Goal: Task Accomplishment & Management: Complete application form

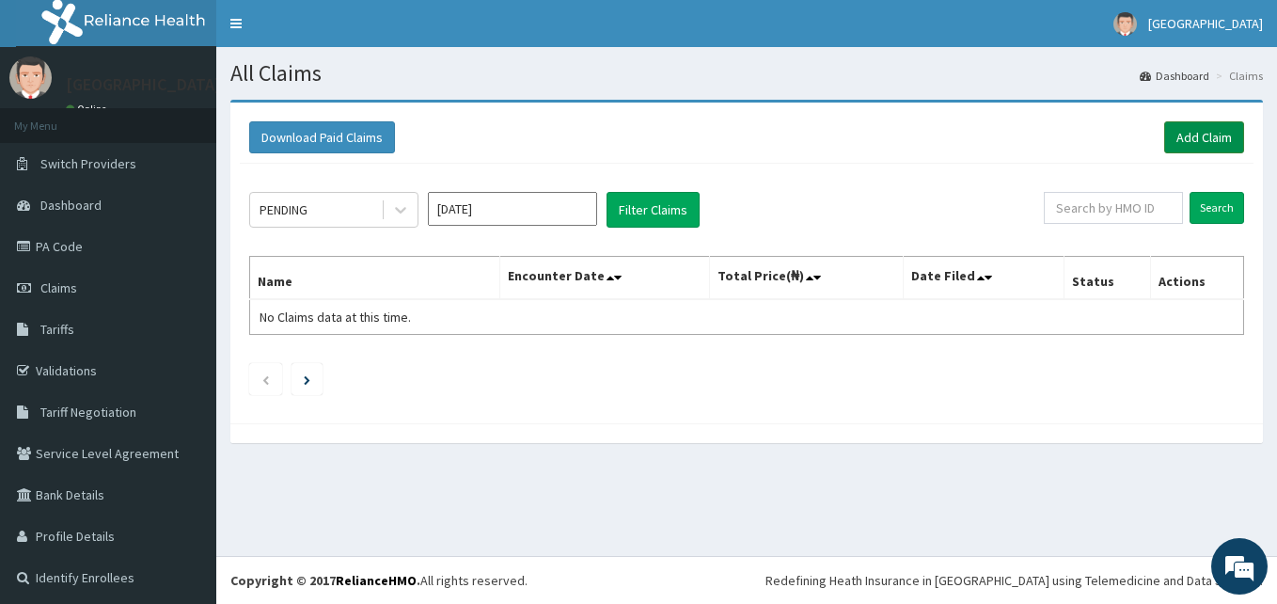
click at [1196, 136] on link "Add Claim" at bounding box center [1205, 137] width 80 height 32
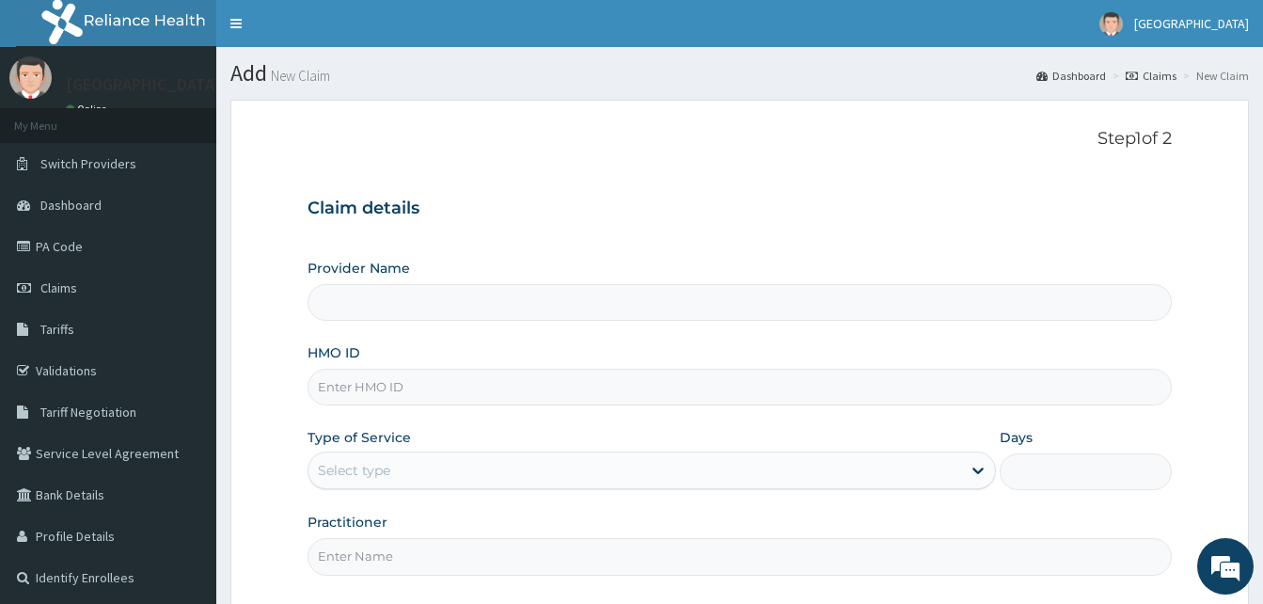
type input "[GEOGRAPHIC_DATA]"
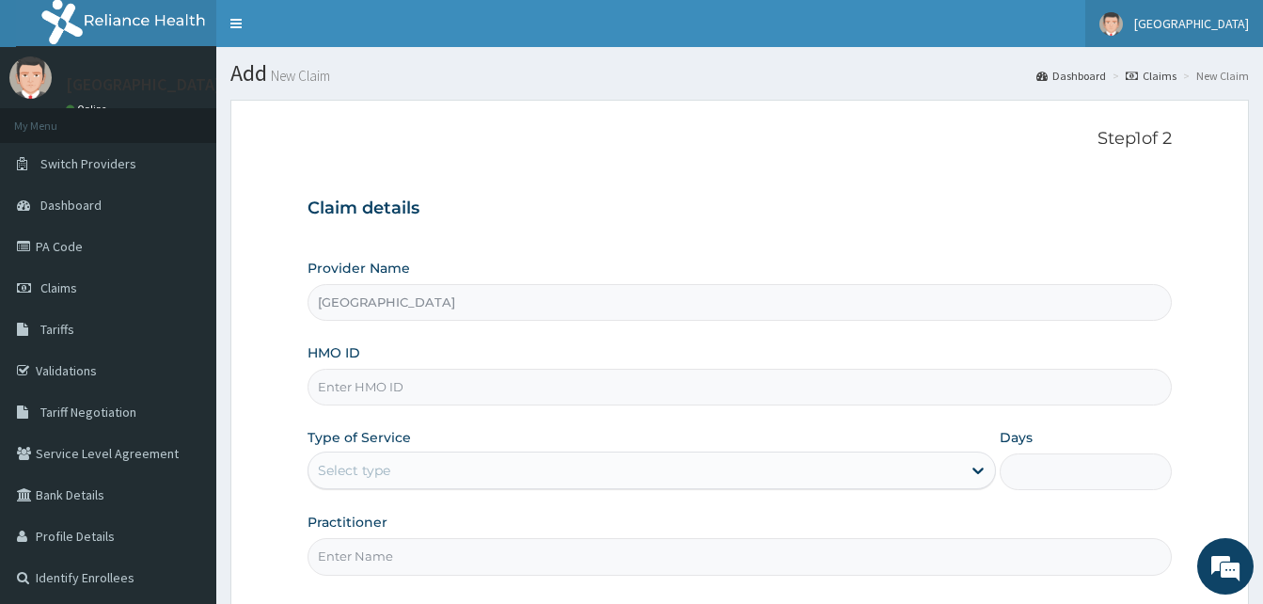
click at [1205, 38] on link "Dalet Hospital" at bounding box center [1175, 23] width 178 height 47
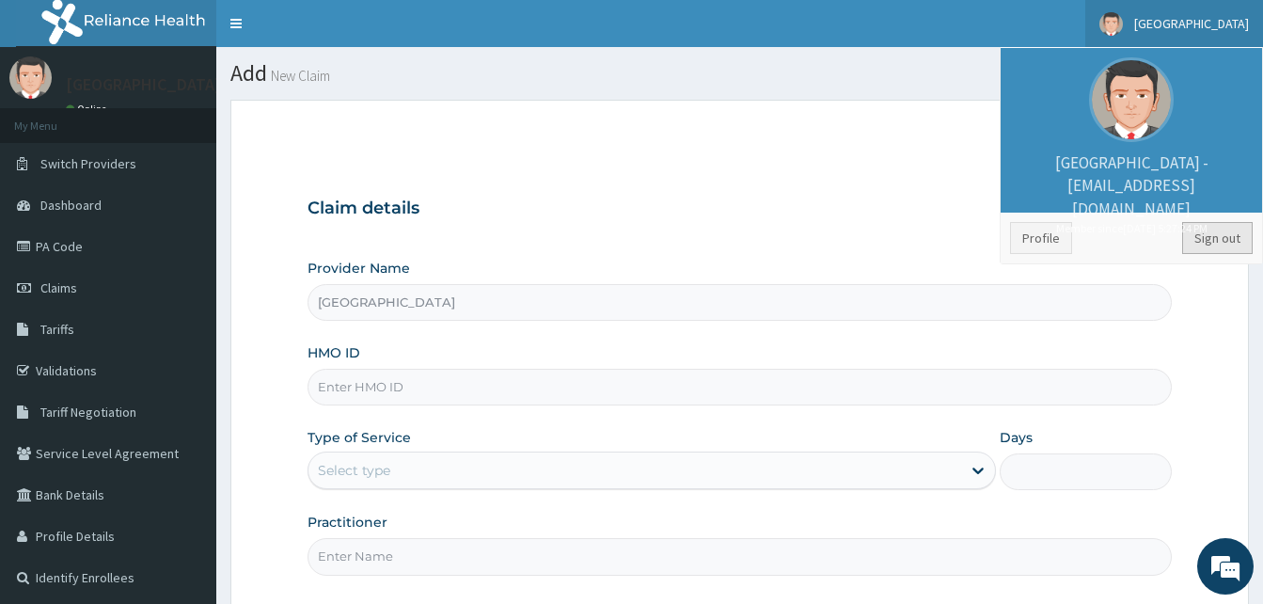
click at [1233, 235] on link "Sign out" at bounding box center [1217, 238] width 71 height 32
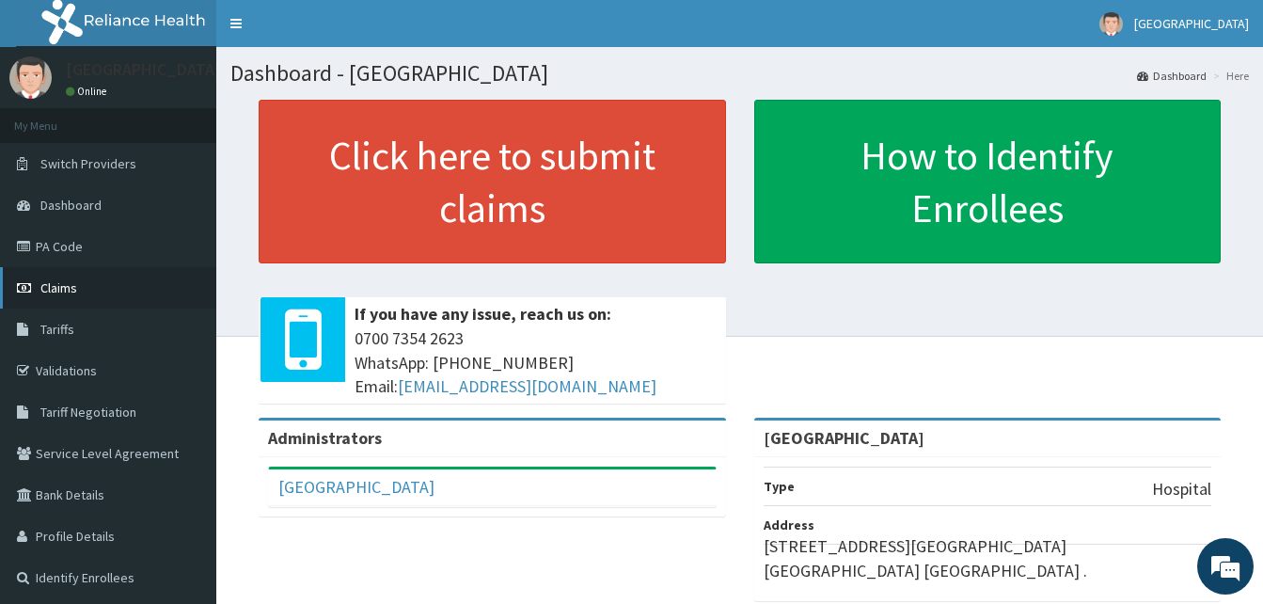
click at [59, 286] on span "Claims" at bounding box center [58, 287] width 37 height 17
click at [56, 246] on link "PA Code" at bounding box center [108, 246] width 216 height 41
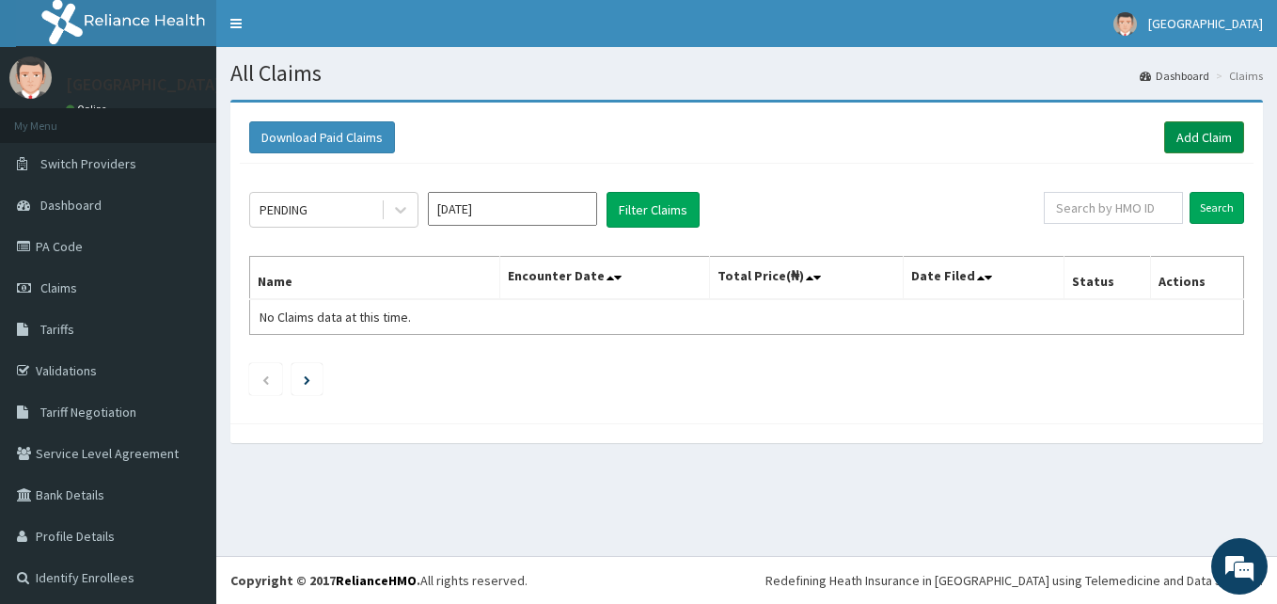
click at [1211, 142] on link "Add Claim" at bounding box center [1205, 137] width 80 height 32
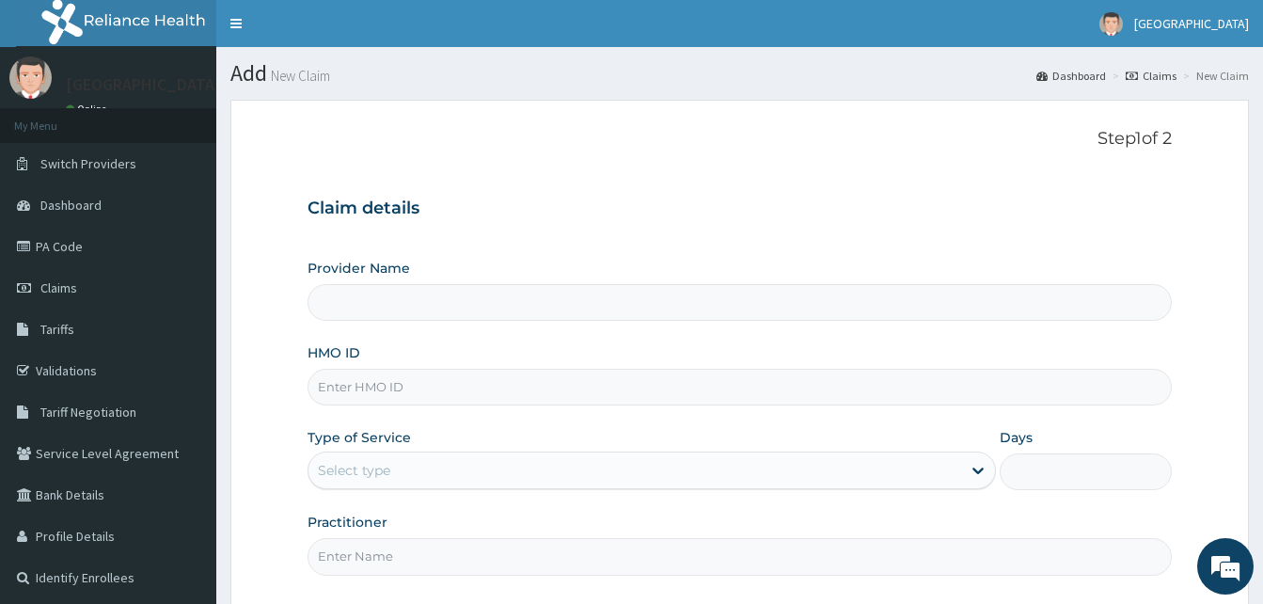
type input "[GEOGRAPHIC_DATA]"
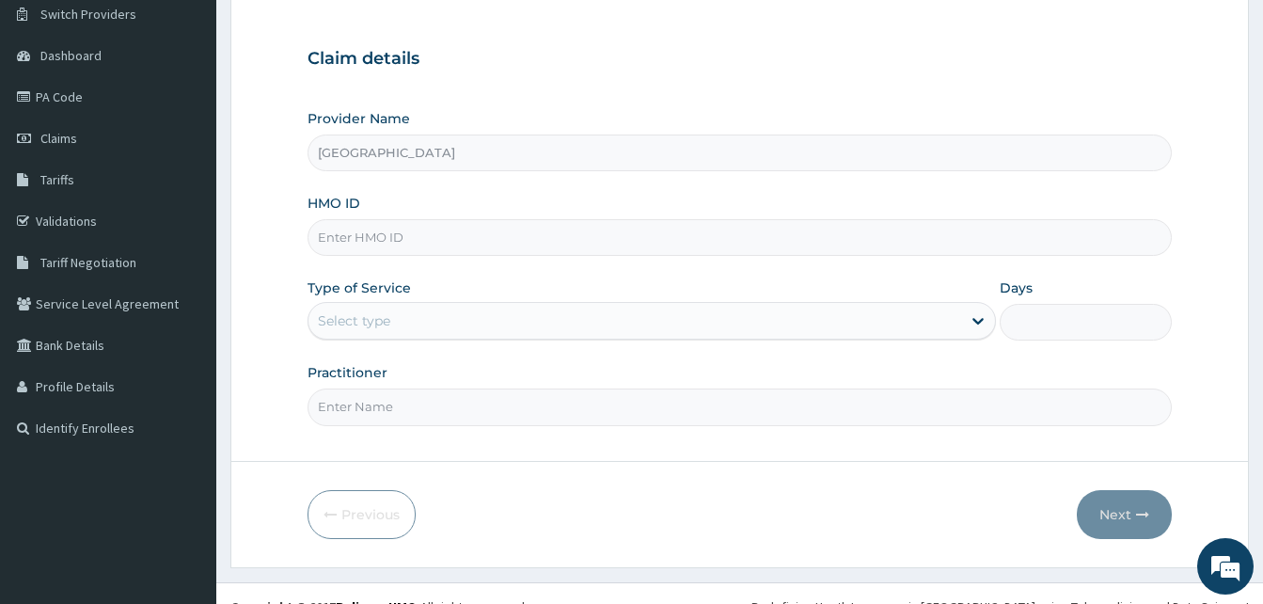
scroll to position [176, 0]
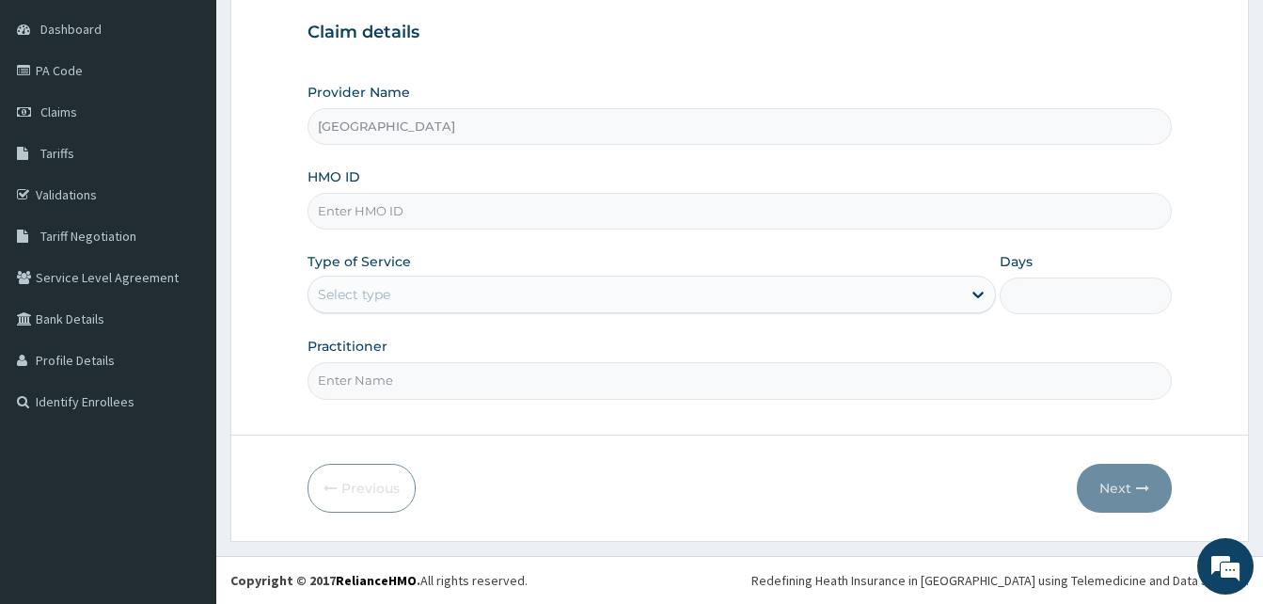
click at [601, 208] on input "HMO ID" at bounding box center [740, 211] width 864 height 37
type input "OHT/12312/A"
click at [527, 281] on div "Select type" at bounding box center [635, 294] width 653 height 30
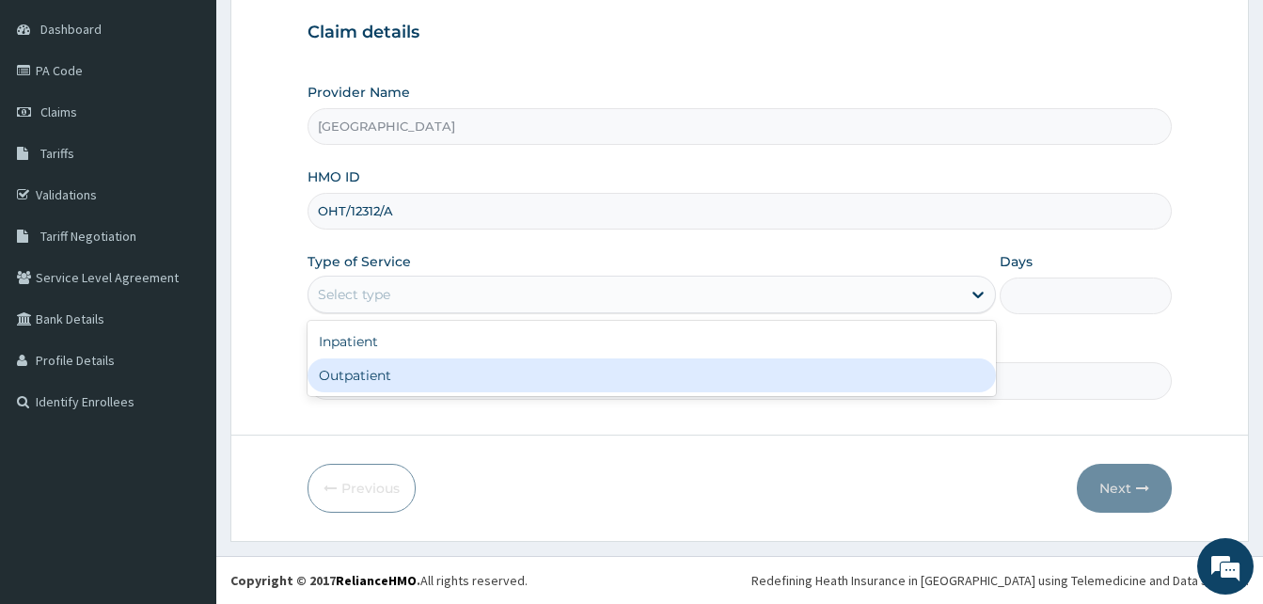
click at [484, 381] on div "Outpatient" at bounding box center [652, 375] width 689 height 34
type input "1"
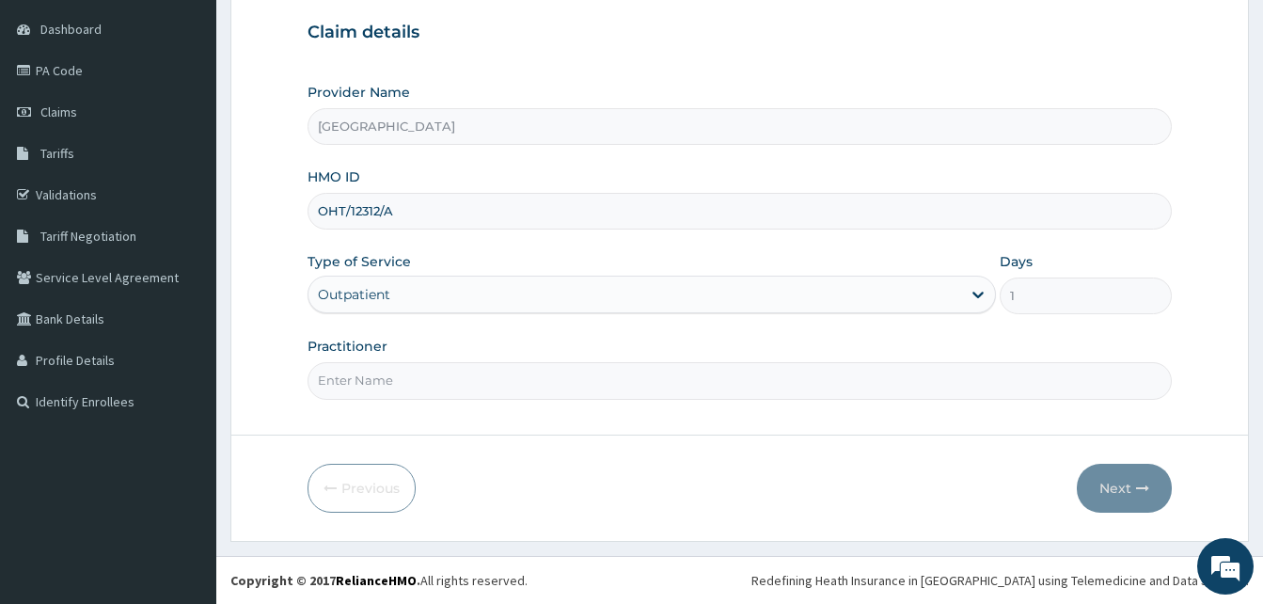
click at [412, 373] on input "Practitioner" at bounding box center [740, 380] width 864 height 37
type input "DR."
click at [1134, 500] on button "Next" at bounding box center [1124, 488] width 95 height 49
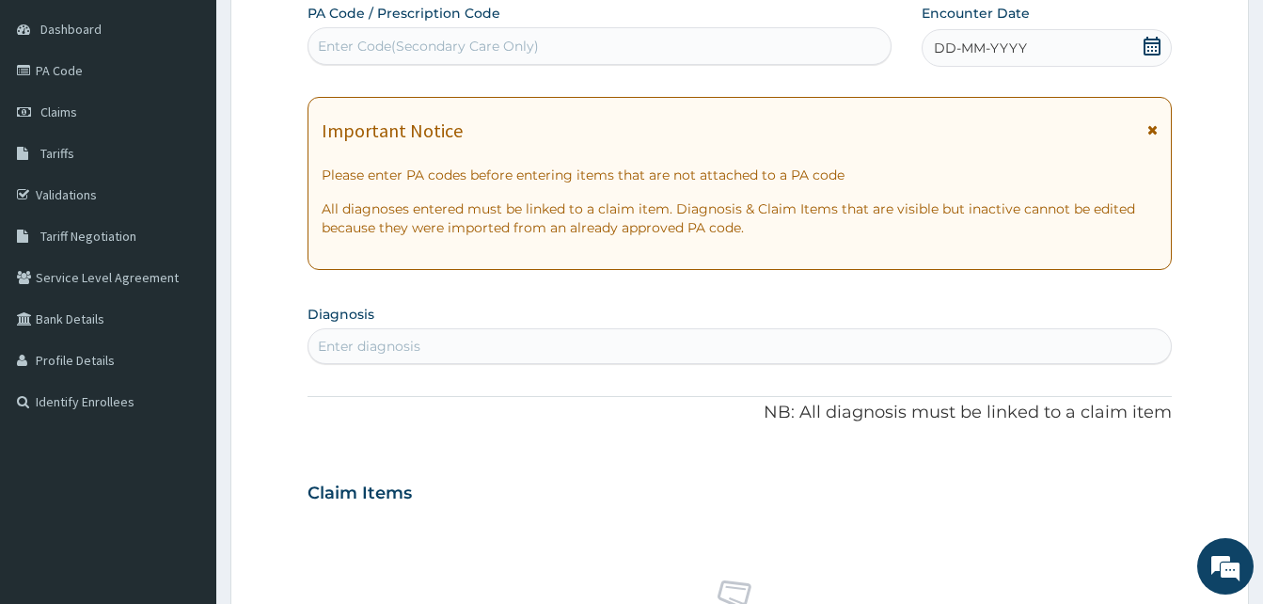
click at [1156, 134] on icon at bounding box center [1153, 129] width 10 height 13
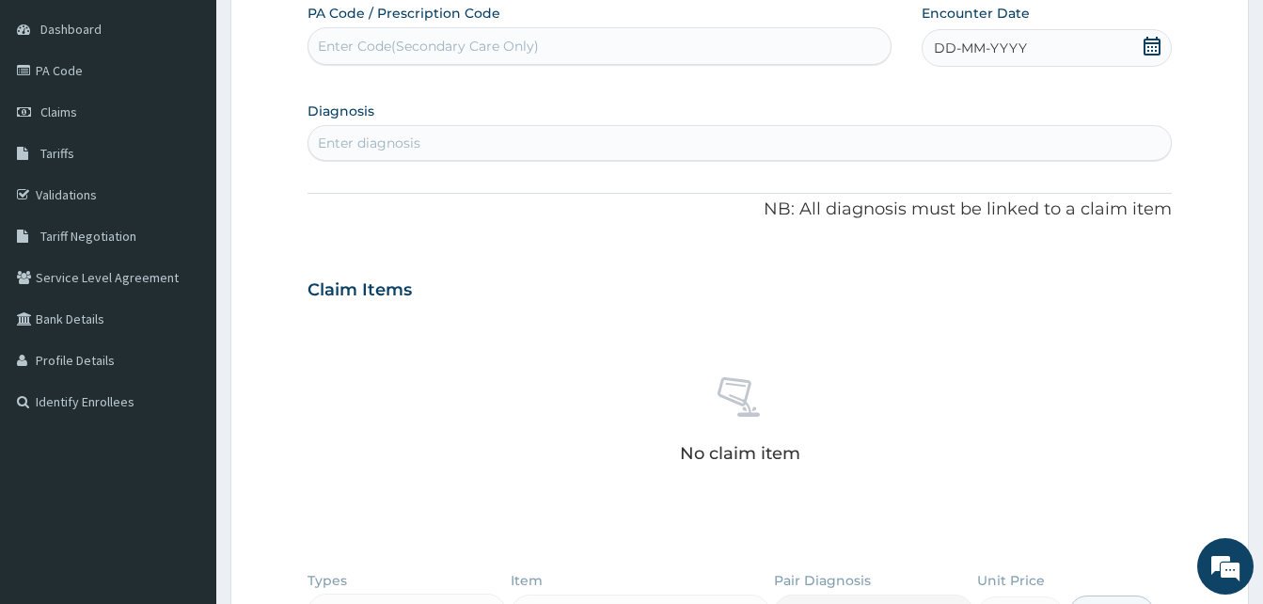
click at [992, 49] on span "DD-MM-YYYY" at bounding box center [980, 48] width 93 height 19
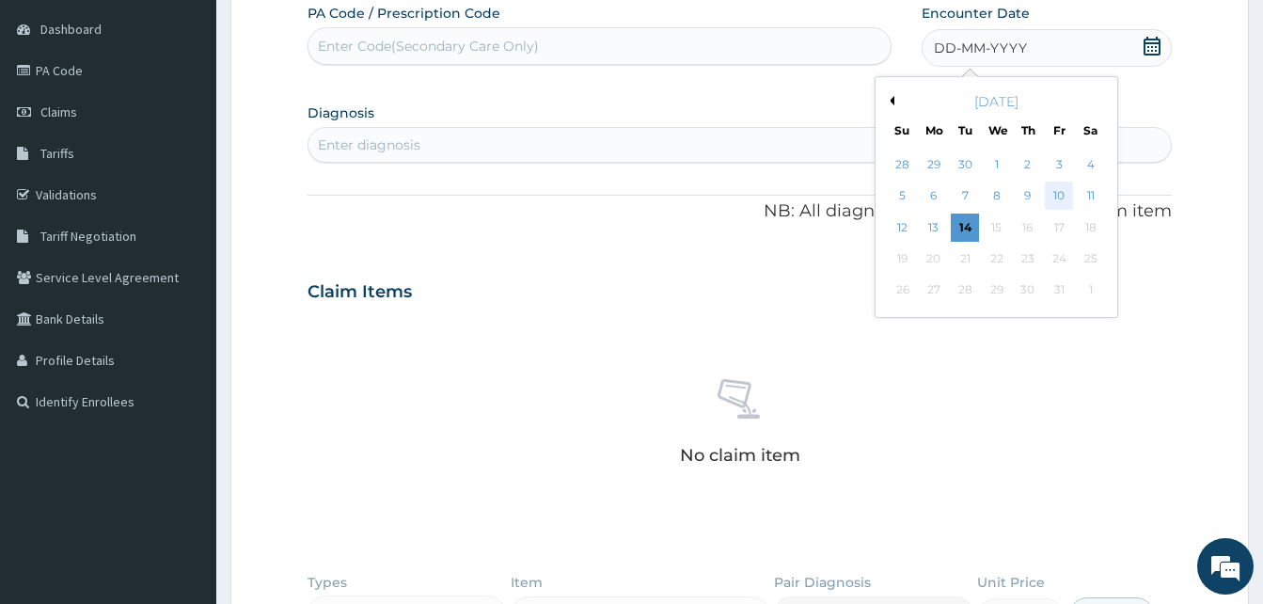
click at [1059, 196] on div "10" at bounding box center [1059, 196] width 28 height 28
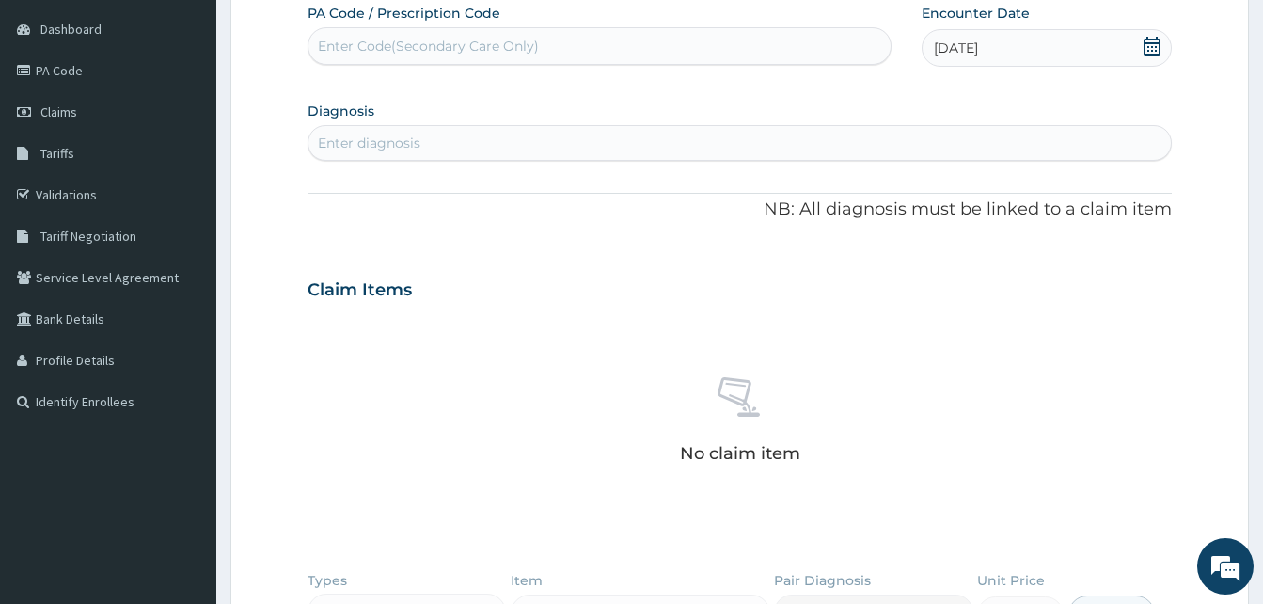
click at [580, 146] on div "Enter diagnosis" at bounding box center [740, 143] width 863 height 30
type input "[MEDICAL_DATA]"
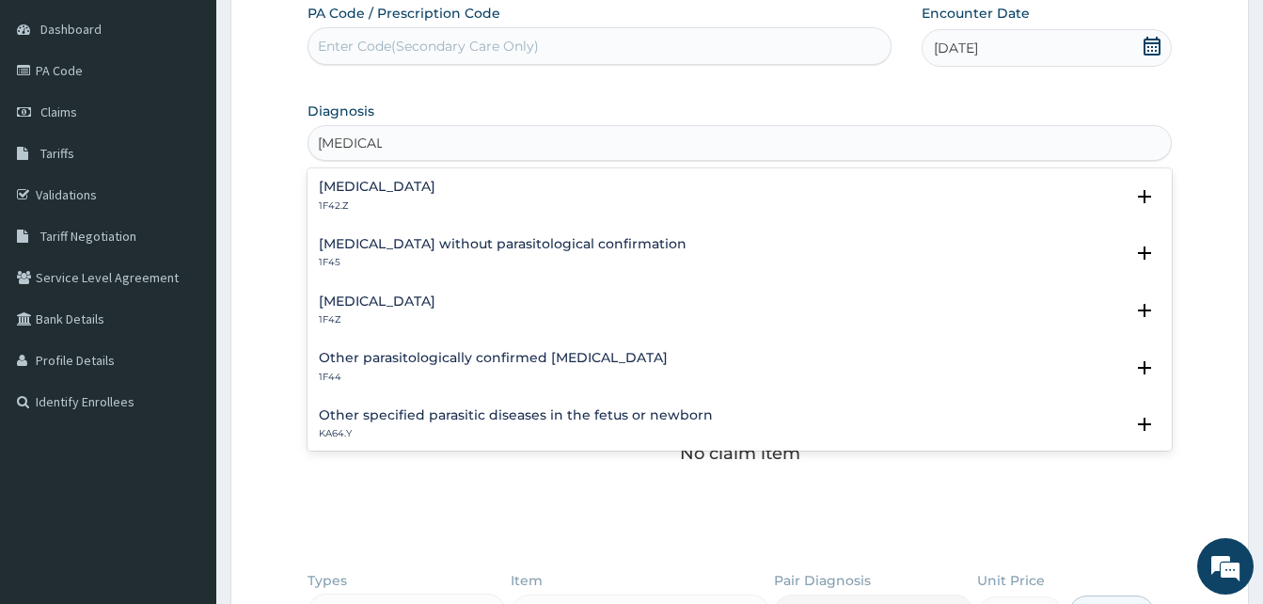
click at [426, 300] on h4 "[MEDICAL_DATA]" at bounding box center [377, 301] width 117 height 14
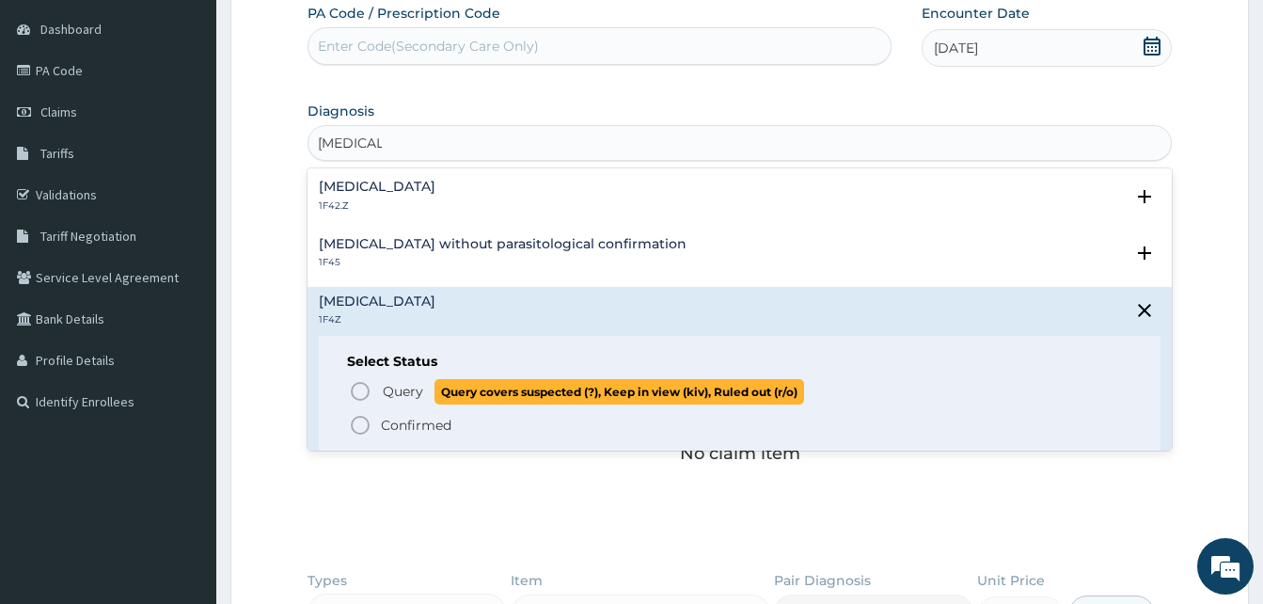
click at [362, 385] on icon "status option query" at bounding box center [360, 391] width 23 height 23
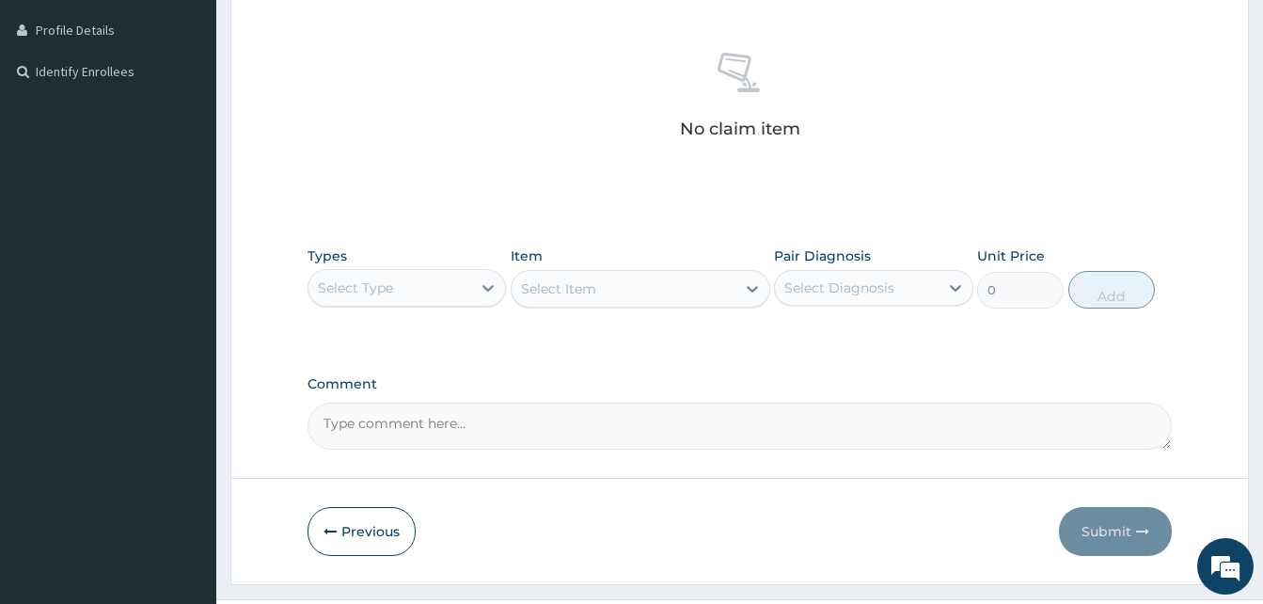
scroll to position [515, 0]
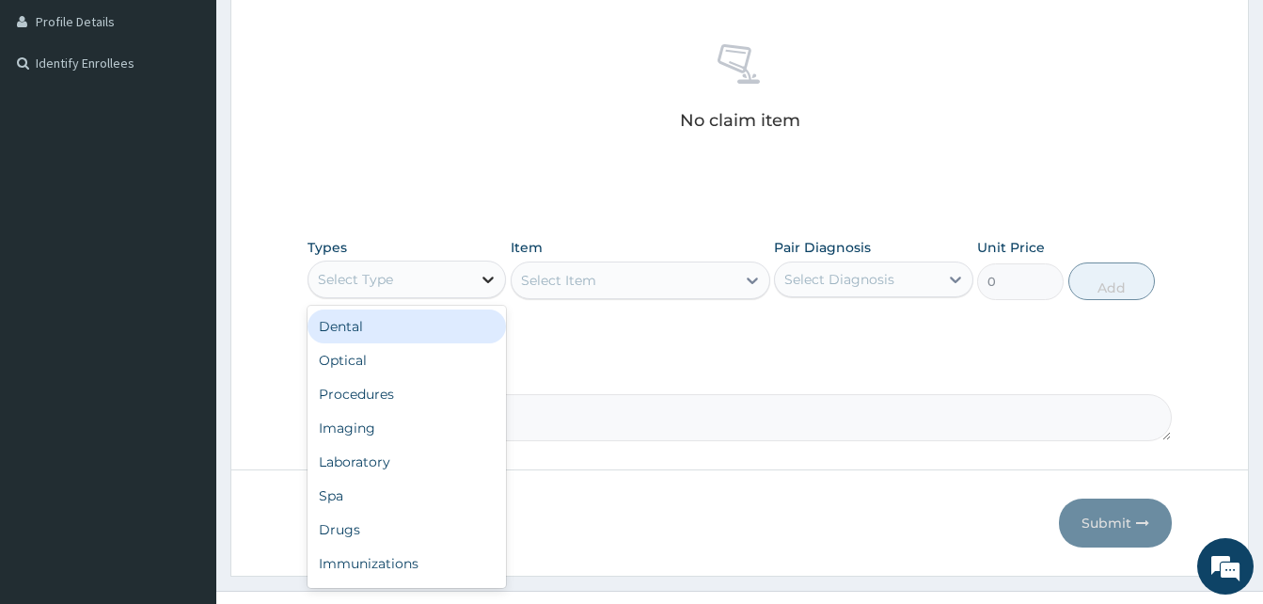
click at [478, 277] on div at bounding box center [488, 279] width 34 height 34
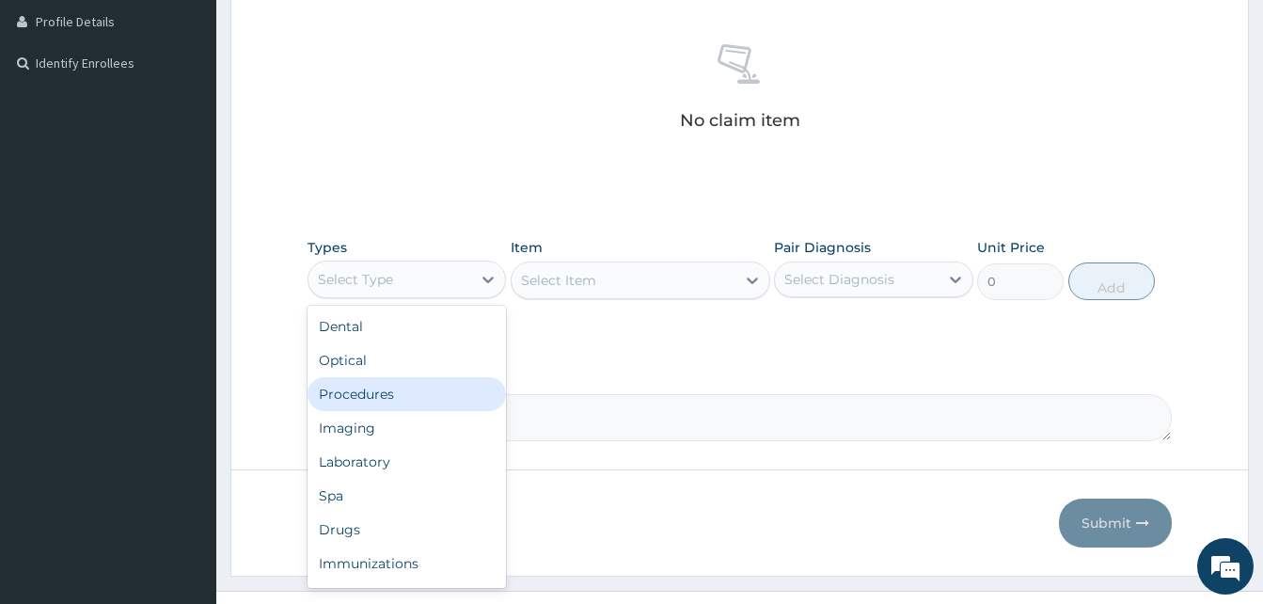
click at [413, 398] on div "Procedures" at bounding box center [407, 394] width 198 height 34
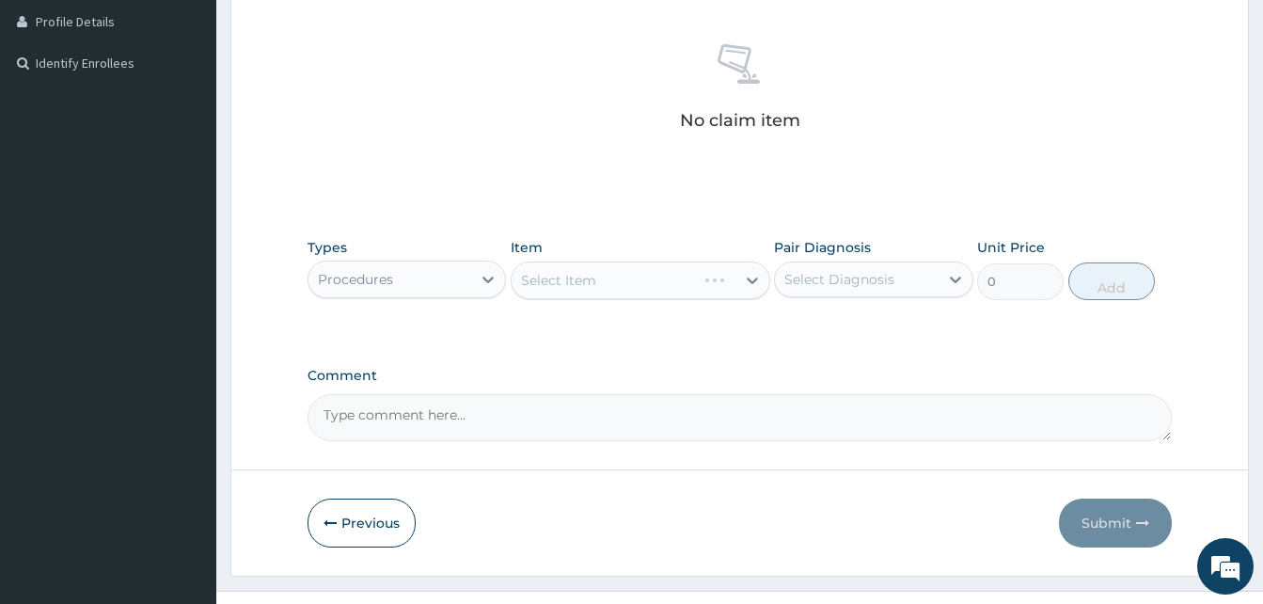
click at [687, 288] on div "Select Item" at bounding box center [641, 281] width 260 height 38
click at [752, 277] on icon at bounding box center [752, 280] width 19 height 19
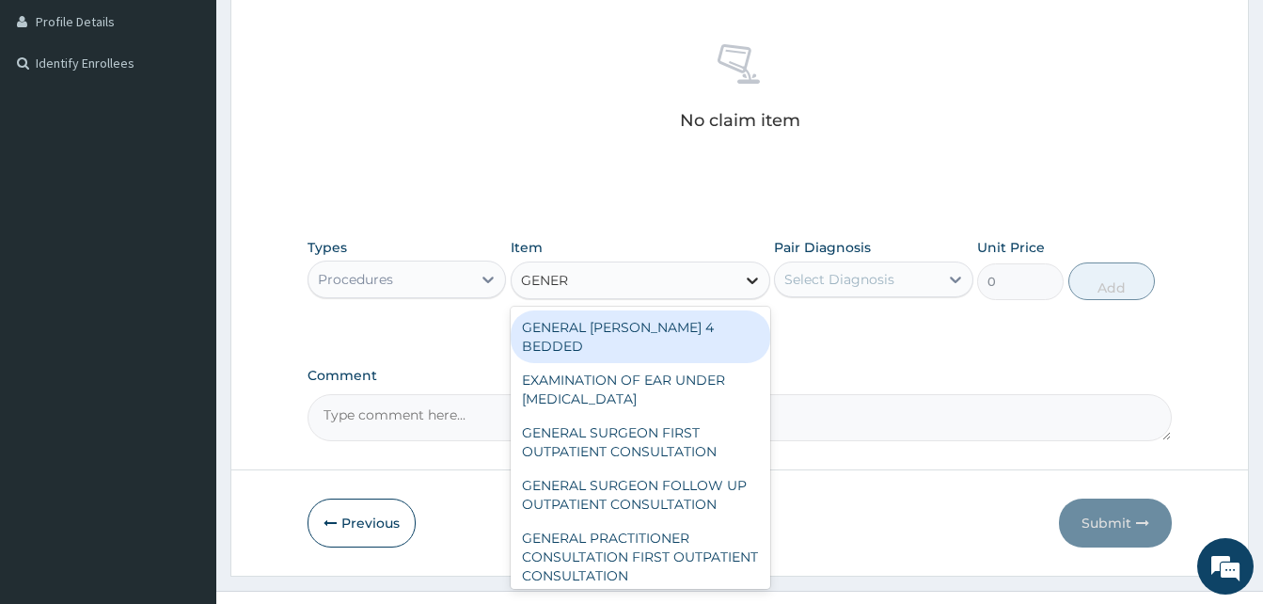
type input "GENERA"
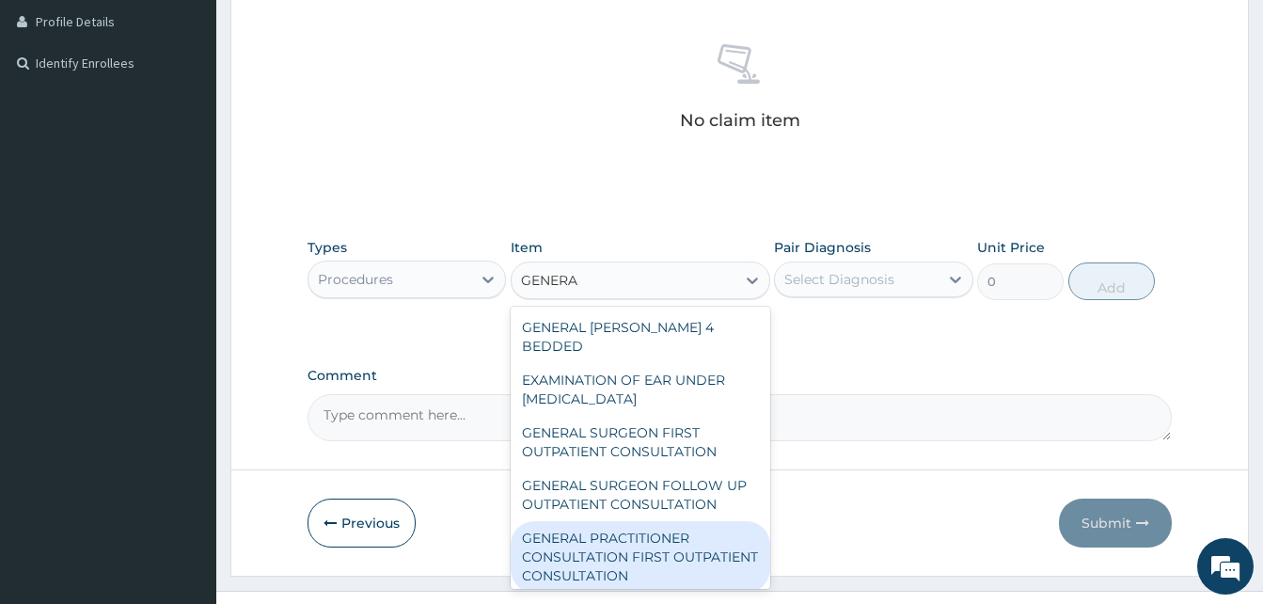
click at [677, 531] on div "GENERAL PRACTITIONER CONSULTATION FIRST OUTPATIENT CONSULTATION" at bounding box center [641, 556] width 260 height 71
type input "3547.5"
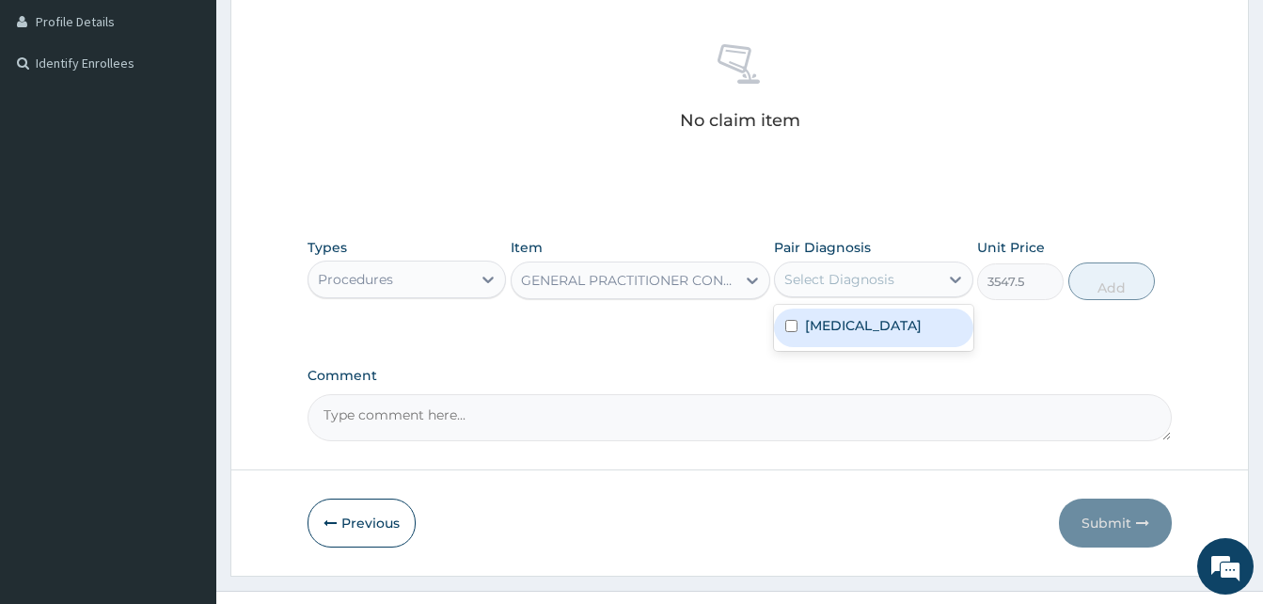
click at [910, 285] on div "Select Diagnosis" at bounding box center [856, 279] width 163 height 30
click at [892, 323] on label "[MEDICAL_DATA]" at bounding box center [863, 325] width 117 height 19
checkbox input "true"
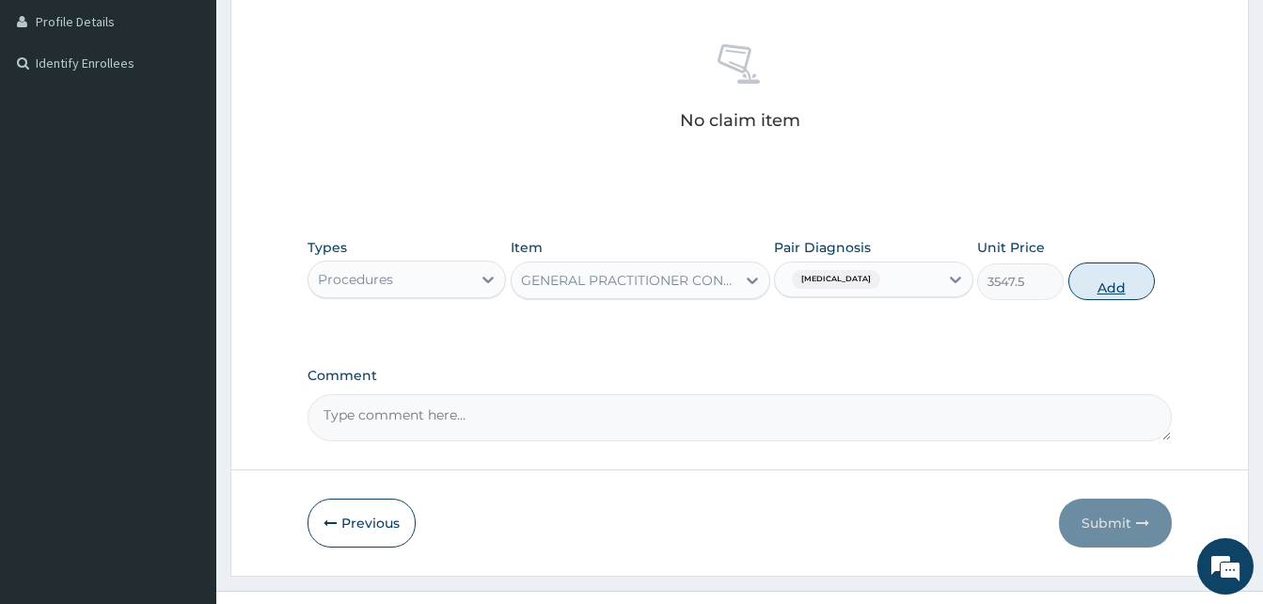
click at [1127, 277] on button "Add" at bounding box center [1112, 281] width 87 height 38
type input "0"
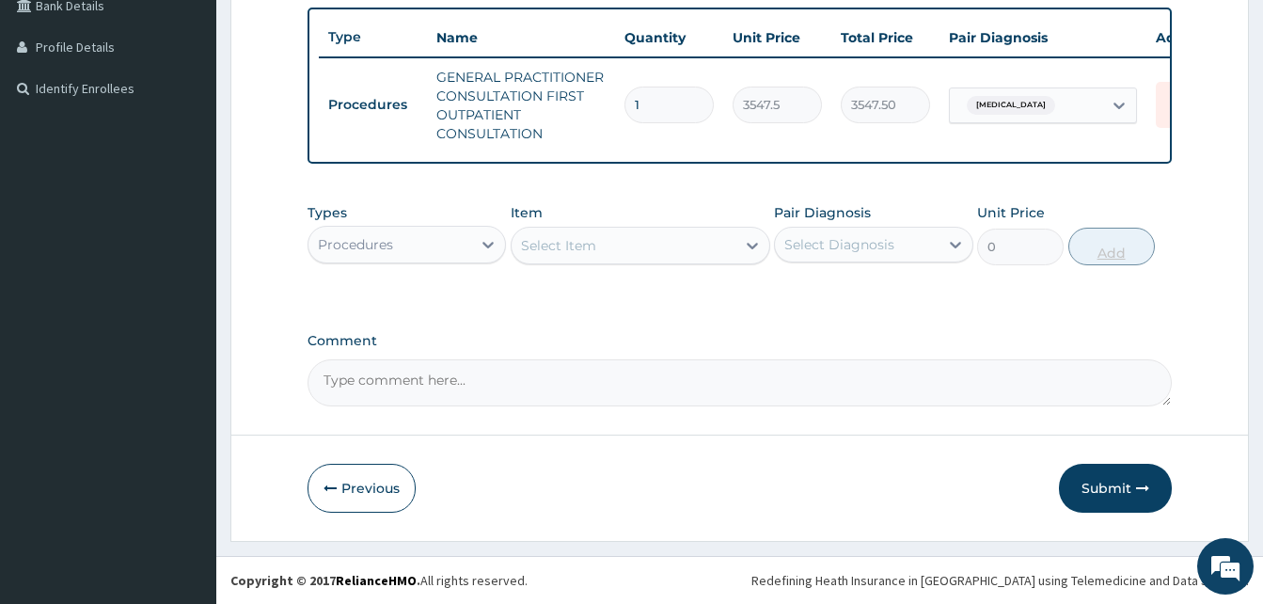
scroll to position [503, 0]
click at [631, 240] on div "Select Item" at bounding box center [624, 245] width 224 height 30
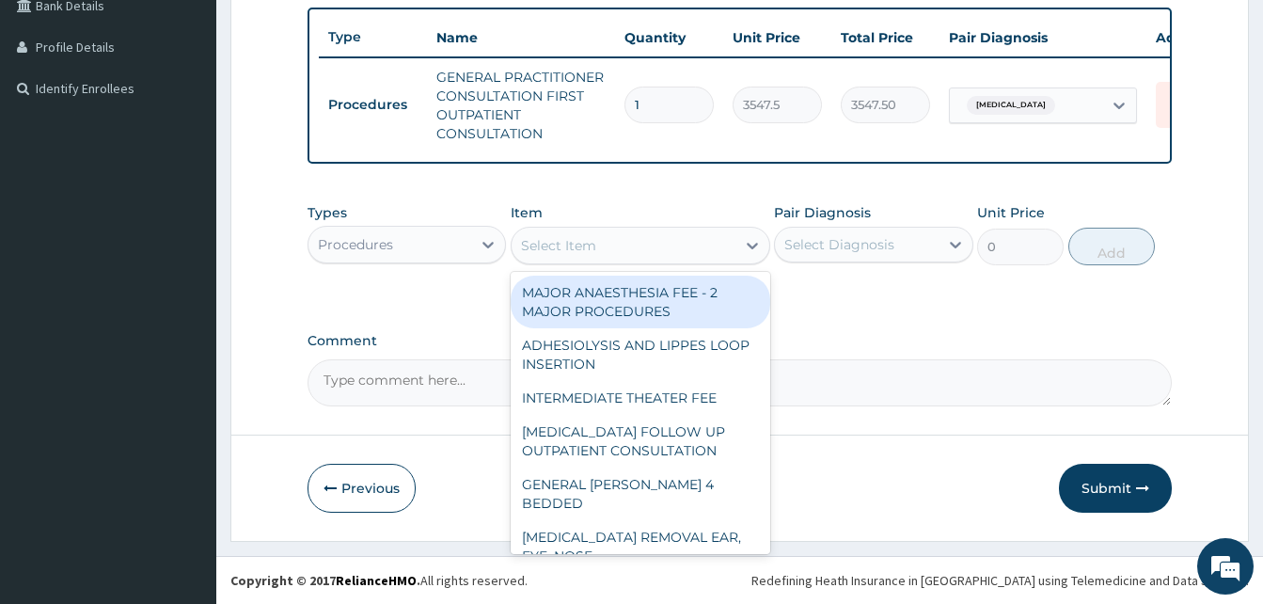
click at [411, 233] on div "Procedures" at bounding box center [390, 245] width 163 height 30
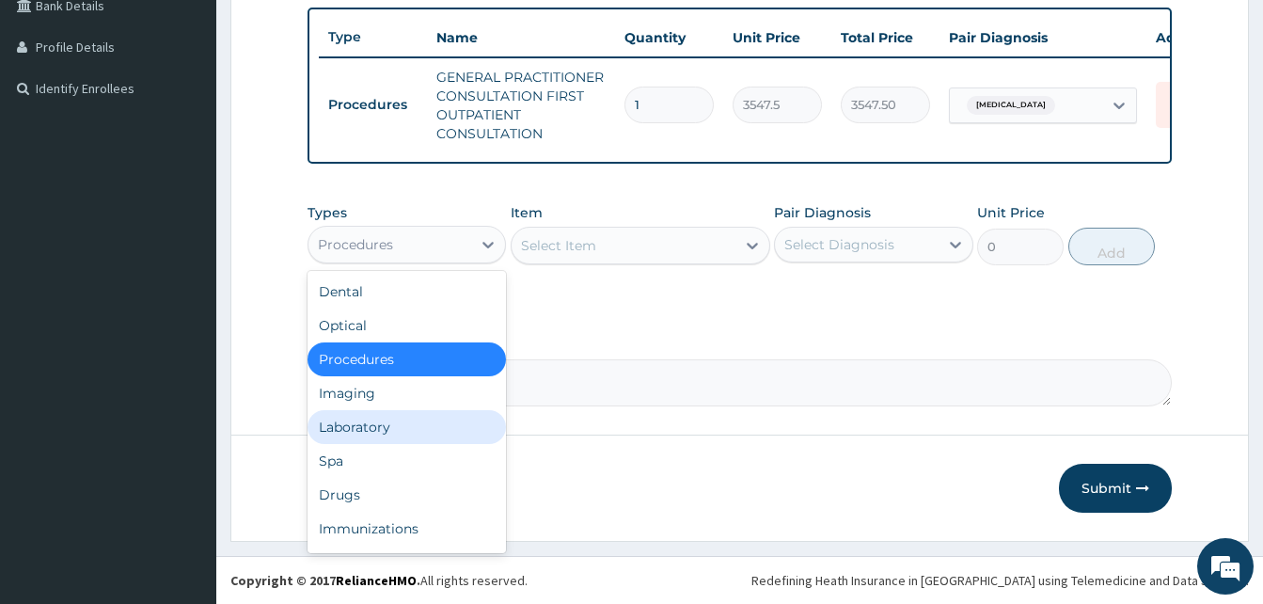
click at [384, 420] on div "Laboratory" at bounding box center [407, 427] width 198 height 34
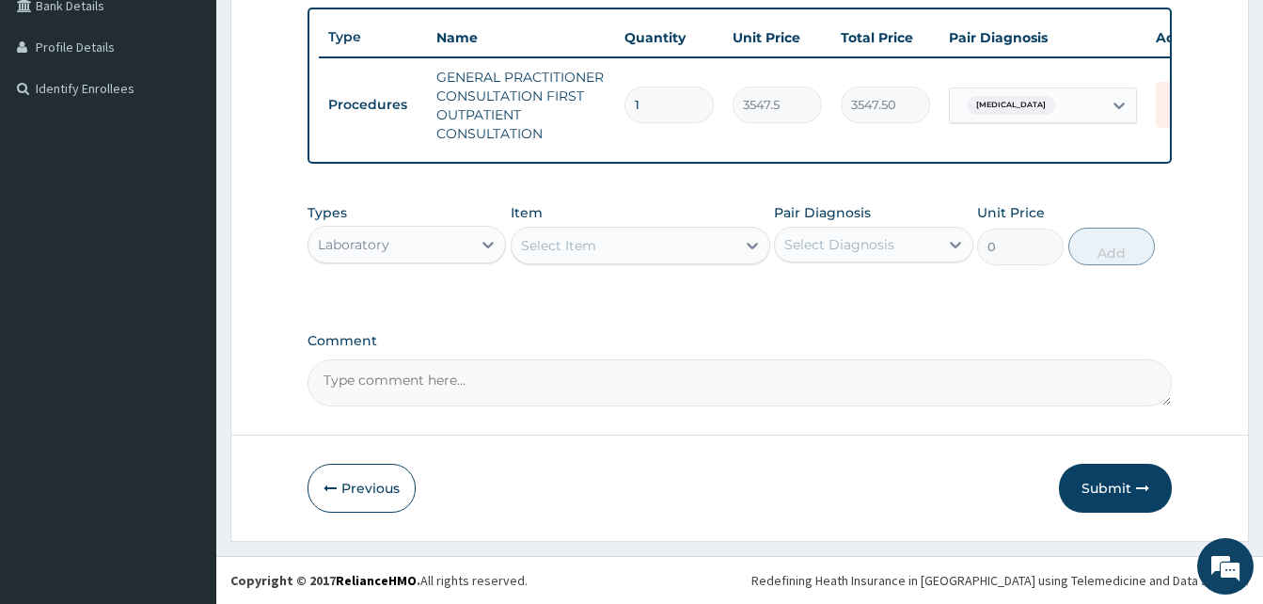
click at [718, 240] on div "Select Item" at bounding box center [624, 245] width 224 height 30
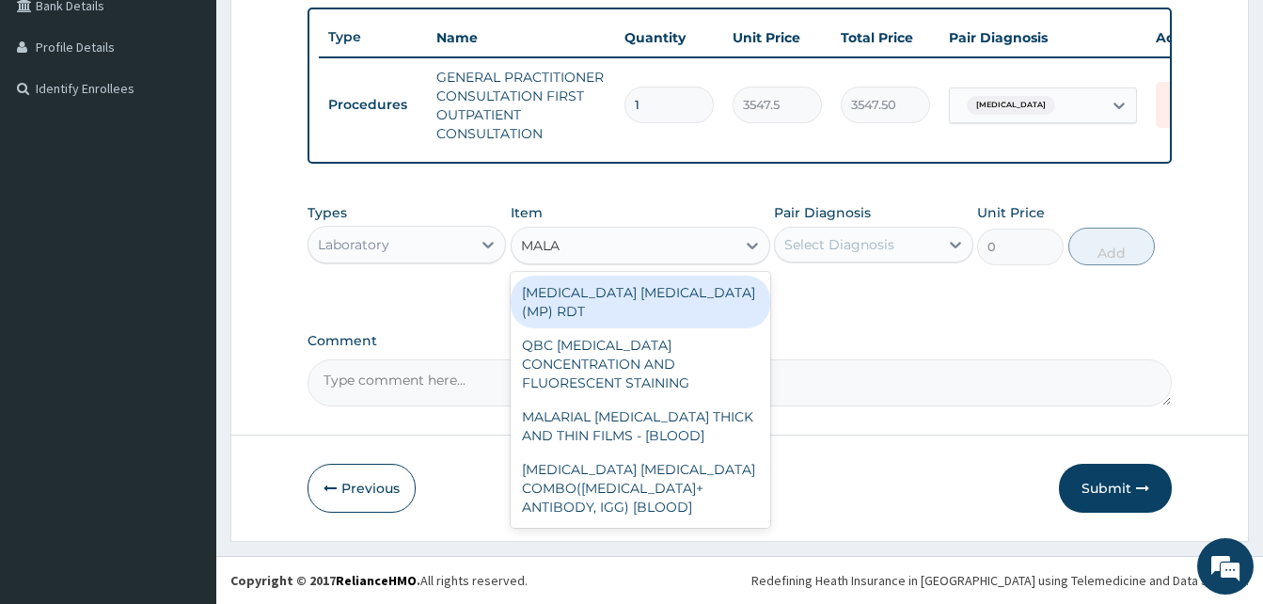
type input "MALAR"
click at [685, 291] on div "[MEDICAL_DATA] [MEDICAL_DATA] (MP) RDT" at bounding box center [641, 302] width 260 height 53
type input "1612.5"
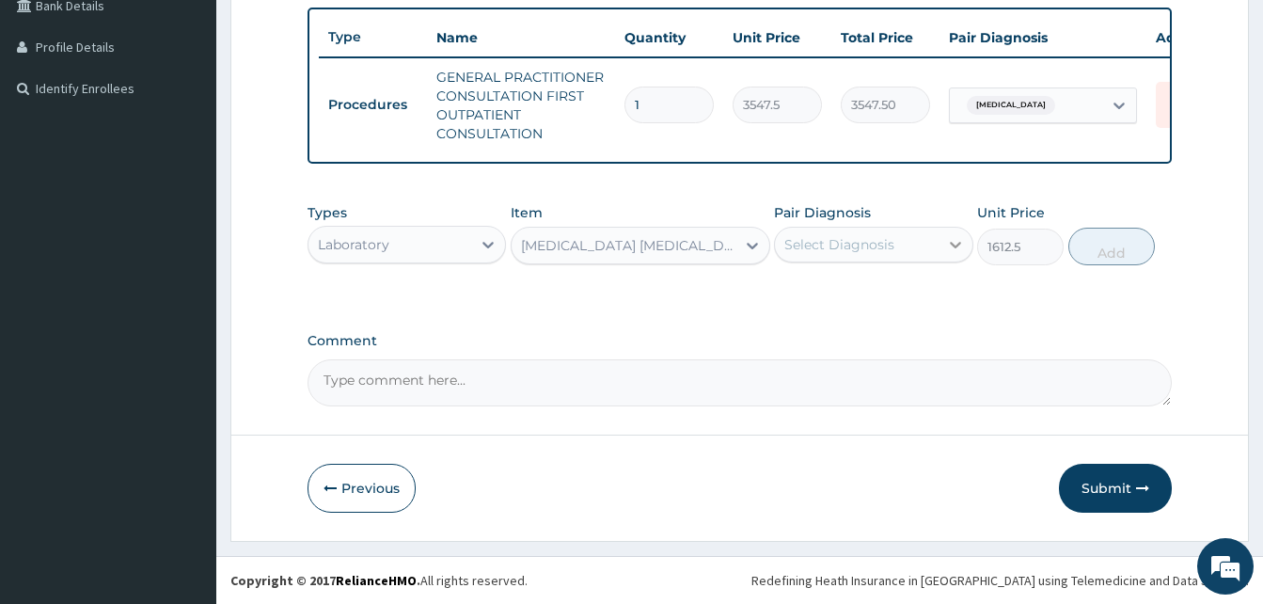
click at [954, 246] on icon at bounding box center [955, 245] width 11 height 7
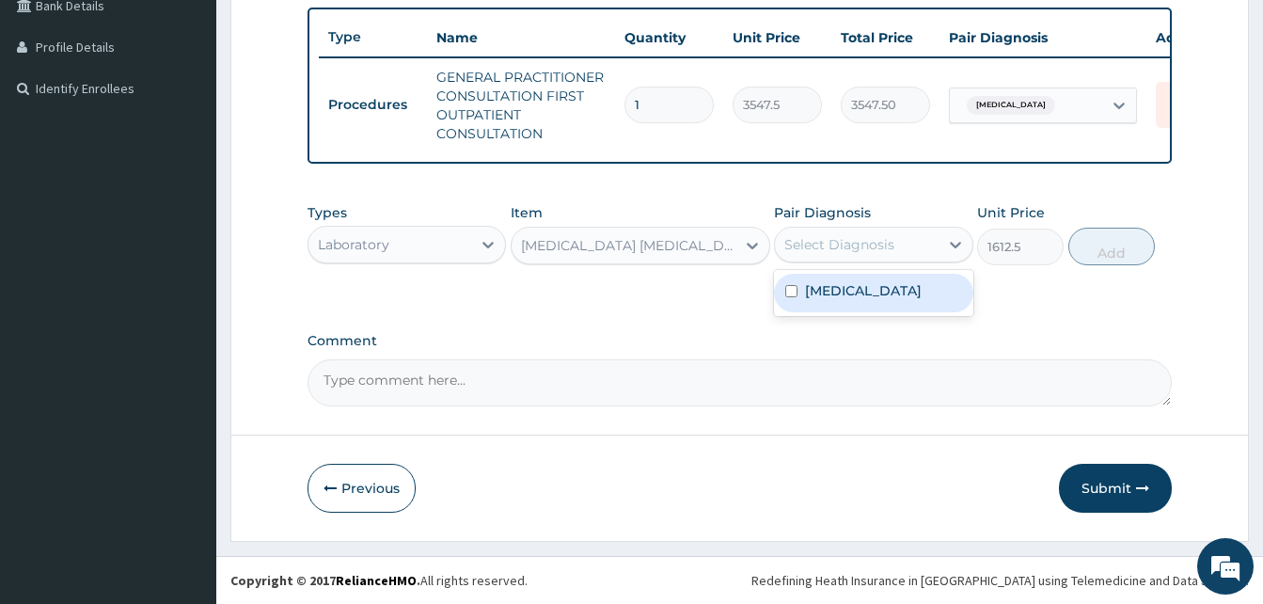
click at [880, 286] on label "[MEDICAL_DATA]" at bounding box center [863, 290] width 117 height 19
checkbox input "true"
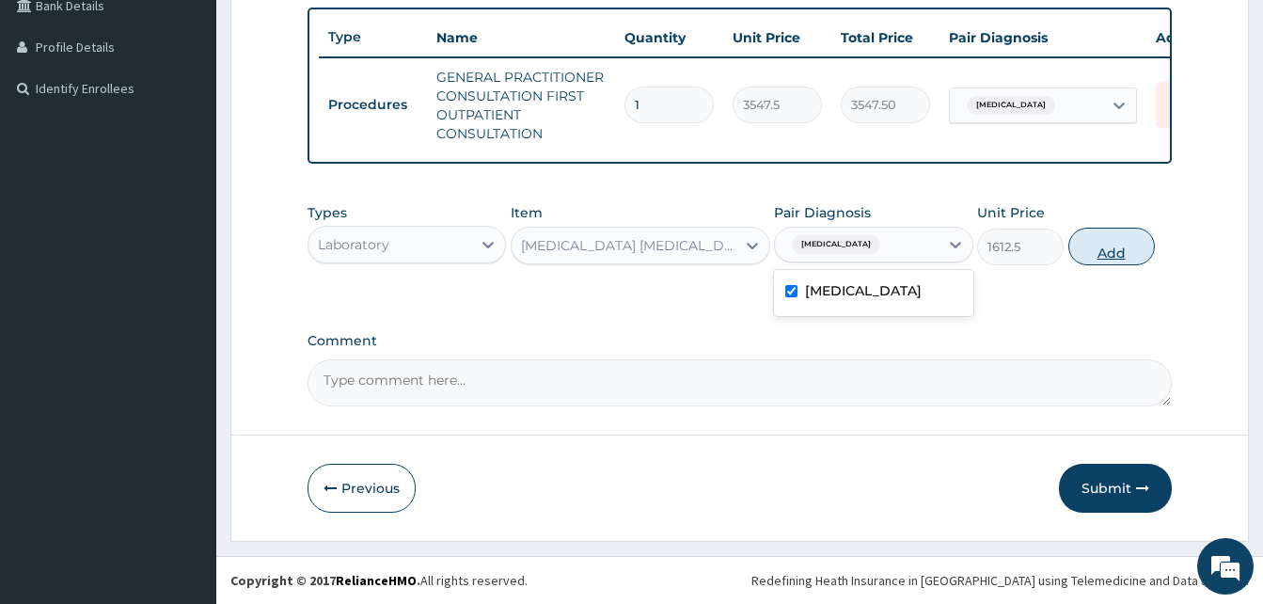
click at [1117, 241] on button "Add" at bounding box center [1112, 247] width 87 height 38
type input "0"
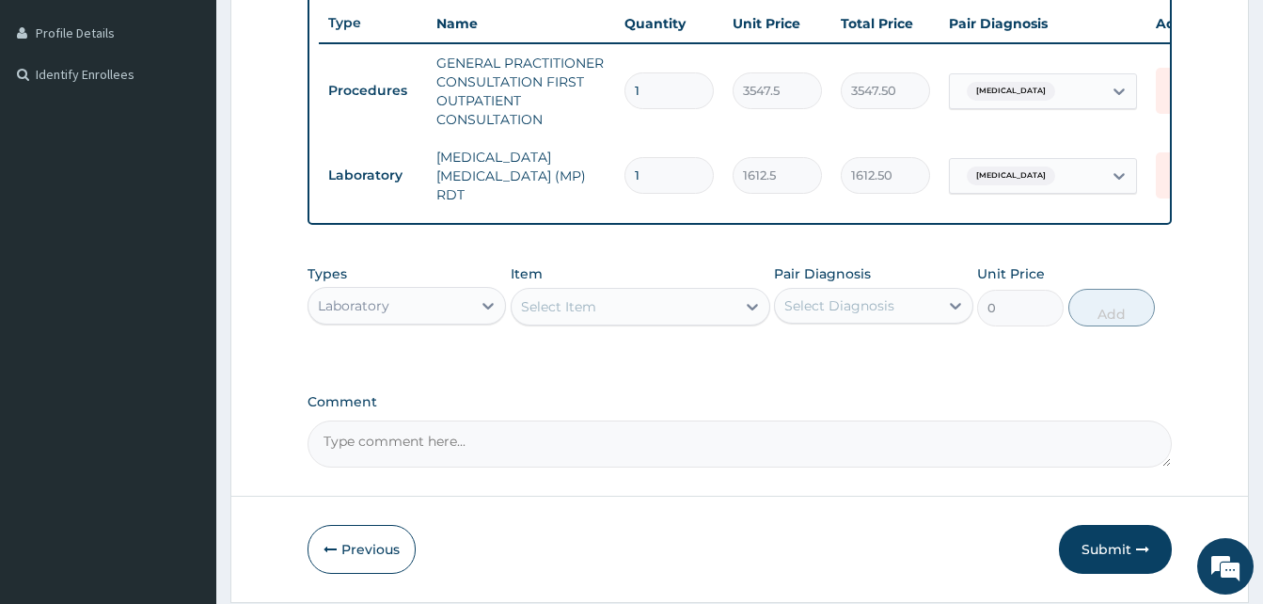
click at [686, 264] on div "Types Laboratory Item Select Item Pair Diagnosis Select Diagnosis Unit Price 0 …" at bounding box center [740, 295] width 864 height 81
click at [667, 304] on div "Select Item" at bounding box center [624, 307] width 224 height 30
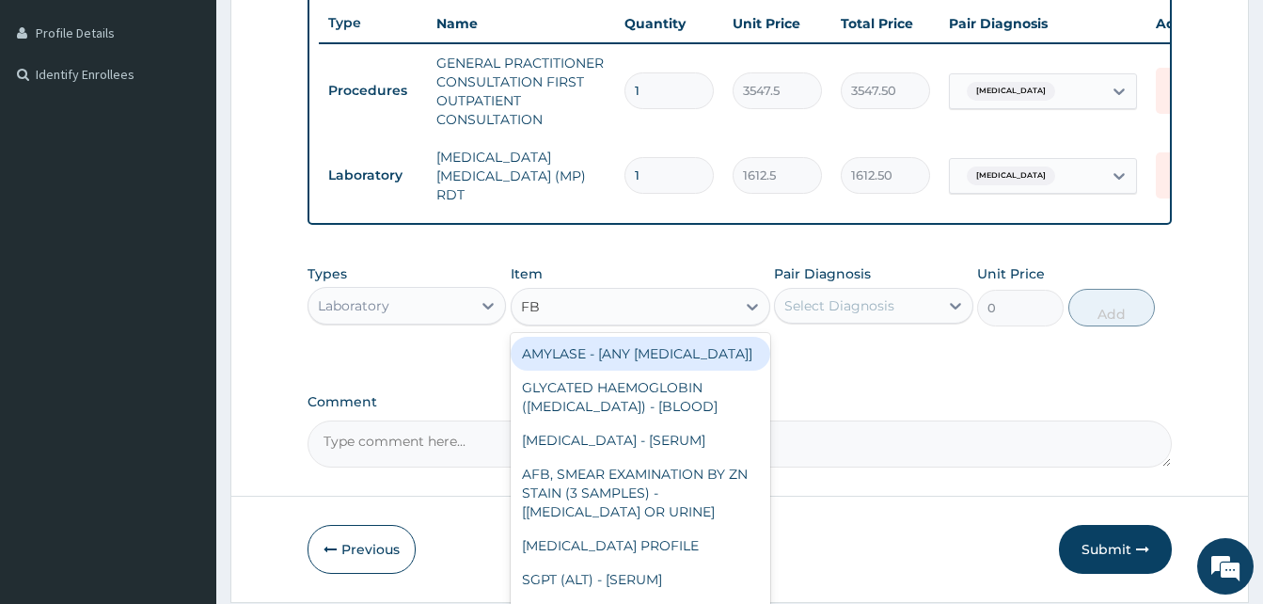
type input "FBC"
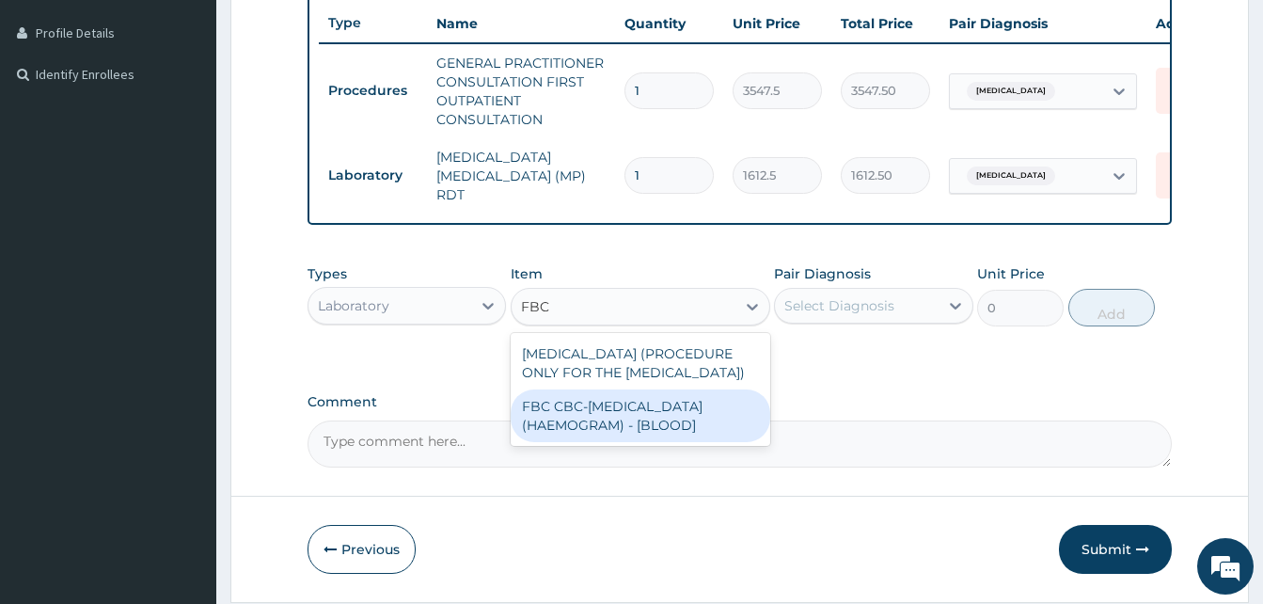
click at [669, 429] on div "FBC CBC-[MEDICAL_DATA] (HAEMOGRAM) - [BLOOD]" at bounding box center [641, 415] width 260 height 53
type input "4300"
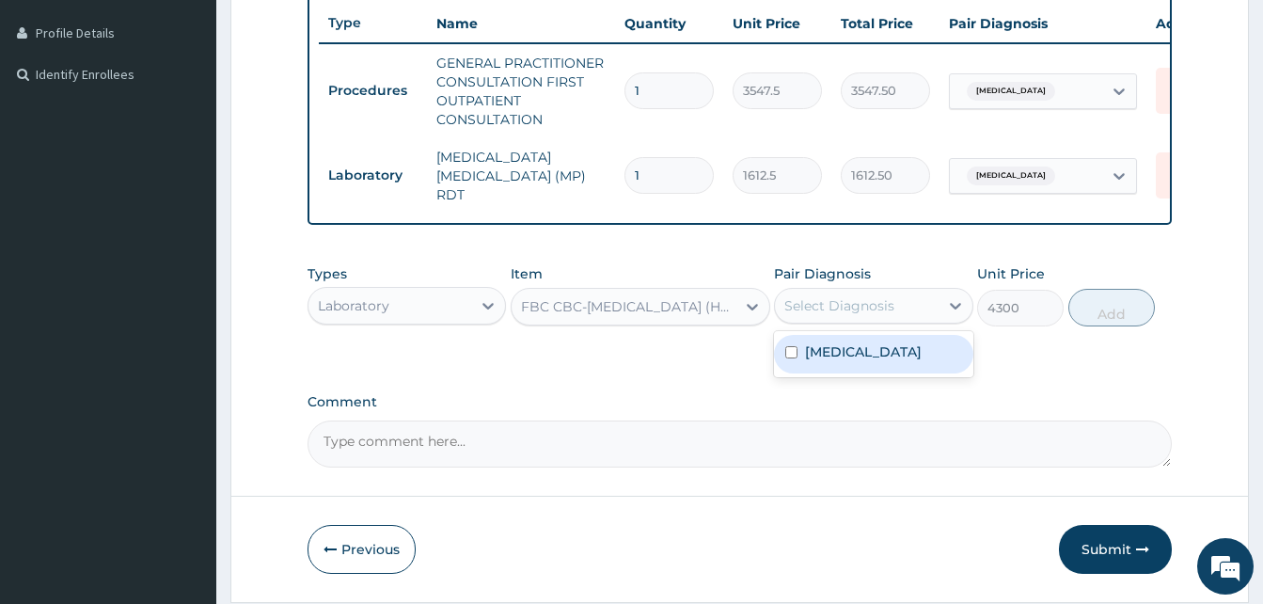
click at [870, 312] on div "Select Diagnosis" at bounding box center [840, 305] width 110 height 19
click at [850, 361] on label "[MEDICAL_DATA]" at bounding box center [863, 351] width 117 height 19
checkbox input "true"
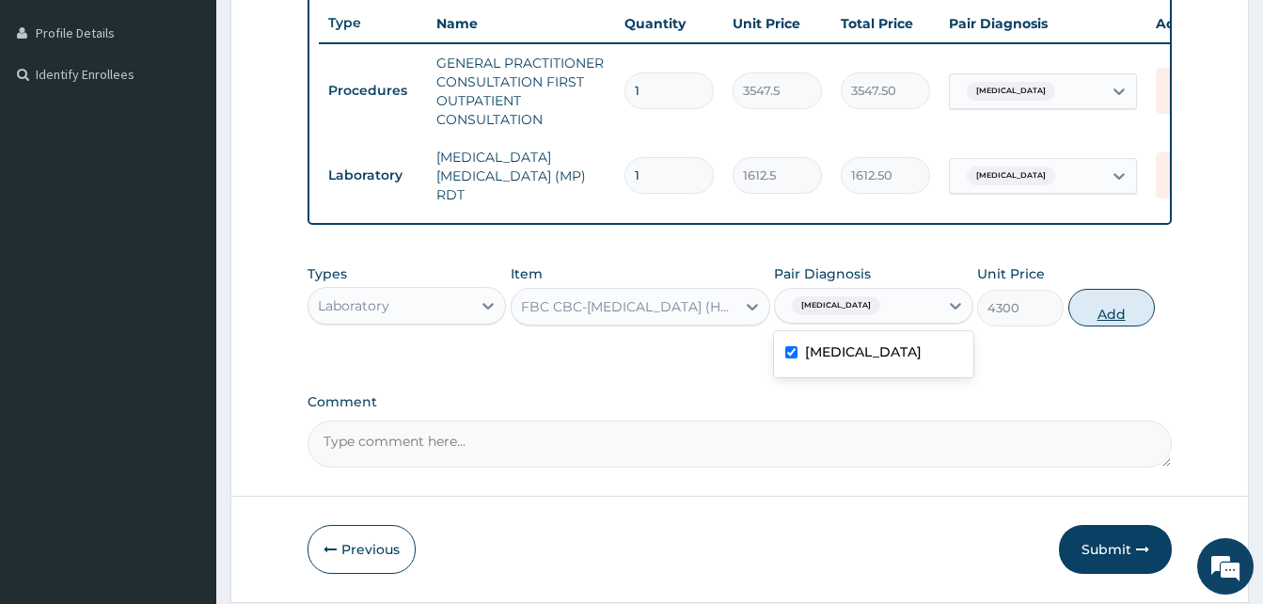
click at [1088, 320] on button "Add" at bounding box center [1112, 308] width 87 height 38
type input "0"
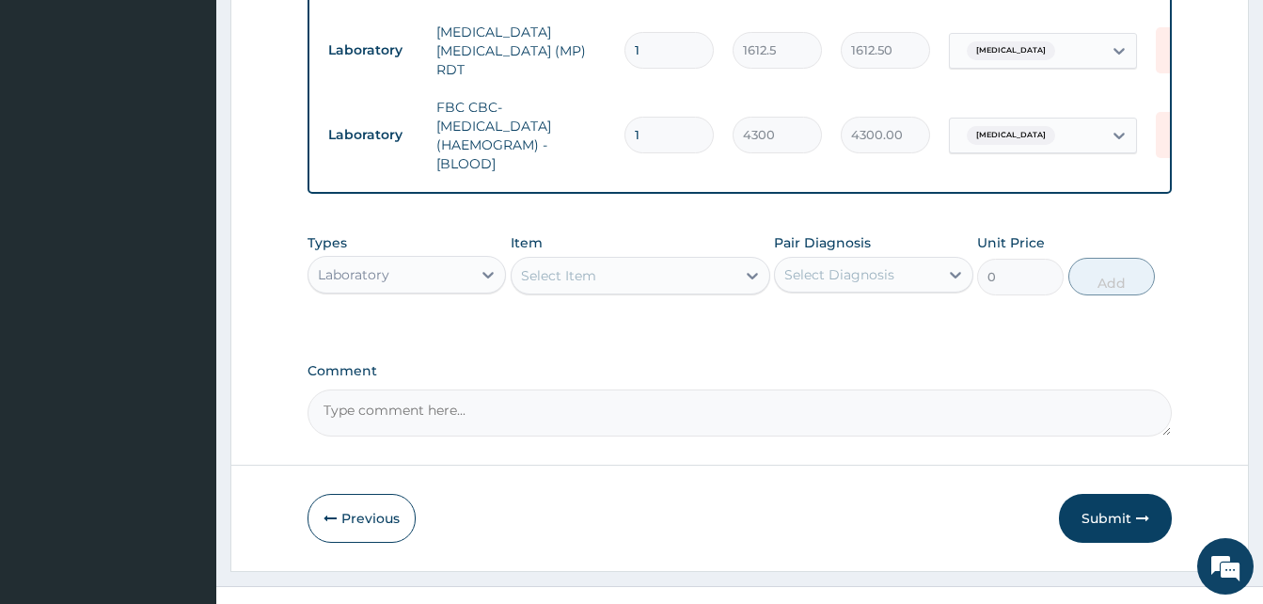
scroll to position [662, 0]
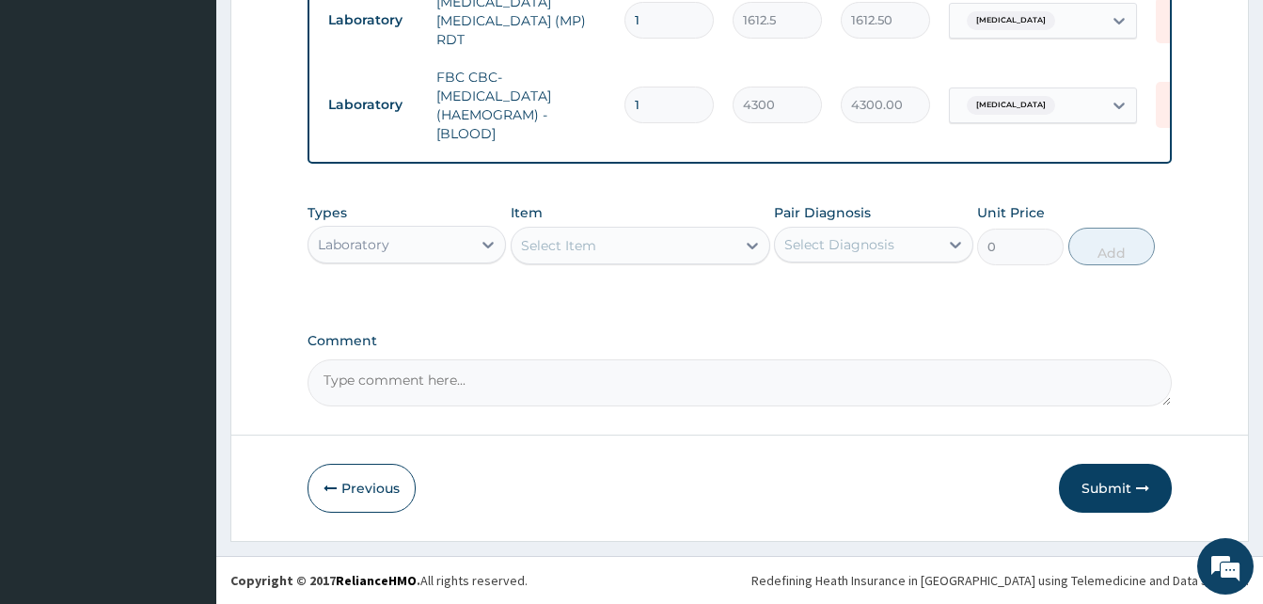
click at [452, 252] on div "Laboratory" at bounding box center [390, 245] width 163 height 30
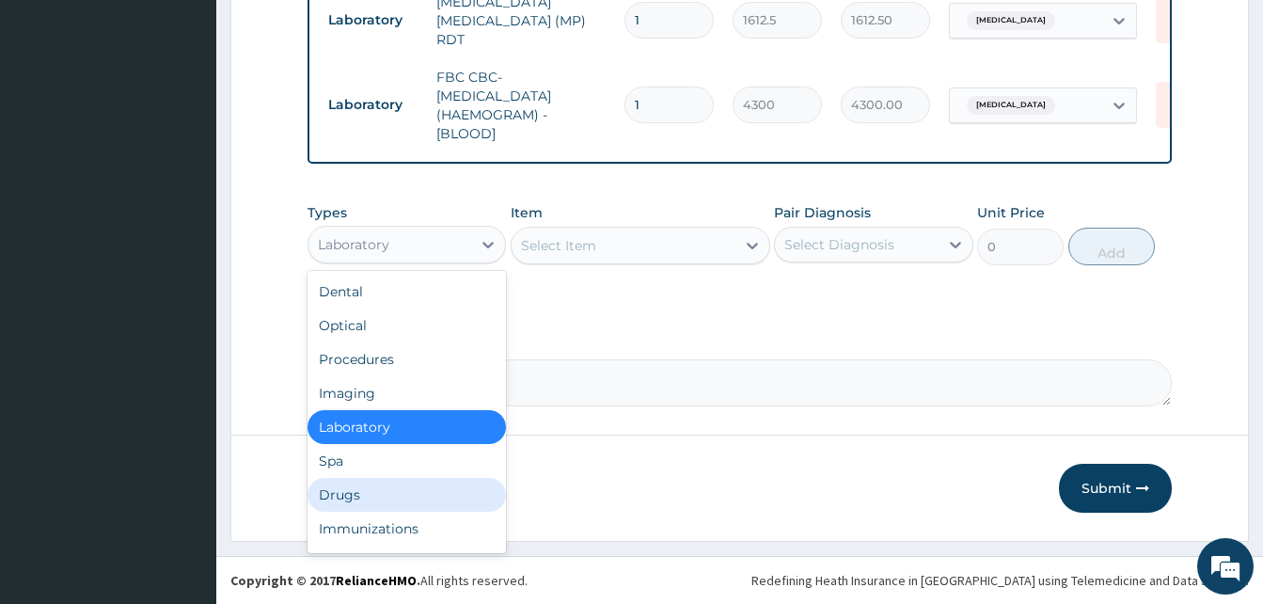
click at [367, 490] on div "Drugs" at bounding box center [407, 495] width 198 height 34
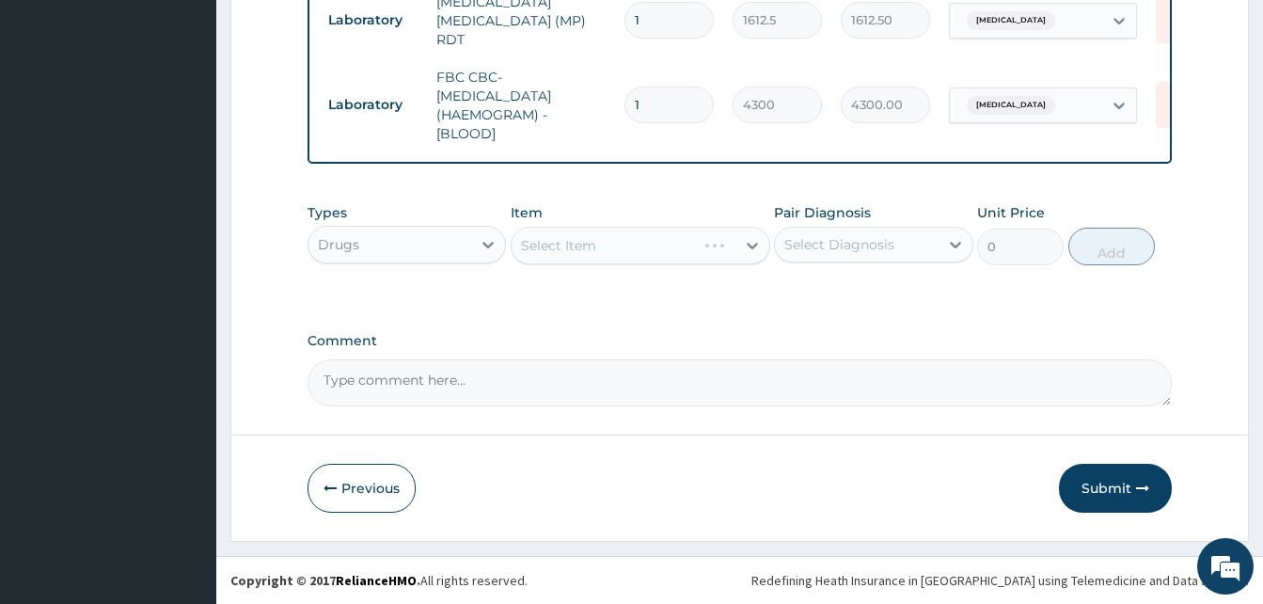
click at [367, 490] on button "Previous" at bounding box center [362, 488] width 108 height 49
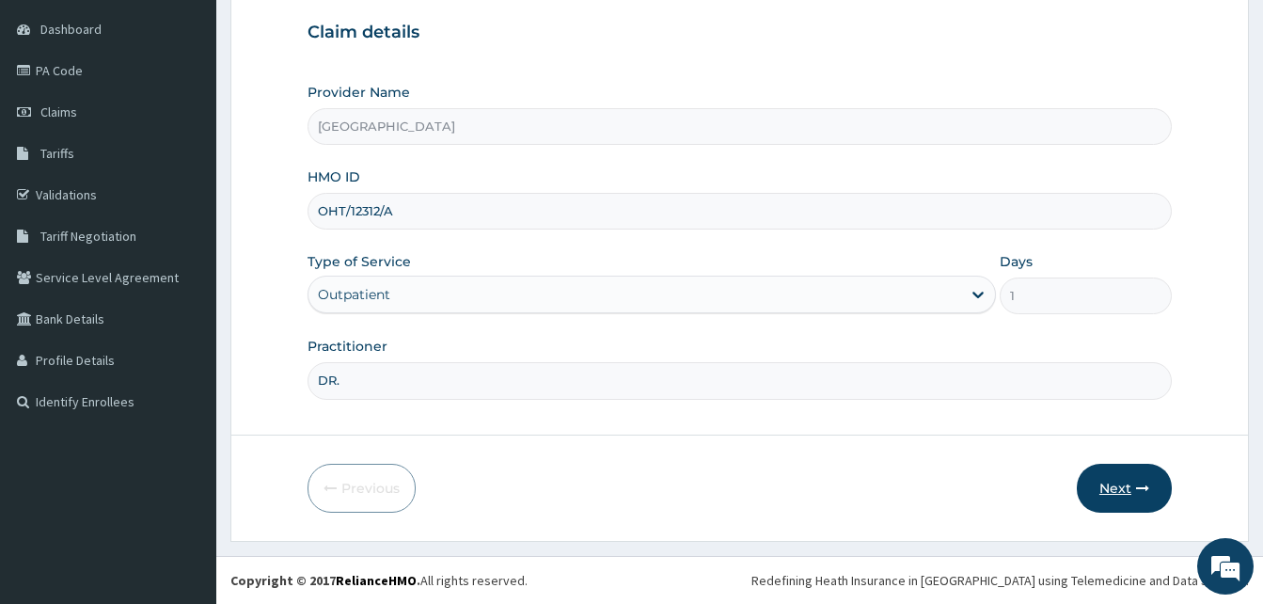
click at [1122, 485] on button "Next" at bounding box center [1124, 488] width 95 height 49
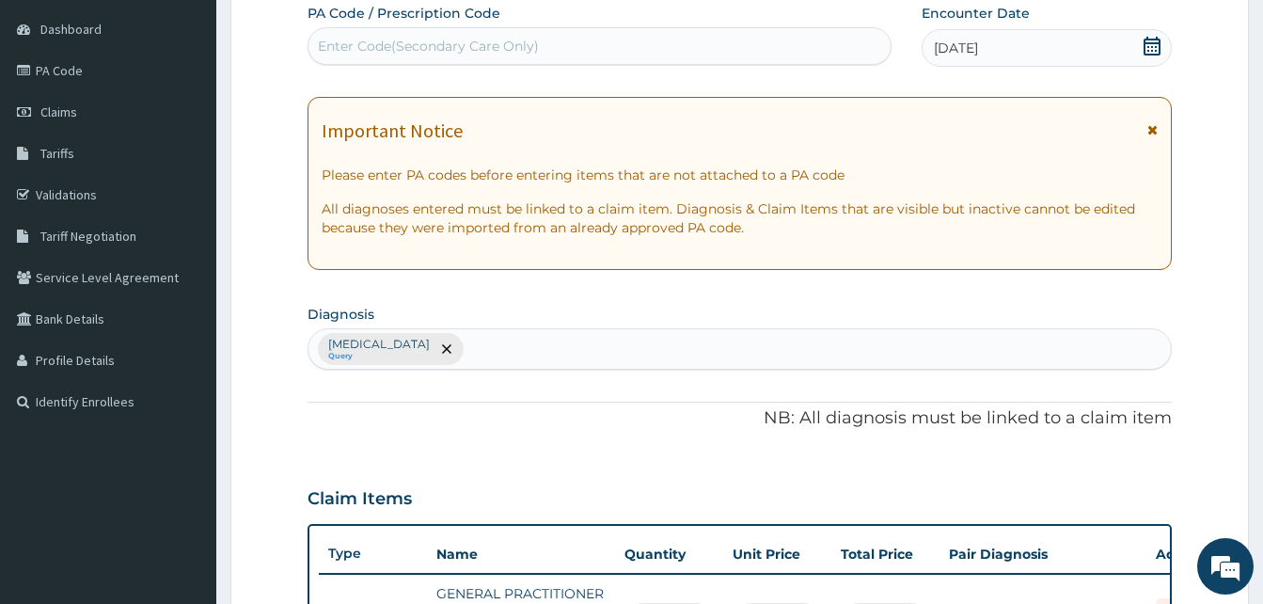
click at [1151, 129] on icon at bounding box center [1153, 129] width 10 height 13
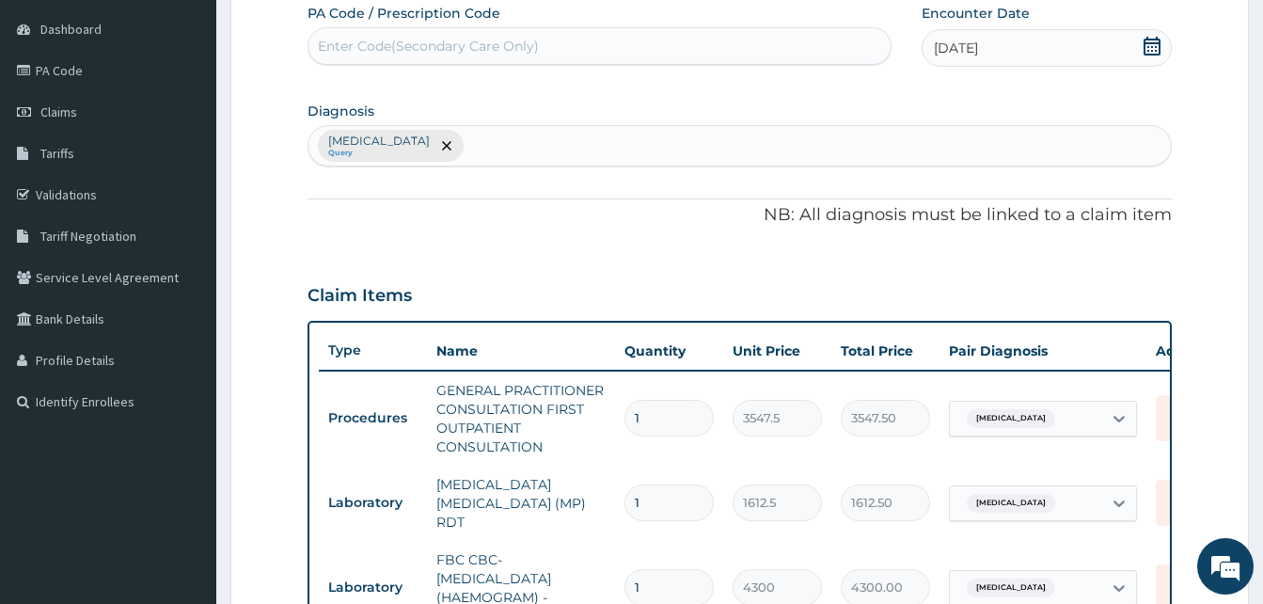
click at [595, 151] on div "Malaria, unspecified Query" at bounding box center [740, 146] width 863 height 40
type input "SEPSIS"
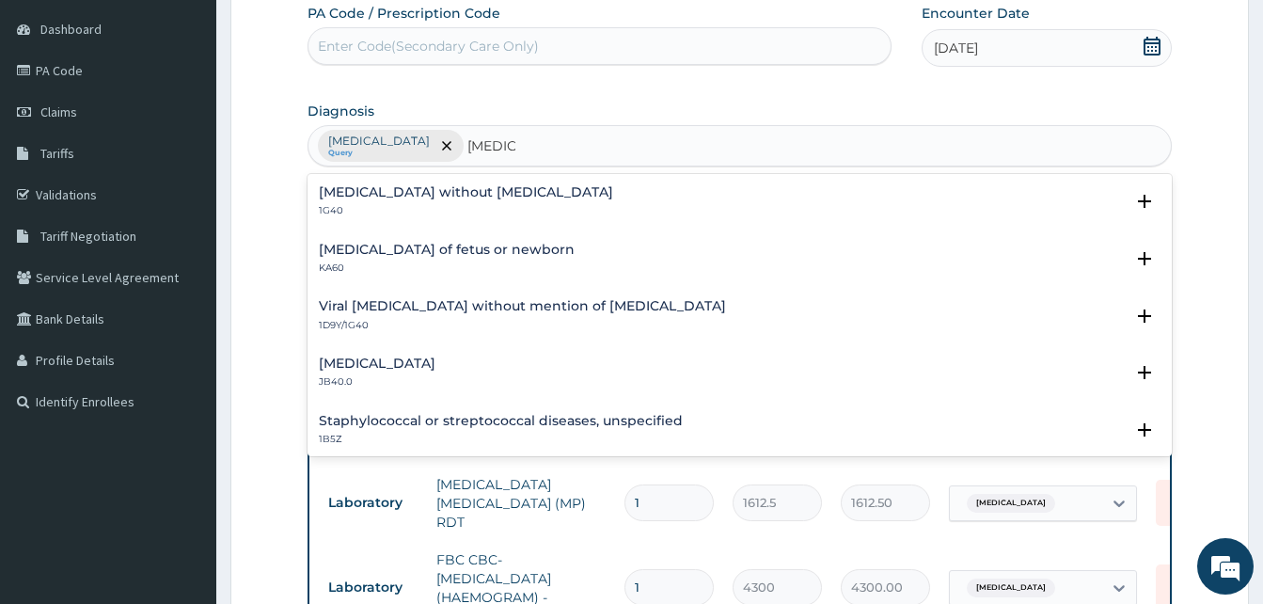
click at [423, 182] on div "Sepsis without septic shock 1G40 Select Status Query Query covers suspected (?)…" at bounding box center [740, 206] width 864 height 57
click at [408, 197] on h4 "[MEDICAL_DATA] without [MEDICAL_DATA]" at bounding box center [466, 192] width 294 height 14
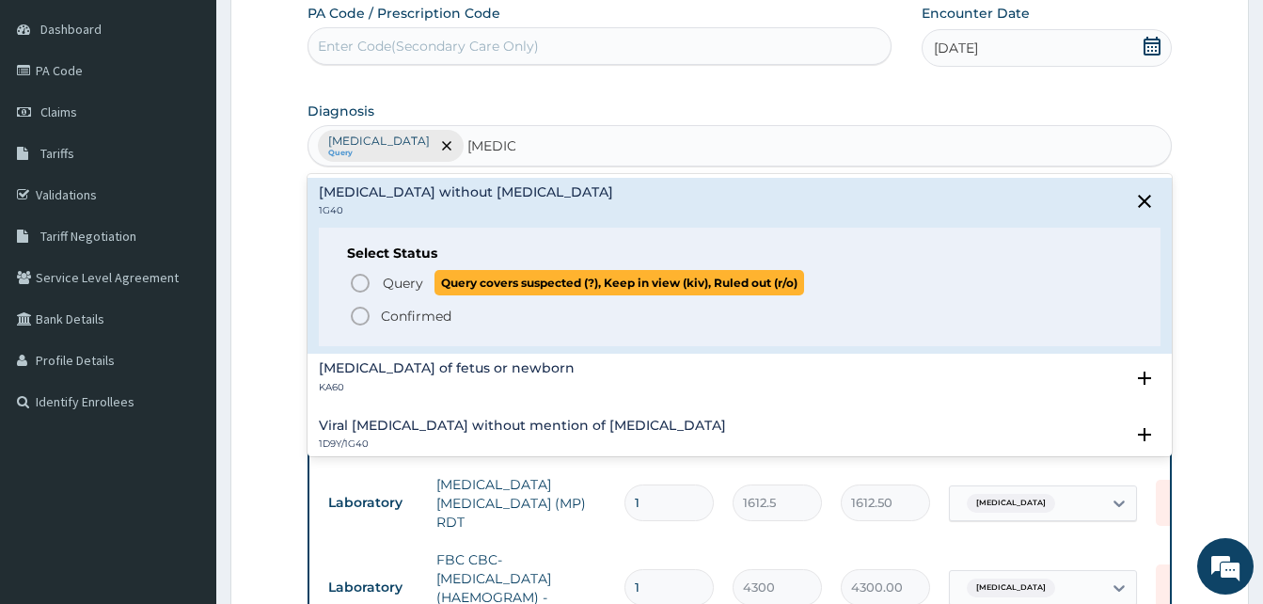
click at [361, 279] on icon "status option query" at bounding box center [360, 283] width 23 height 23
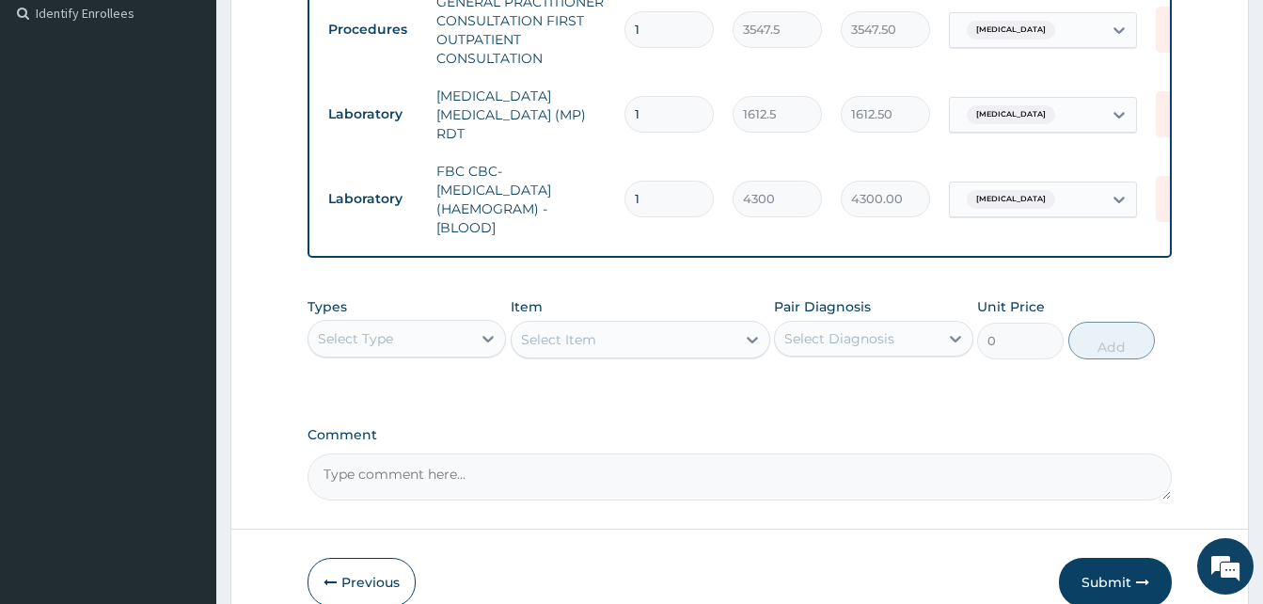
scroll to position [578, 0]
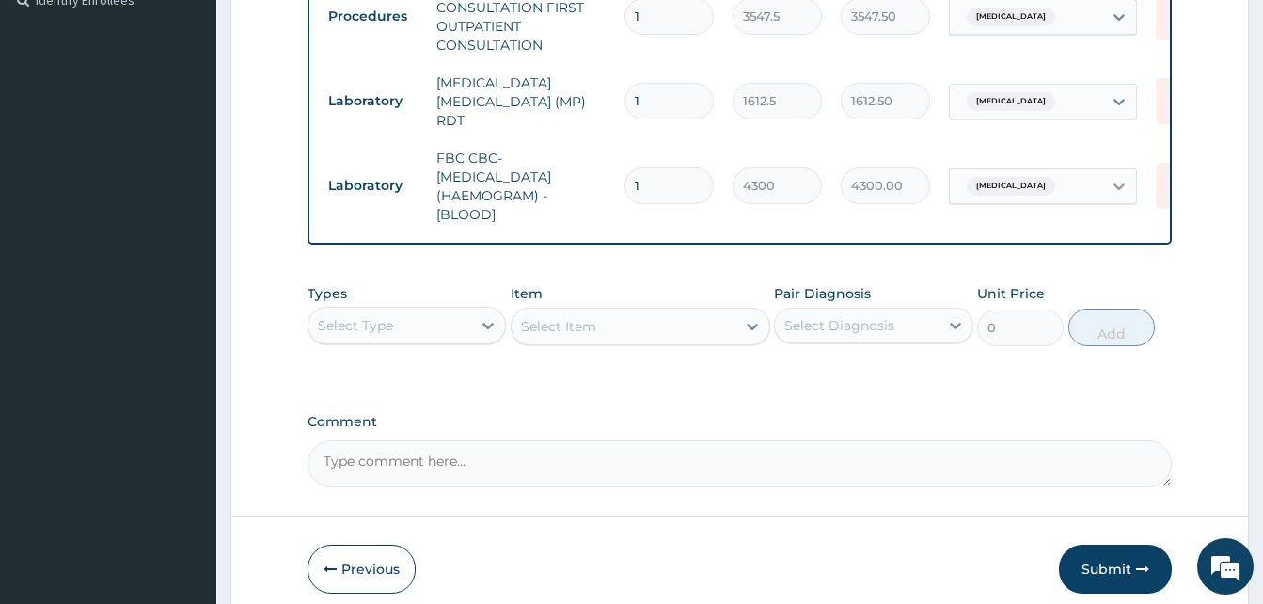
click at [1117, 183] on icon at bounding box center [1119, 186] width 11 height 7
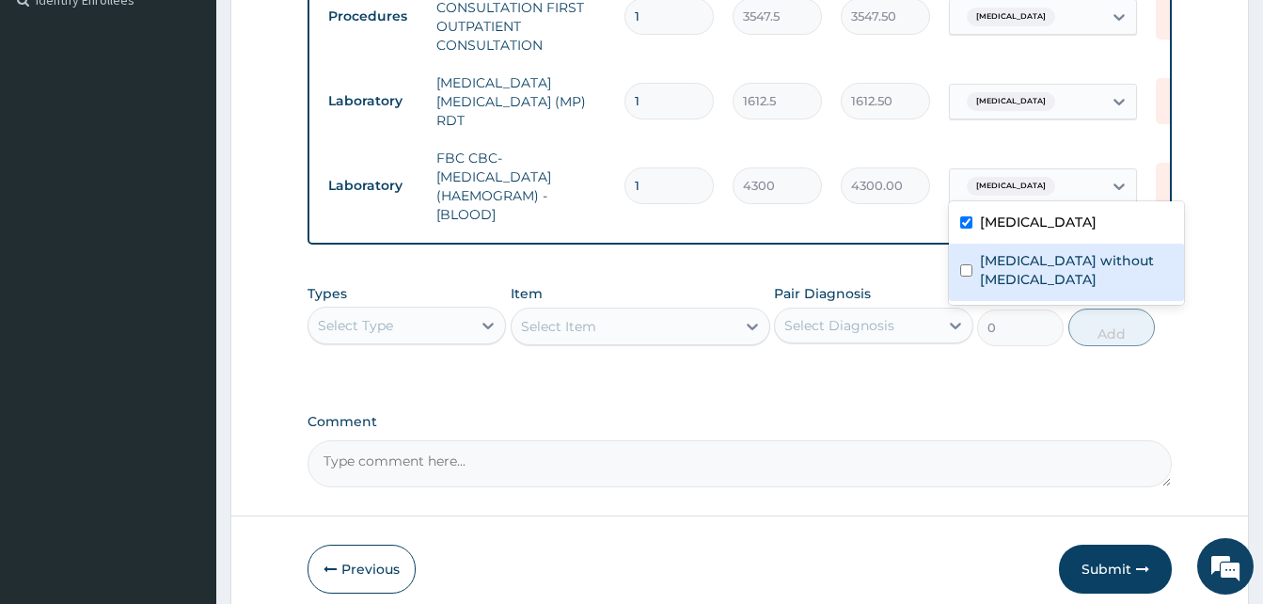
click at [964, 264] on input "checkbox" at bounding box center [966, 270] width 12 height 12
checkbox input "true"
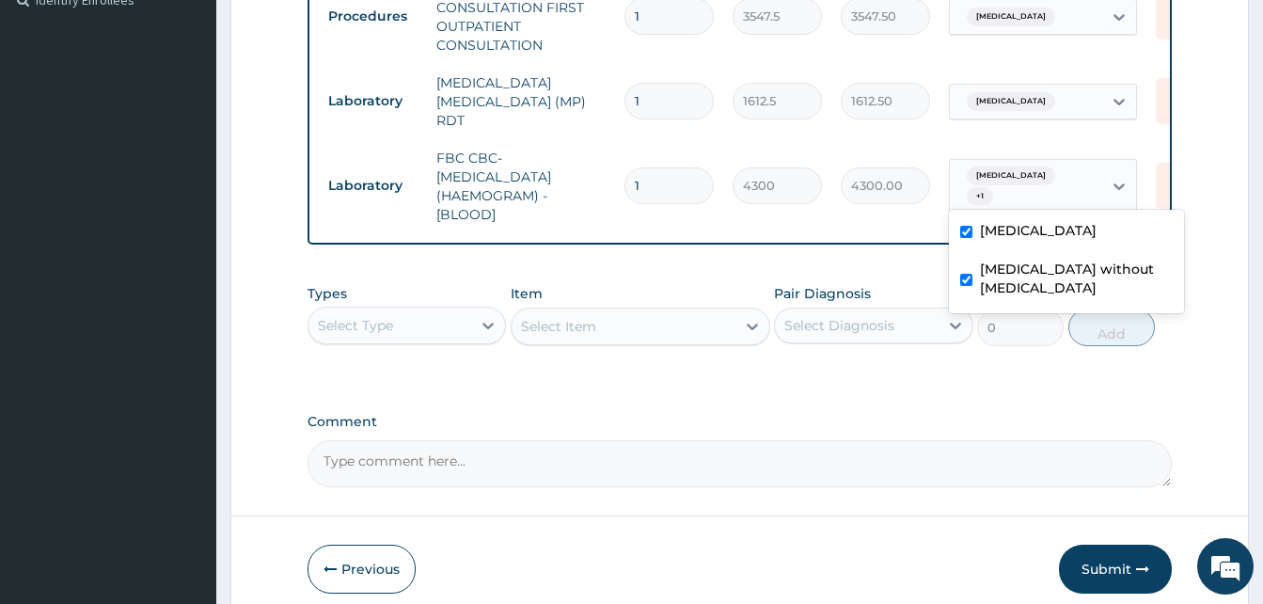
click at [968, 232] on input "checkbox" at bounding box center [966, 232] width 12 height 12
checkbox input "false"
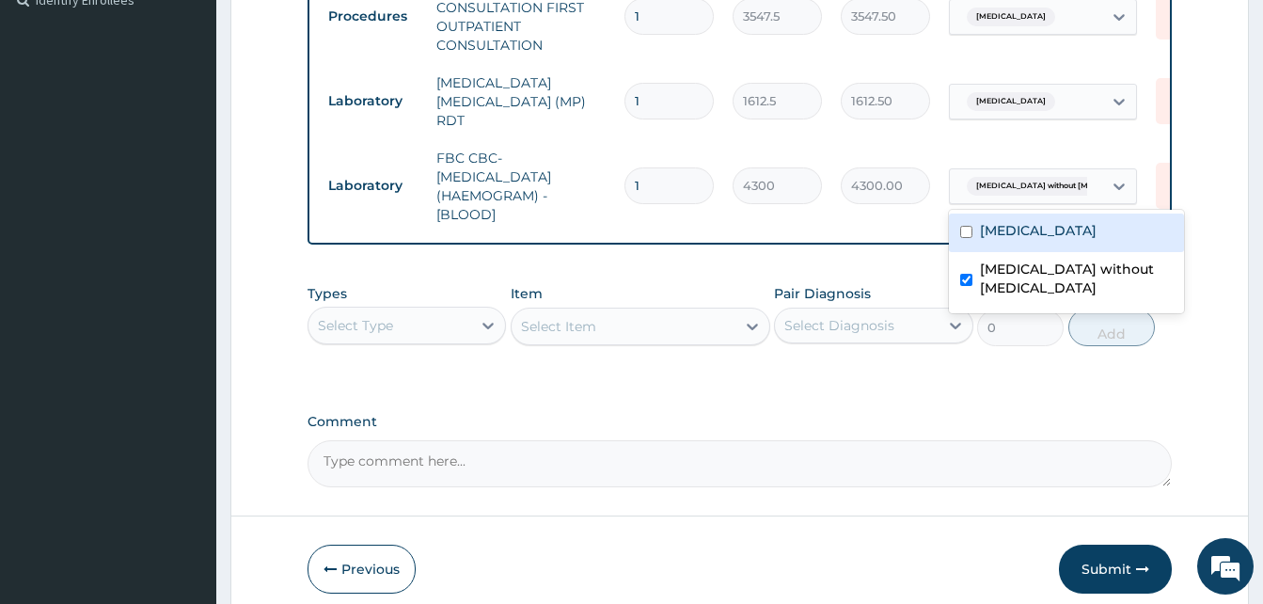
click at [746, 272] on div "PA Code / Prescription Code Enter Code(Secondary Care Only) Encounter Date 10-1…" at bounding box center [740, 44] width 864 height 885
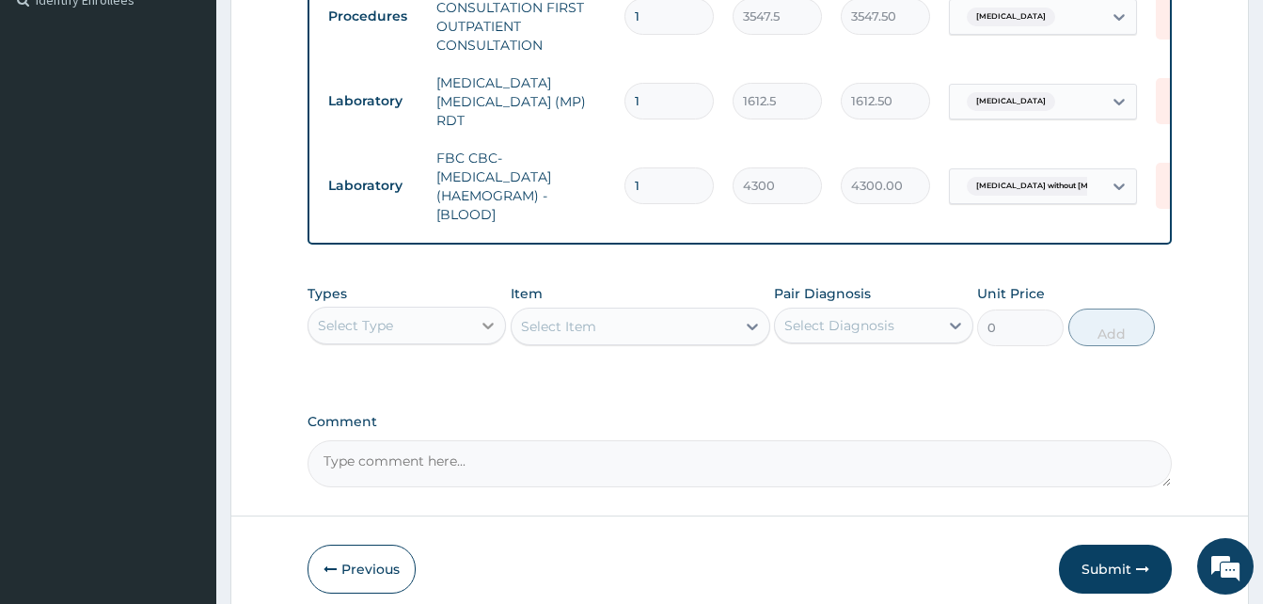
click at [492, 333] on icon at bounding box center [488, 325] width 19 height 19
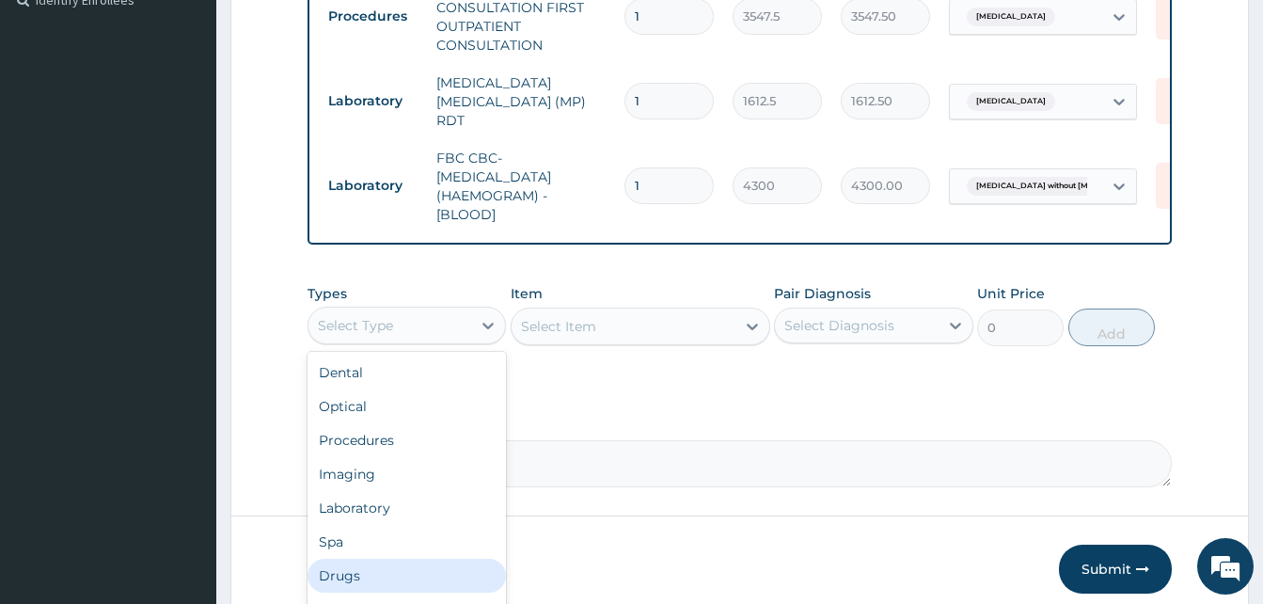
click at [377, 579] on div "Drugs" at bounding box center [407, 576] width 198 height 34
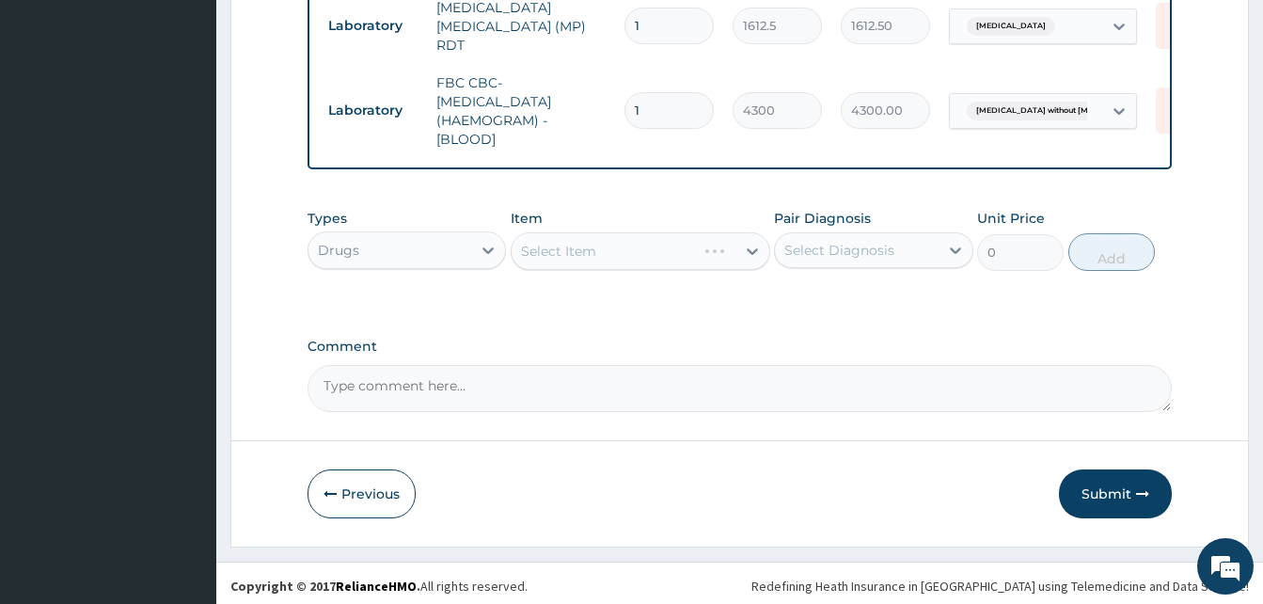
scroll to position [662, 0]
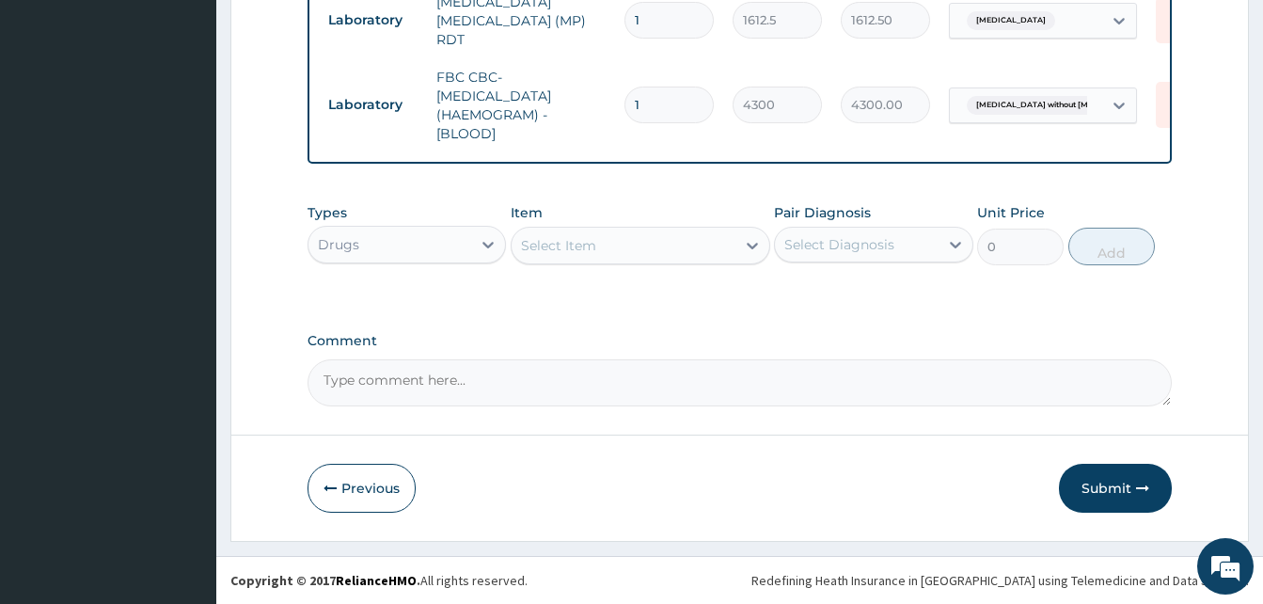
click at [712, 252] on div "Select Item" at bounding box center [624, 245] width 224 height 30
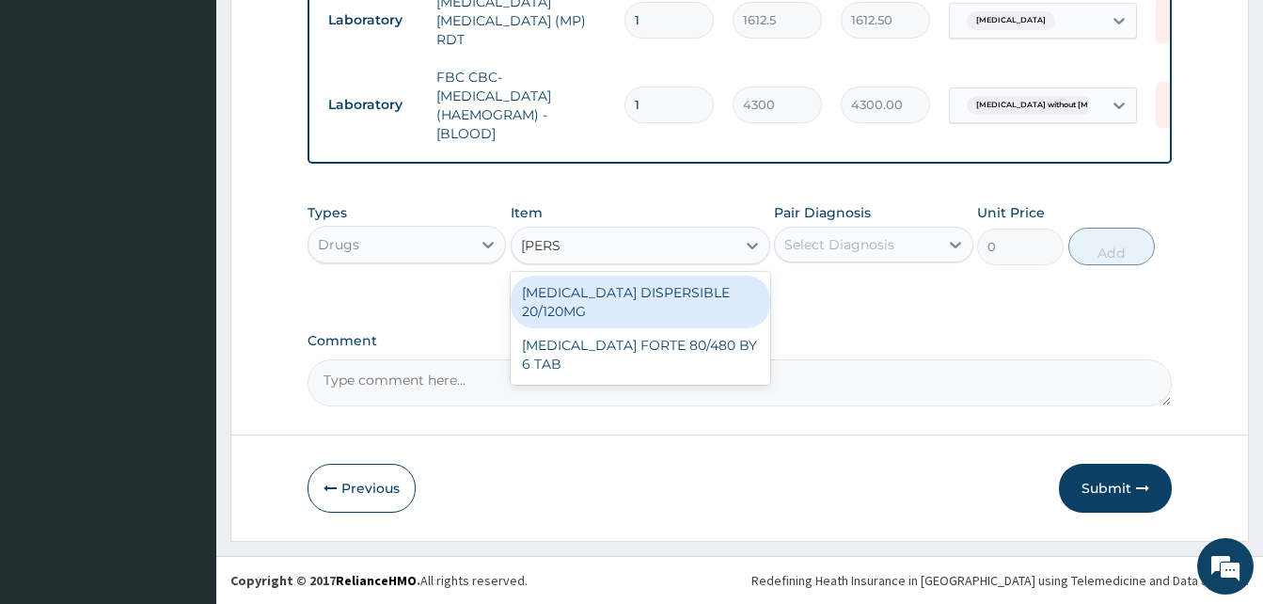
type input "COART"
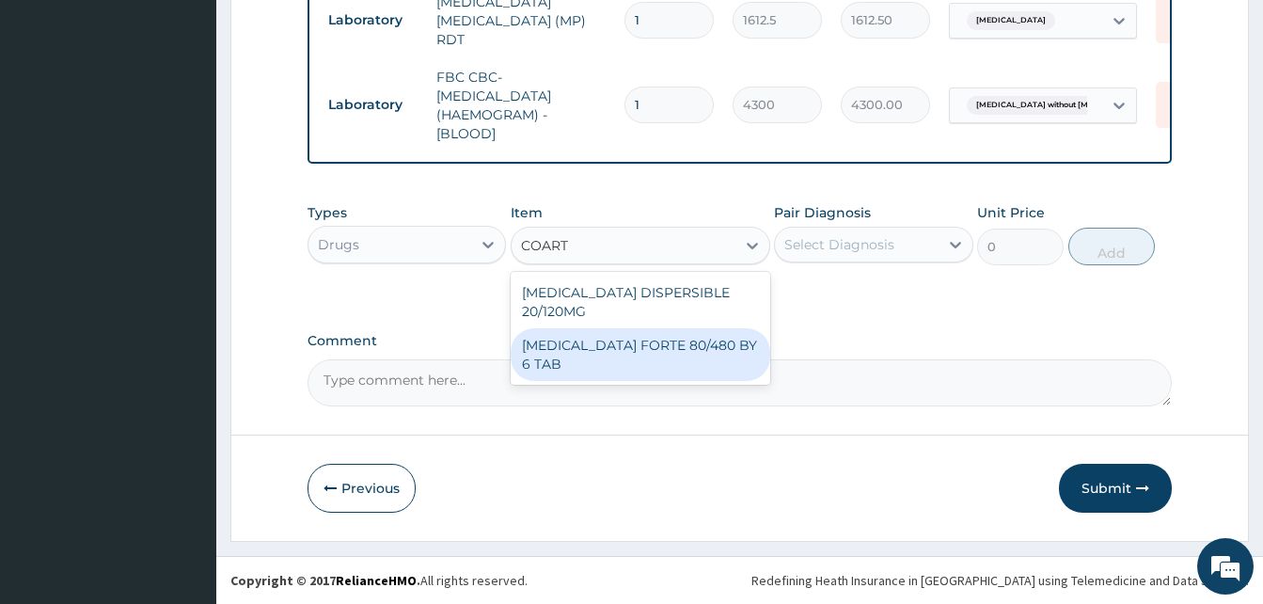
click at [673, 328] on div "[MEDICAL_DATA] FORTE 80/480 BY 6 TAB" at bounding box center [641, 354] width 260 height 53
type input "449.3500061035156"
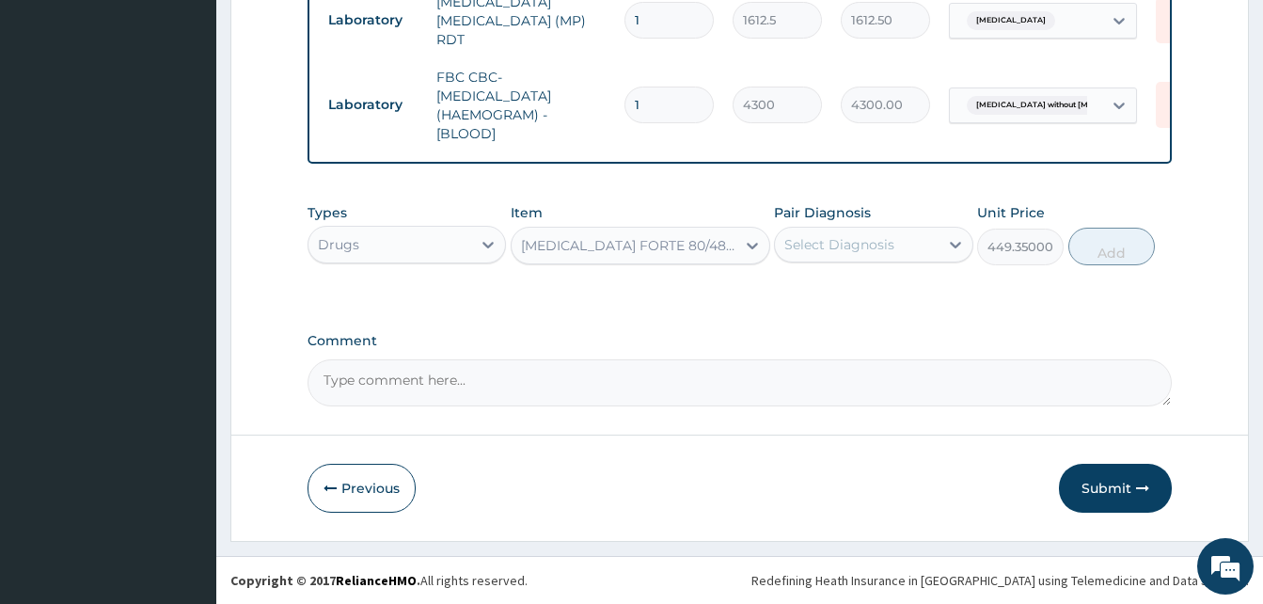
click at [915, 252] on div "Select Diagnosis" at bounding box center [856, 245] width 163 height 30
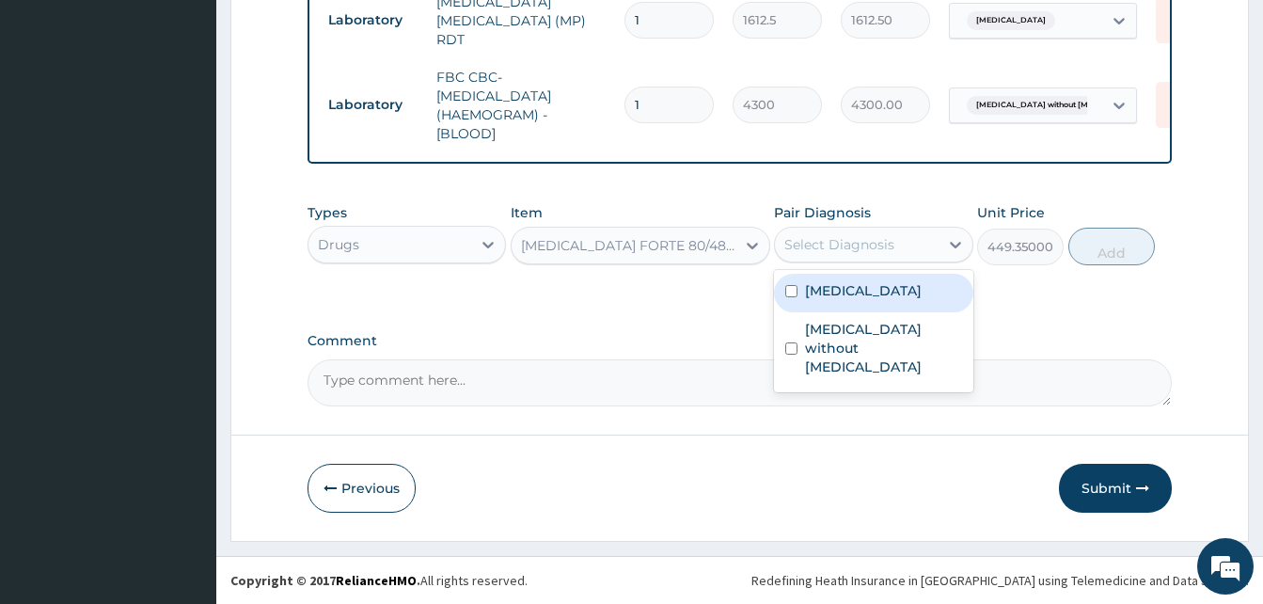
click at [891, 287] on label "[MEDICAL_DATA]" at bounding box center [863, 290] width 117 height 19
checkbox input "true"
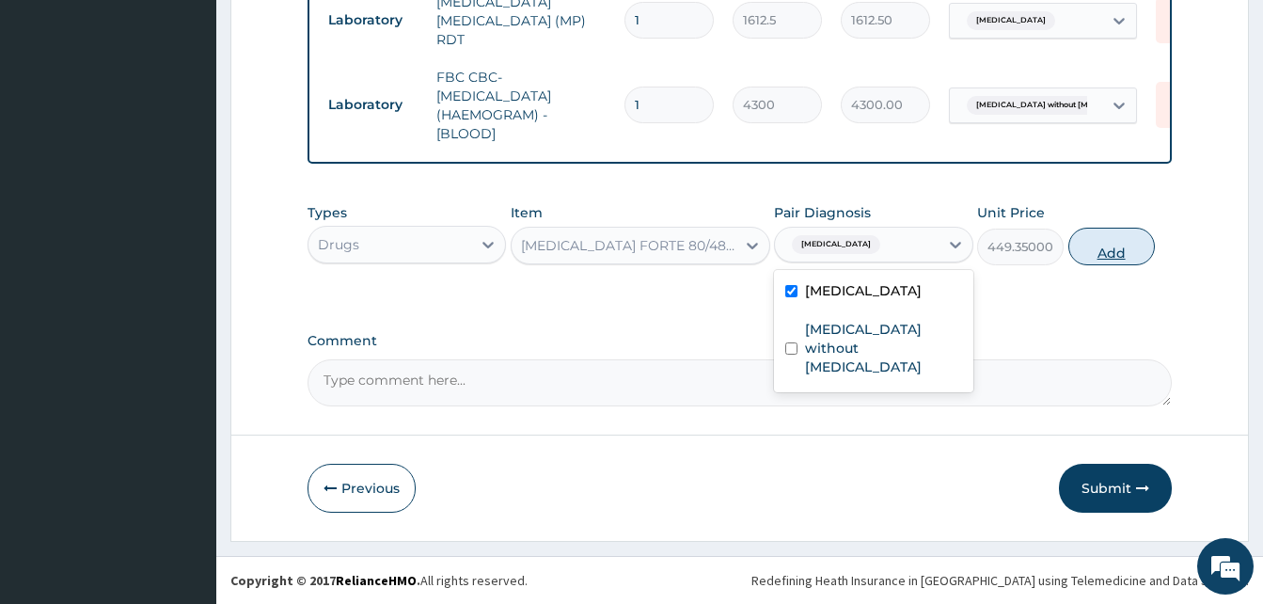
click at [1105, 240] on button "Add" at bounding box center [1112, 247] width 87 height 38
type input "0"
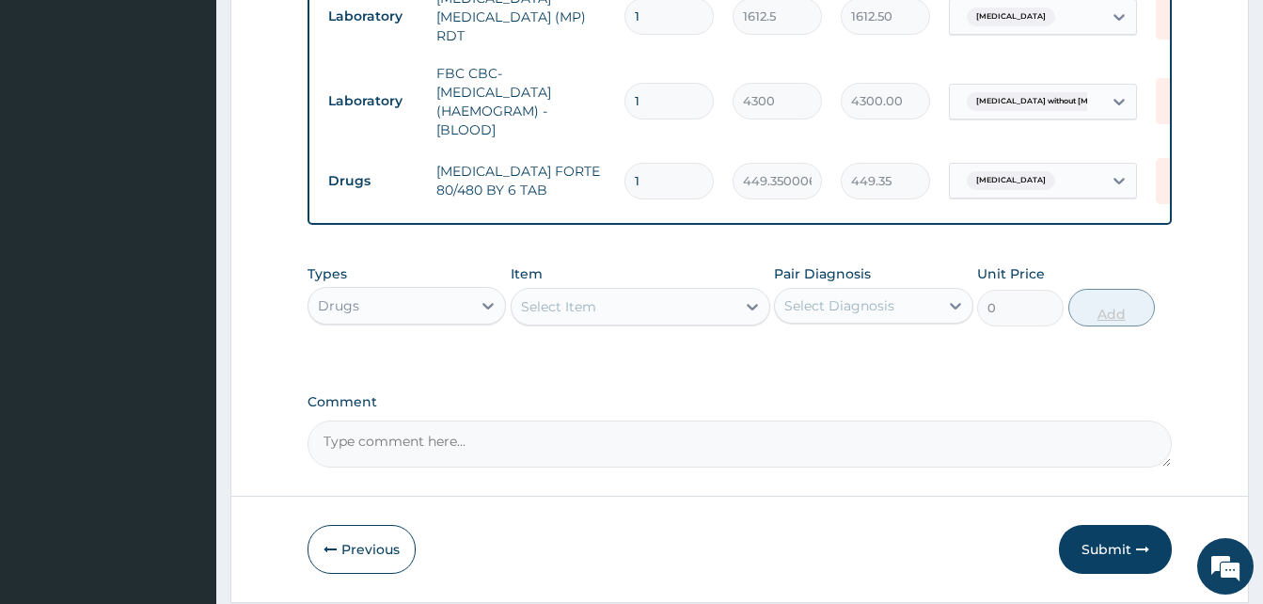
type input "0.00"
type input "6"
type input "2696.10"
type input "6"
click at [722, 319] on div "Select Item" at bounding box center [624, 307] width 224 height 30
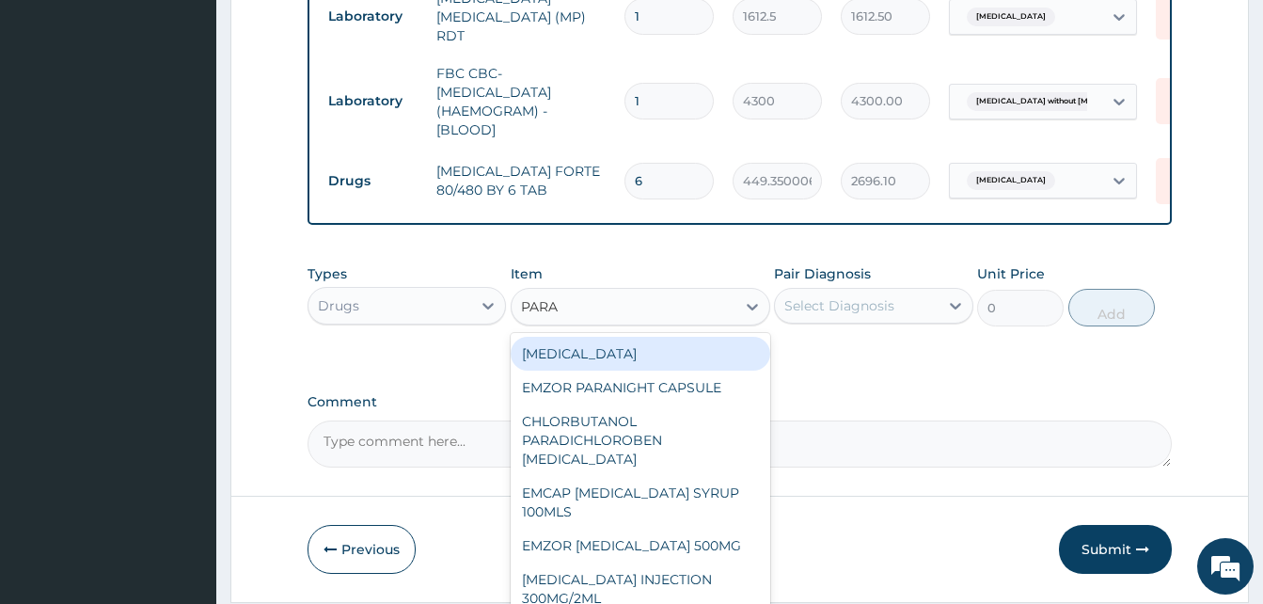
type input "PARAC"
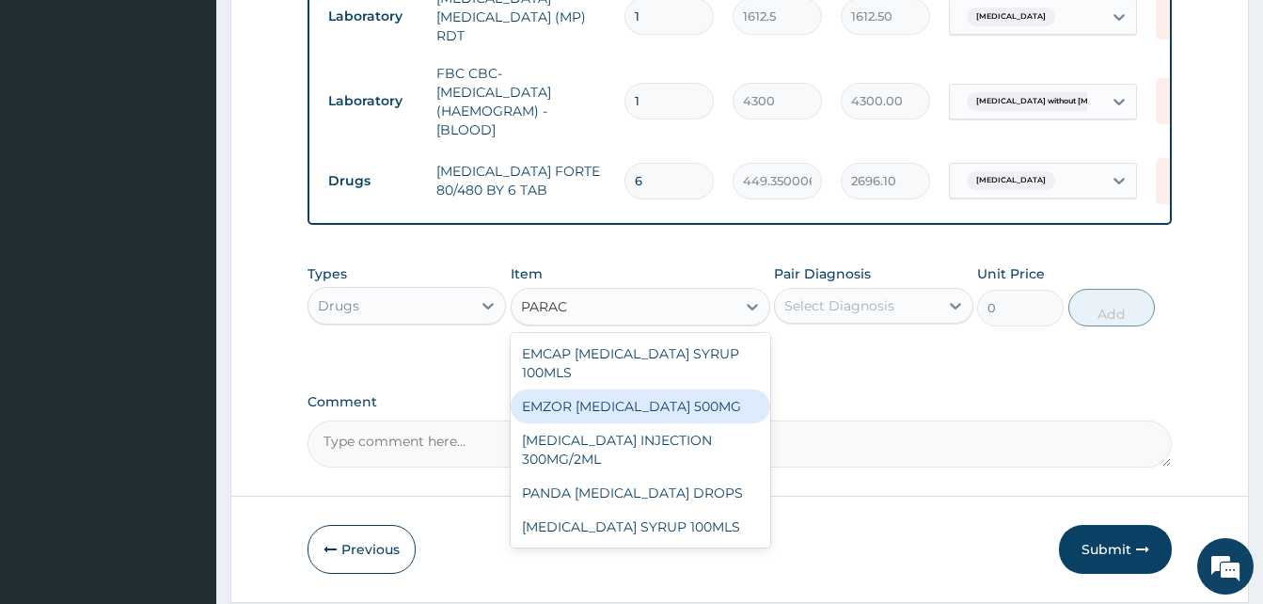
click at [718, 410] on div "EMZOR [MEDICAL_DATA] 500MG" at bounding box center [641, 406] width 260 height 34
type input "23.64999961853027"
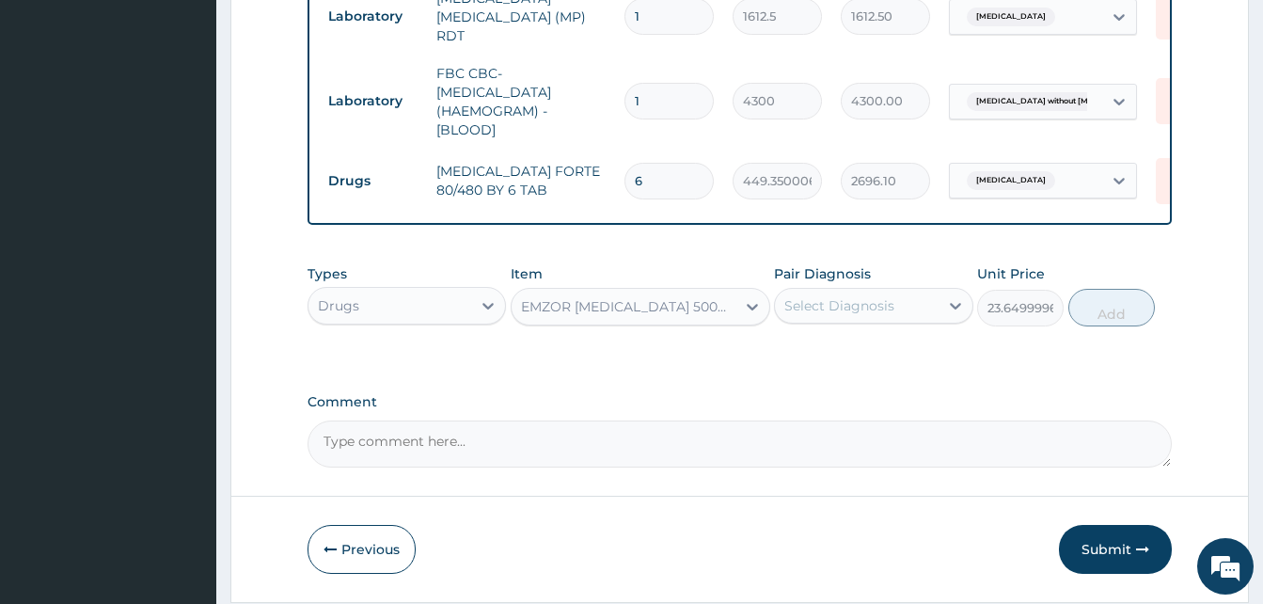
click at [864, 308] on div "Select Diagnosis" at bounding box center [840, 305] width 110 height 19
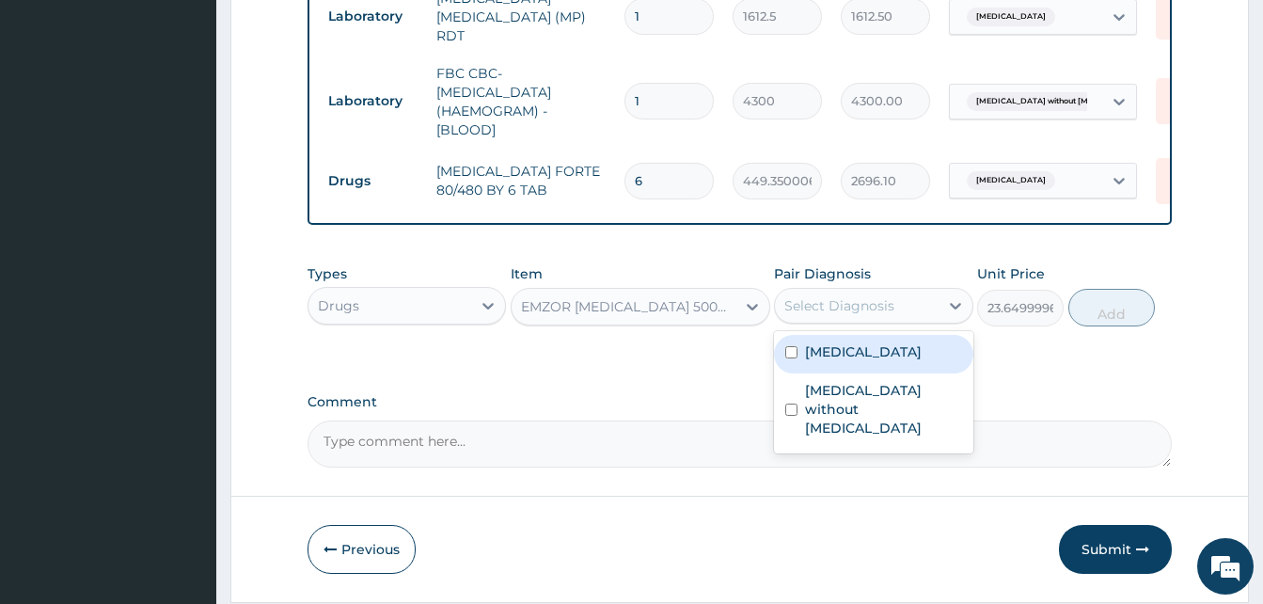
click at [842, 355] on label "[MEDICAL_DATA]" at bounding box center [863, 351] width 117 height 19
checkbox input "true"
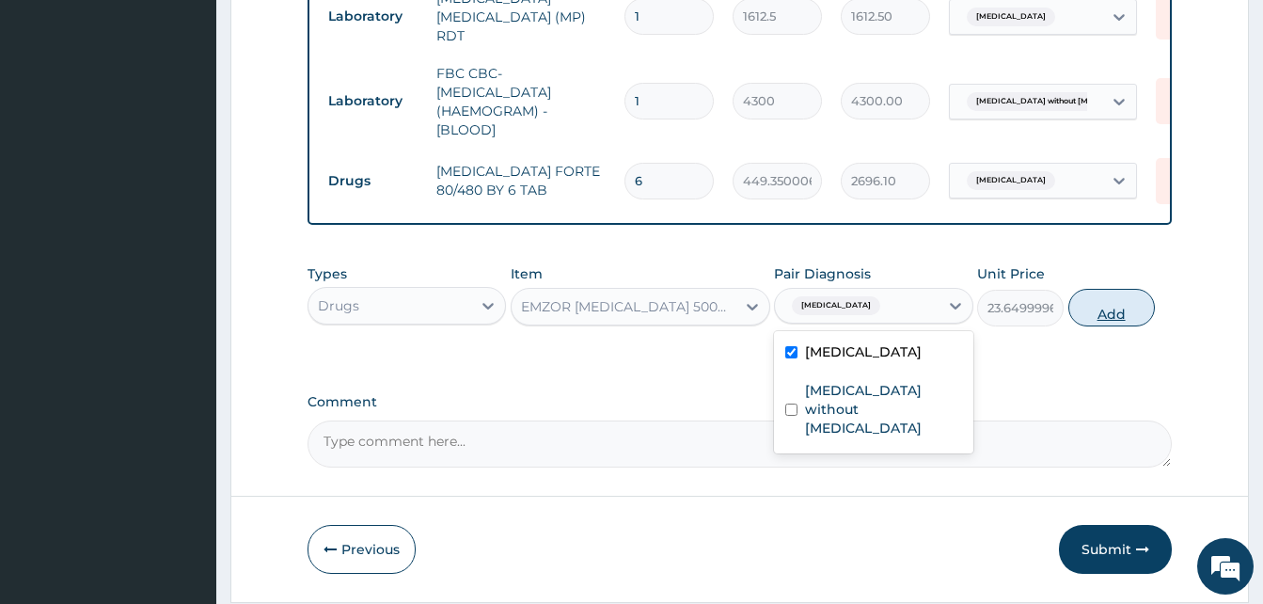
click at [1078, 321] on button "Add" at bounding box center [1112, 308] width 87 height 38
type input "0"
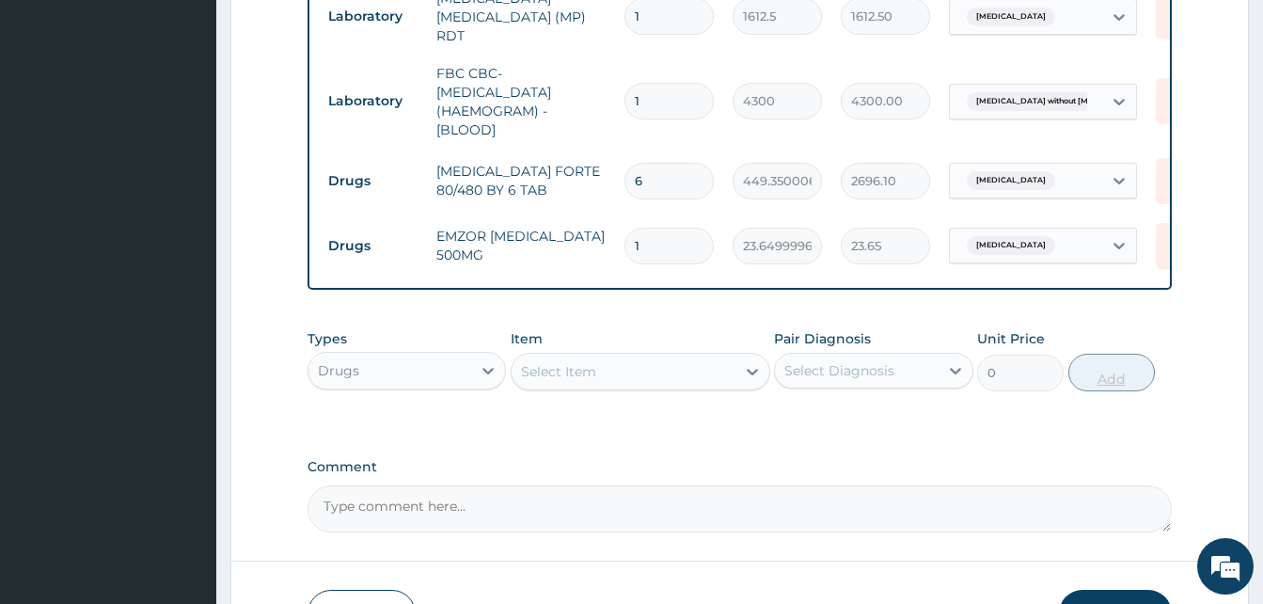
type input "18"
type input "425.70"
type input "1"
type input "23.65"
type input "0.00"
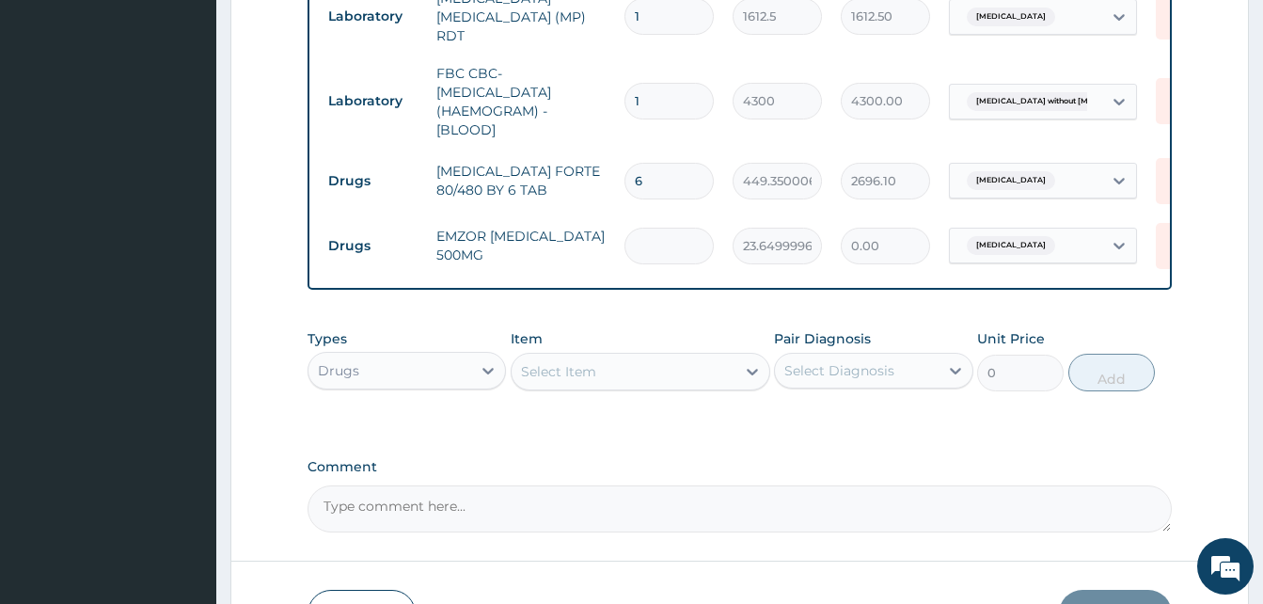
type input "3"
type input "70.95"
type input "30"
type input "709.50"
type input "30"
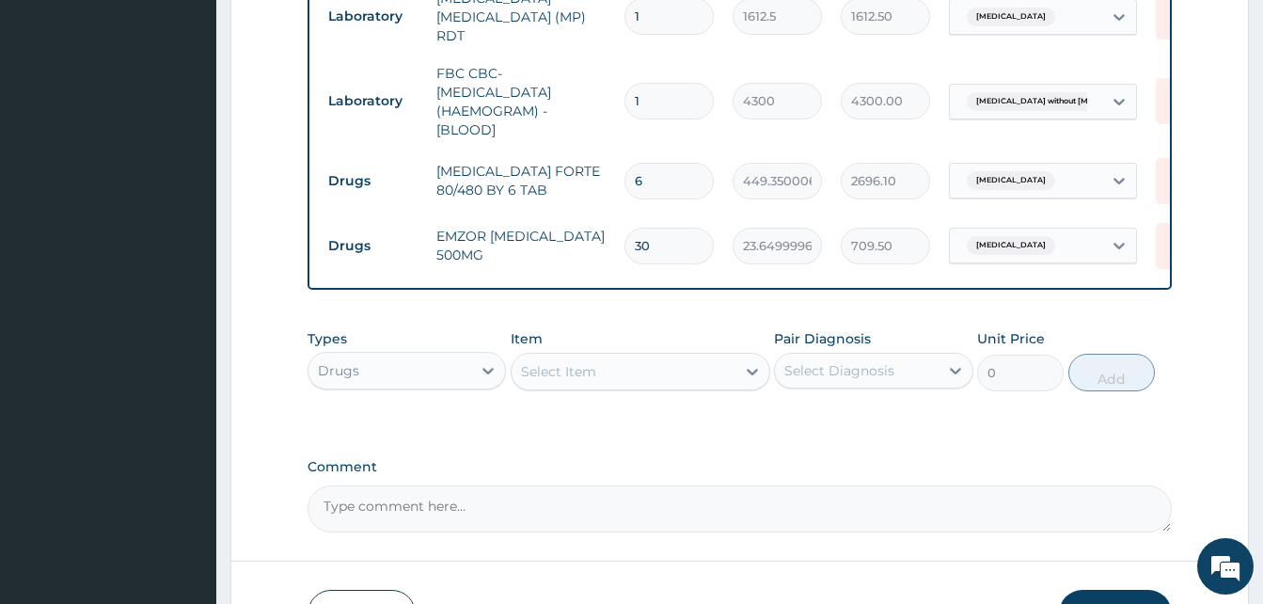
click at [693, 382] on div "Select Item" at bounding box center [624, 372] width 224 height 30
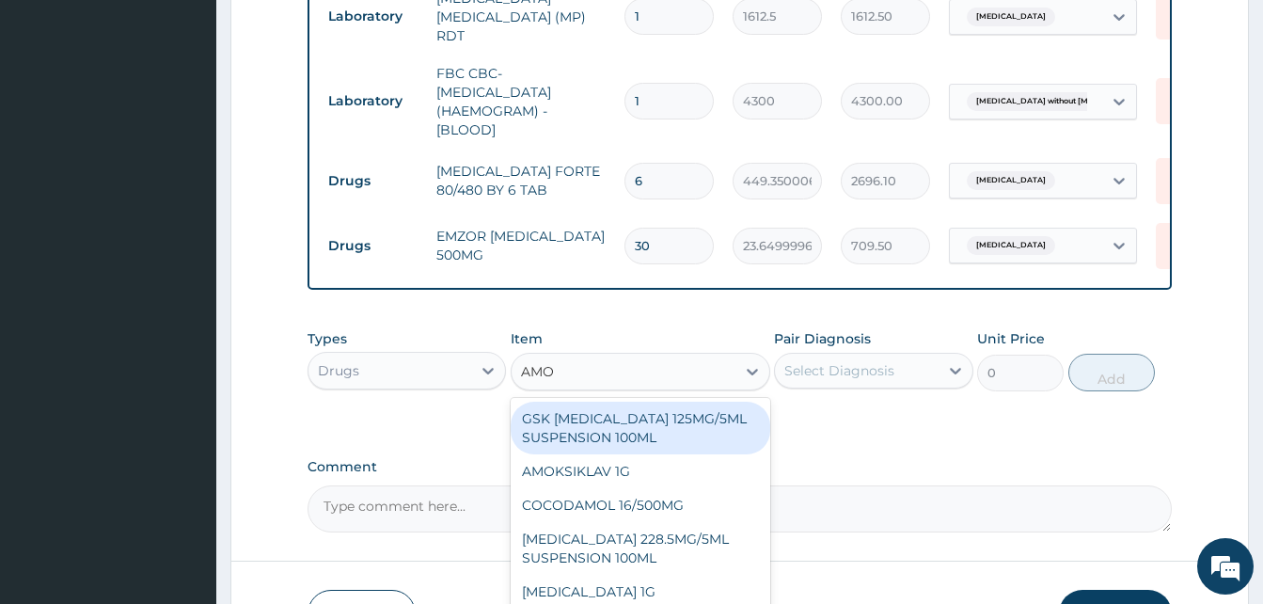
type input "AMOX"
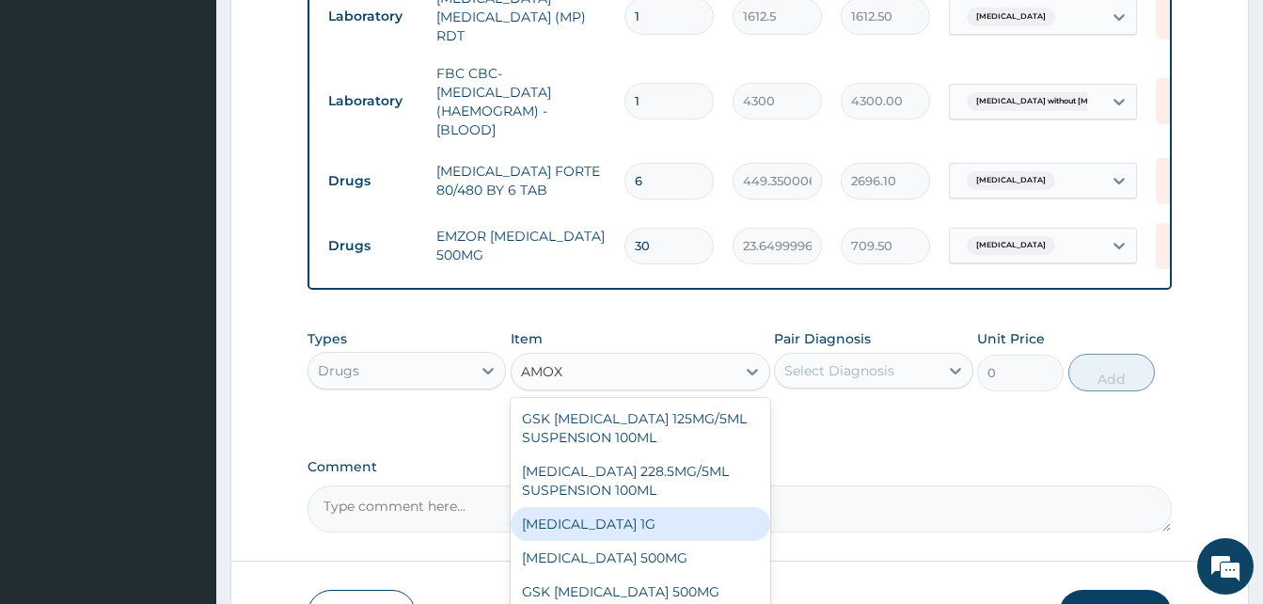
click at [608, 525] on div "[MEDICAL_DATA] 1G" at bounding box center [641, 524] width 260 height 34
type input "709.5"
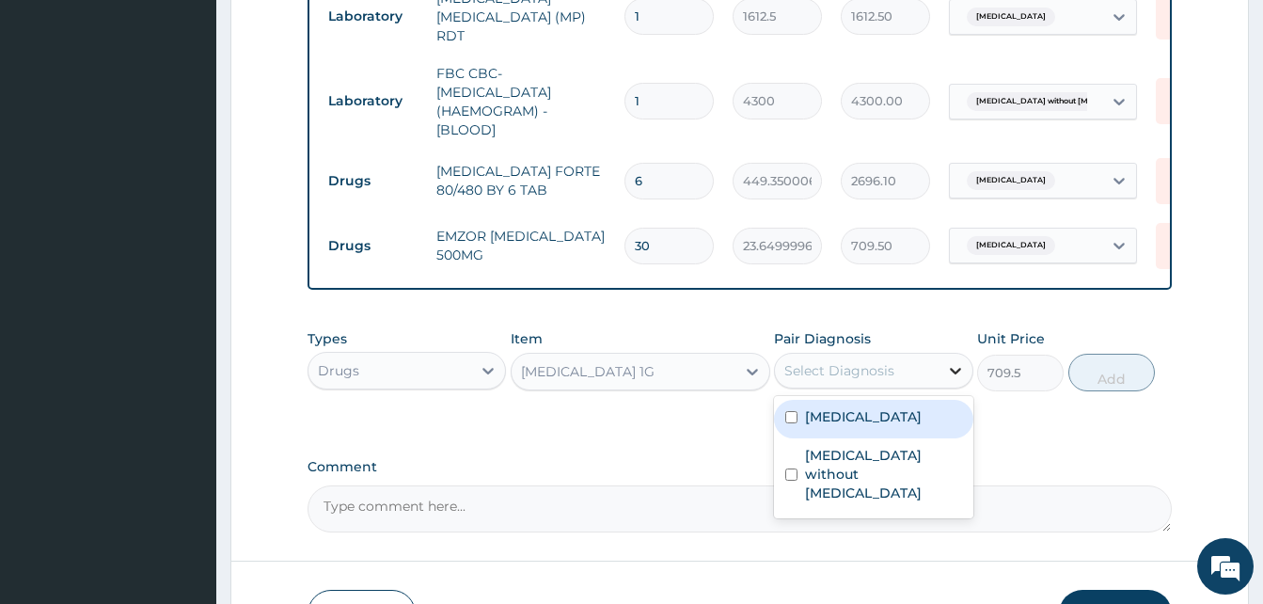
click at [944, 367] on div at bounding box center [956, 371] width 34 height 34
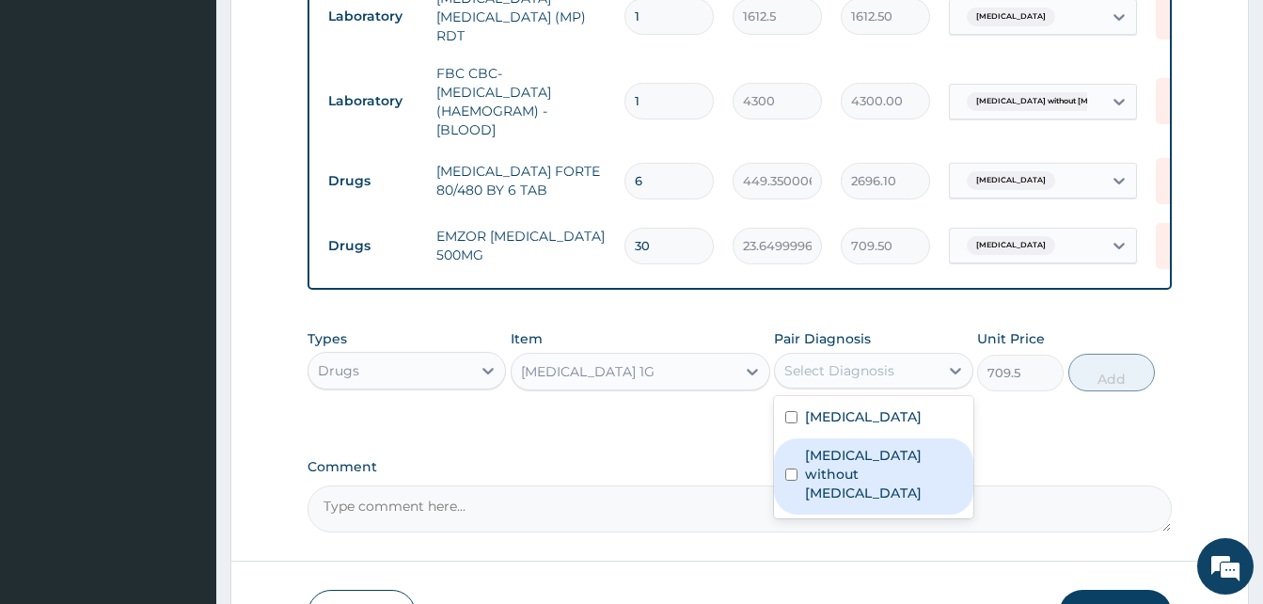
click at [848, 465] on label "[MEDICAL_DATA] without [MEDICAL_DATA]" at bounding box center [883, 474] width 156 height 56
checkbox input "true"
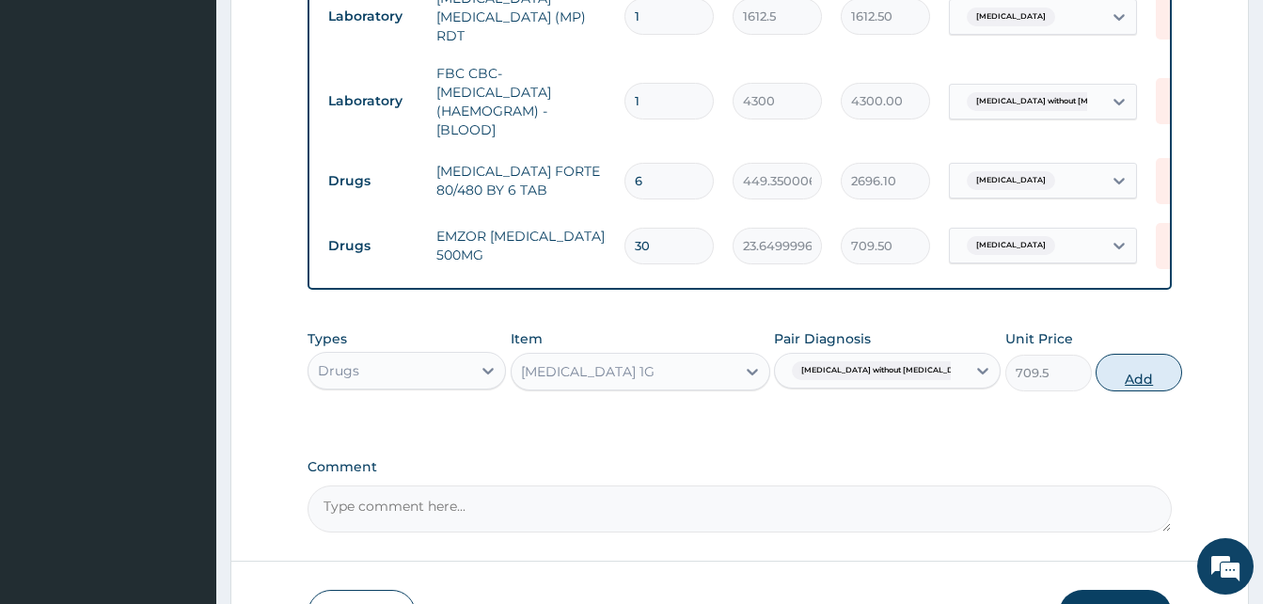
click at [1109, 374] on button "Add" at bounding box center [1139, 373] width 87 height 38
type input "0"
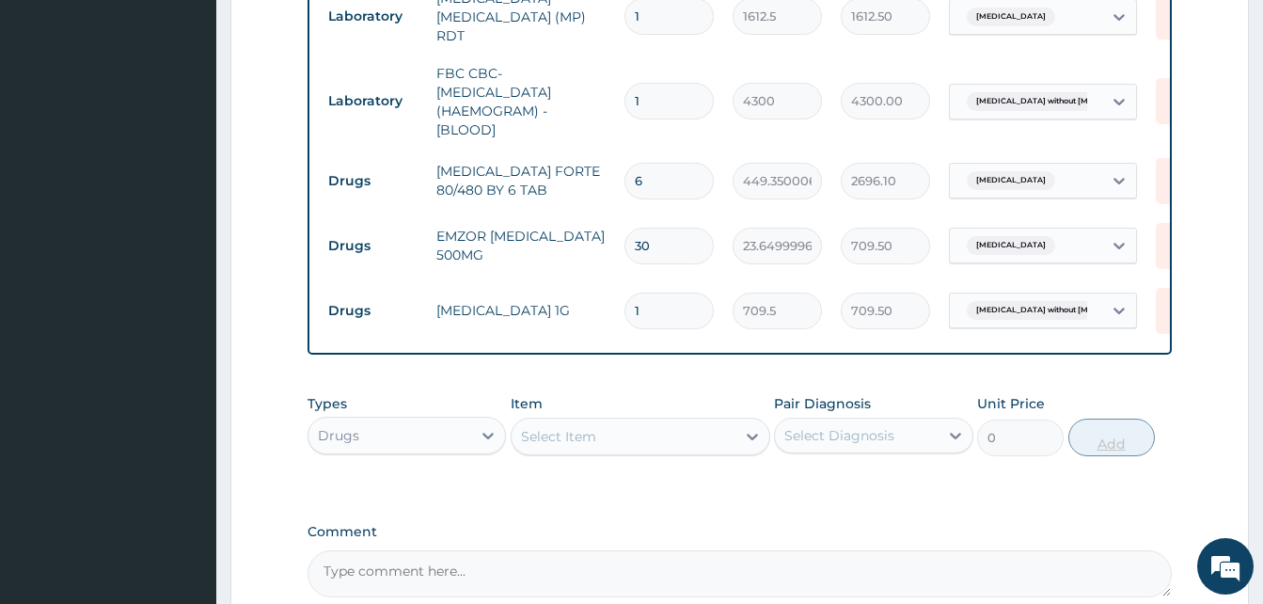
type input "14"
type input "9933.00"
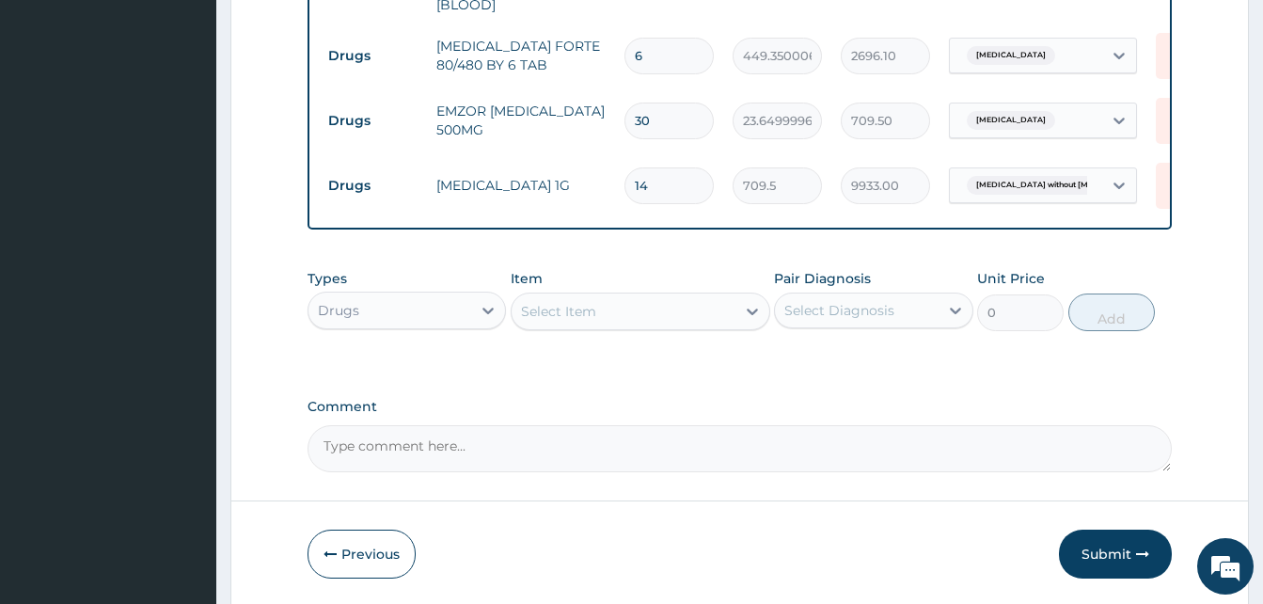
scroll to position [857, 0]
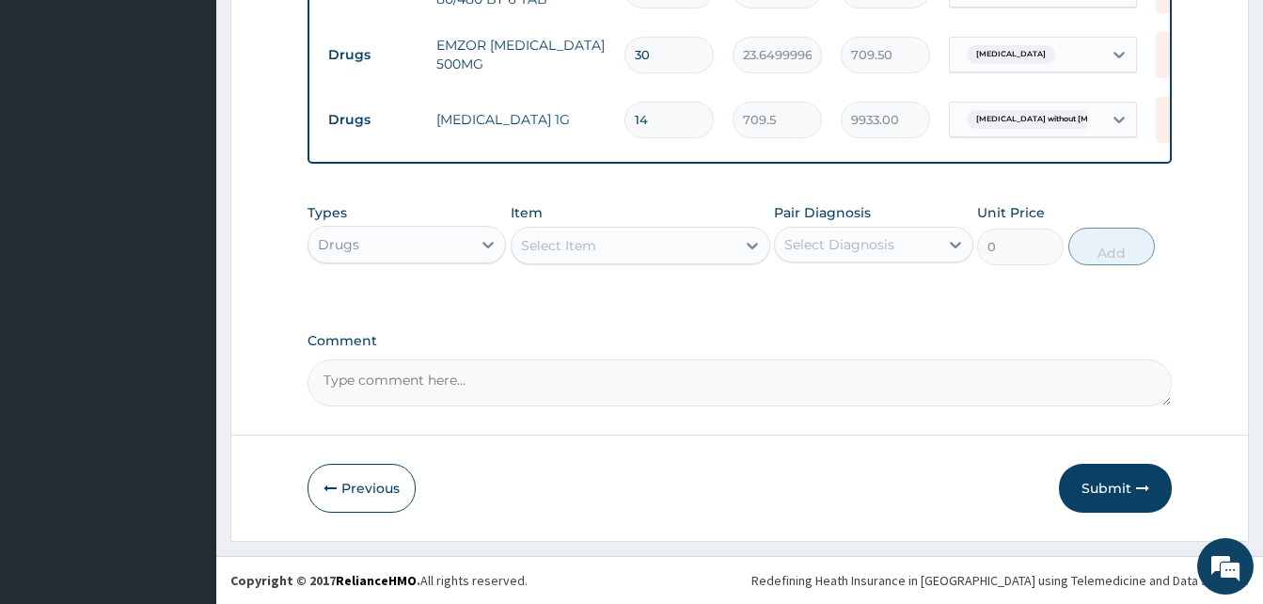
type input "14"
click at [638, 253] on div "Select Item" at bounding box center [624, 245] width 224 height 30
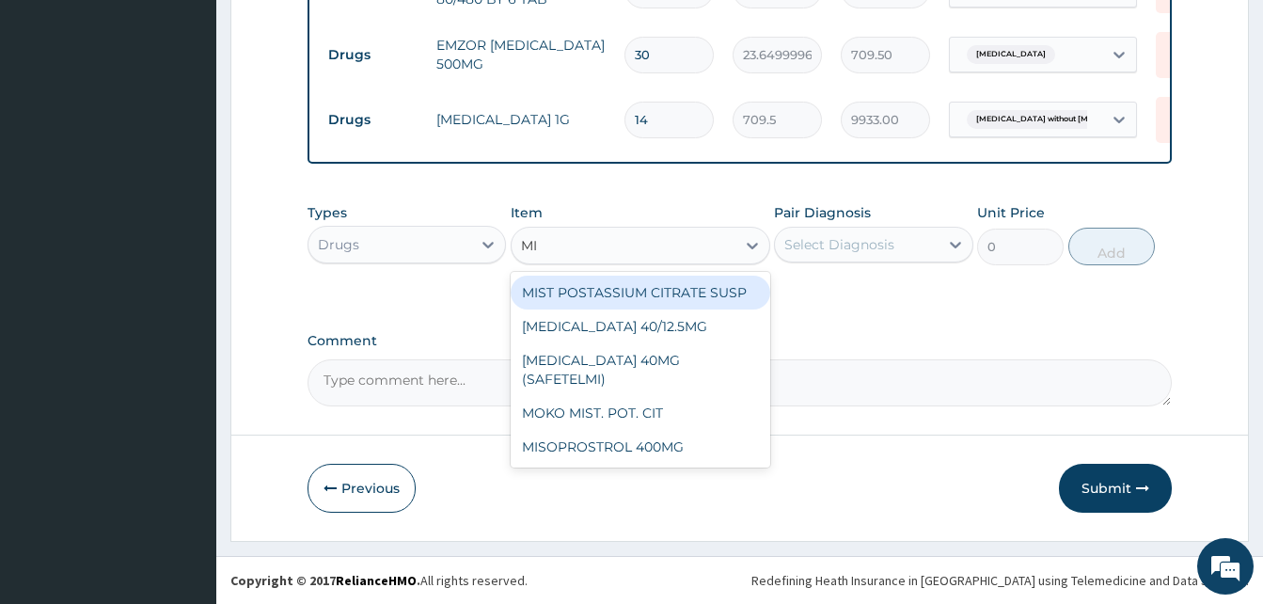
type input "M"
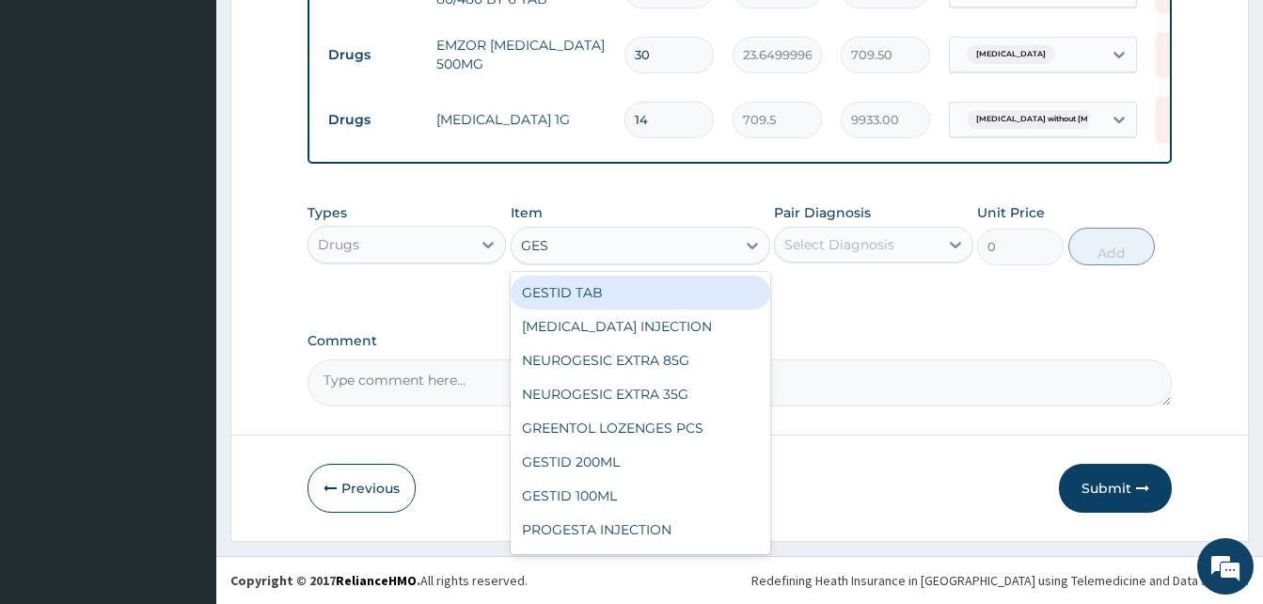
type input "GEST"
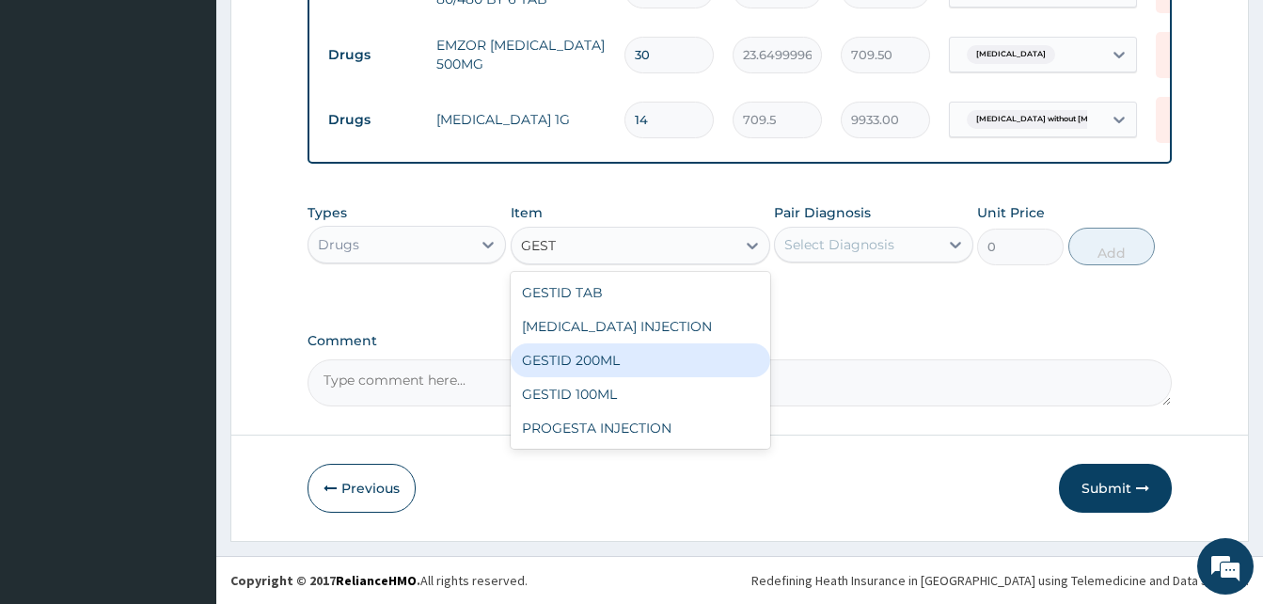
click at [603, 359] on div "GESTID 200ML" at bounding box center [641, 360] width 260 height 34
type input "1064.25"
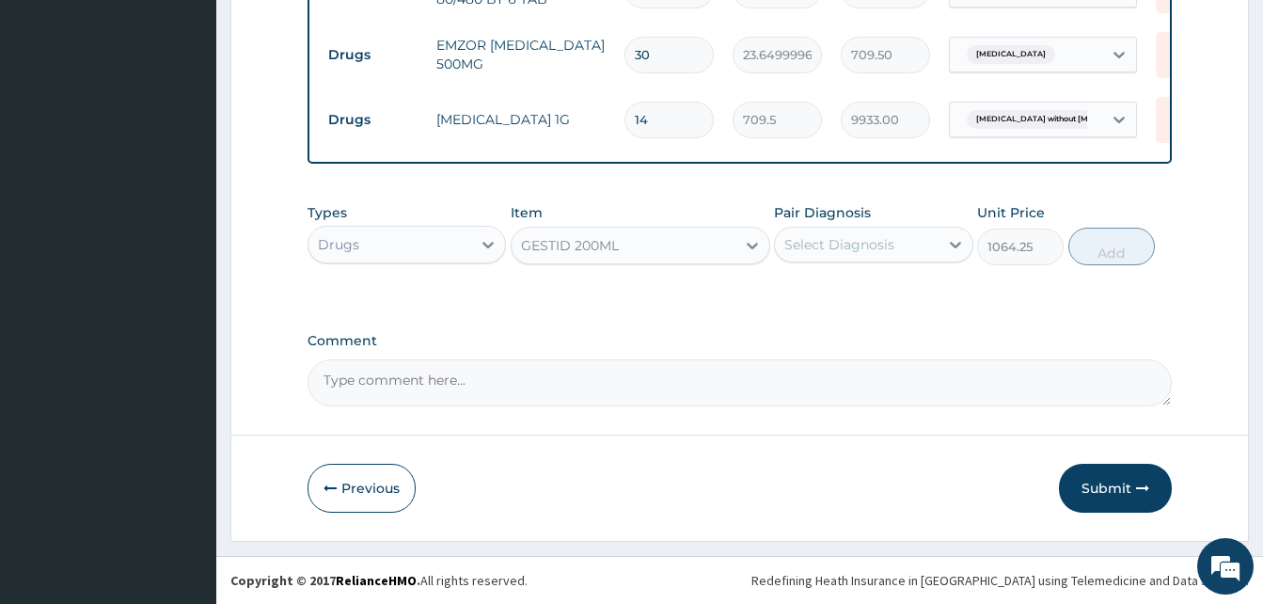
click at [912, 240] on div "Select Diagnosis" at bounding box center [856, 245] width 163 height 30
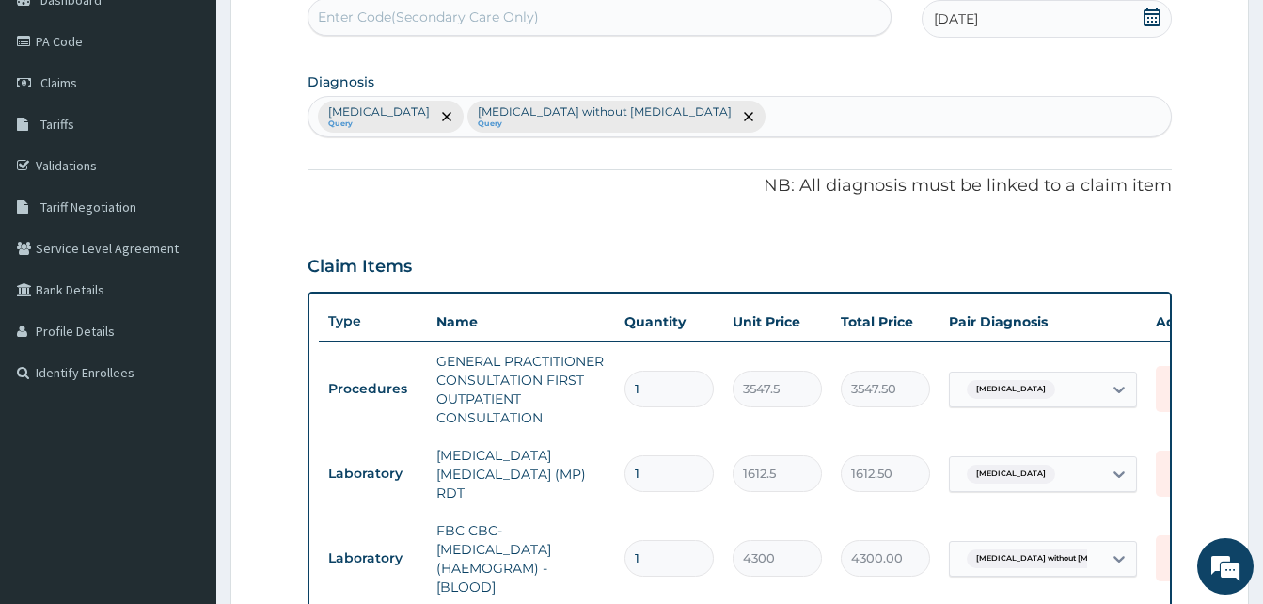
scroll to position [130, 0]
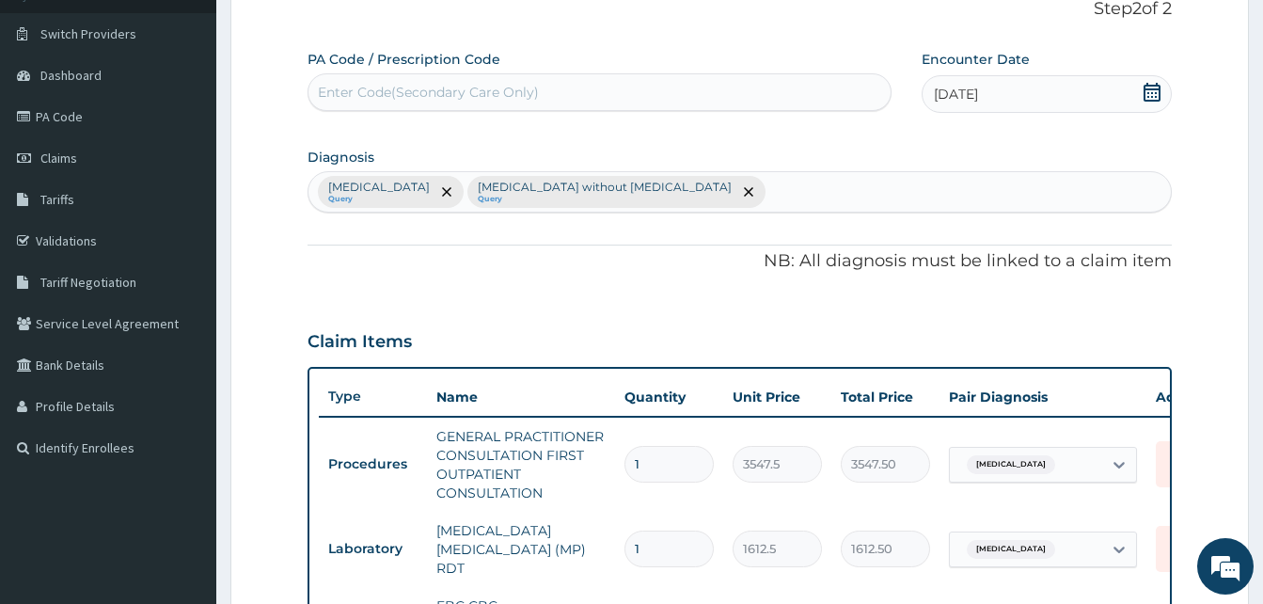
click at [731, 186] on div "Malaria, unspecified Query Sepsis without septic shock Query" at bounding box center [740, 192] width 863 height 40
type input "PEPTIC"
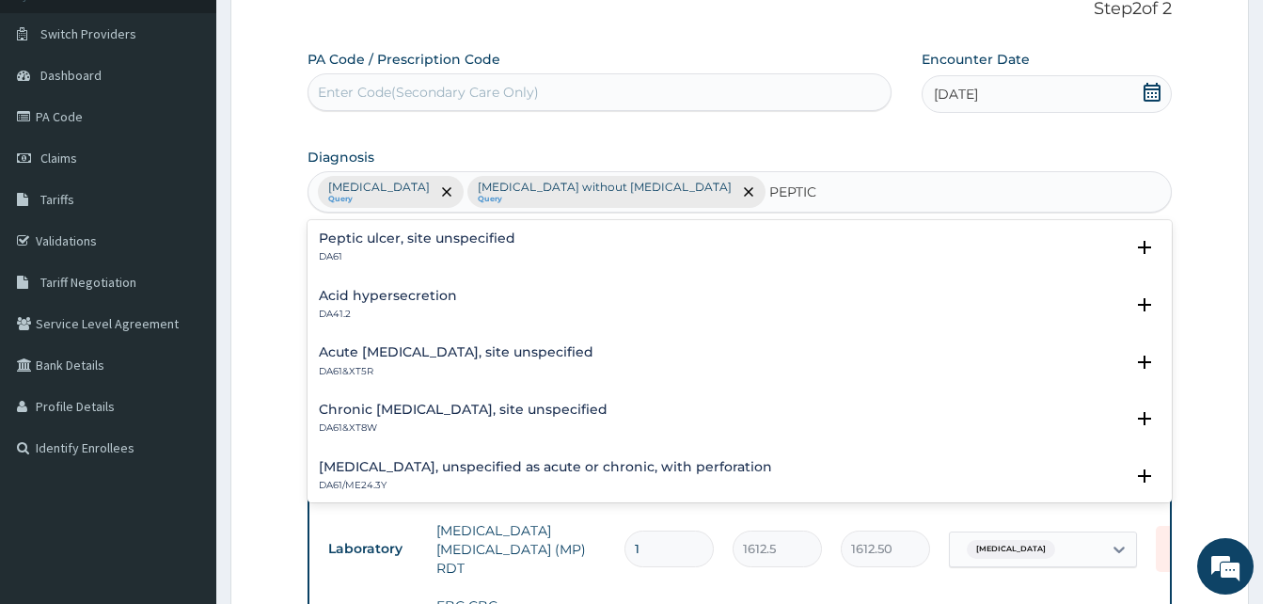
click at [415, 238] on h4 "Peptic ulcer, site unspecified" at bounding box center [417, 238] width 197 height 14
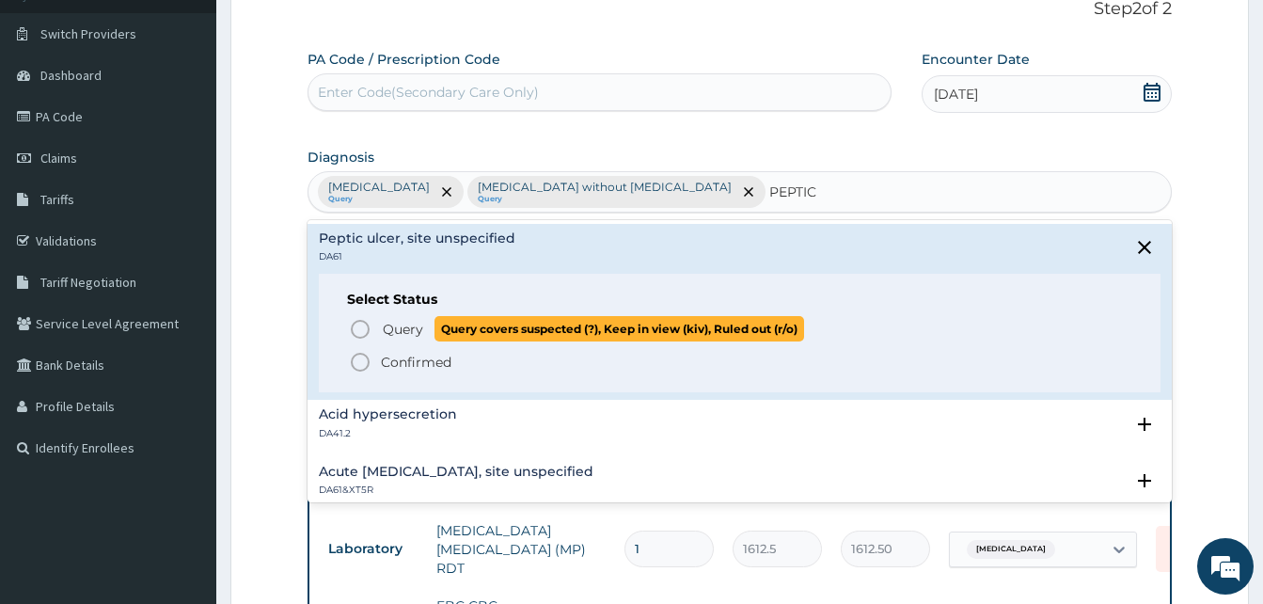
click at [359, 326] on icon "status option query" at bounding box center [360, 329] width 23 height 23
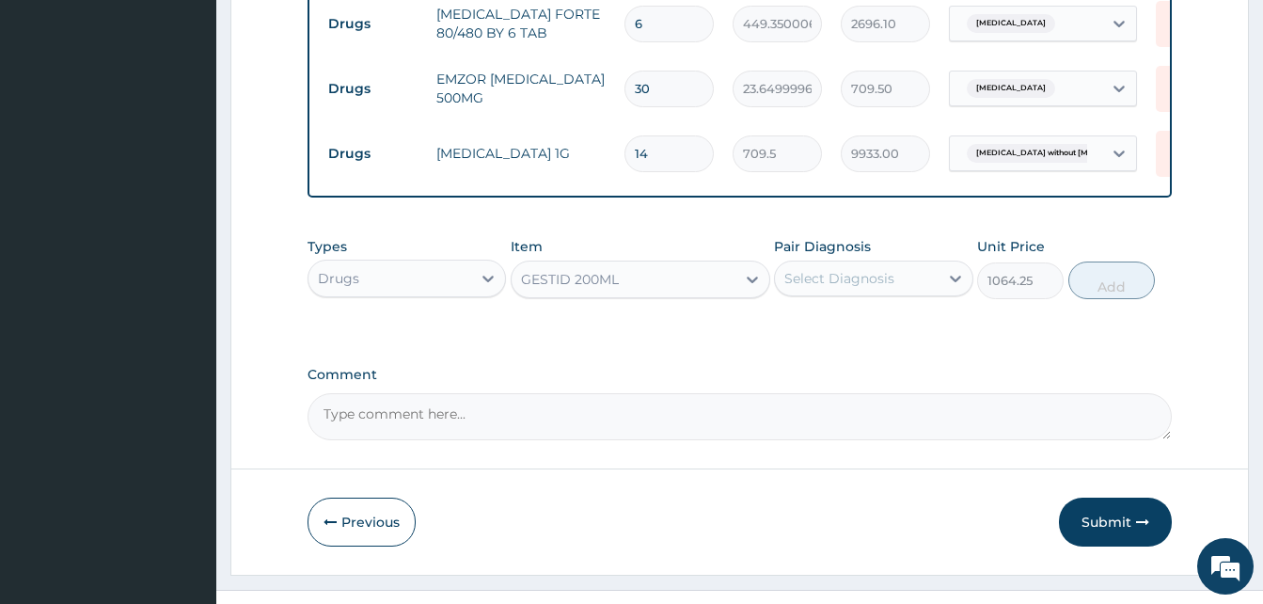
scroll to position [857, 0]
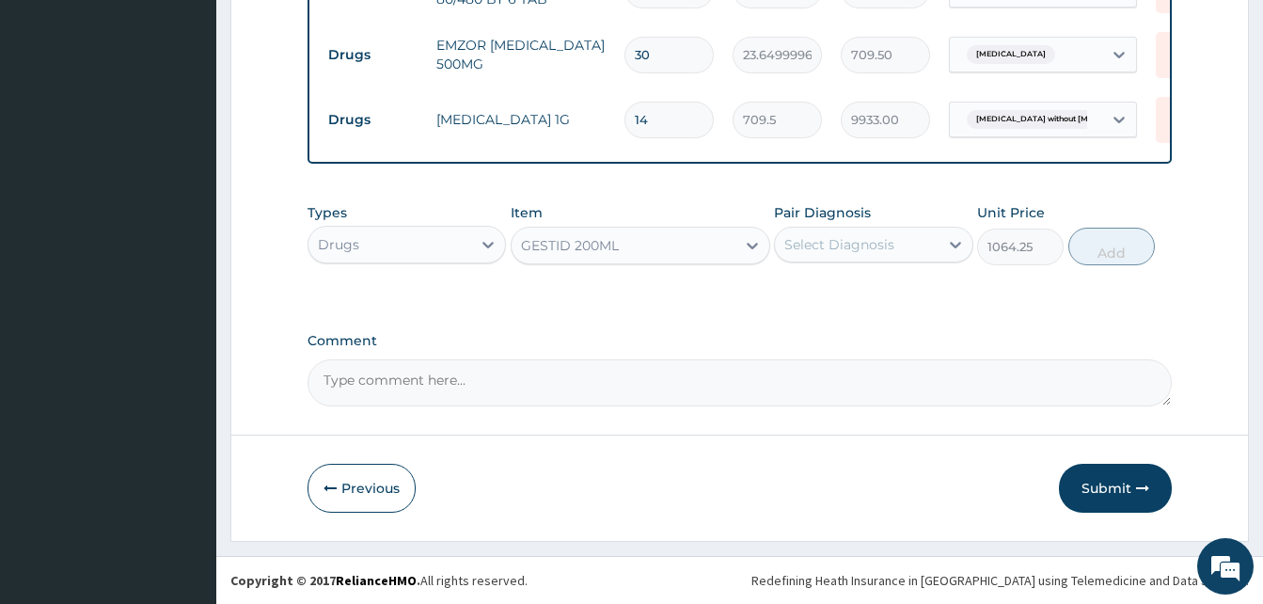
click at [864, 244] on div "Select Diagnosis" at bounding box center [840, 244] width 110 height 19
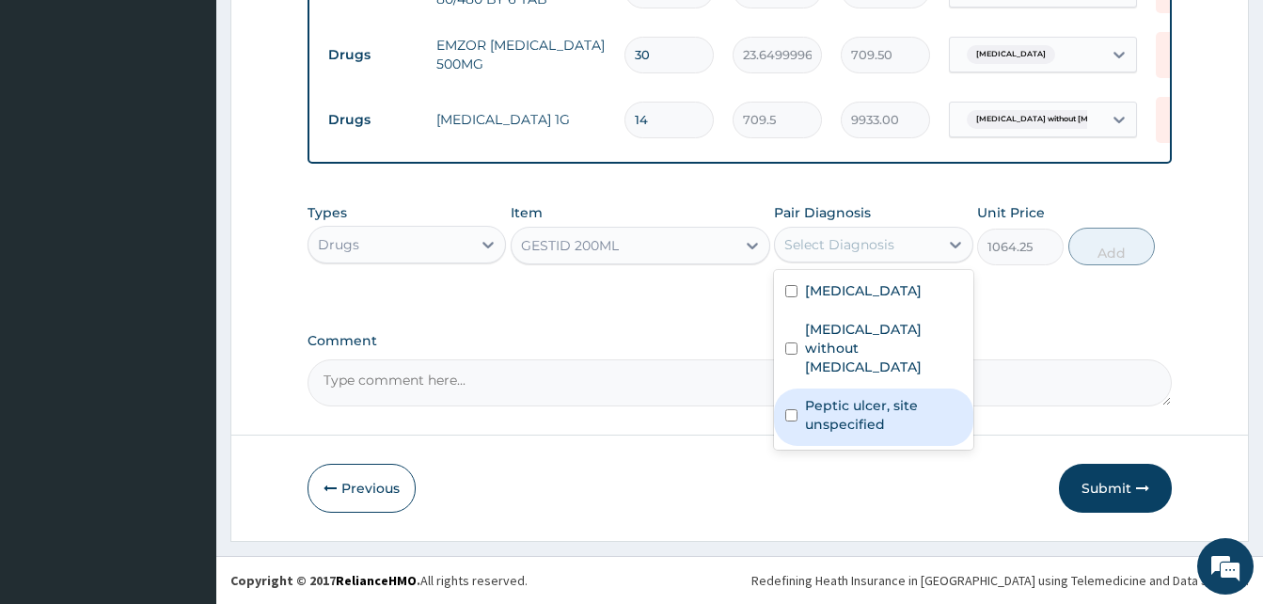
click at [864, 396] on label "Peptic ulcer, site unspecified" at bounding box center [883, 415] width 156 height 38
checkbox input "true"
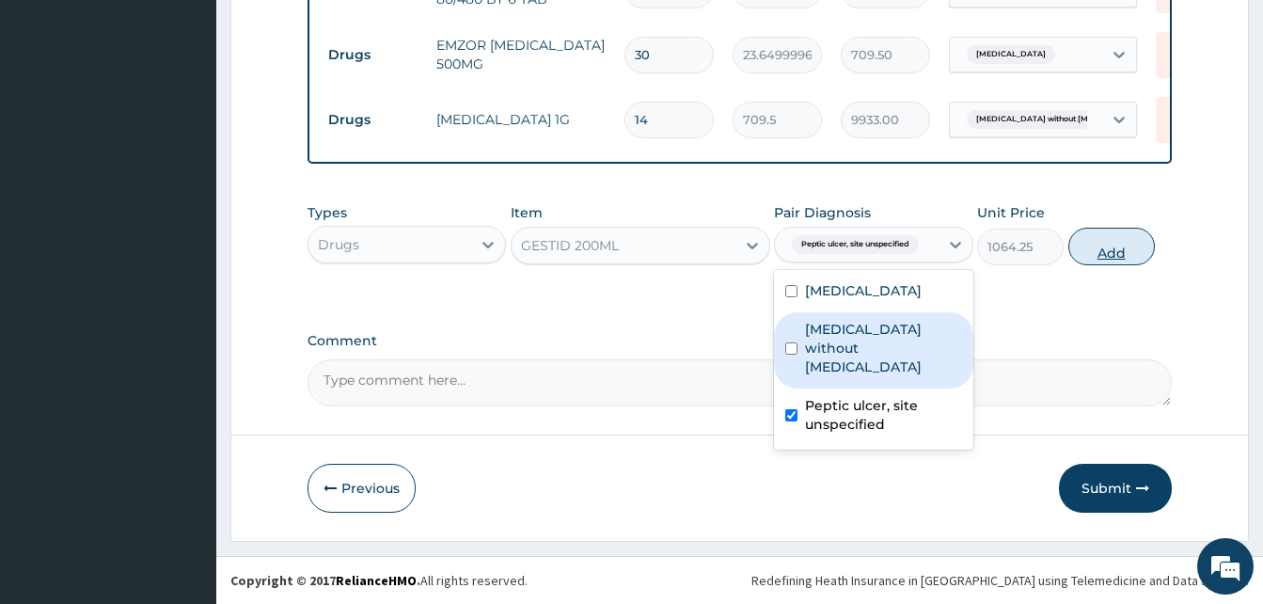
click at [1129, 243] on button "Add" at bounding box center [1112, 247] width 87 height 38
type input "0"
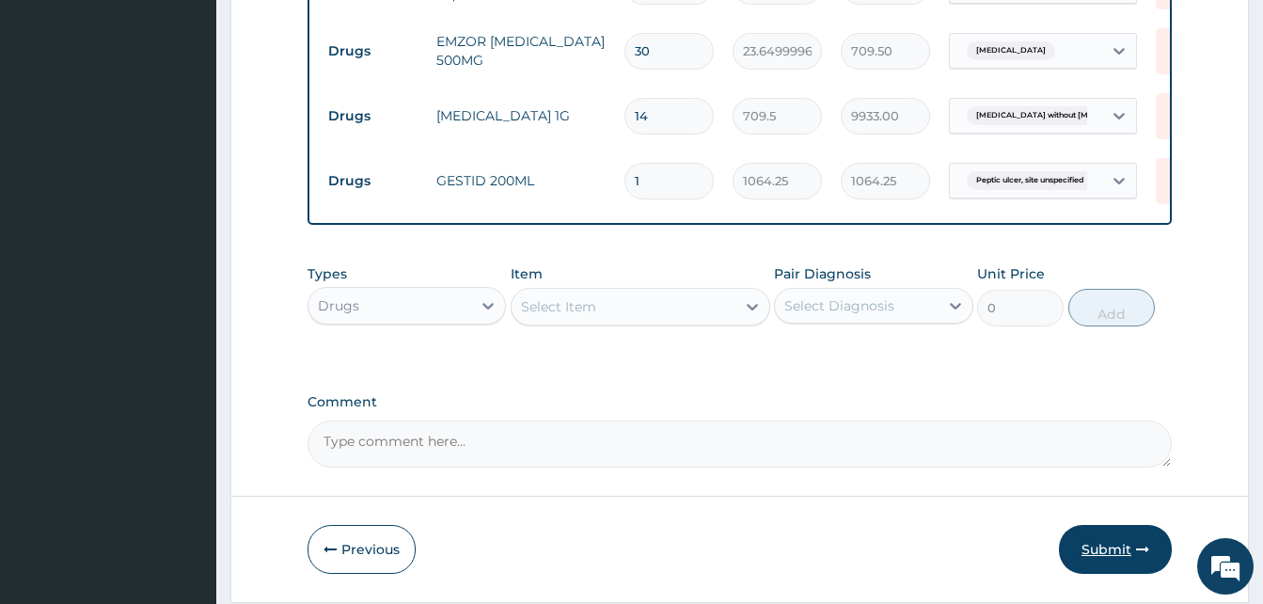
click at [1108, 549] on button "Submit" at bounding box center [1115, 549] width 113 height 49
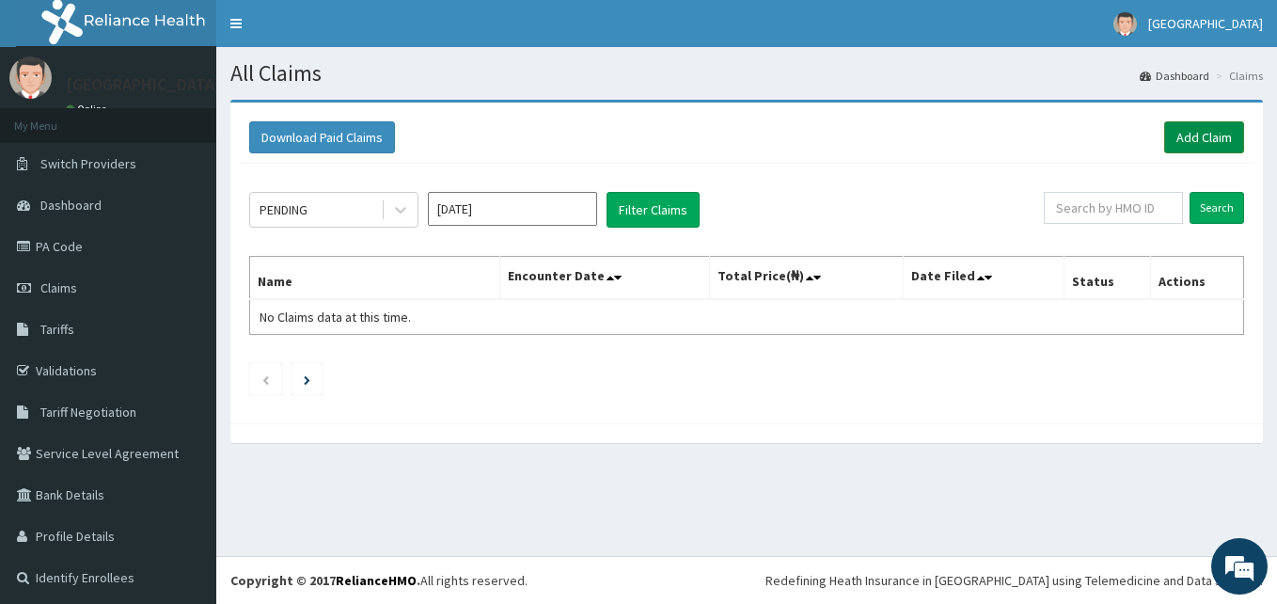
click at [1185, 140] on link "Add Claim" at bounding box center [1205, 137] width 80 height 32
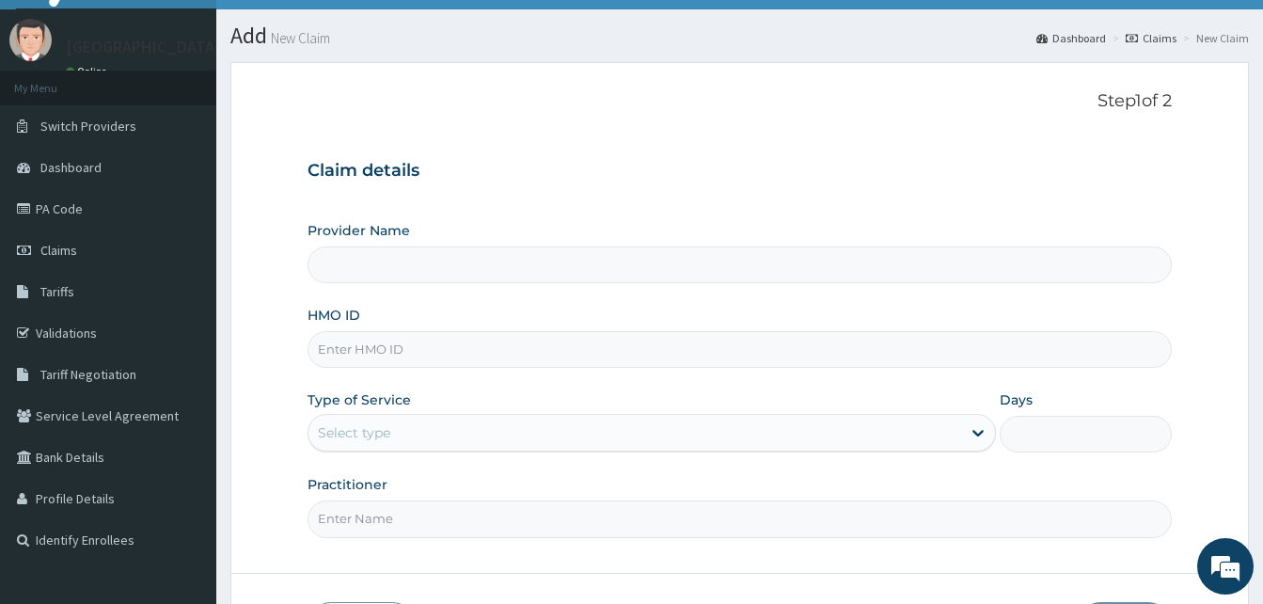
scroll to position [176, 0]
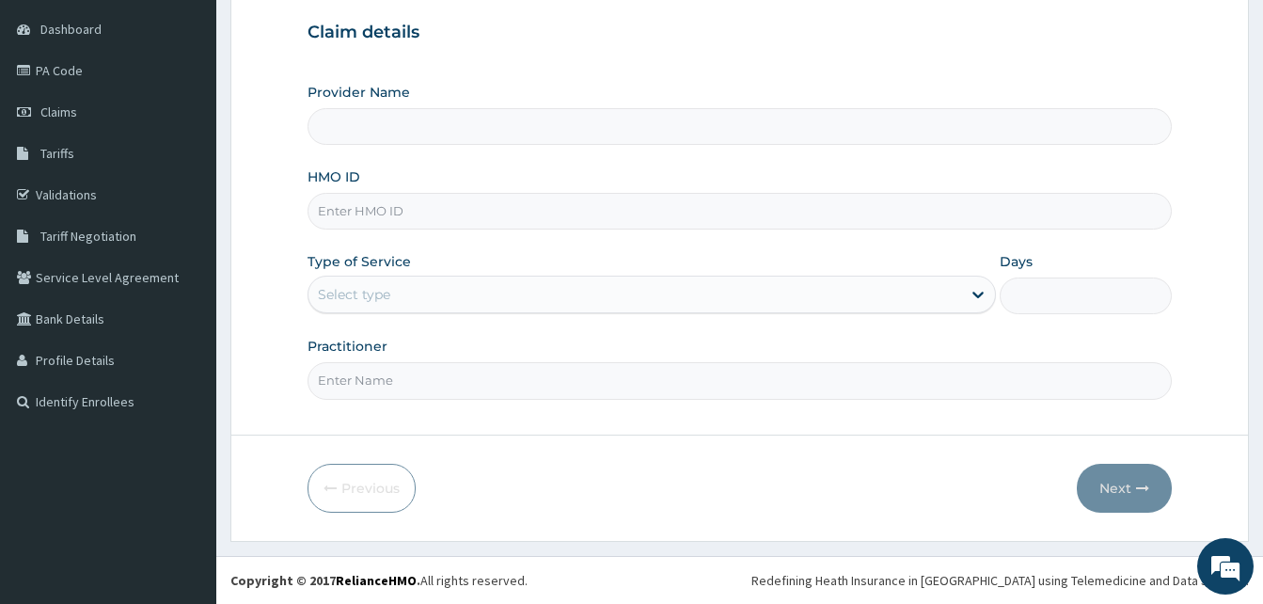
type input "[GEOGRAPHIC_DATA]"
click at [506, 210] on input "HMO ID" at bounding box center [740, 211] width 864 height 37
type input "OMI/10023/D"
click at [378, 279] on div "Select type" at bounding box center [635, 294] width 653 height 30
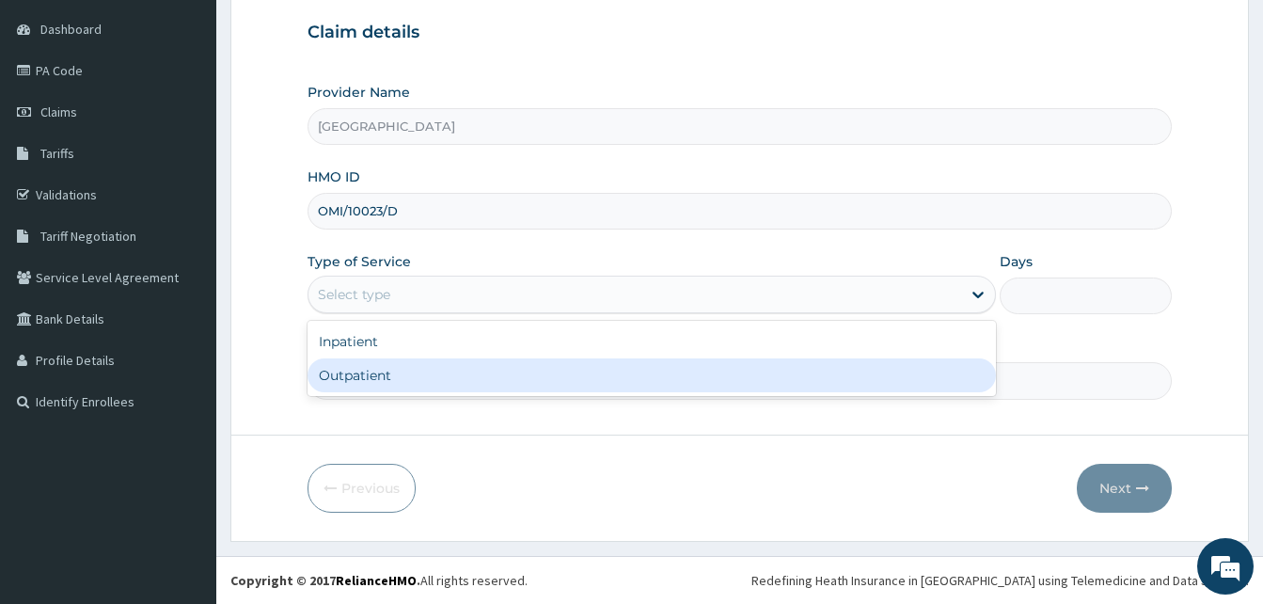
click at [348, 367] on div "Outpatient" at bounding box center [652, 375] width 689 height 34
type input "1"
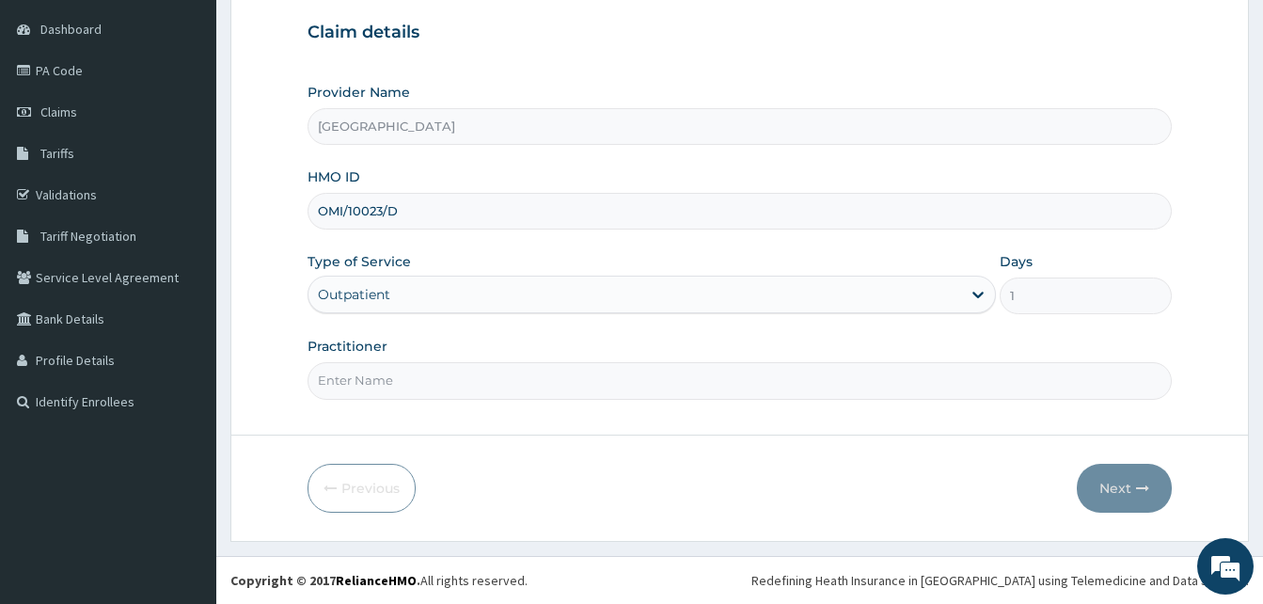
click at [351, 380] on input "Practitioner" at bounding box center [740, 380] width 864 height 37
type input "GP"
click at [1114, 488] on button "Next" at bounding box center [1124, 488] width 95 height 49
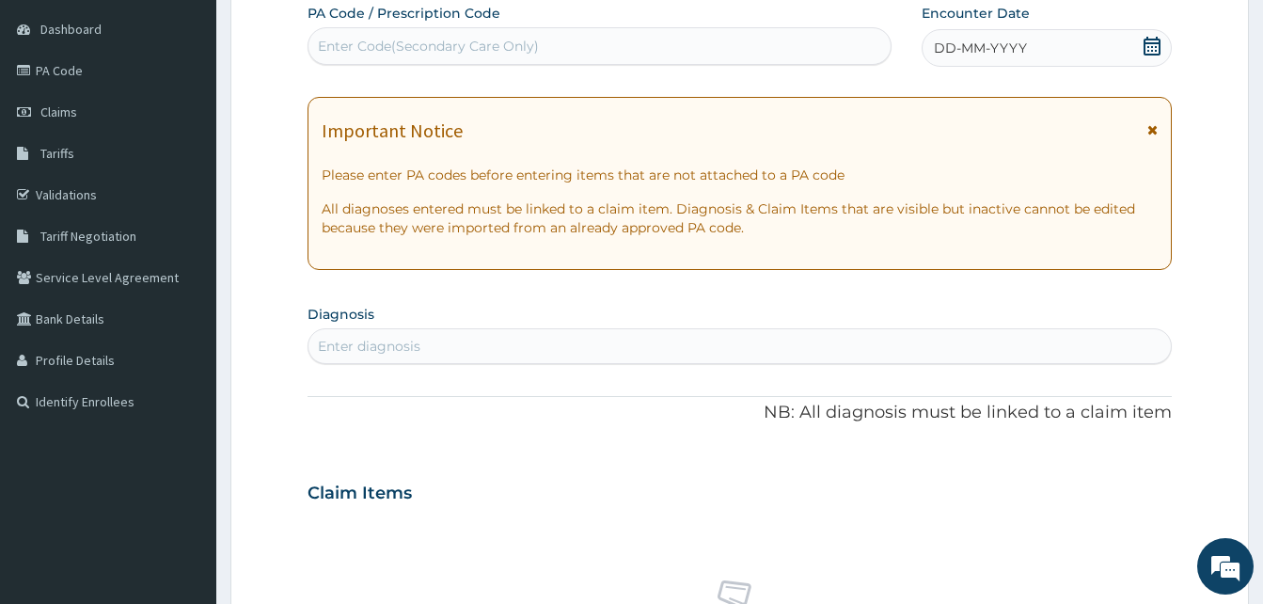
click at [1153, 133] on icon at bounding box center [1153, 129] width 10 height 13
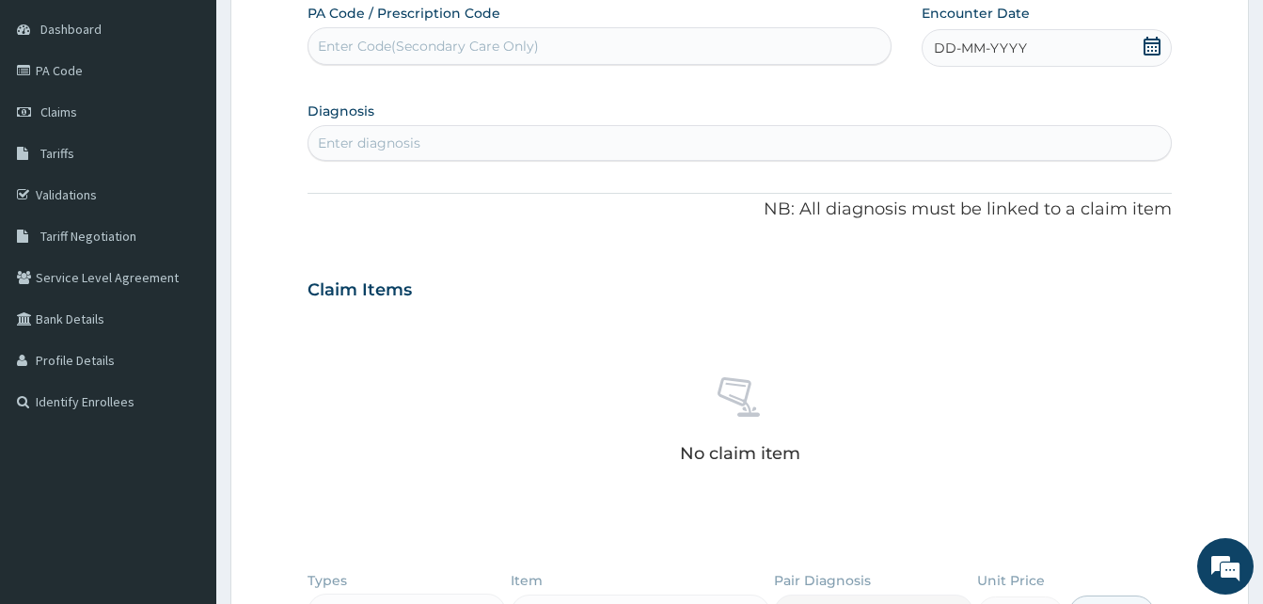
click at [972, 40] on span "DD-MM-YYYY" at bounding box center [980, 48] width 93 height 19
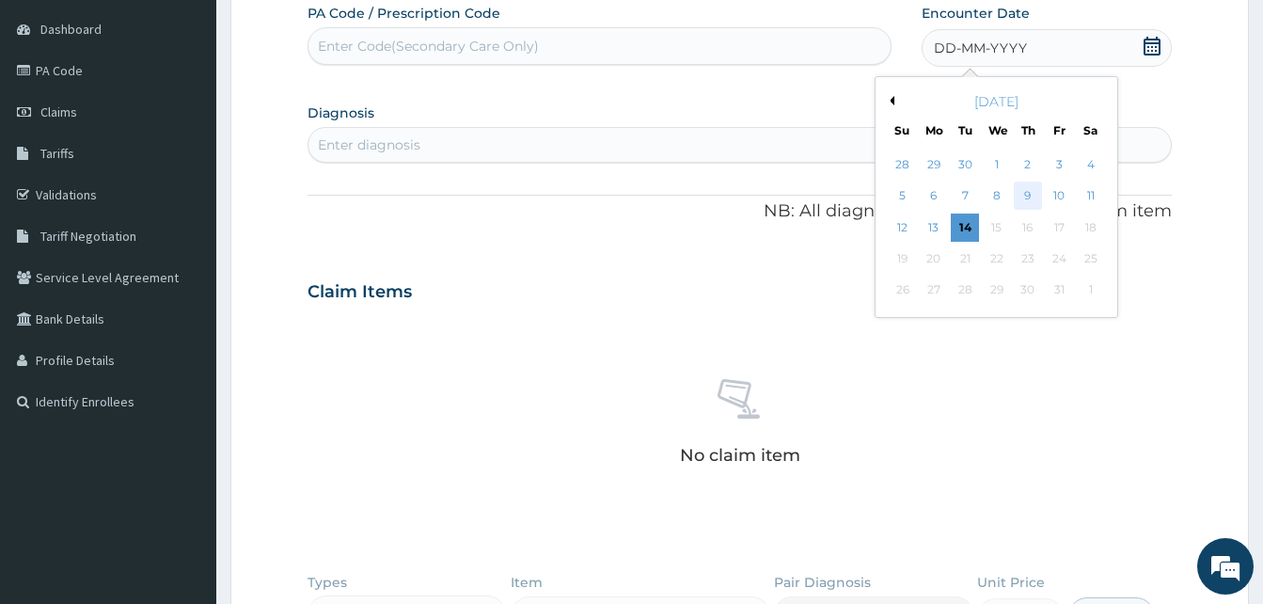
click at [1024, 194] on div "9" at bounding box center [1028, 196] width 28 height 28
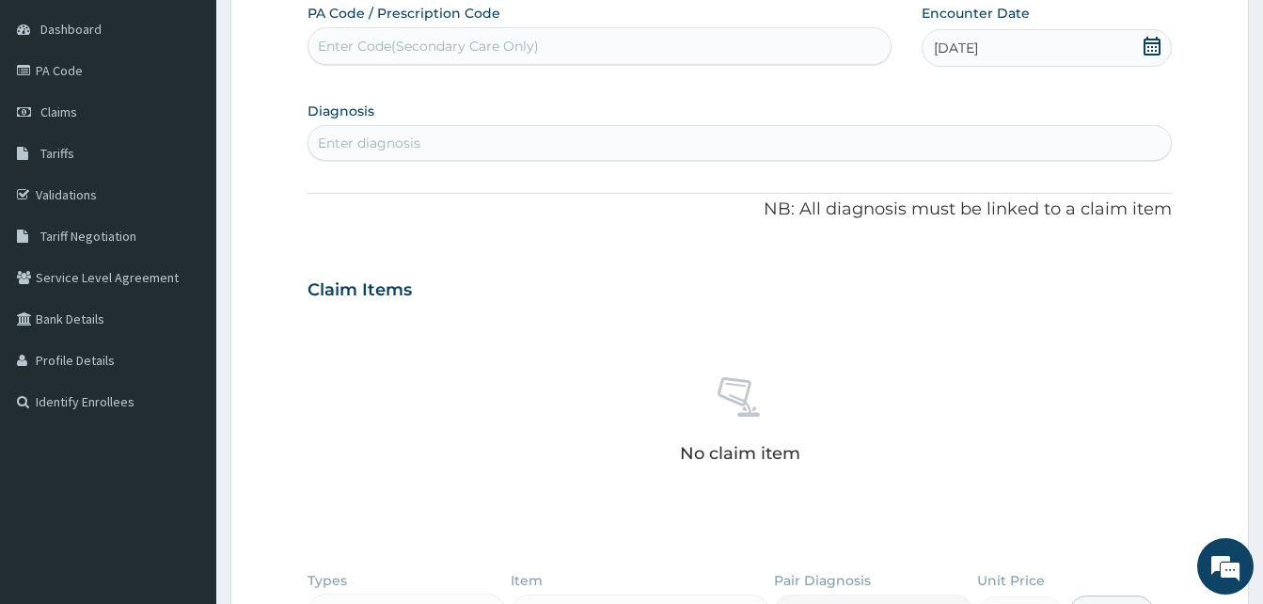
click at [432, 144] on div "Enter diagnosis" at bounding box center [740, 143] width 863 height 30
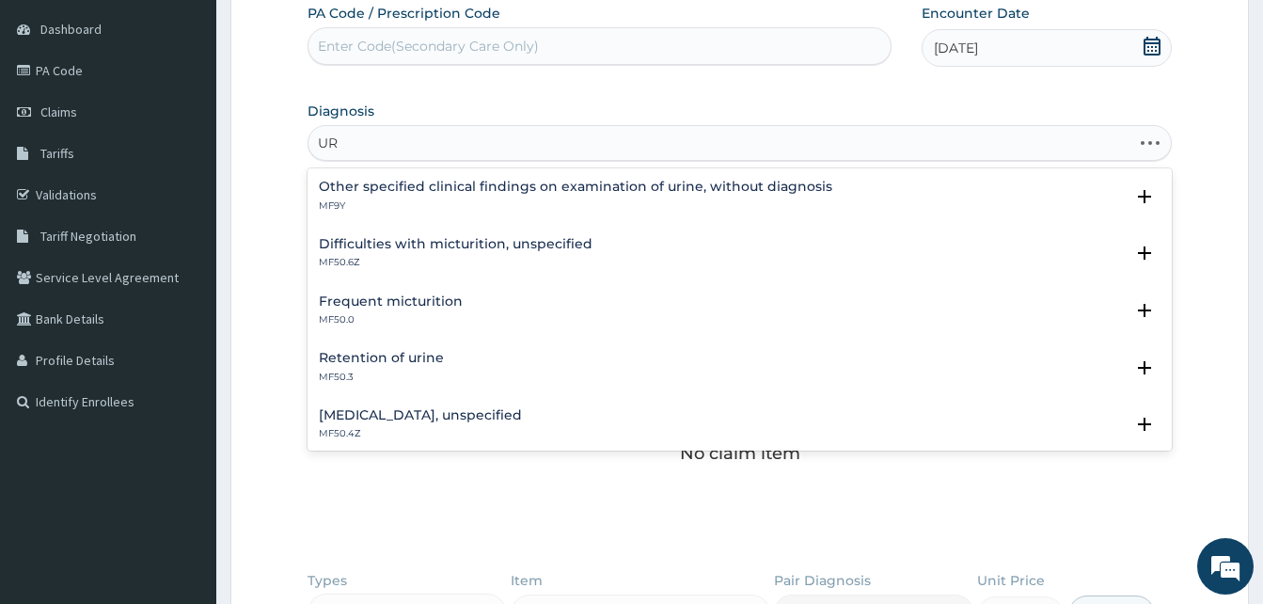
type input "U"
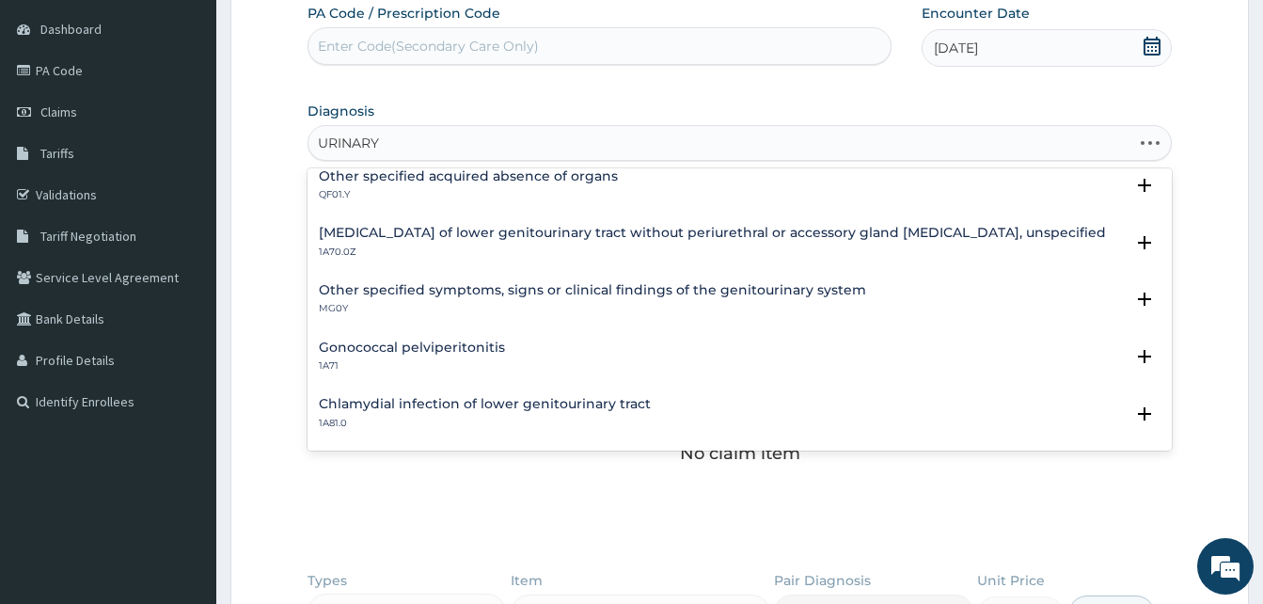
scroll to position [2593, 0]
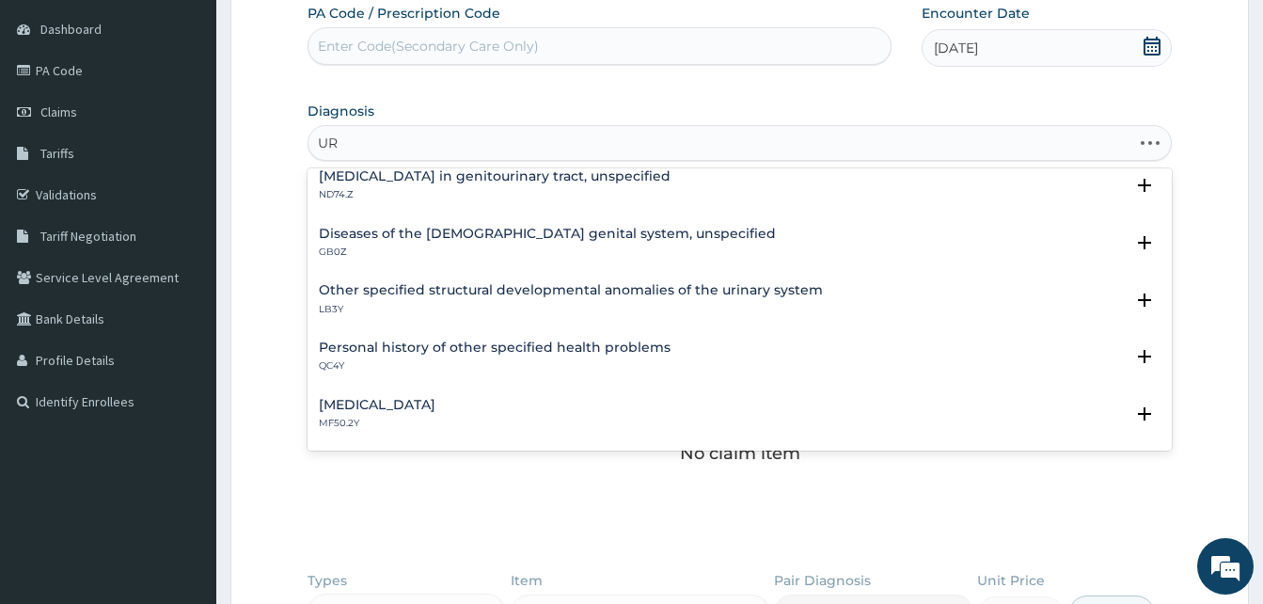
type input "U"
type input "URINARY"
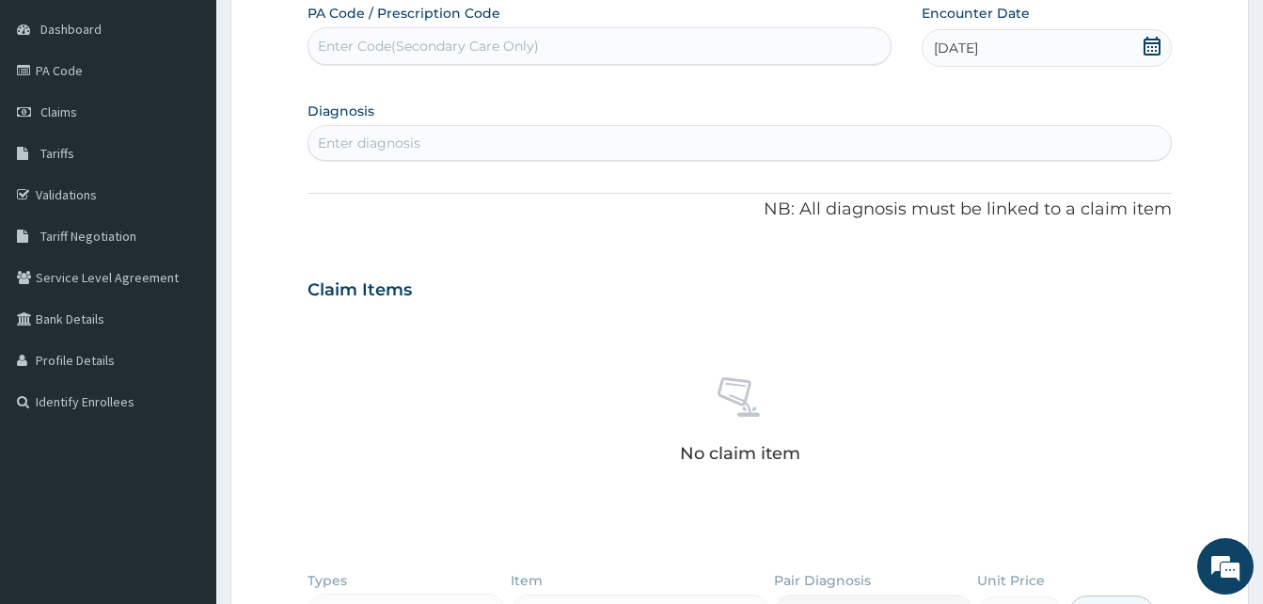
click at [1213, 170] on form "Step 2 of 2 PA Code / Prescription Code Enter Code(Secondary Care Only) Encount…" at bounding box center [739, 417] width 1019 height 986
click at [705, 143] on div "Enter diagnosis" at bounding box center [740, 143] width 863 height 30
type input "URINARY"
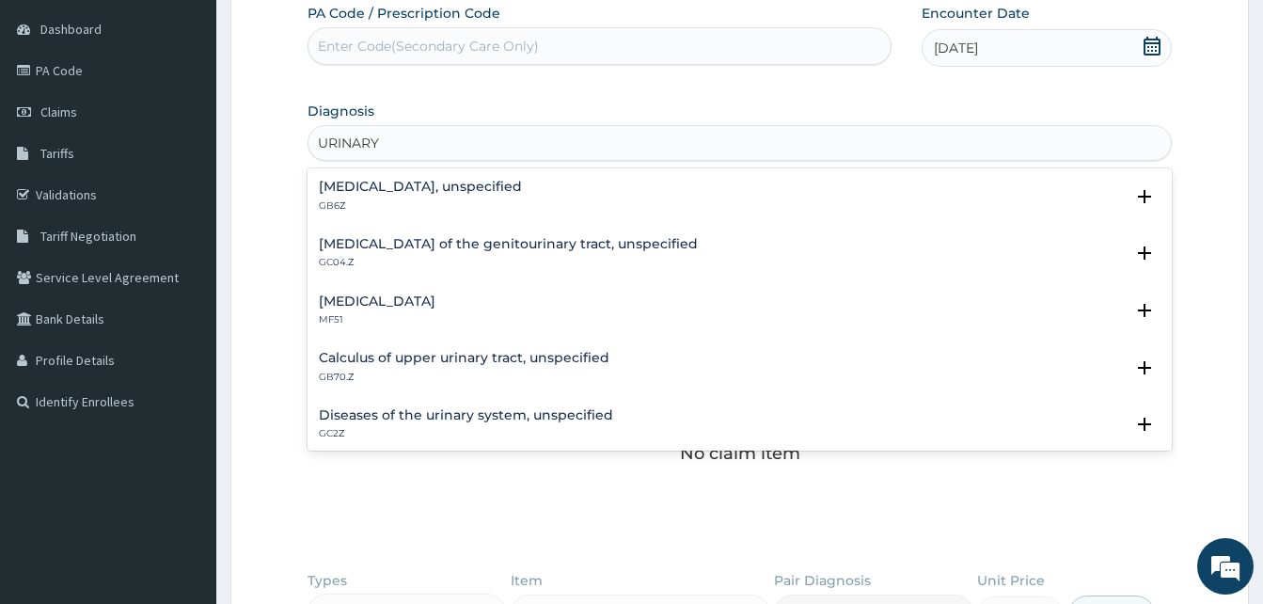
click at [507, 408] on h4 "Diseases of the urinary system, unspecified" at bounding box center [466, 415] width 294 height 14
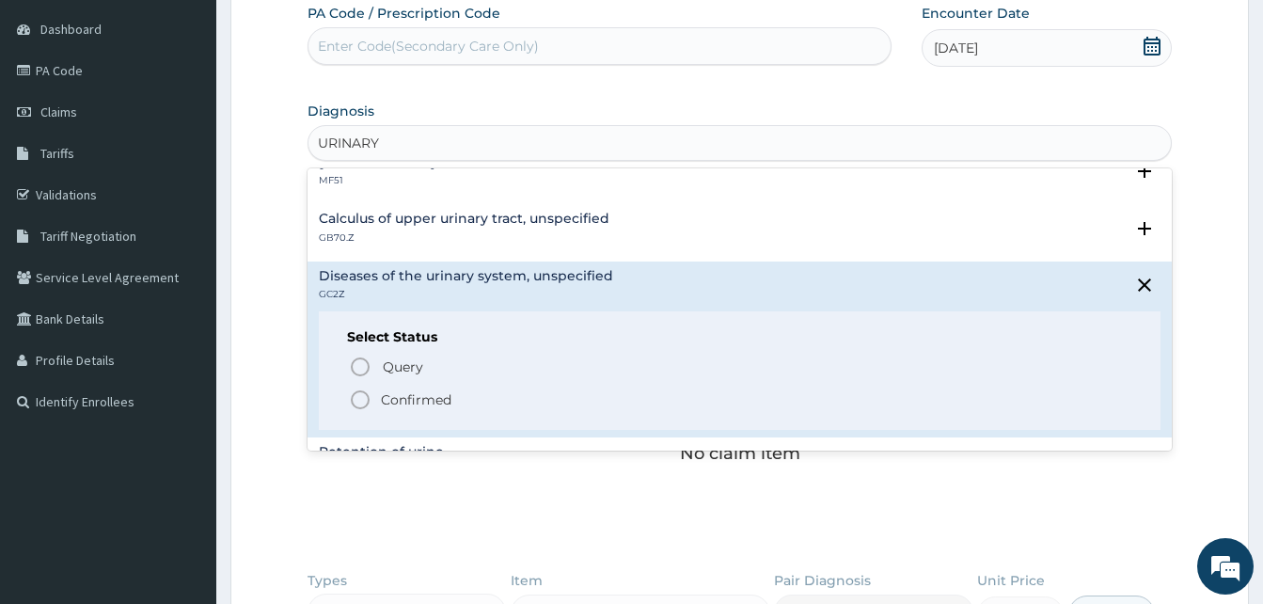
scroll to position [151, 0]
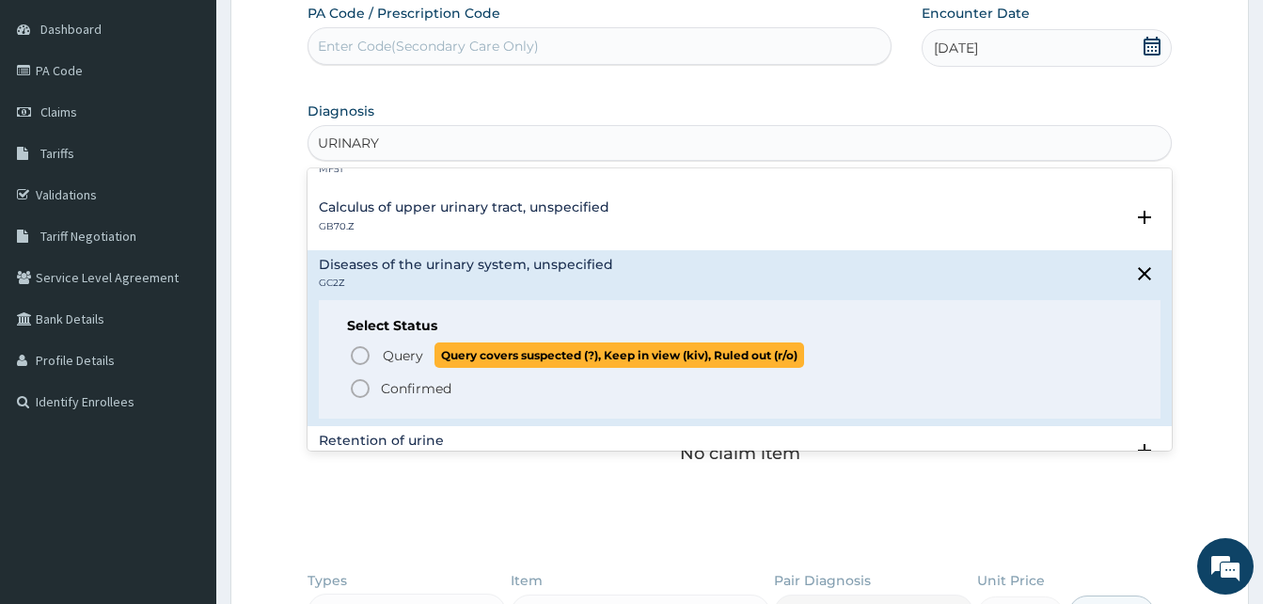
click at [353, 348] on icon "status option query" at bounding box center [360, 355] width 23 height 23
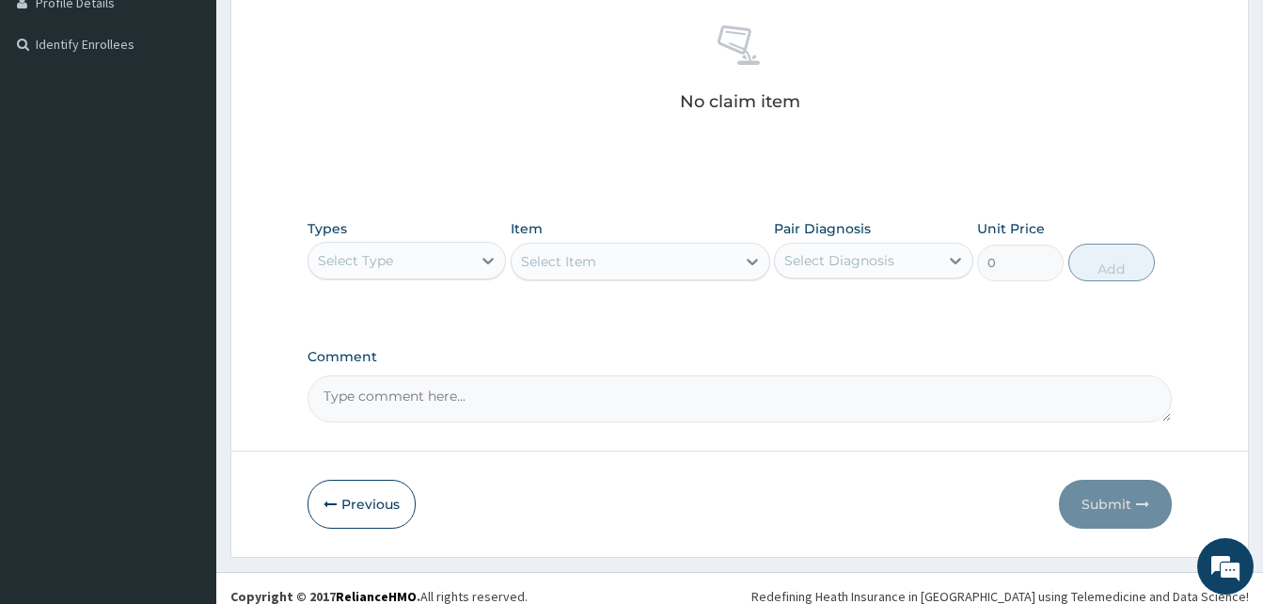
scroll to position [549, 0]
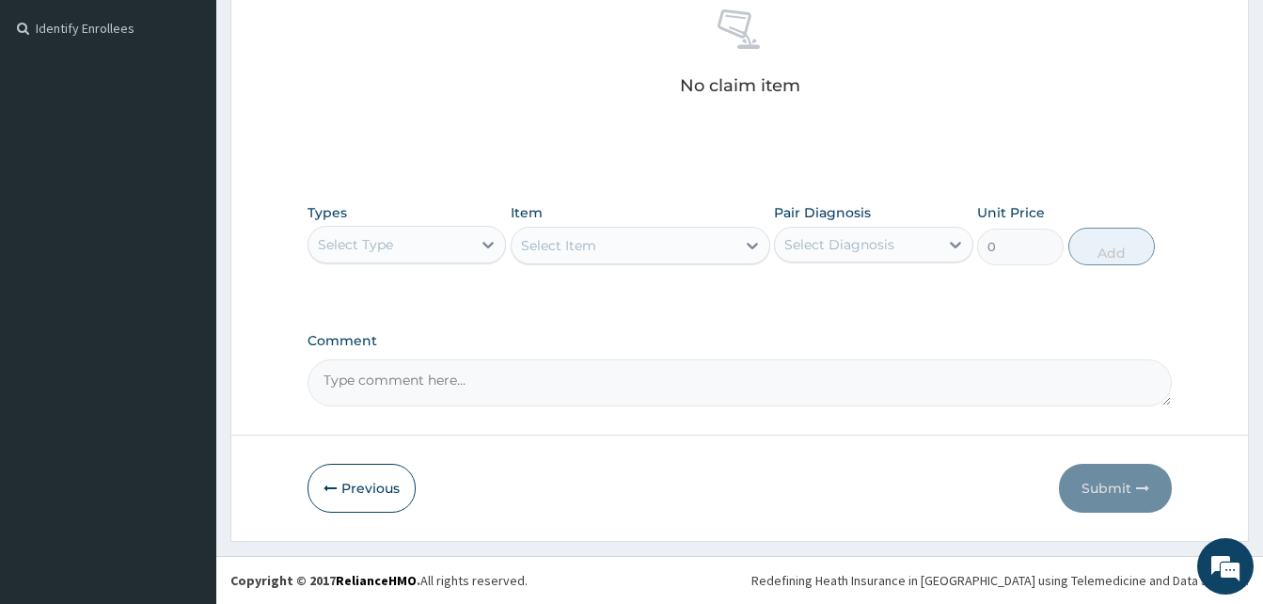
click at [406, 251] on div "Select Type" at bounding box center [390, 245] width 163 height 30
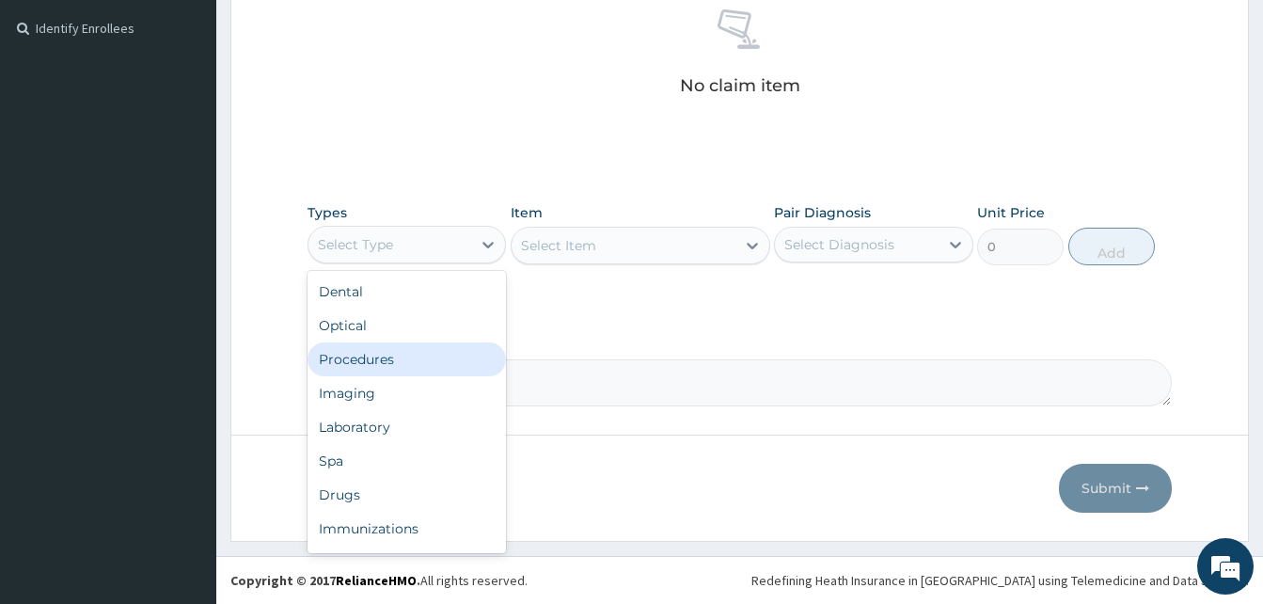
click at [382, 353] on div "Procedures" at bounding box center [407, 359] width 198 height 34
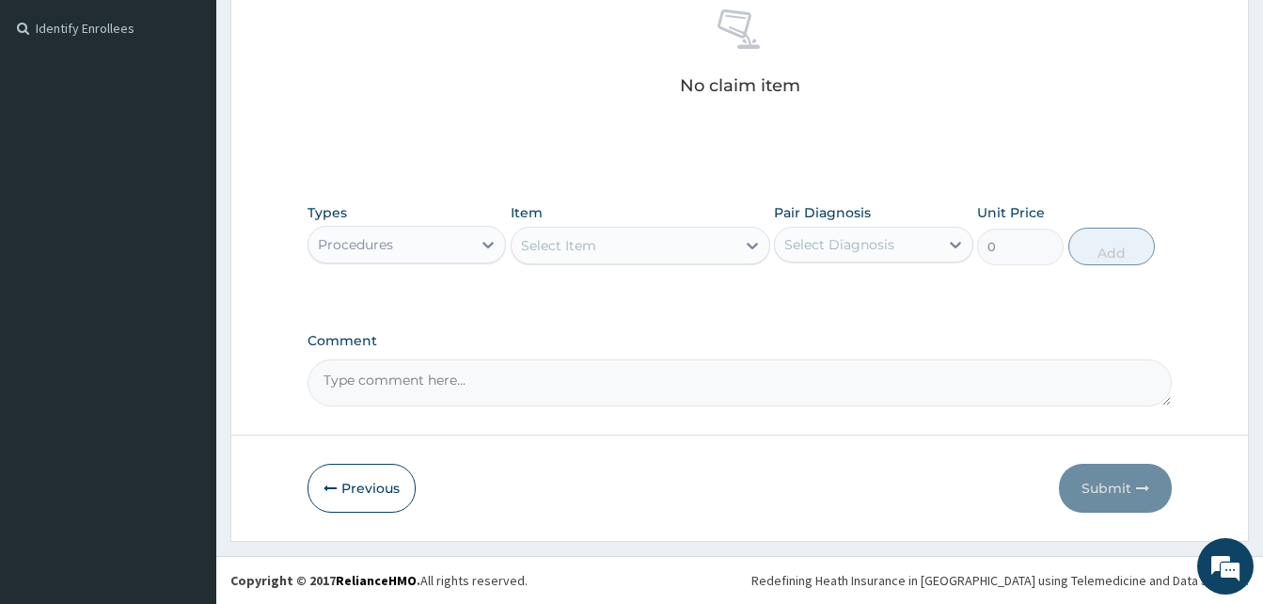
click at [672, 254] on div "Select Item" at bounding box center [624, 245] width 224 height 30
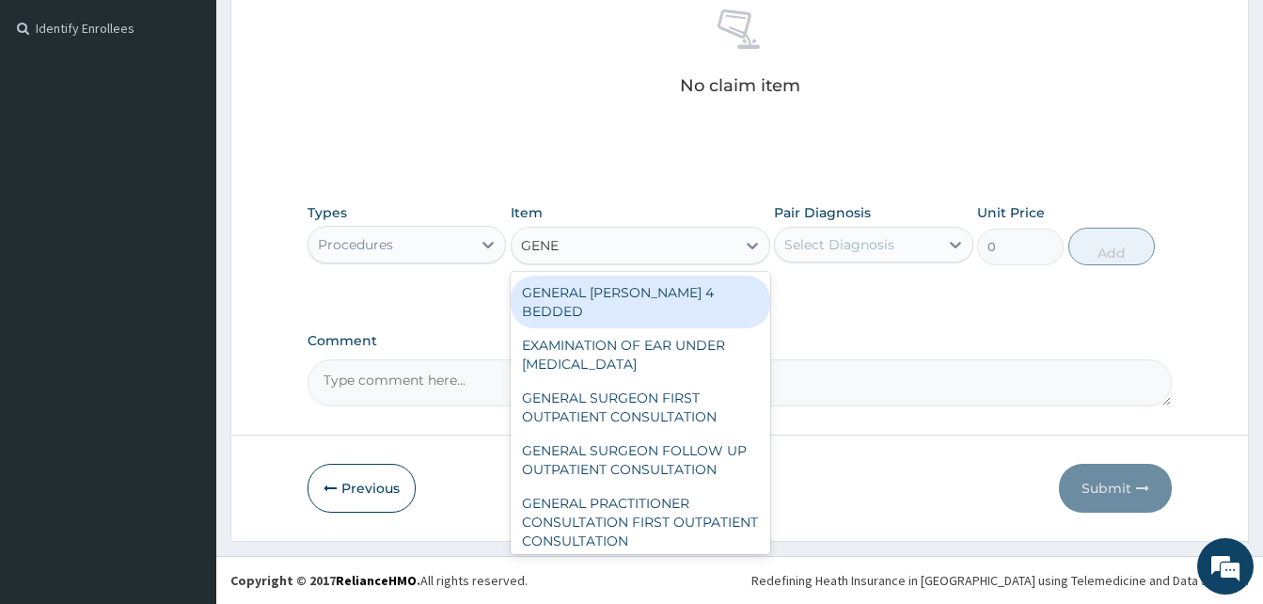
type input "GENER"
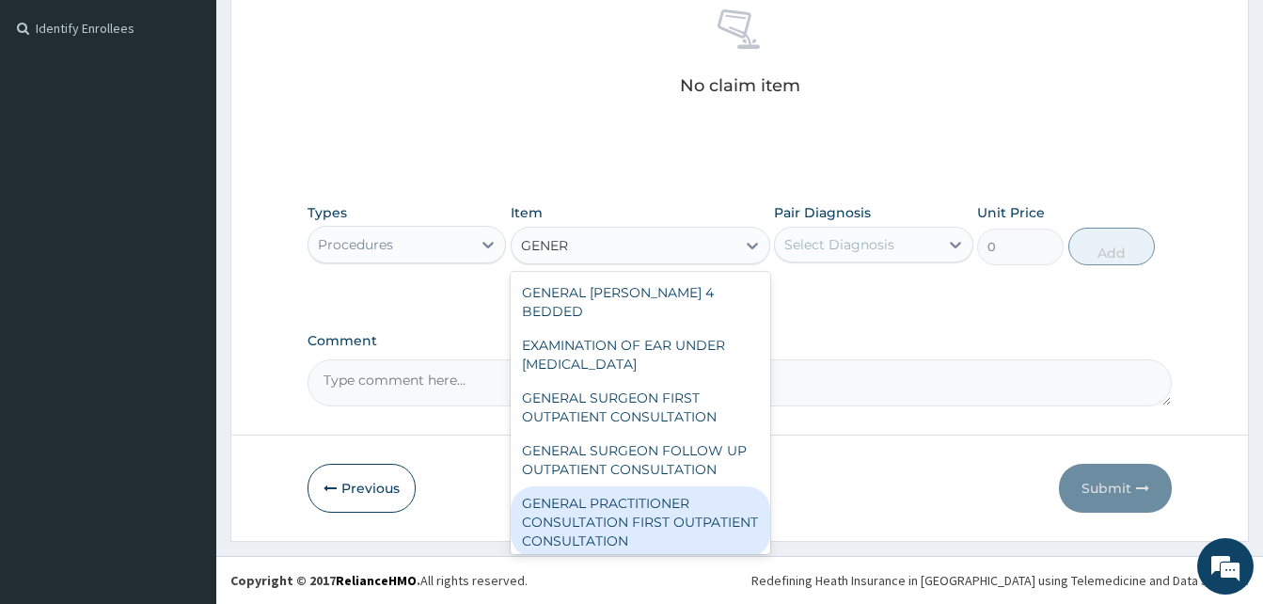
click at [651, 486] on div "GENERAL PRACTITIONER CONSULTATION FIRST OUTPATIENT CONSULTATION" at bounding box center [641, 521] width 260 height 71
type input "3547.5"
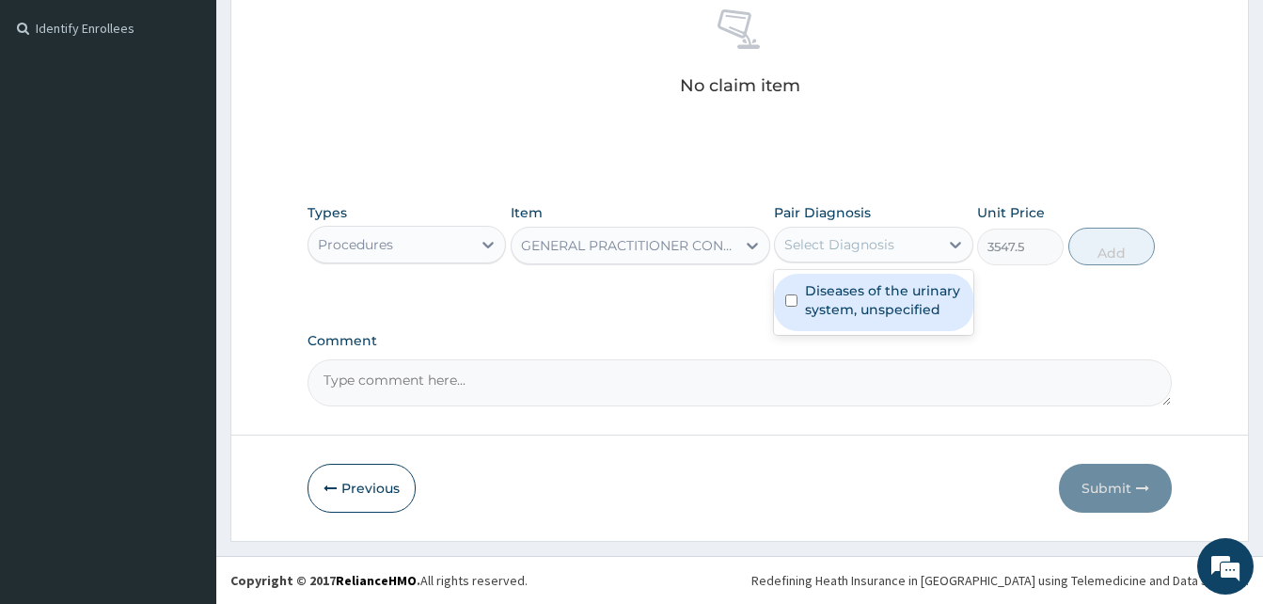
click at [843, 249] on div "Select Diagnosis" at bounding box center [840, 244] width 110 height 19
click at [853, 294] on label "Diseases of the urinary system, unspecified" at bounding box center [883, 300] width 156 height 38
checkbox input "true"
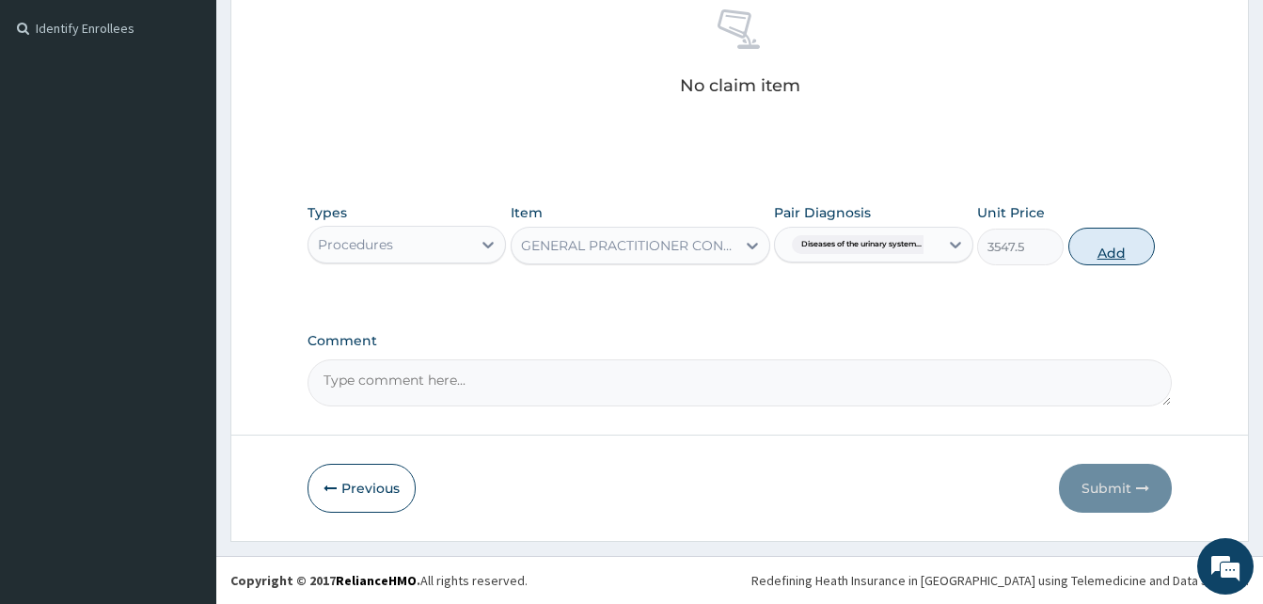
click at [1124, 239] on button "Add" at bounding box center [1112, 247] width 87 height 38
type input "0"
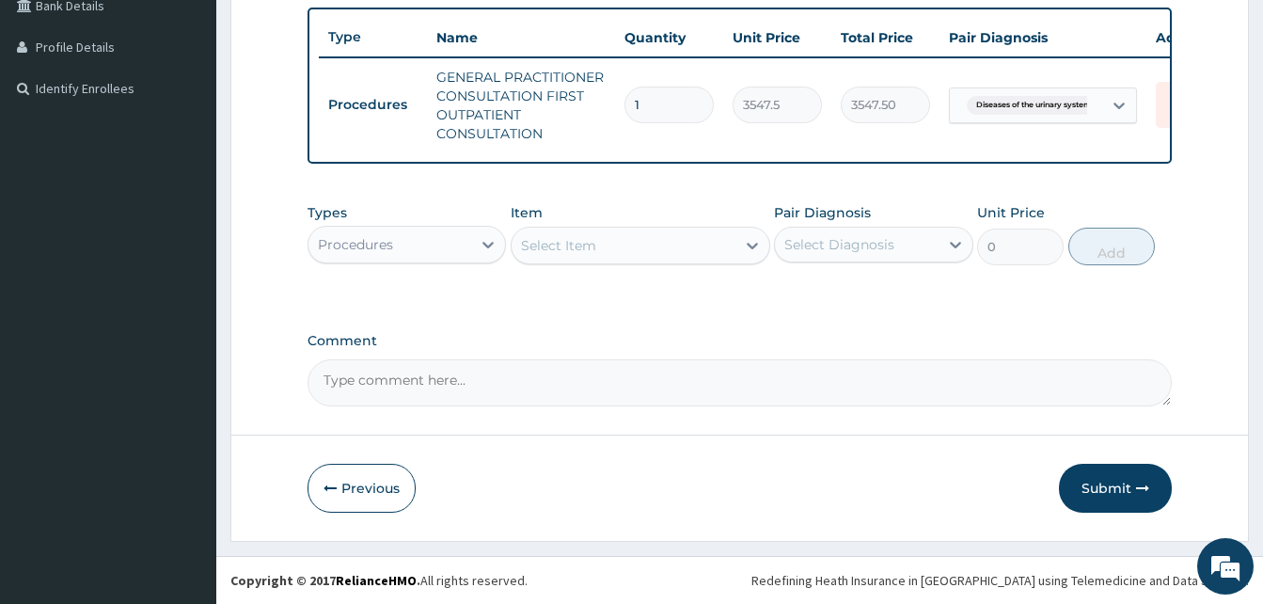
click at [466, 242] on div "Procedures" at bounding box center [390, 245] width 163 height 30
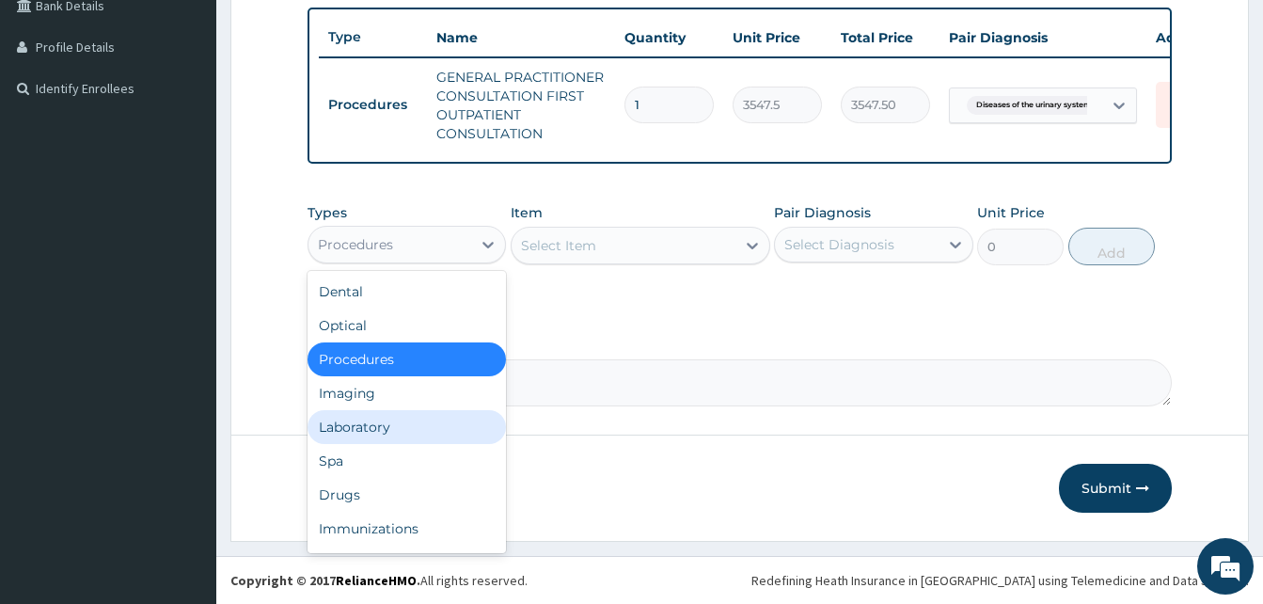
click at [404, 432] on div "Laboratory" at bounding box center [407, 427] width 198 height 34
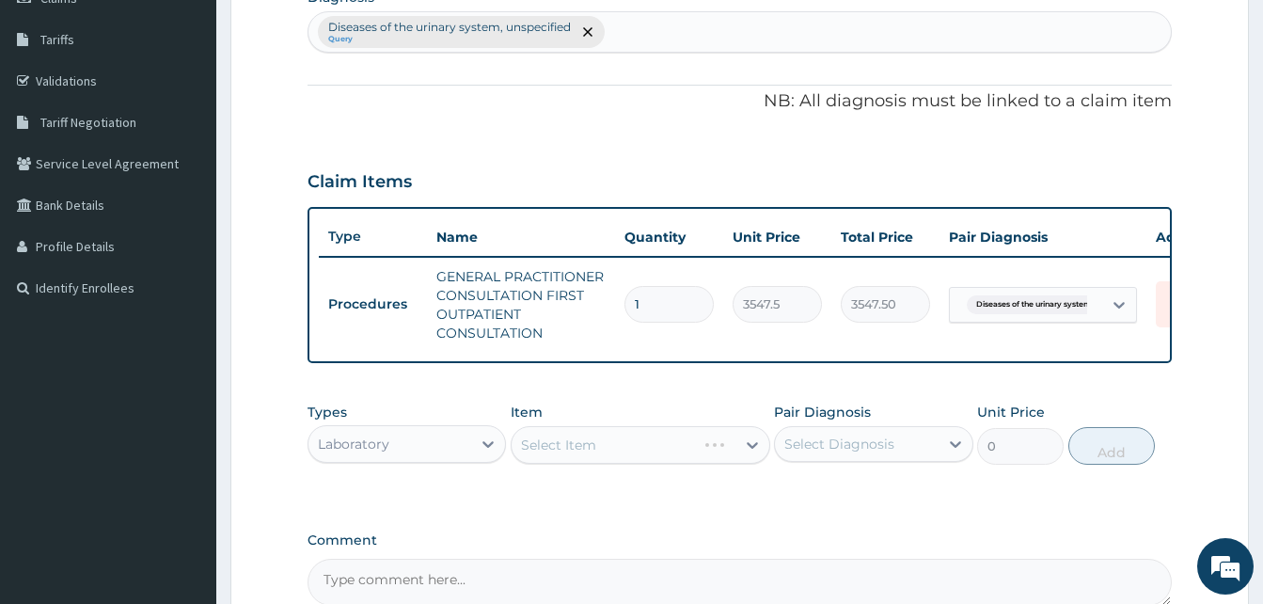
scroll to position [265, 0]
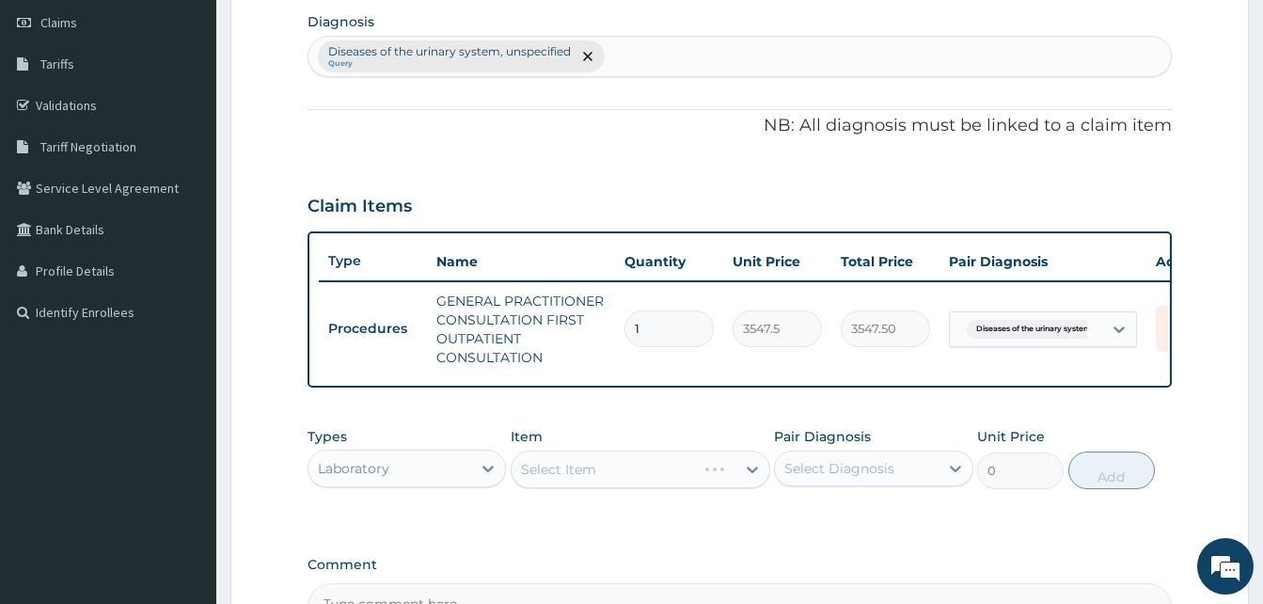
click at [716, 71] on div "Diseases of the urinary system, unspecified Query" at bounding box center [740, 57] width 863 height 40
type input "[MEDICAL_DATA]"
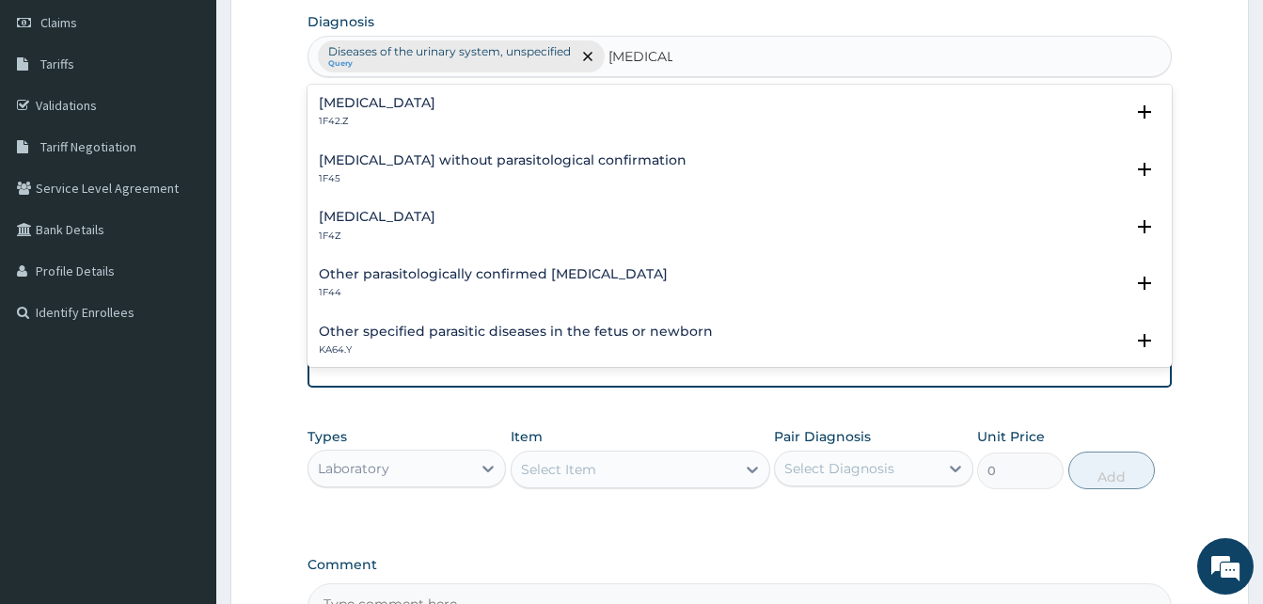
click at [405, 210] on h4 "[MEDICAL_DATA]" at bounding box center [377, 217] width 117 height 14
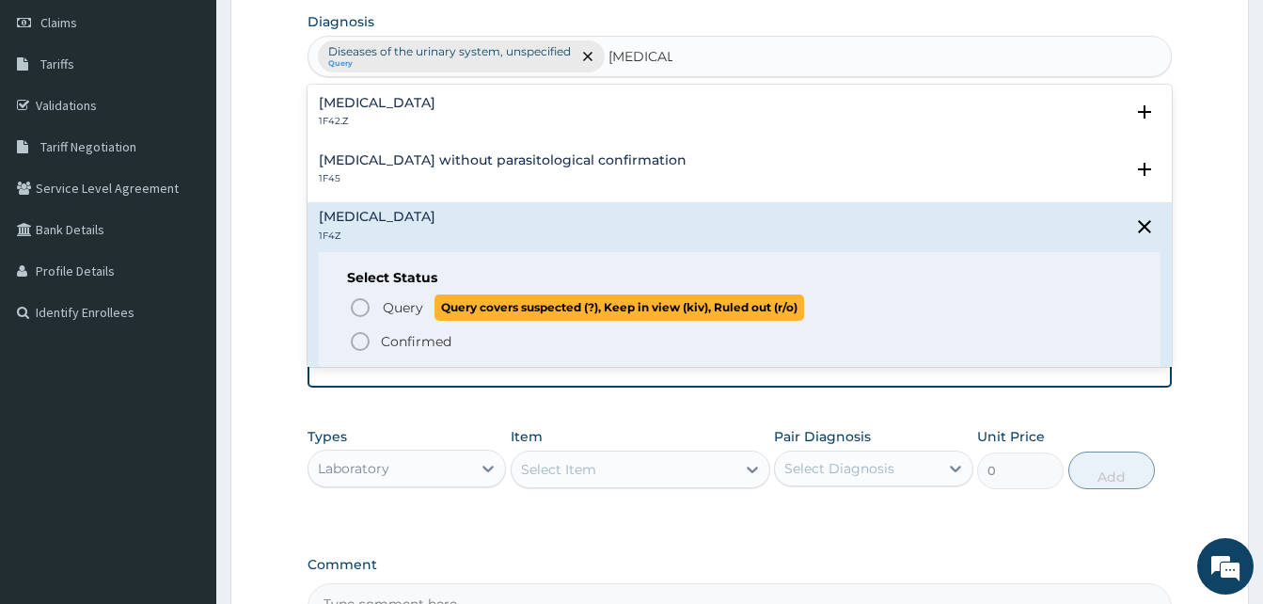
click at [359, 305] on icon "status option query" at bounding box center [360, 307] width 23 height 23
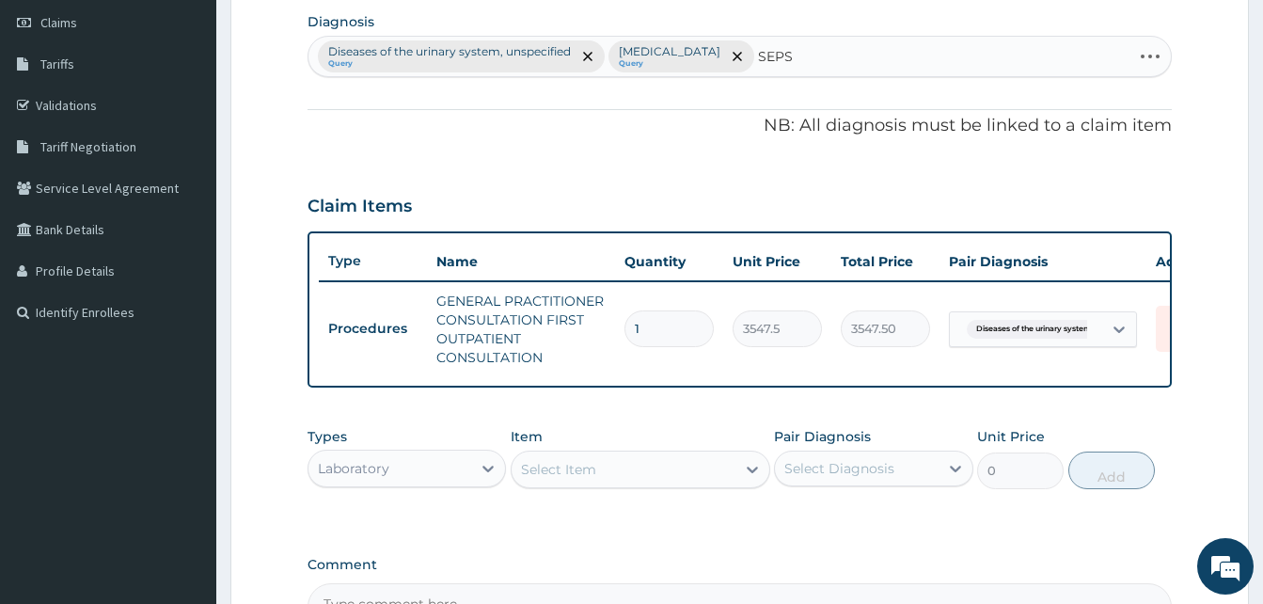
type input "SEPSI"
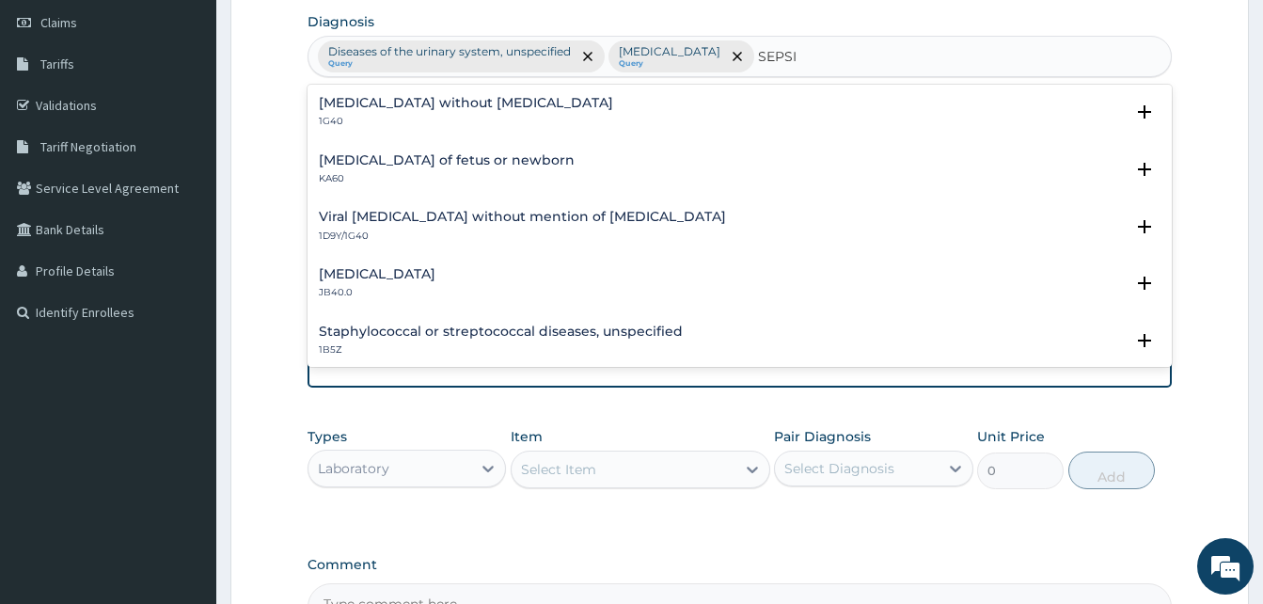
click at [478, 99] on h4 "[MEDICAL_DATA] without [MEDICAL_DATA]" at bounding box center [466, 103] width 294 height 14
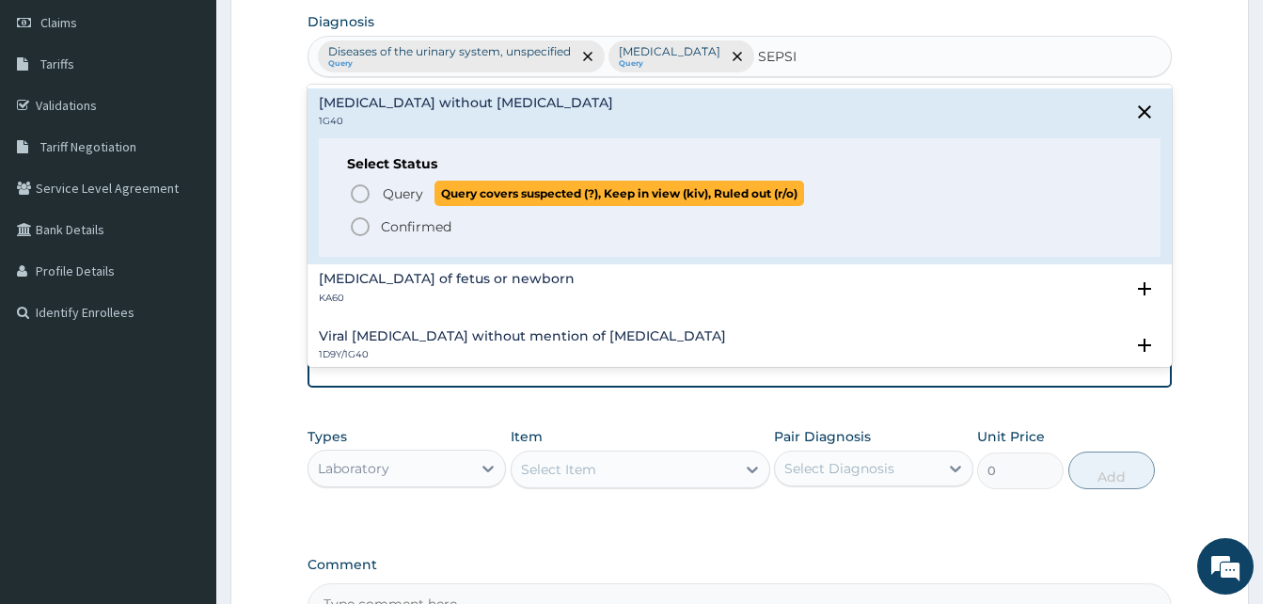
click at [363, 188] on icon "status option query" at bounding box center [360, 193] width 23 height 23
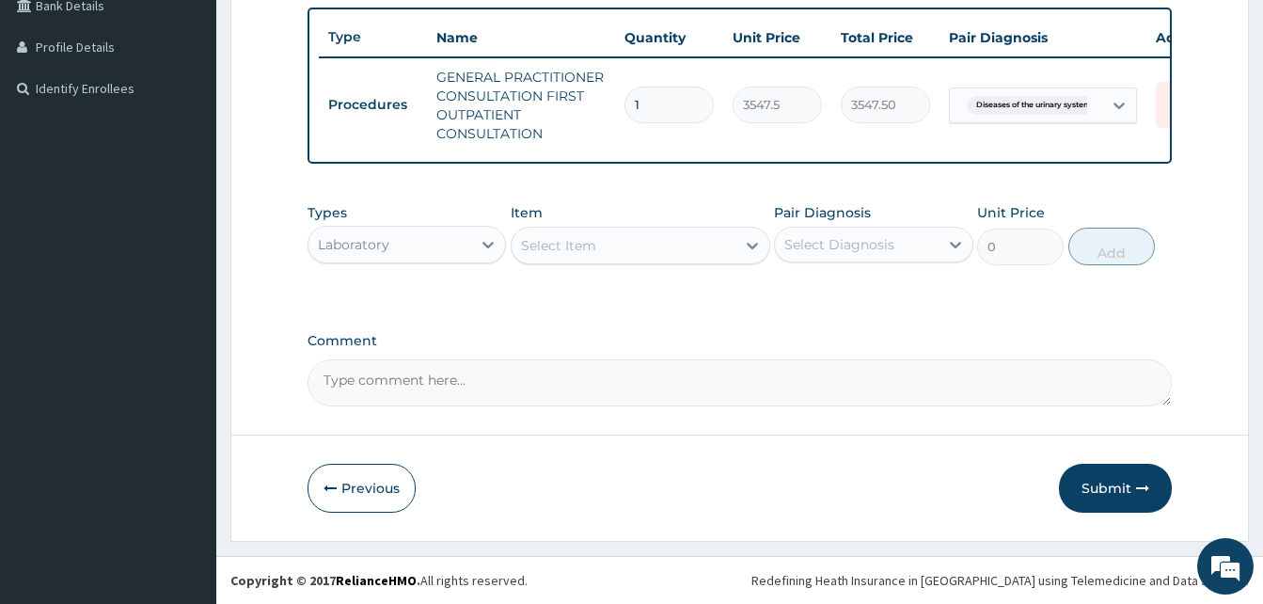
scroll to position [503, 0]
click at [703, 248] on div "Select Item" at bounding box center [624, 245] width 224 height 30
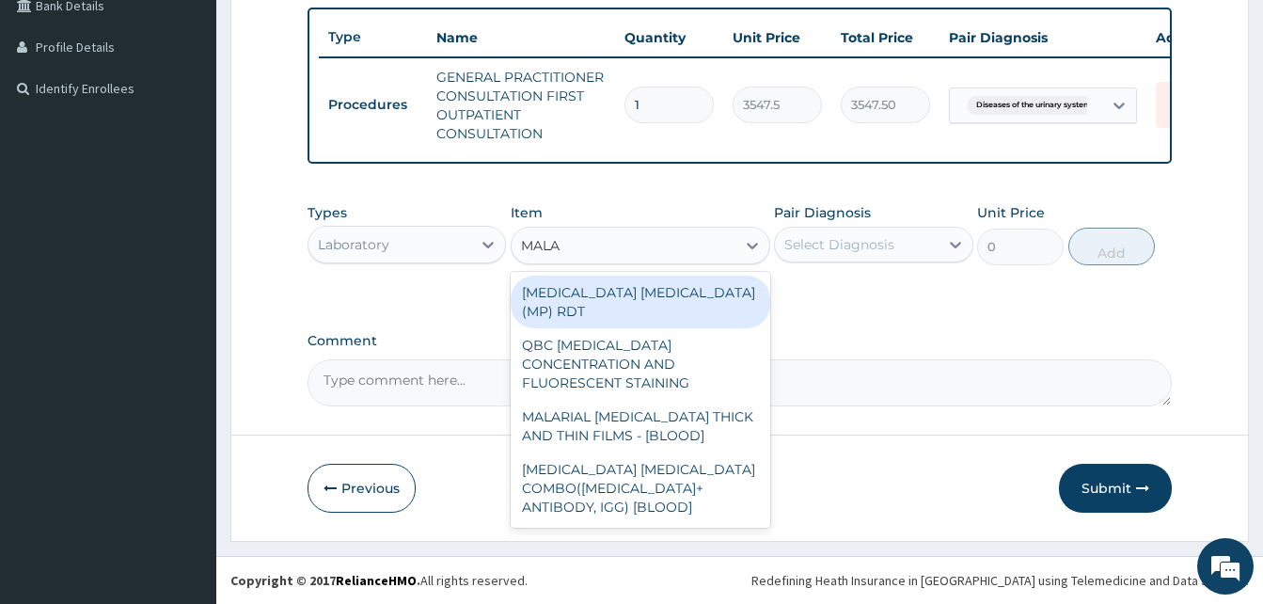
type input "MALAR"
click at [657, 295] on div "[MEDICAL_DATA] [MEDICAL_DATA] (MP) RDT" at bounding box center [641, 302] width 260 height 53
type input "1612.5"
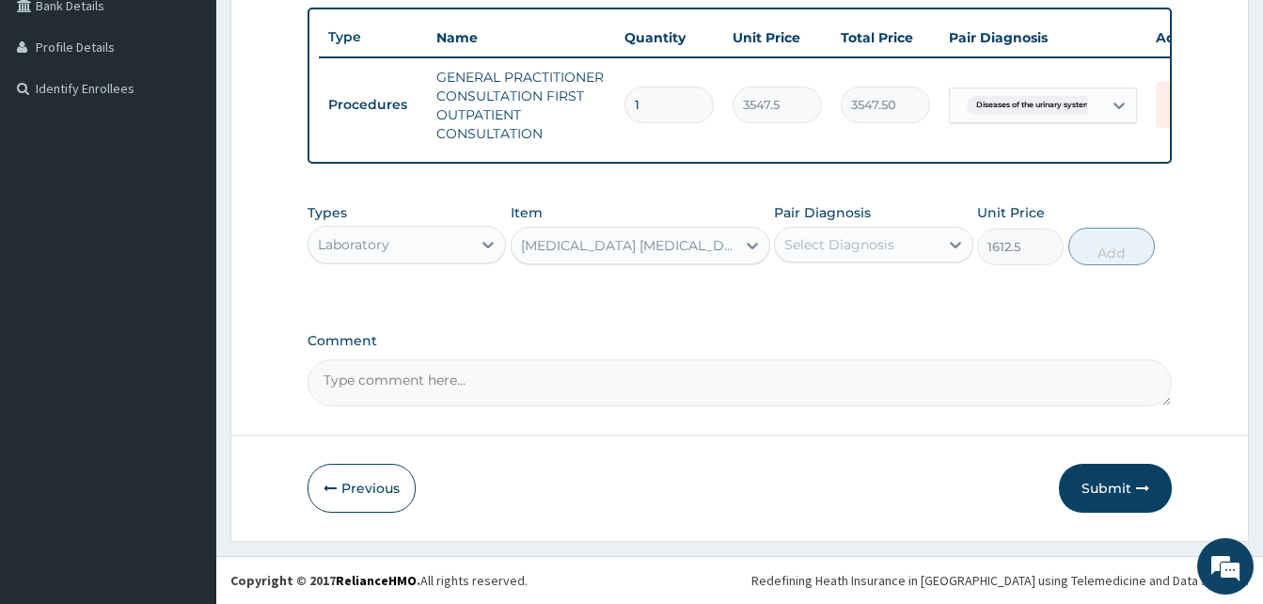
click at [842, 244] on div "Select Diagnosis" at bounding box center [840, 244] width 110 height 19
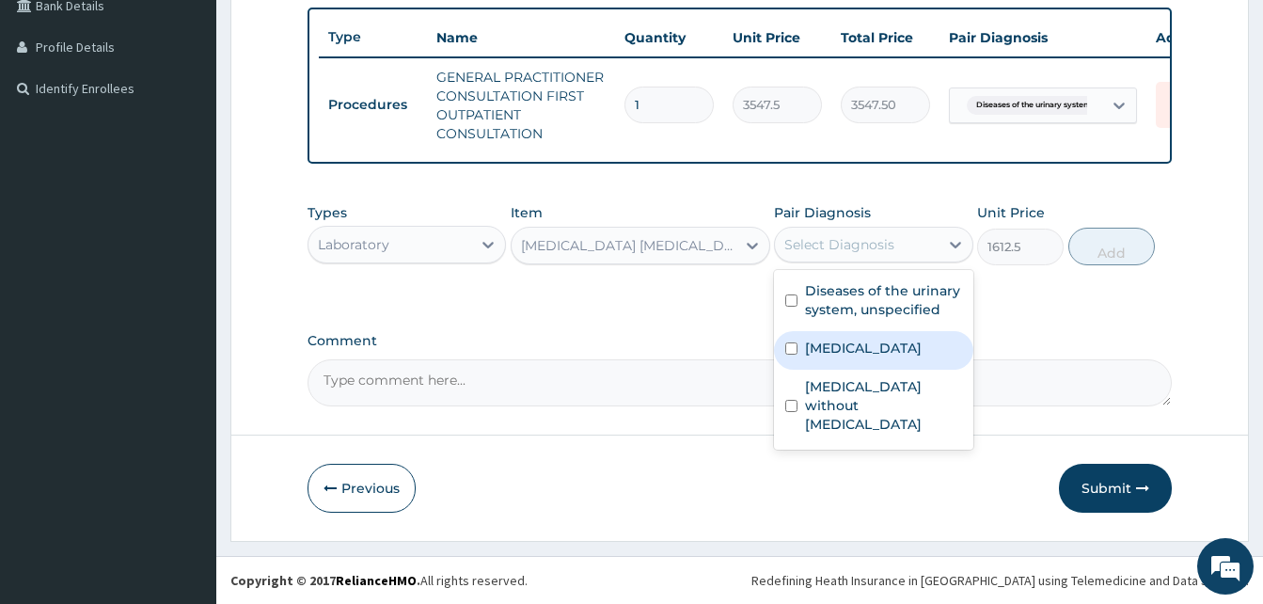
click at [873, 355] on label "[MEDICAL_DATA]" at bounding box center [863, 348] width 117 height 19
checkbox input "true"
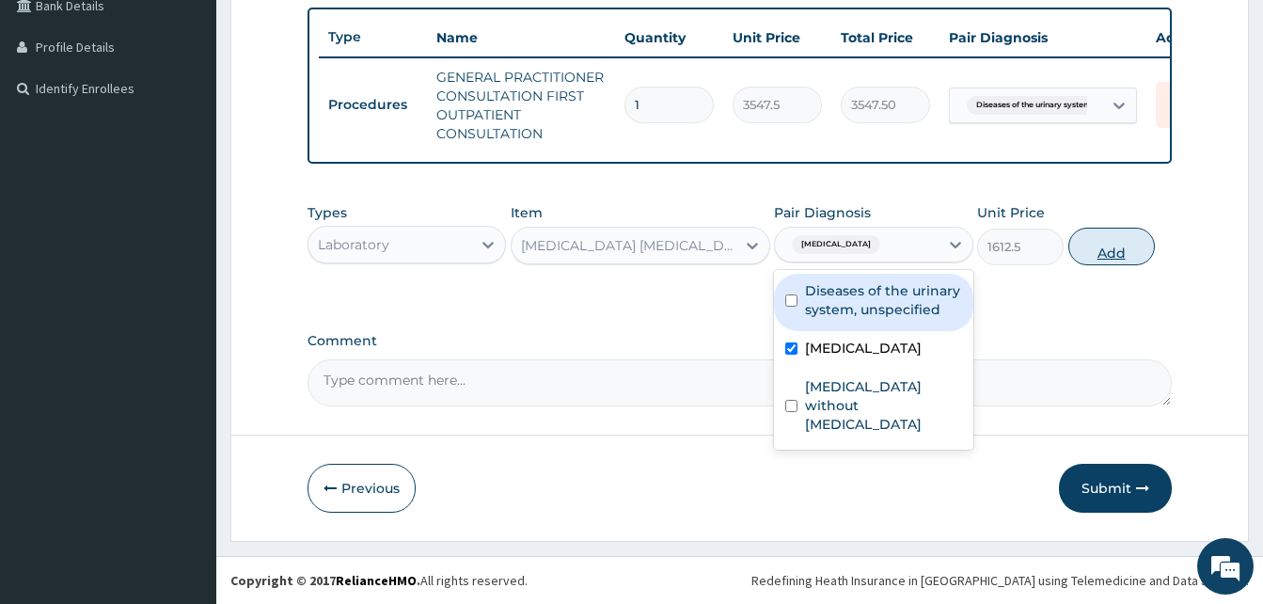
click at [1108, 240] on button "Add" at bounding box center [1112, 247] width 87 height 38
type input "0"
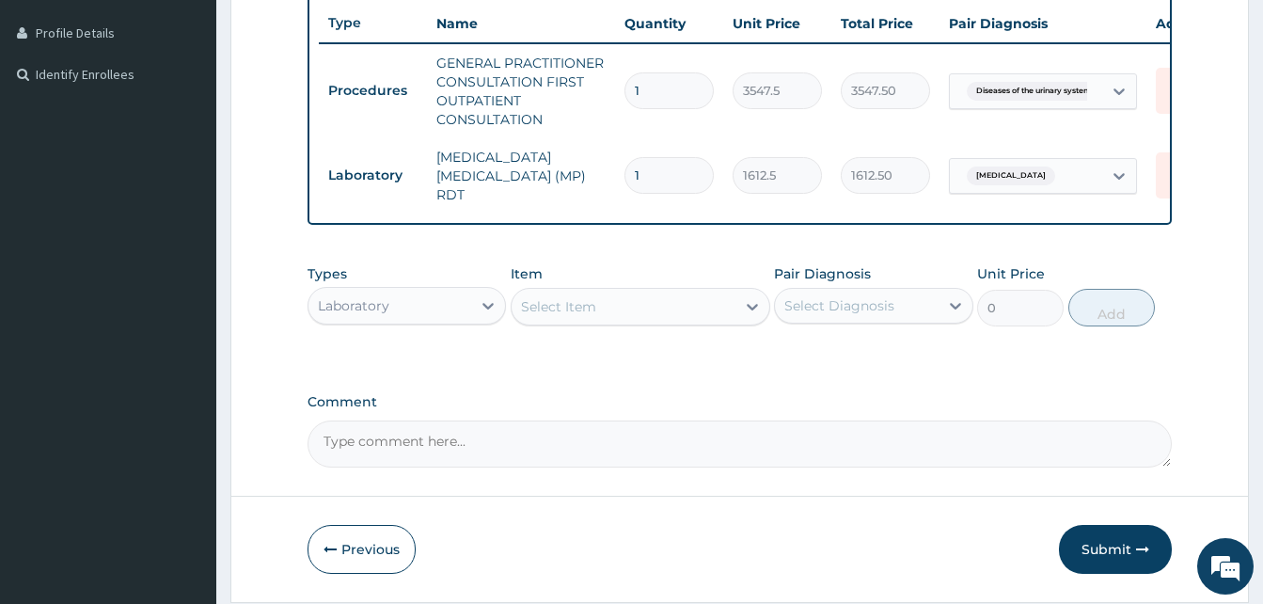
click at [704, 316] on div "Select Item" at bounding box center [624, 307] width 224 height 30
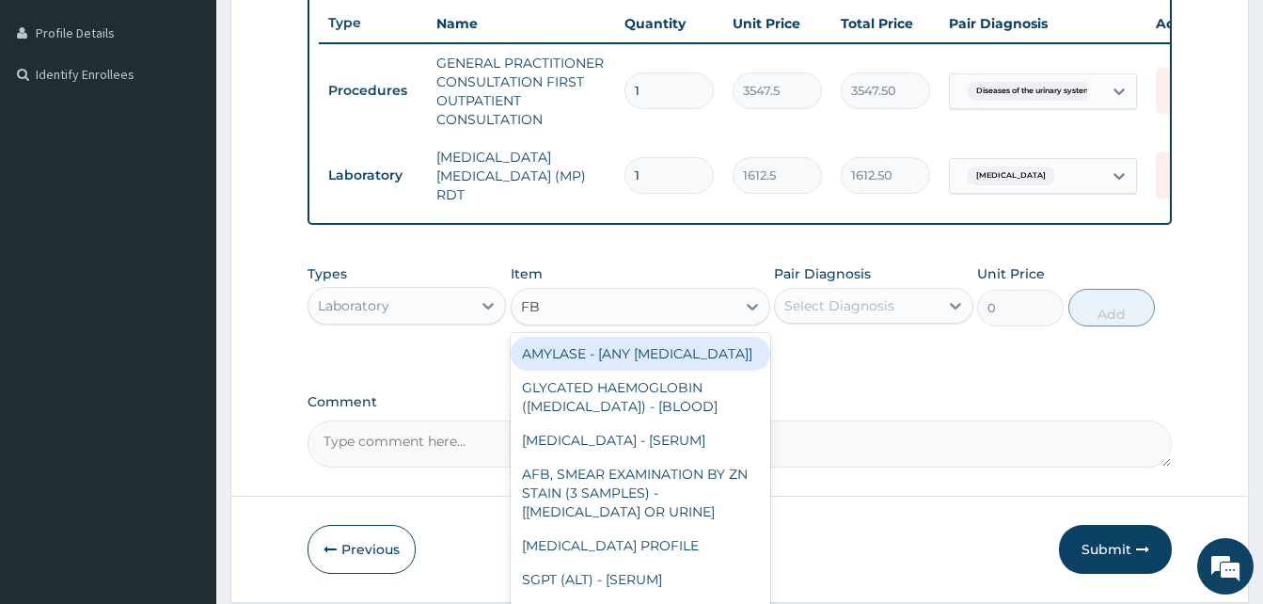
type input "FBC"
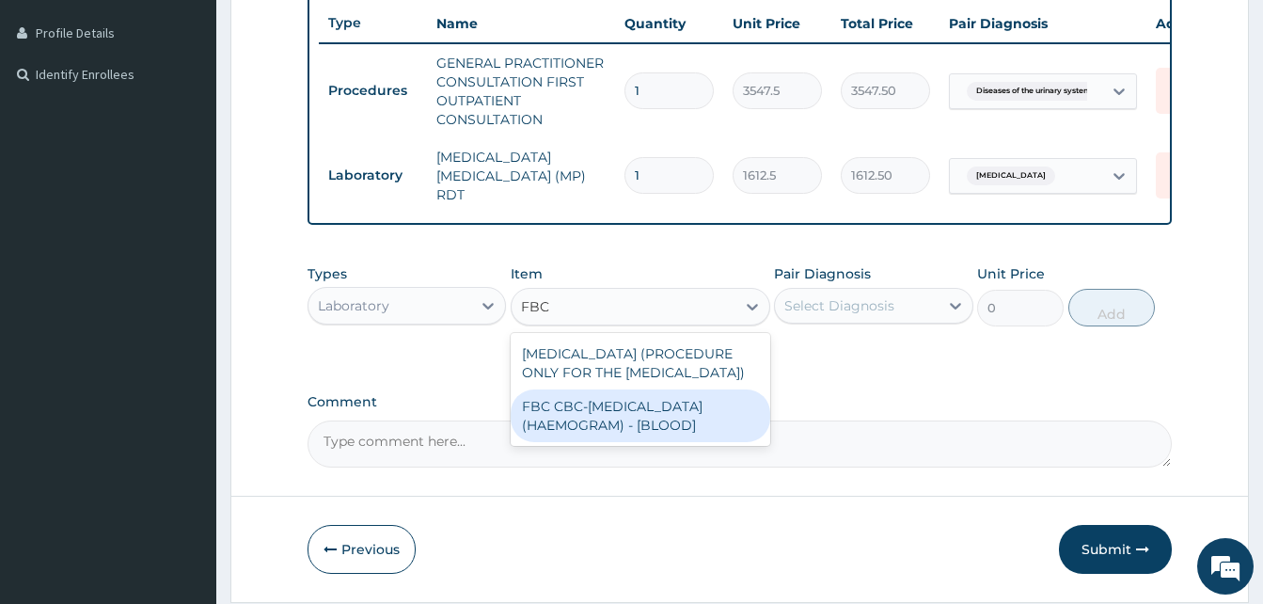
click at [624, 439] on div "FBC CBC-[MEDICAL_DATA] (HAEMOGRAM) - [BLOOD]" at bounding box center [641, 415] width 260 height 53
type input "4300"
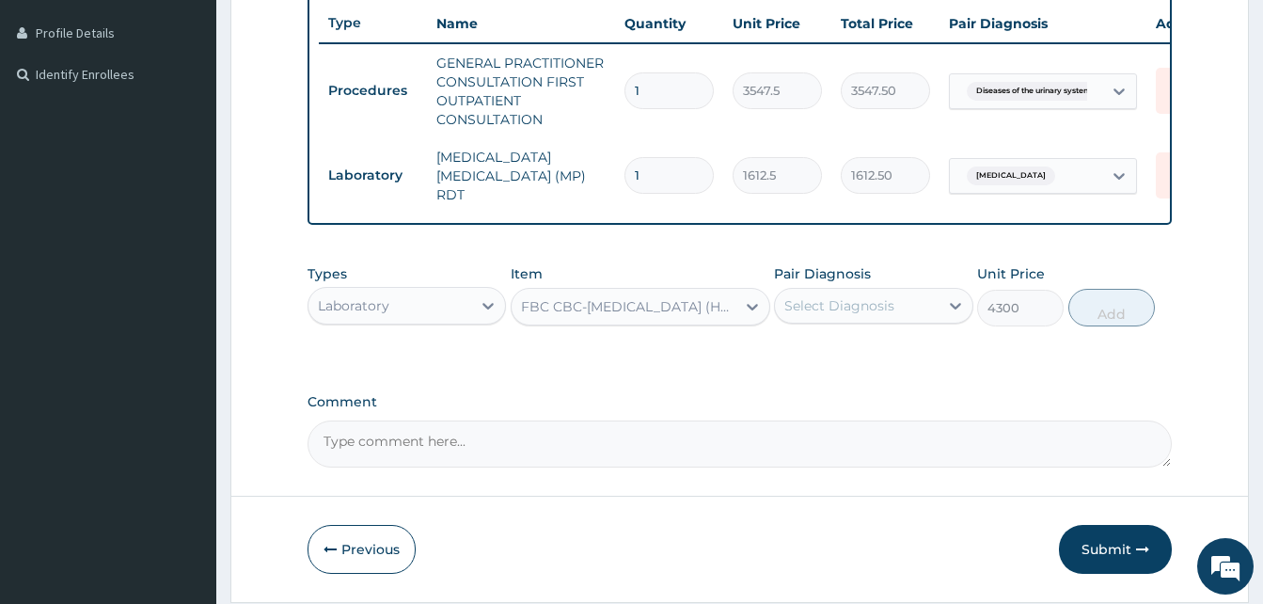
click at [850, 309] on div "Select Diagnosis" at bounding box center [840, 305] width 110 height 19
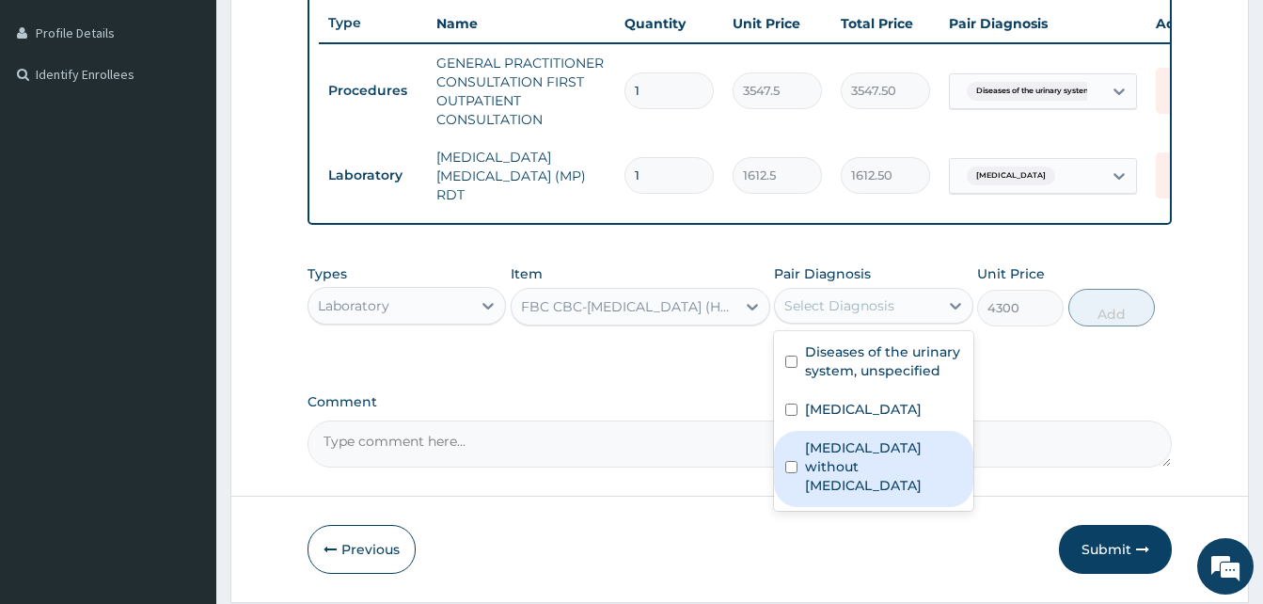
click at [900, 452] on label "[MEDICAL_DATA] without [MEDICAL_DATA]" at bounding box center [883, 466] width 156 height 56
checkbox input "true"
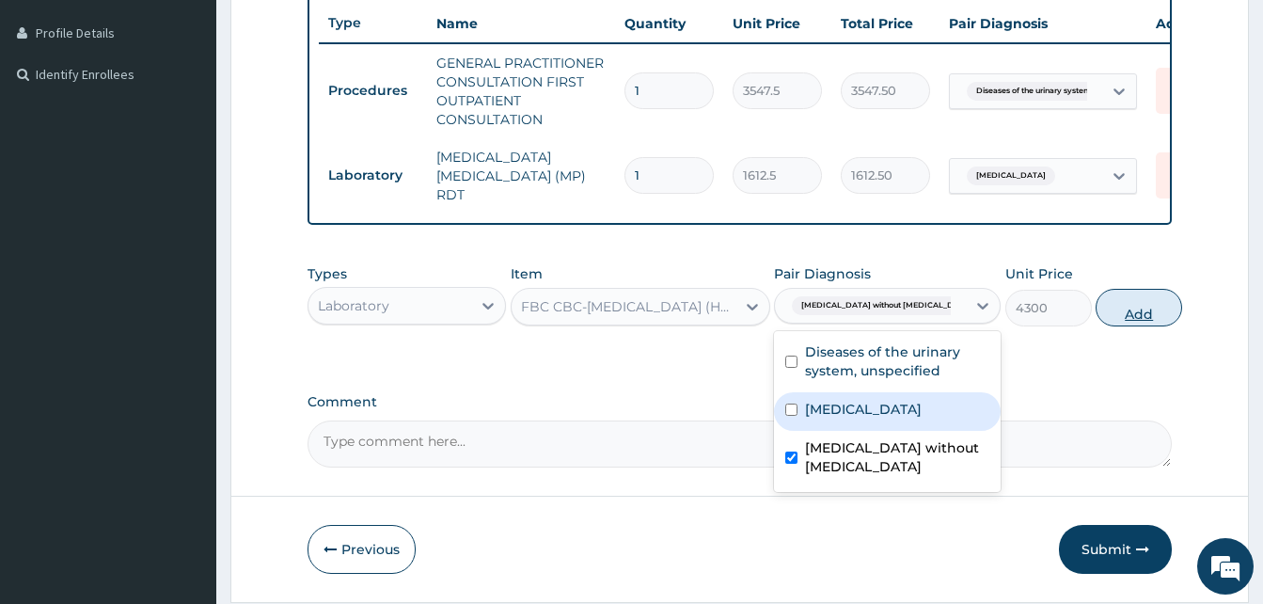
click at [1117, 317] on button "Add" at bounding box center [1139, 308] width 87 height 38
type input "0"
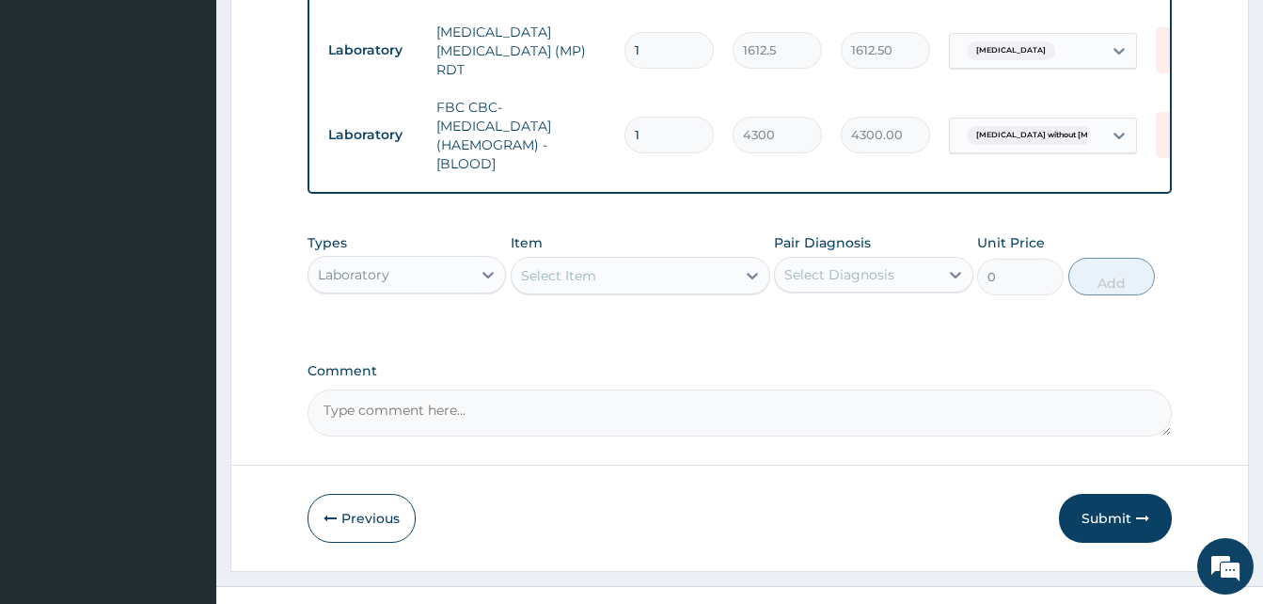
scroll to position [662, 0]
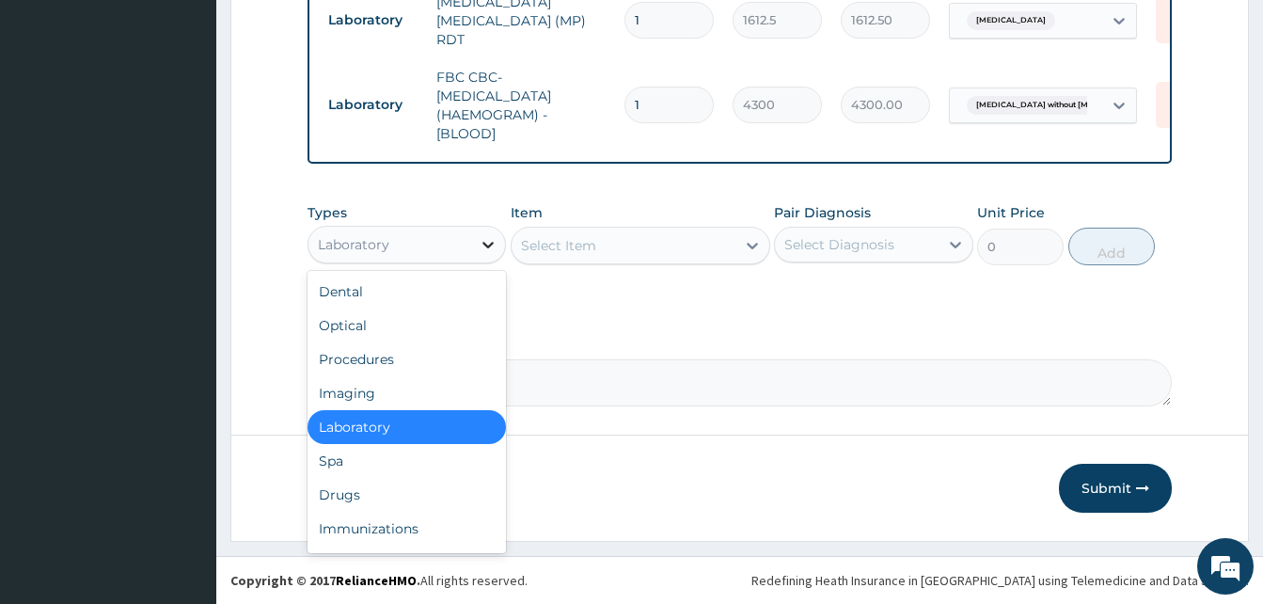
click at [488, 244] on icon at bounding box center [488, 244] width 19 height 19
click at [362, 500] on div "Drugs" at bounding box center [407, 495] width 198 height 34
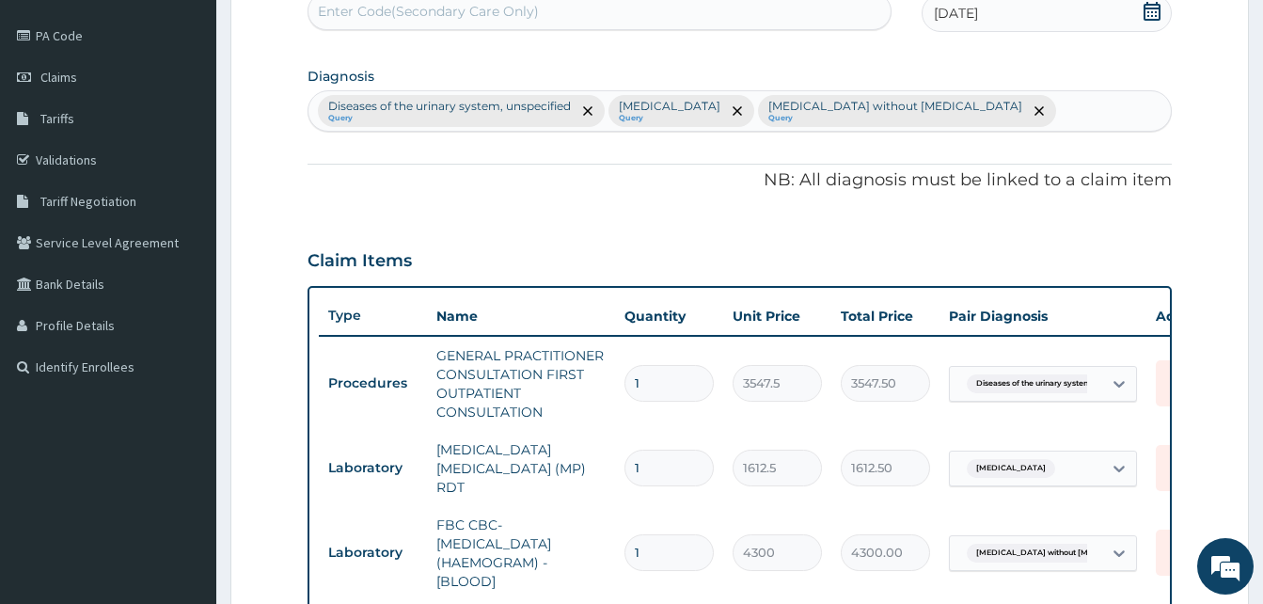
scroll to position [173, 0]
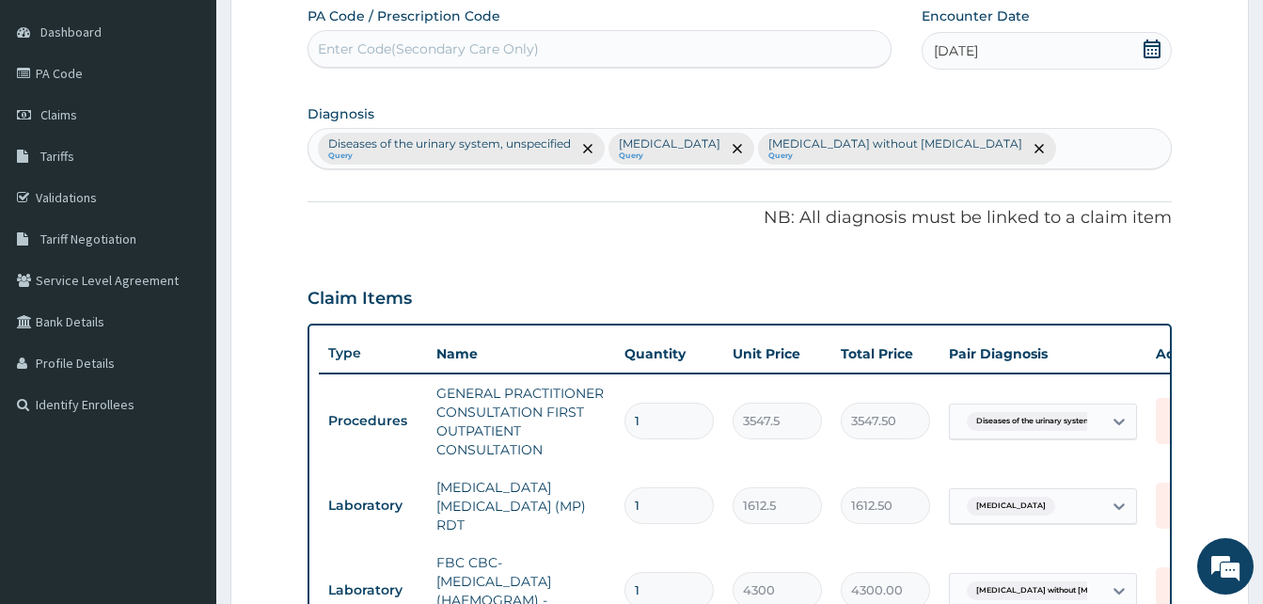
click at [599, 39] on div "Enter Code(Secondary Care Only)" at bounding box center [600, 49] width 582 height 30
paste input "PA/2CA1A9"
type input "PA/2CA1A9"
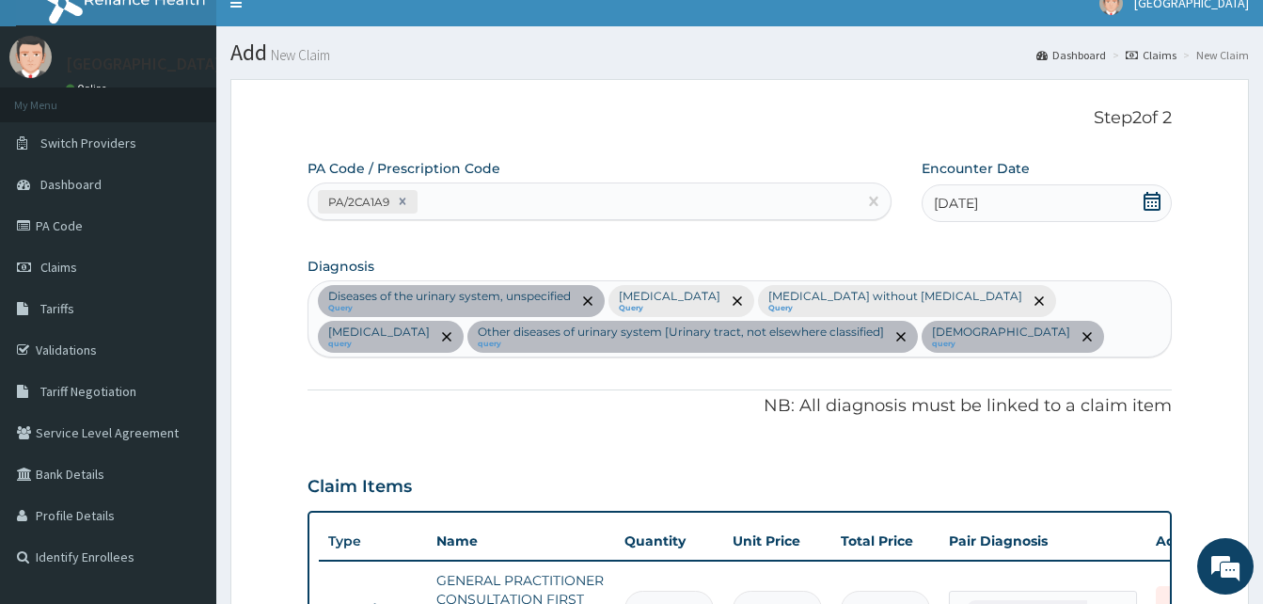
scroll to position [0, 0]
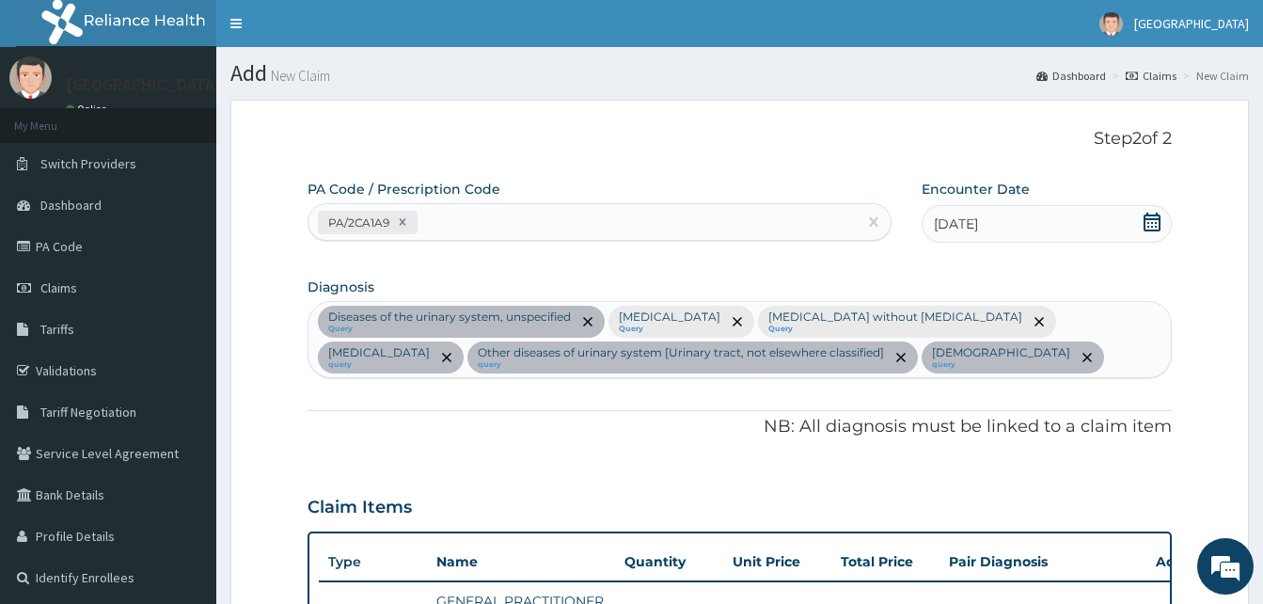
click at [501, 214] on div "PA/2CA1A9" at bounding box center [583, 222] width 548 height 31
paste input "PA/83BA28"
type input "PA/83BA28"
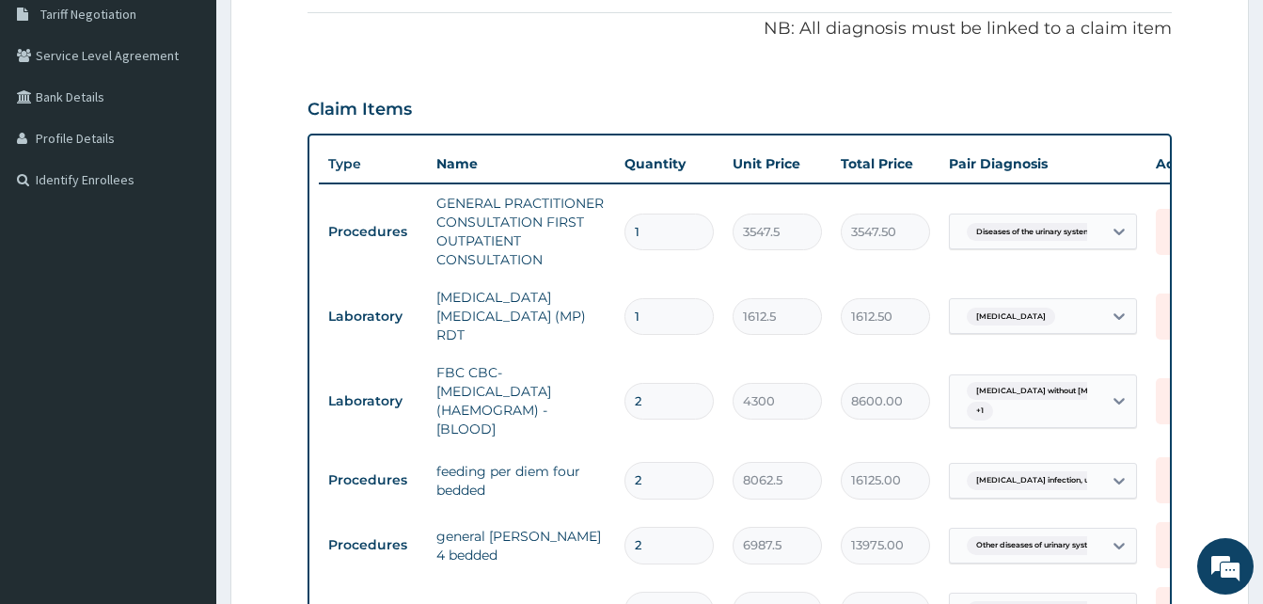
scroll to position [414, 0]
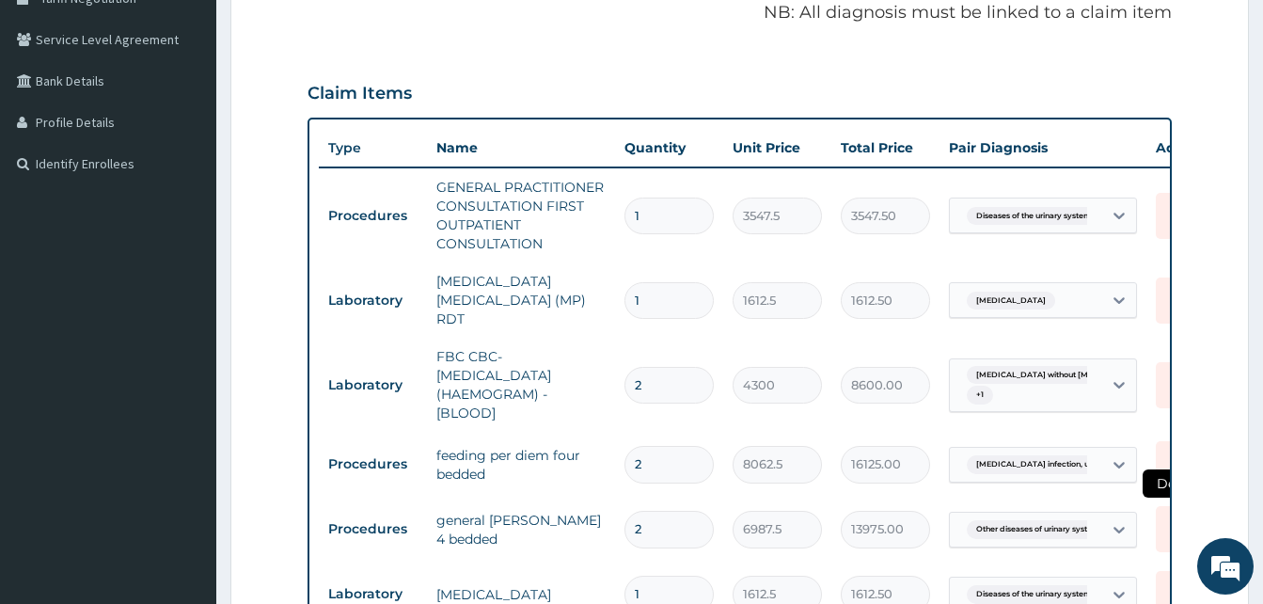
click at [1166, 523] on icon at bounding box center [1177, 527] width 23 height 23
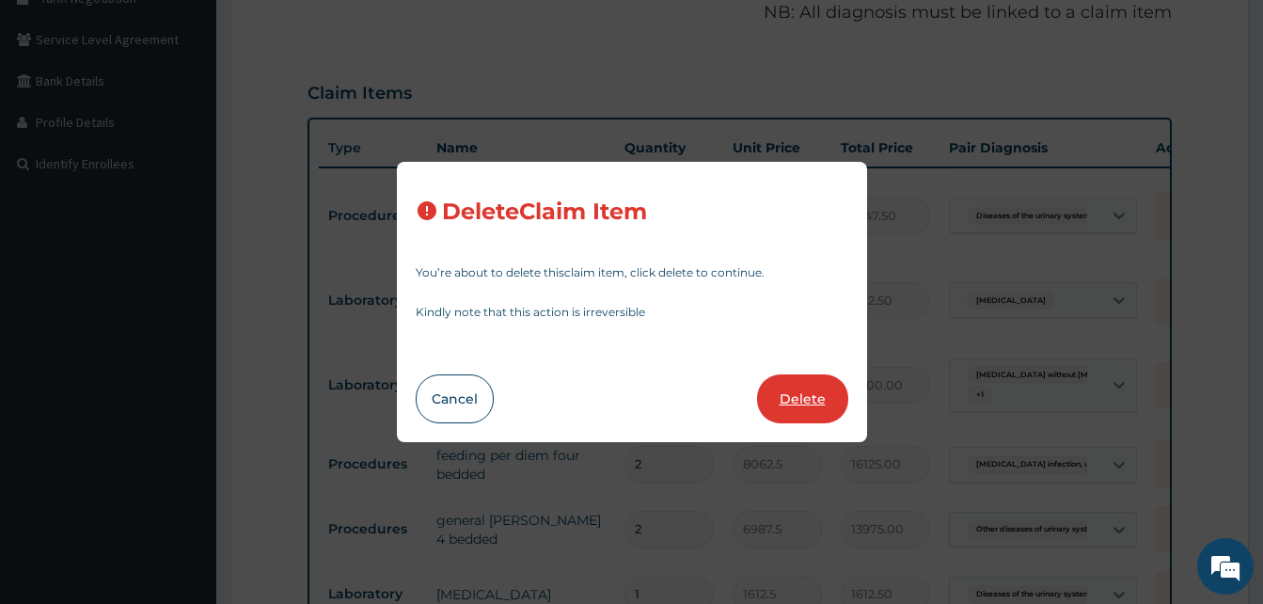
click at [805, 395] on button "Delete" at bounding box center [802, 398] width 91 height 49
type input "1"
type input "1612.5"
type input "1612.50"
type input "2"
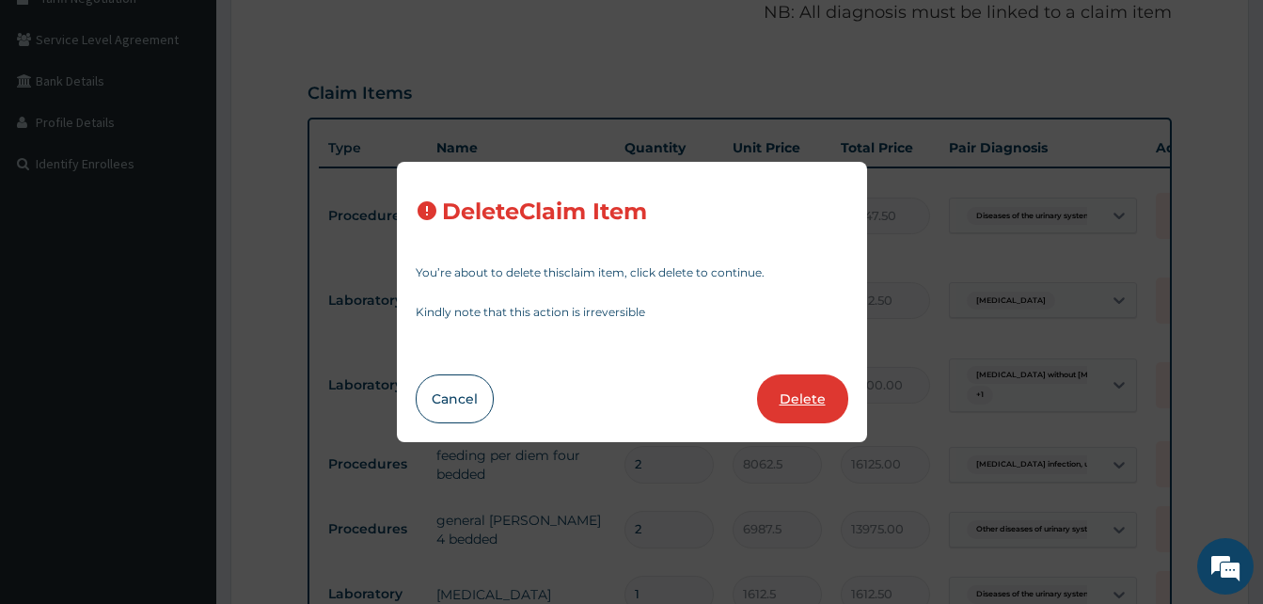
type input "5375"
type input "10750.00"
type input "9675"
type input "19350.00"
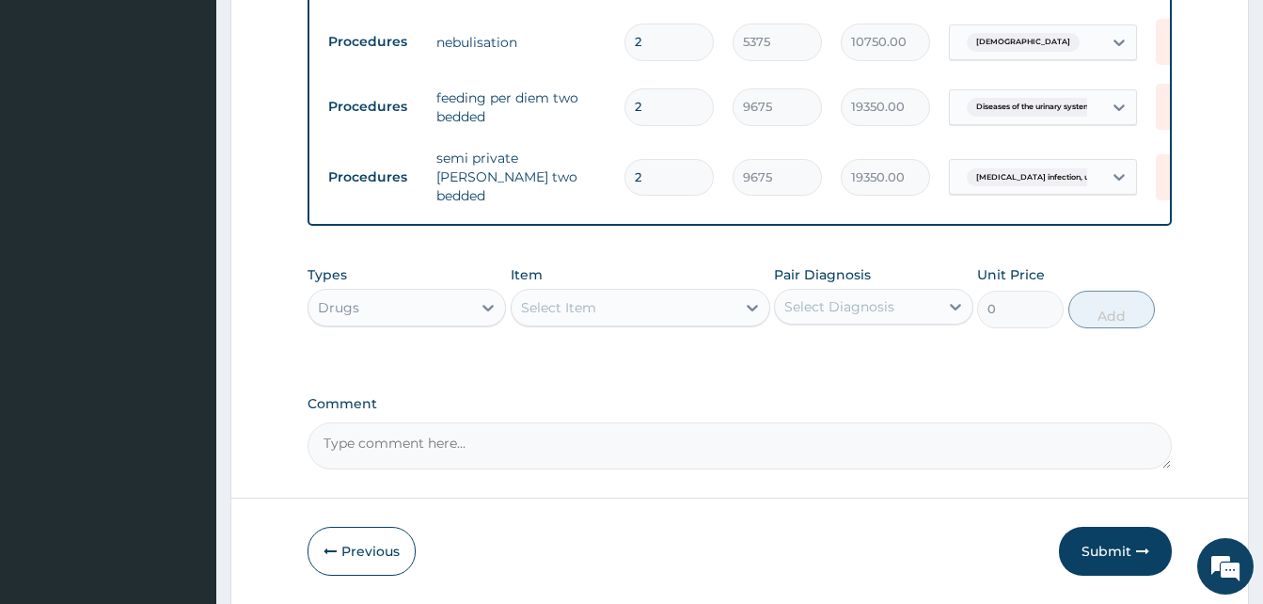
scroll to position [1004, 0]
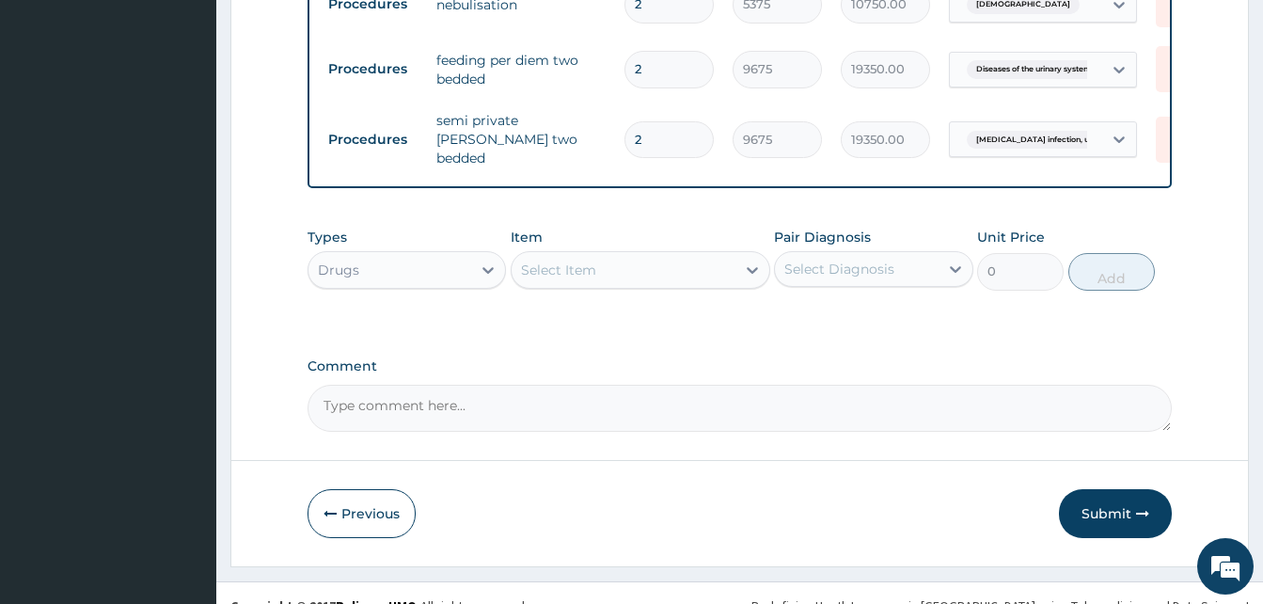
click at [720, 256] on div "Select Item" at bounding box center [624, 270] width 224 height 30
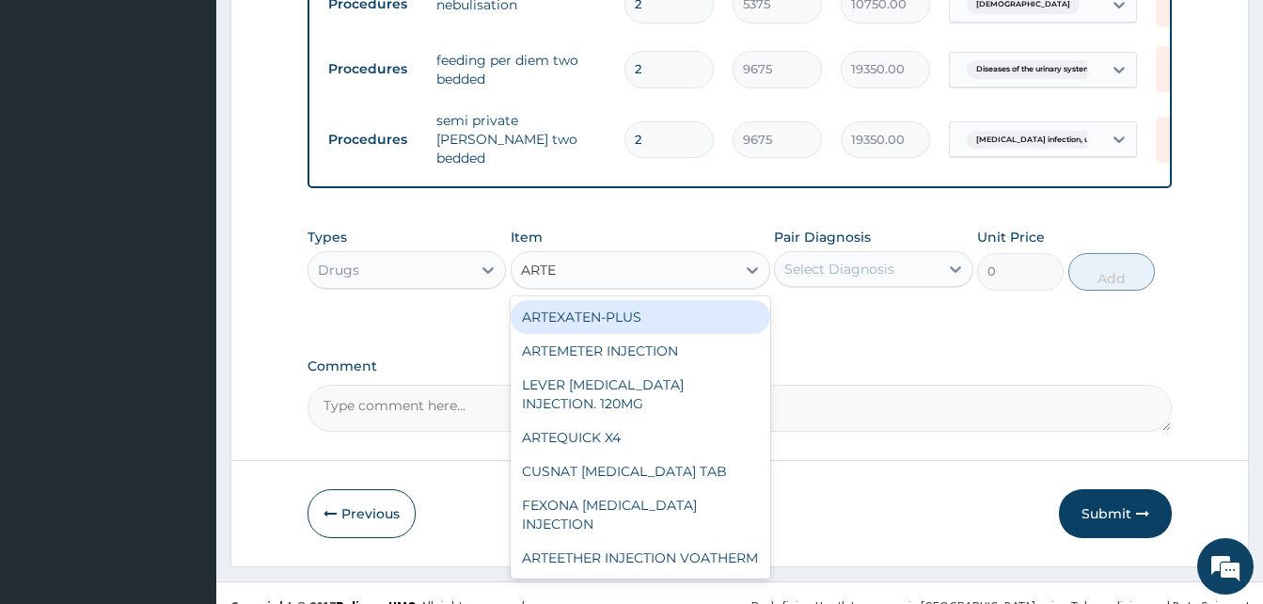
type input "ARTES"
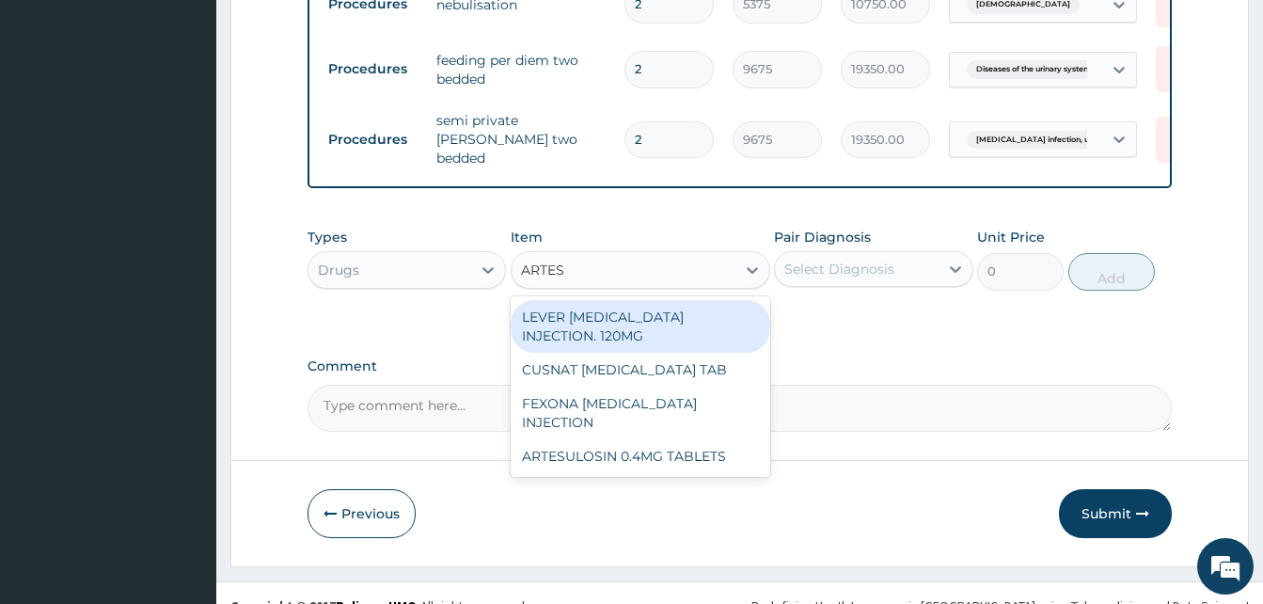
click at [677, 316] on div "LEVER [MEDICAL_DATA] INJECTION. 120MG" at bounding box center [641, 326] width 260 height 53
type input "2365"
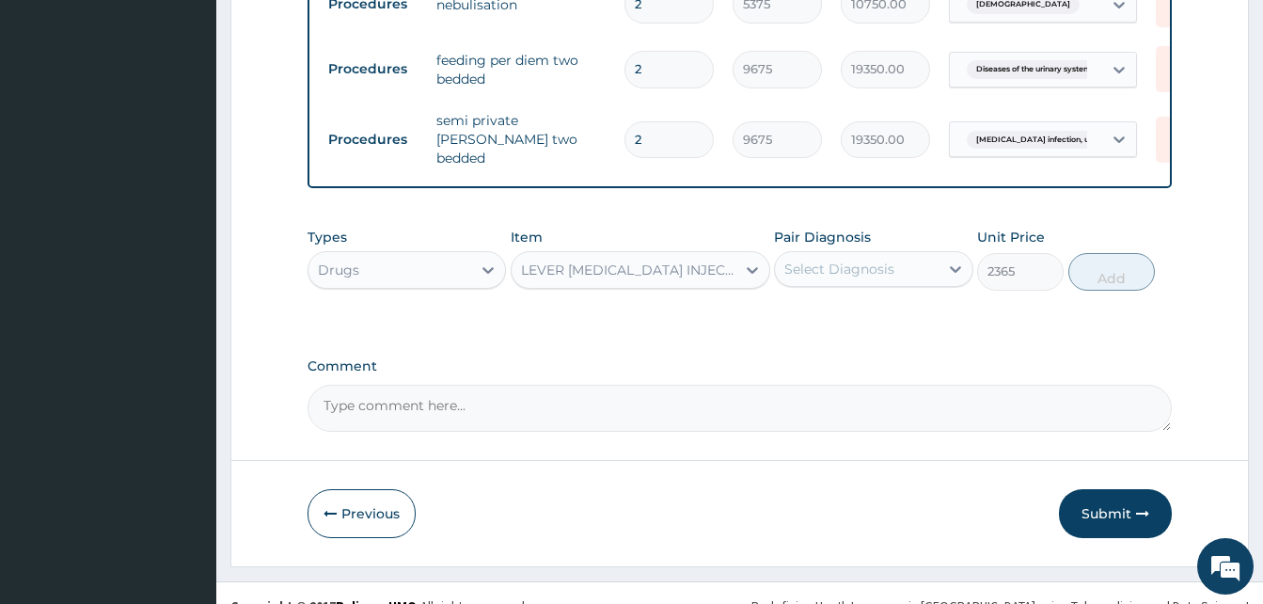
click at [858, 260] on div "Select Diagnosis" at bounding box center [840, 269] width 110 height 19
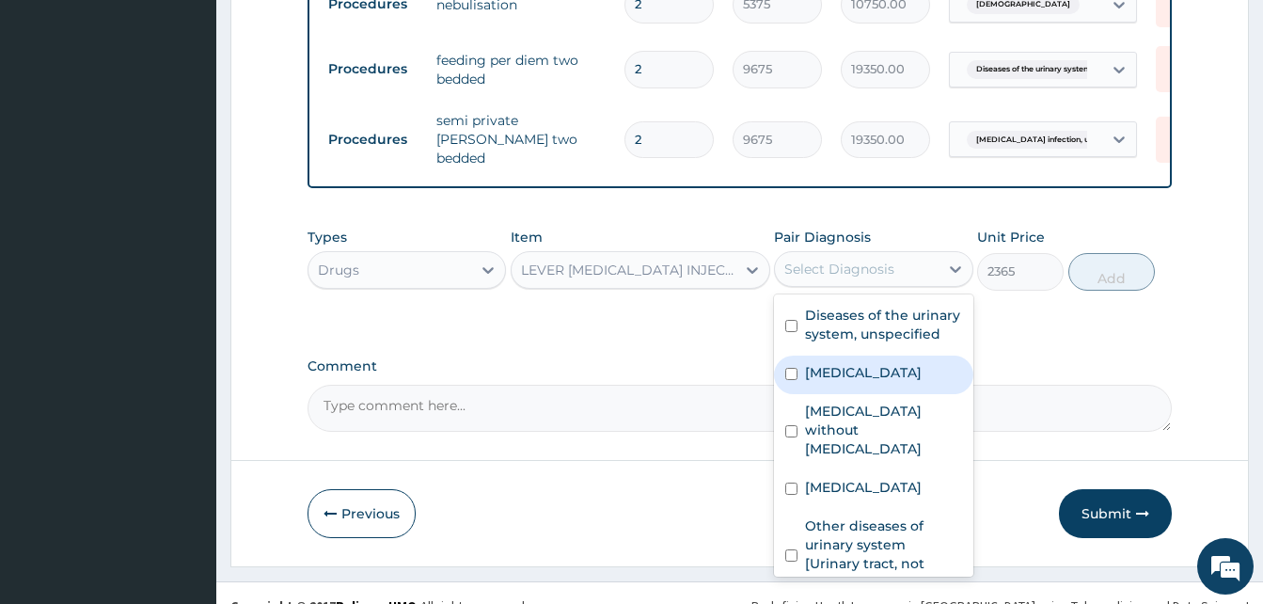
click at [843, 382] on label "[MEDICAL_DATA]" at bounding box center [863, 372] width 117 height 19
checkbox input "true"
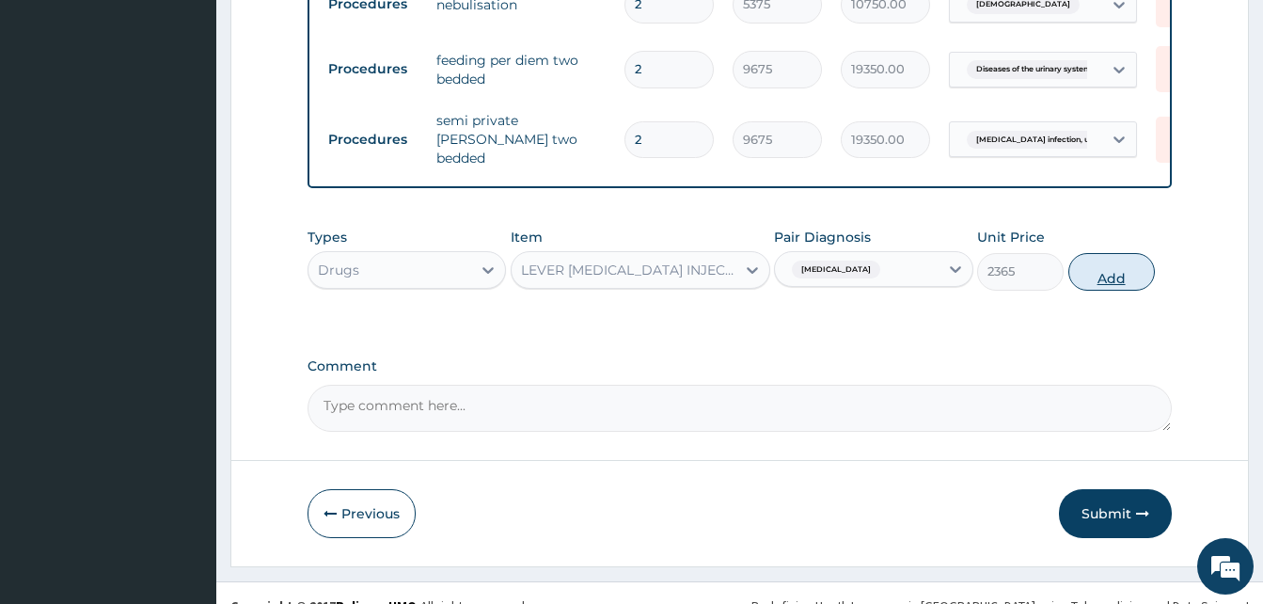
click at [1125, 271] on button "Add" at bounding box center [1112, 272] width 87 height 38
type input "0"
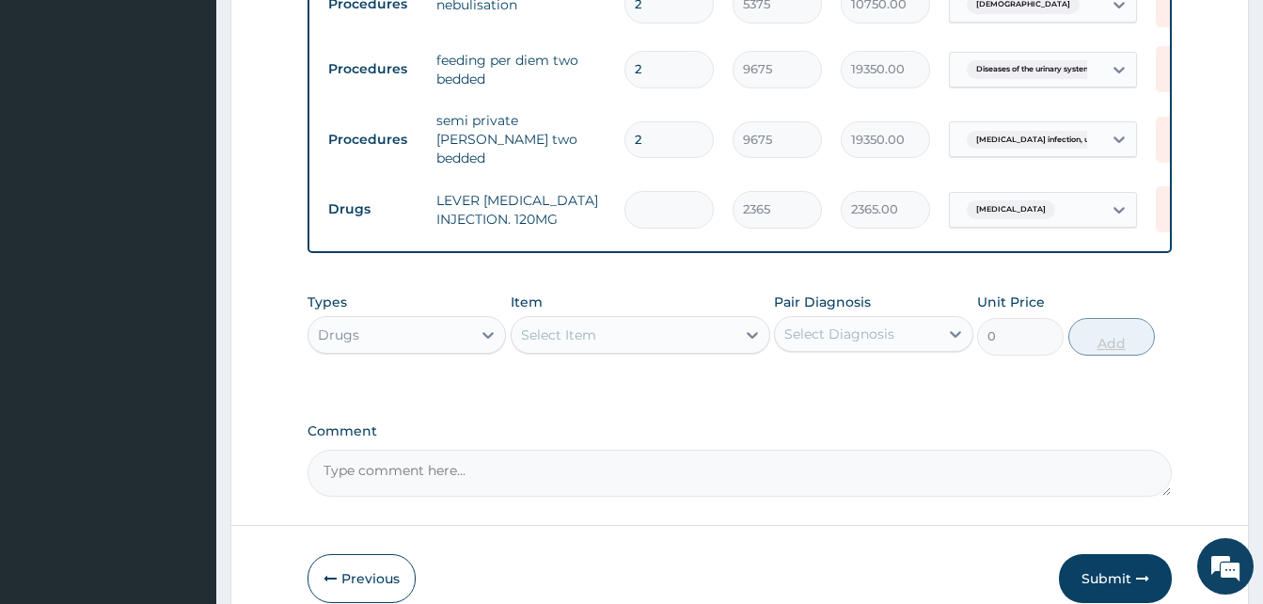
type input "0.00"
type input "3"
type input "7095.00"
type input "3"
click at [667, 321] on div "Select Item" at bounding box center [624, 335] width 224 height 30
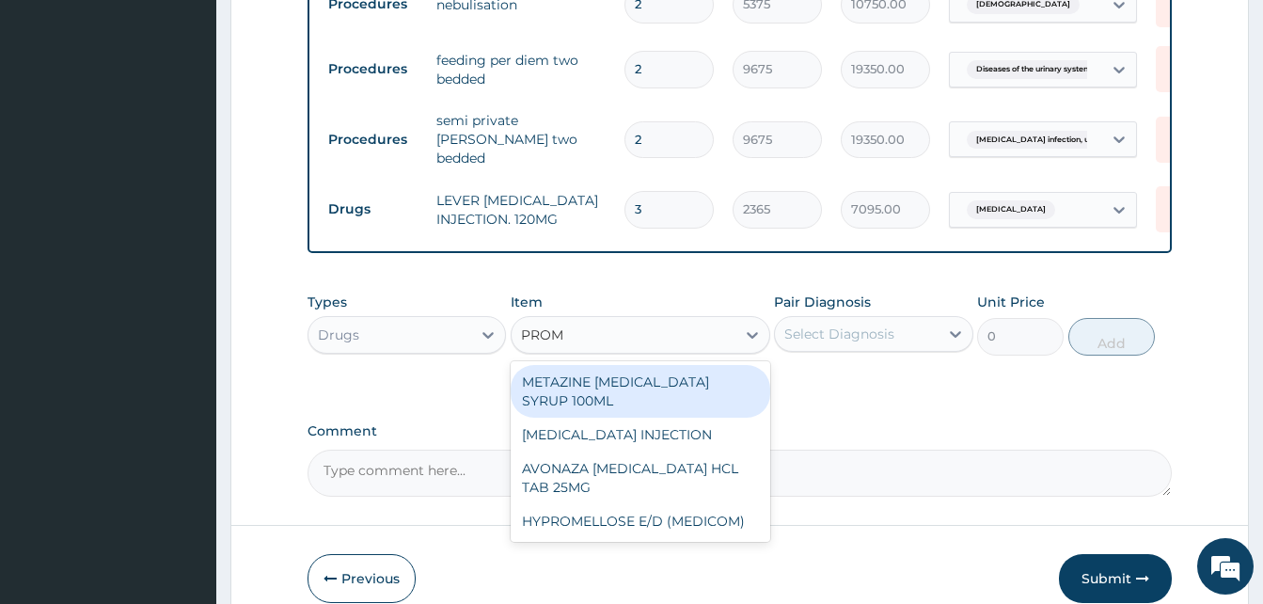
type input "PROME"
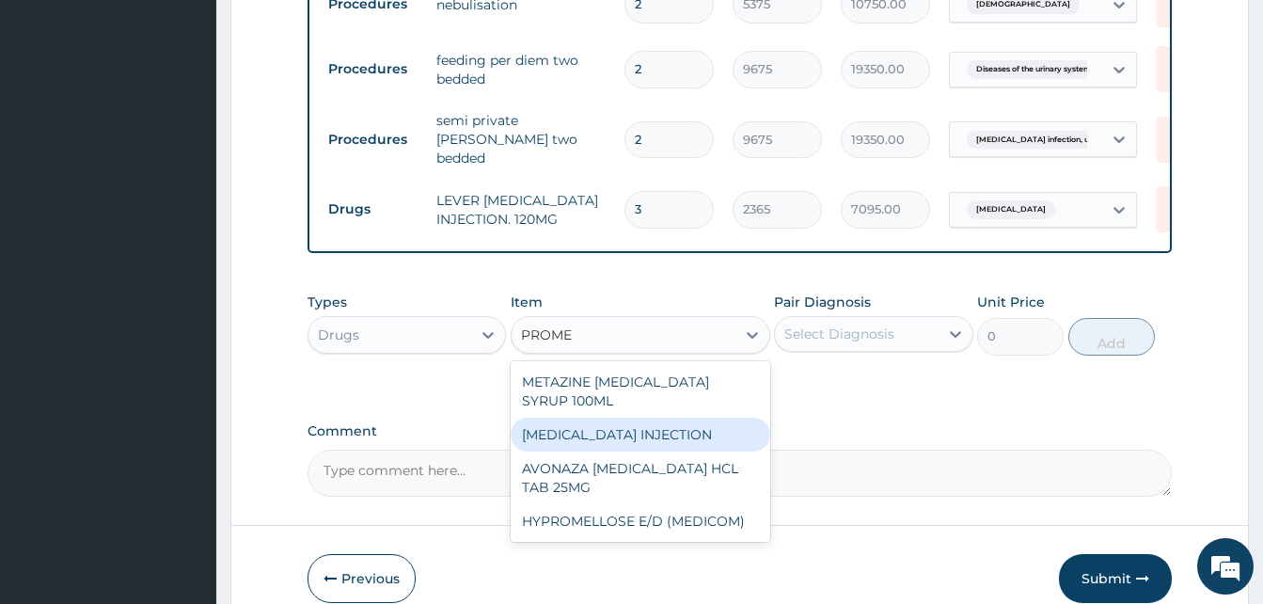
click at [587, 429] on div "[MEDICAL_DATA] INJECTION" at bounding box center [641, 435] width 260 height 34
type input "354.75"
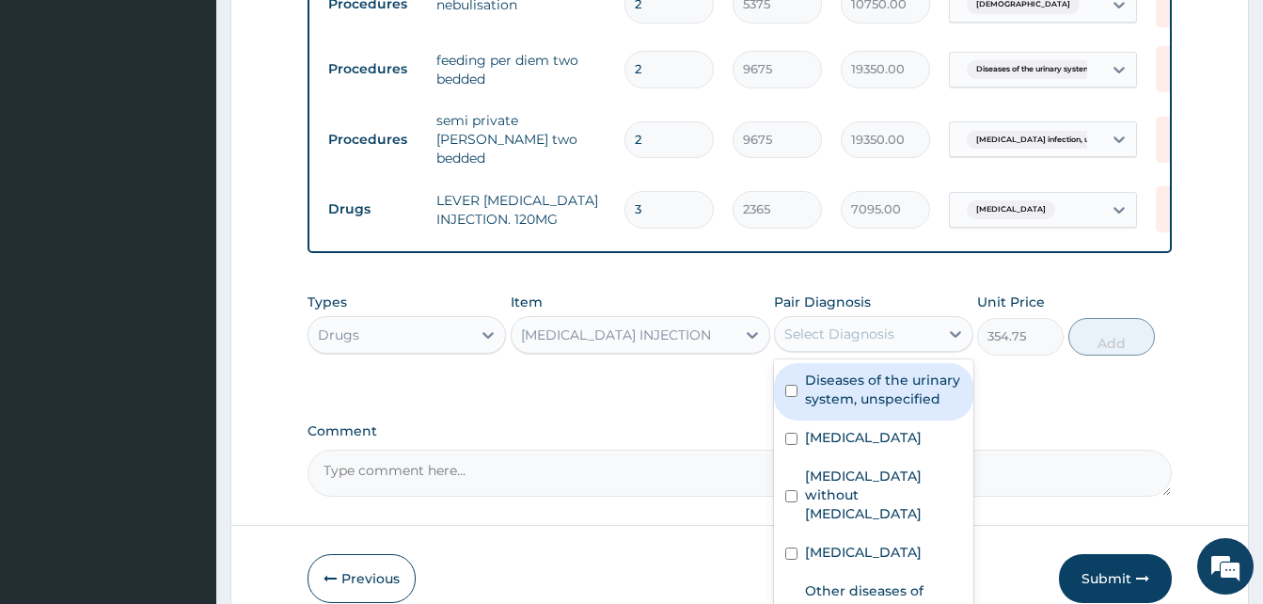
click at [818, 325] on div "Select Diagnosis" at bounding box center [840, 334] width 110 height 19
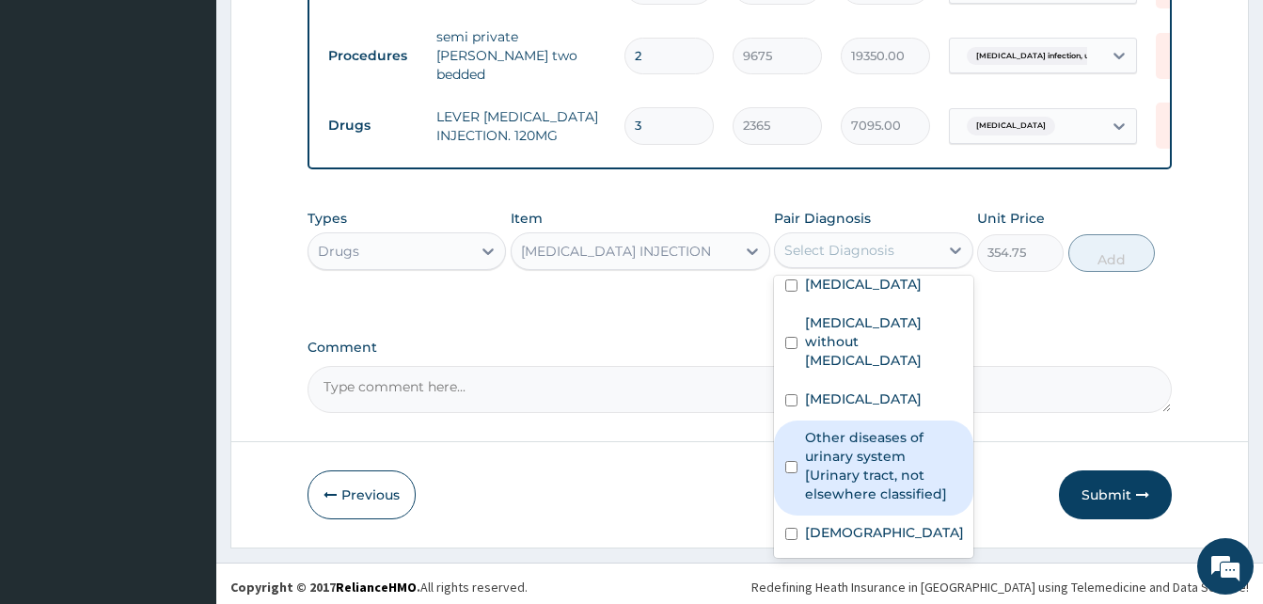
scroll to position [88, 0]
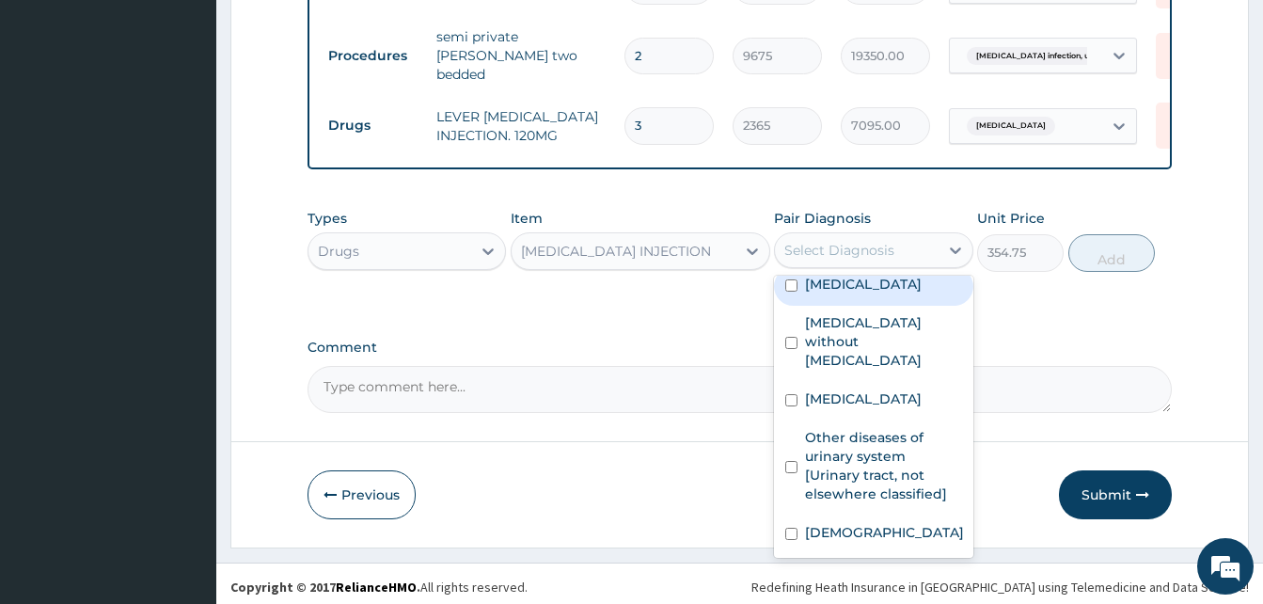
click at [902, 280] on label "[MEDICAL_DATA]" at bounding box center [863, 284] width 117 height 19
checkbox input "true"
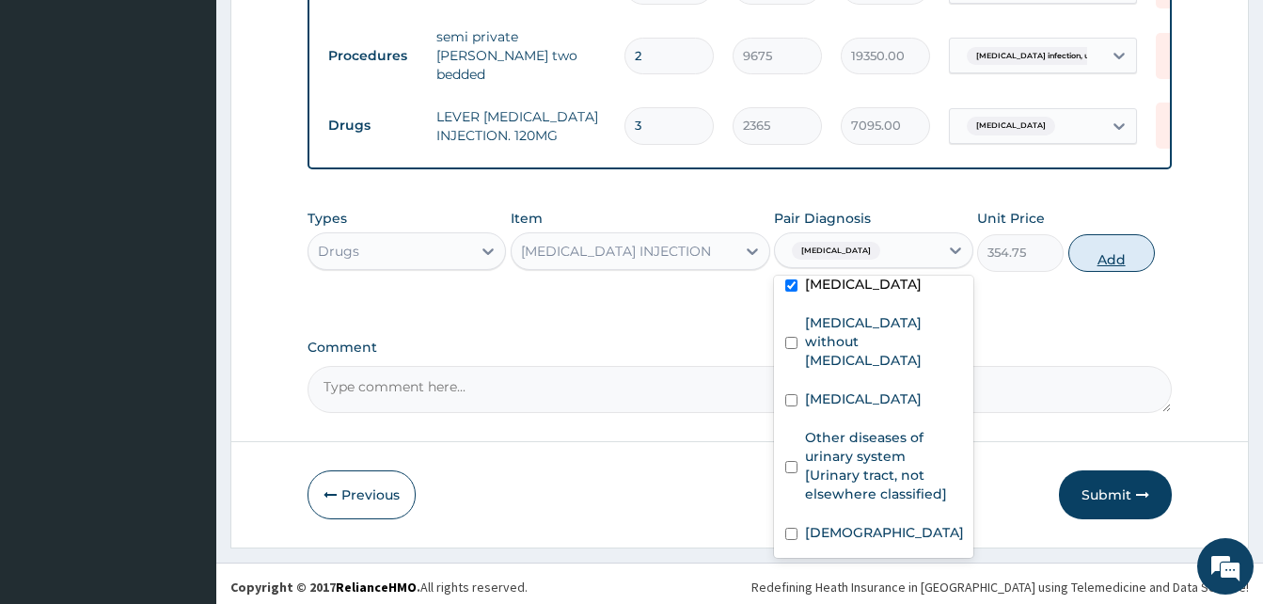
click at [1110, 262] on button "Add" at bounding box center [1112, 253] width 87 height 38
type input "0"
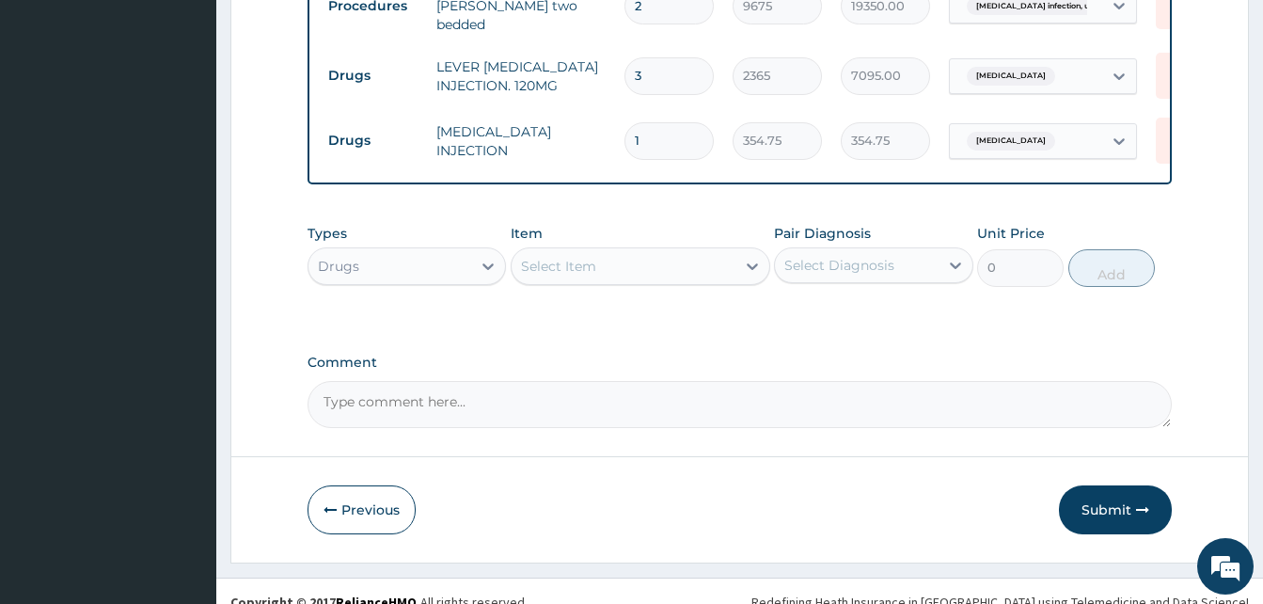
scroll to position [1152, 0]
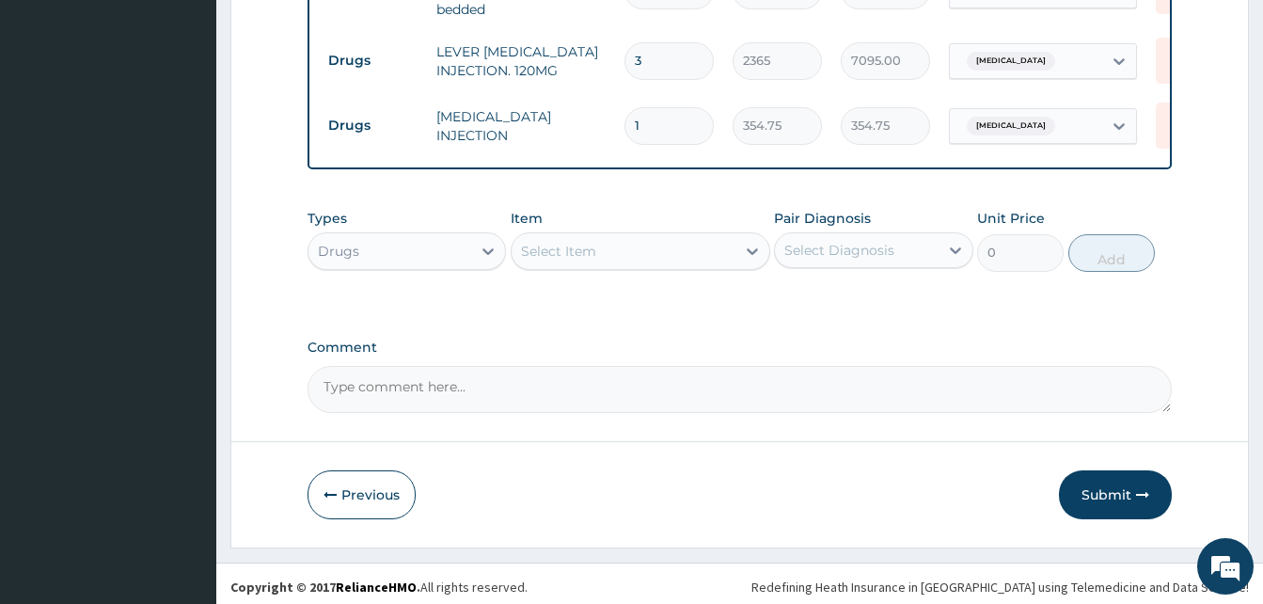
click at [656, 246] on div "Select Item" at bounding box center [624, 251] width 224 height 30
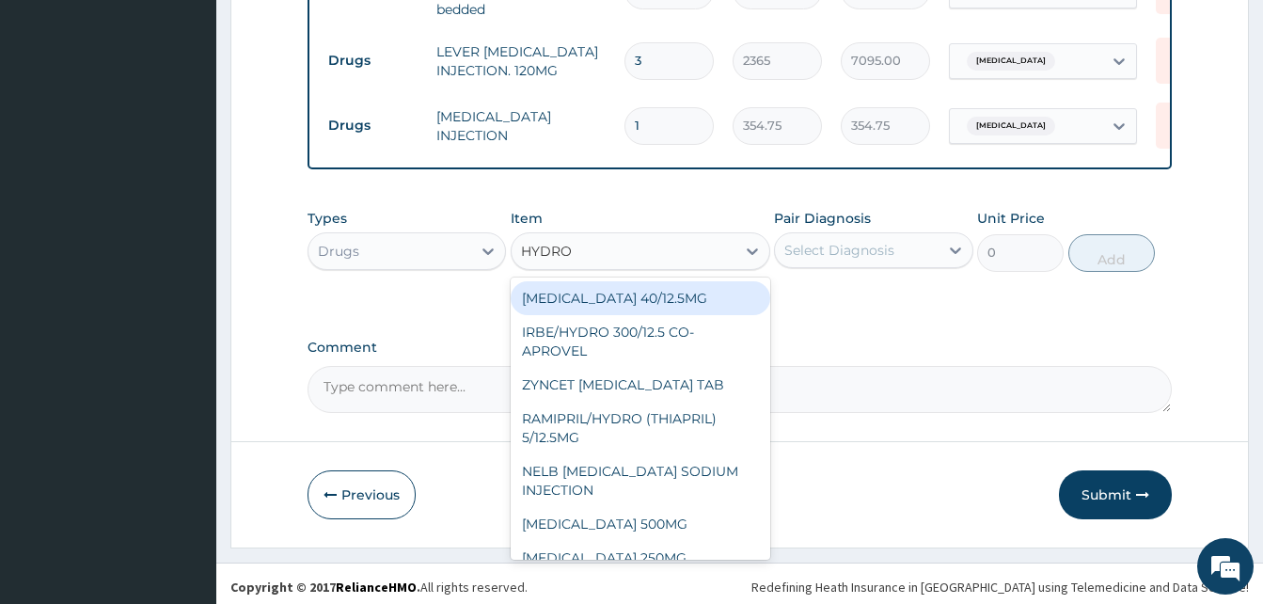
type input "HYDROC"
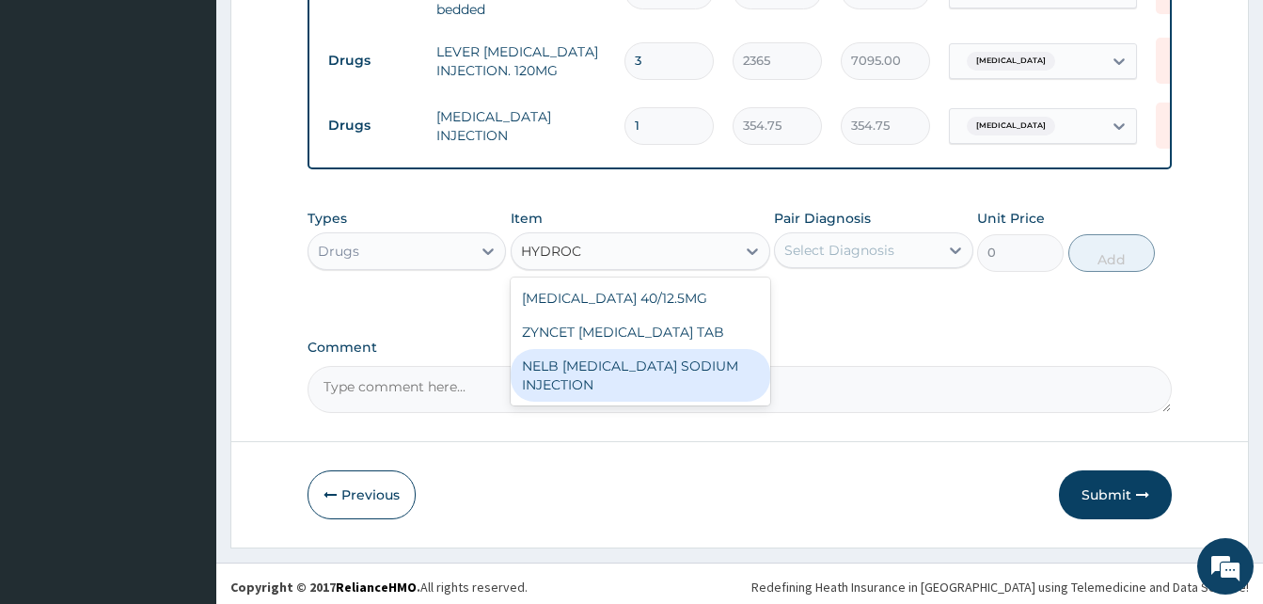
click at [641, 402] on div "NELB [MEDICAL_DATA] SODIUM INJECTION" at bounding box center [641, 375] width 260 height 53
type input "591.25"
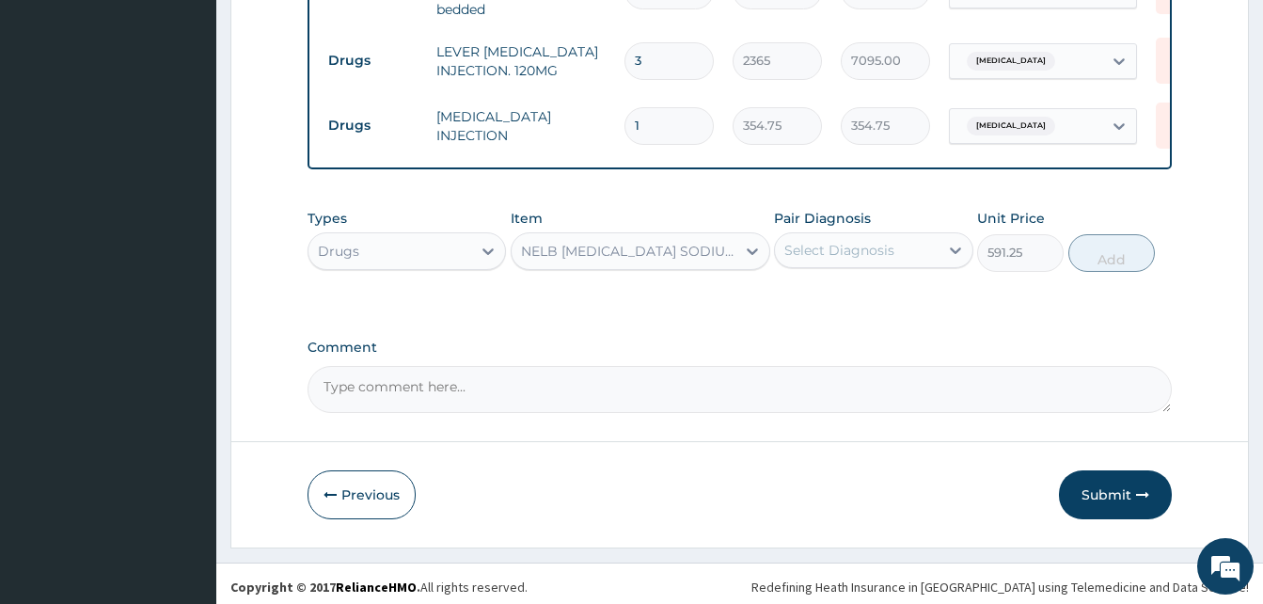
click at [873, 241] on div "Select Diagnosis" at bounding box center [840, 250] width 110 height 19
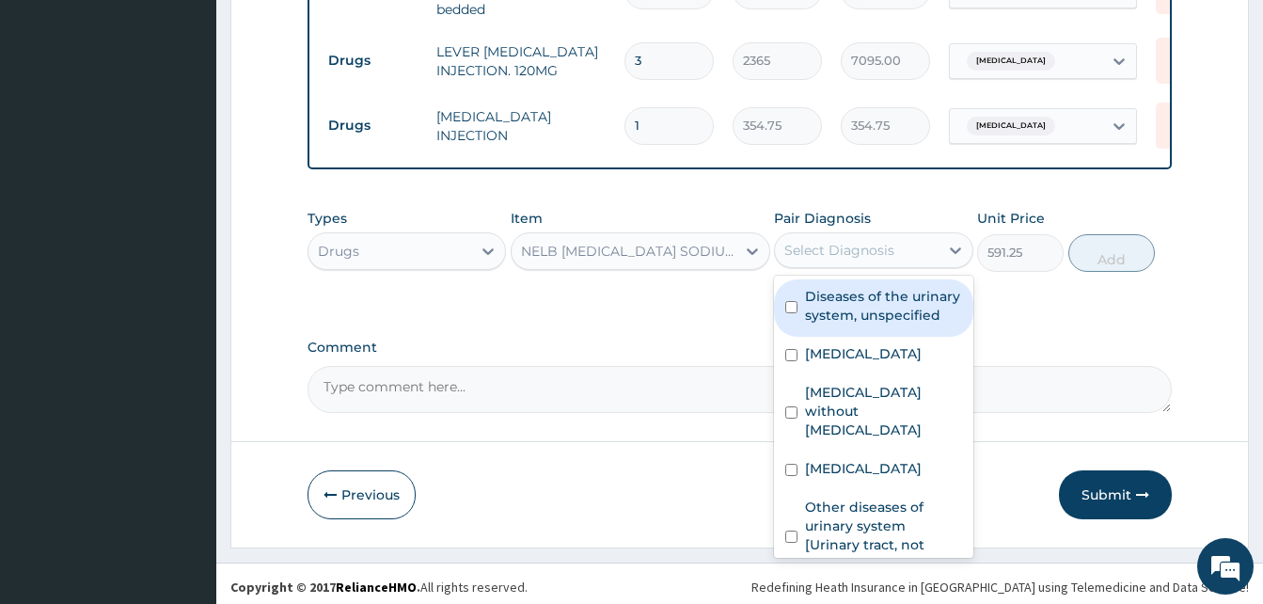
click at [866, 309] on label "Diseases of the urinary system, unspecified" at bounding box center [883, 306] width 156 height 38
checkbox input "true"
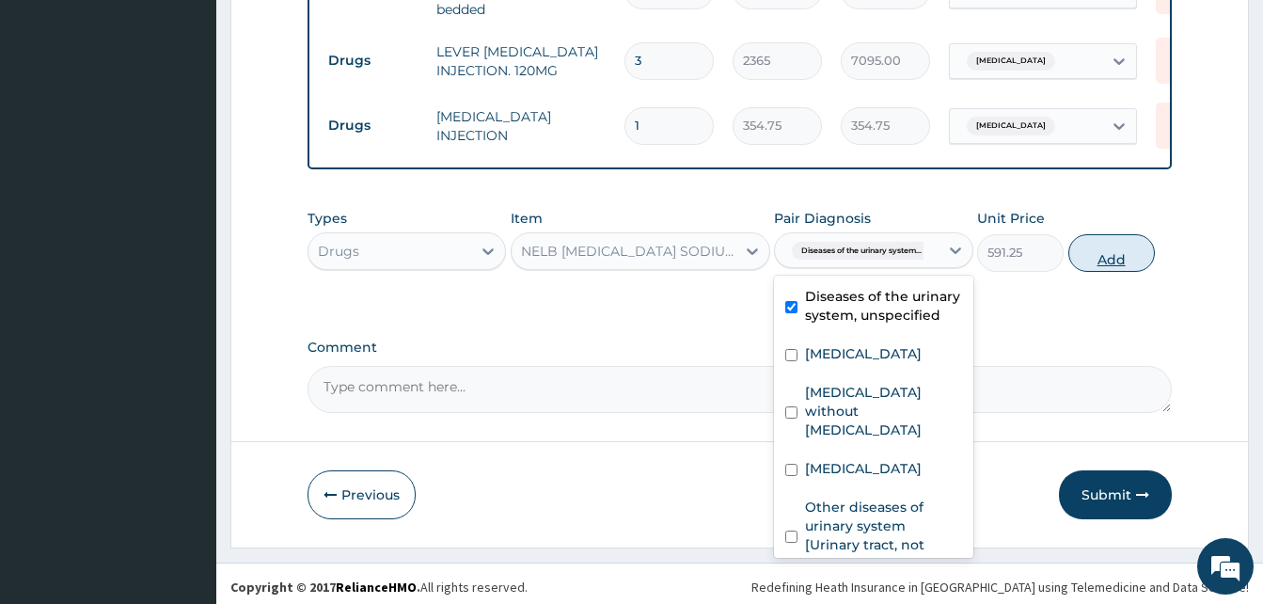
click at [1110, 248] on button "Add" at bounding box center [1112, 253] width 87 height 38
type input "0"
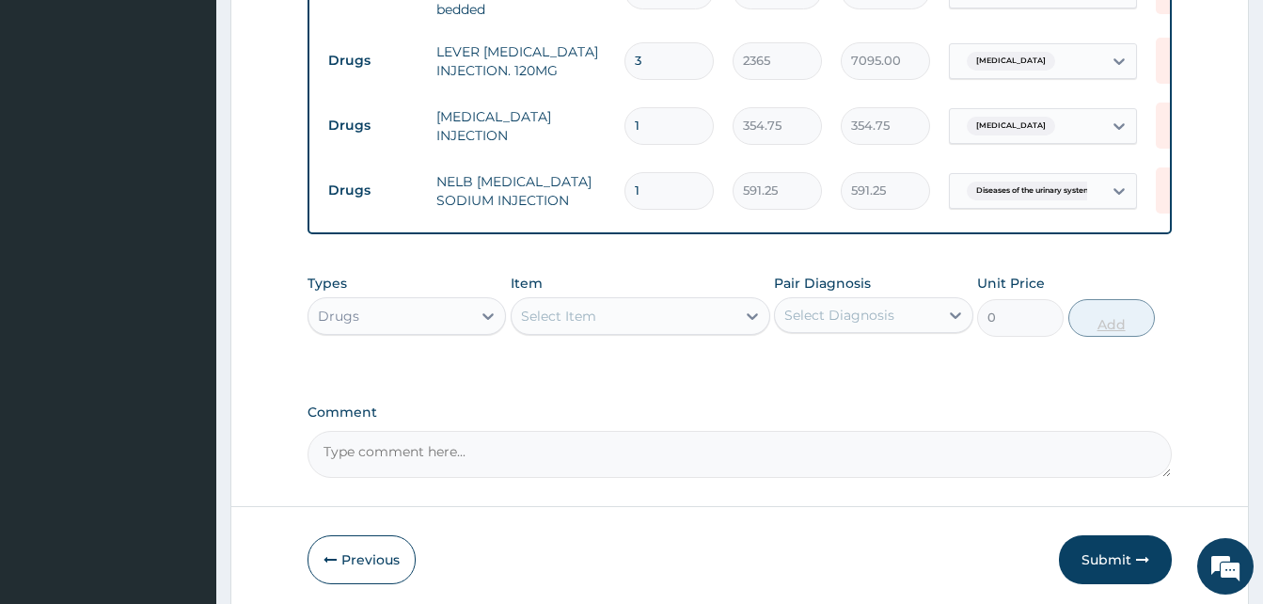
type input "0.00"
type input "4"
type input "2365.00"
type input "4"
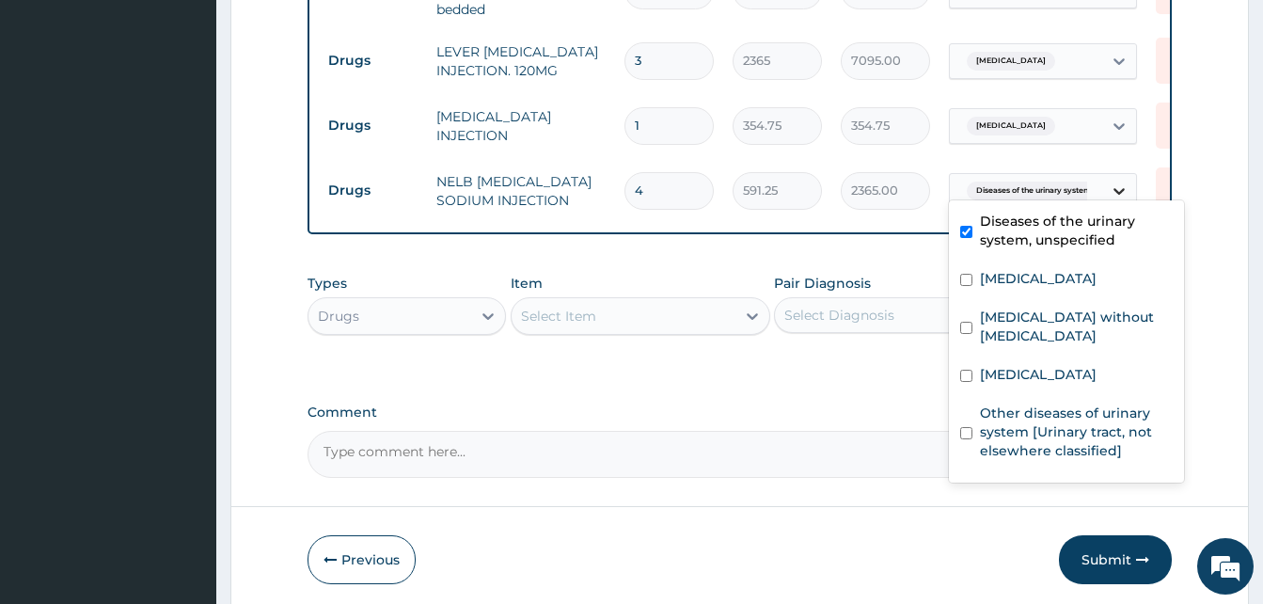
click at [1118, 182] on icon at bounding box center [1119, 191] width 19 height 19
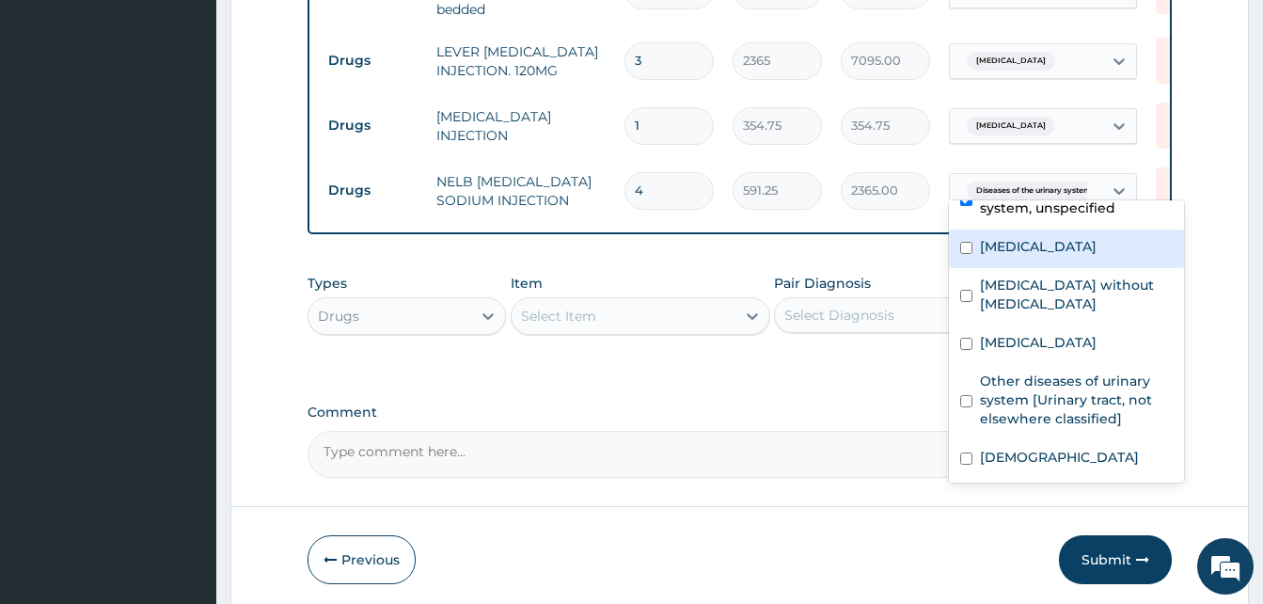
scroll to position [51, 0]
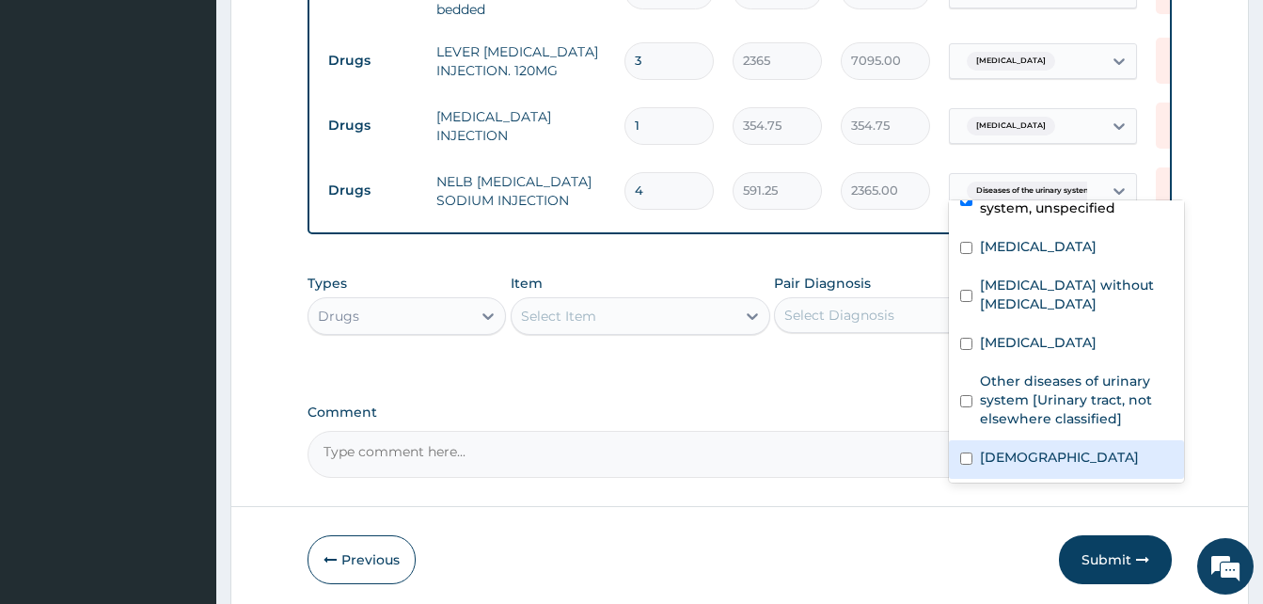
click at [1033, 464] on div "[DEMOGRAPHIC_DATA]" at bounding box center [1066, 459] width 235 height 39
checkbox input "true"
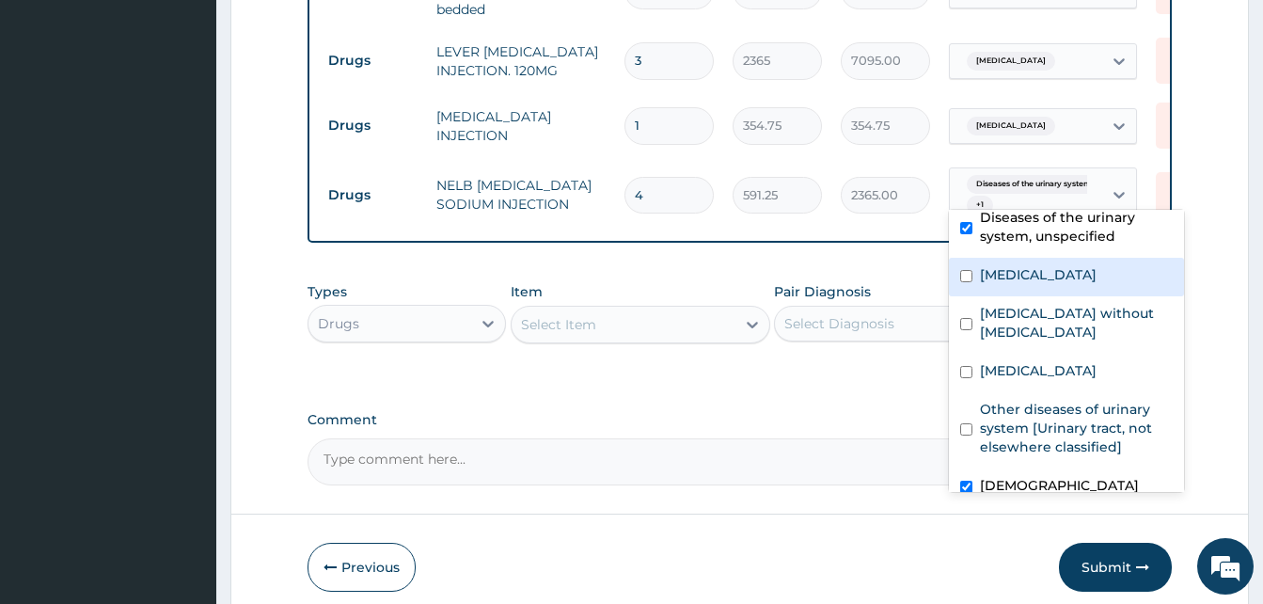
scroll to position [0, 0]
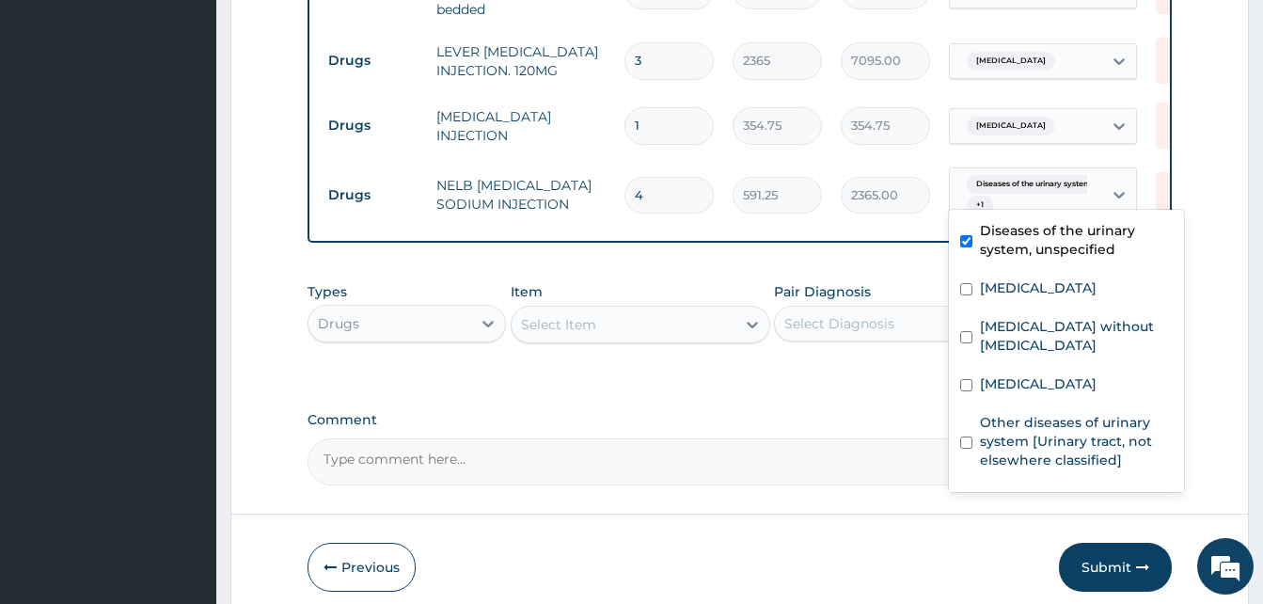
click at [963, 243] on input "checkbox" at bounding box center [966, 241] width 12 height 12
checkbox input "false"
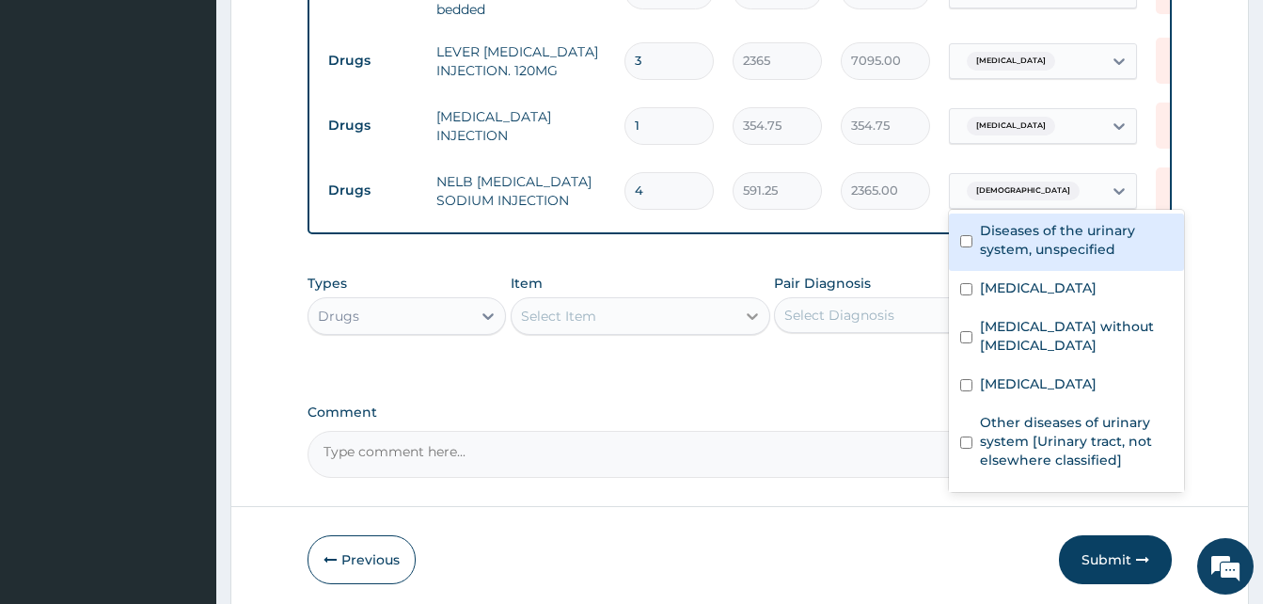
click at [740, 317] on div at bounding box center [753, 316] width 34 height 34
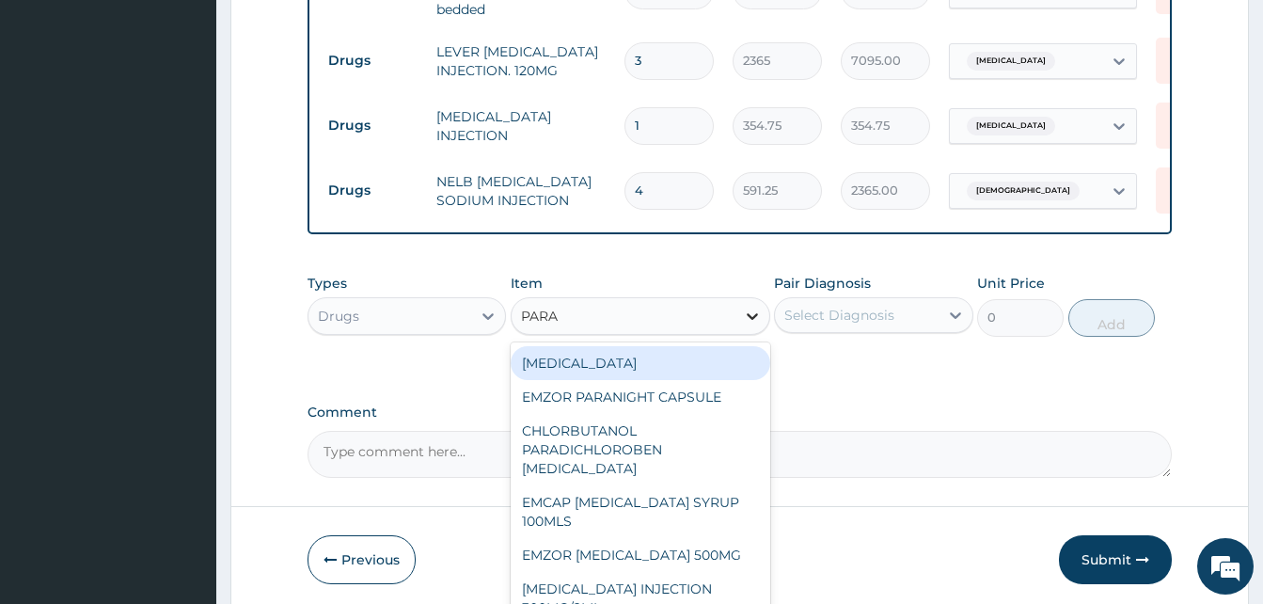
type input "PARAC"
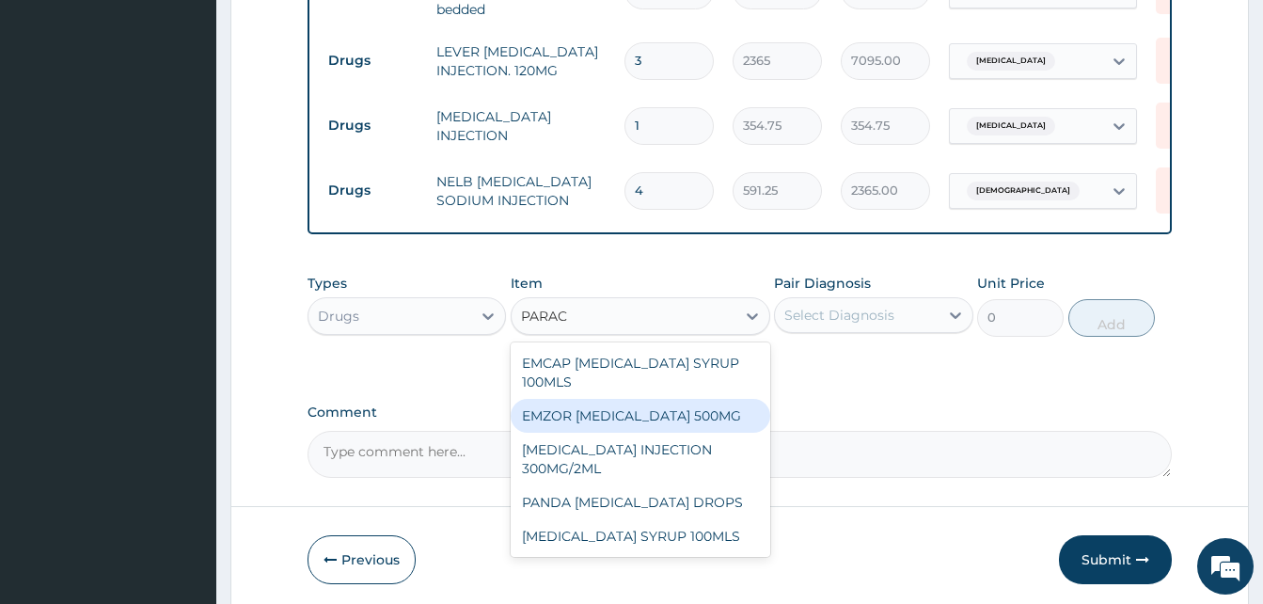
click at [648, 416] on div "EMZOR [MEDICAL_DATA] 500MG" at bounding box center [641, 416] width 260 height 34
type input "23.64999961853027"
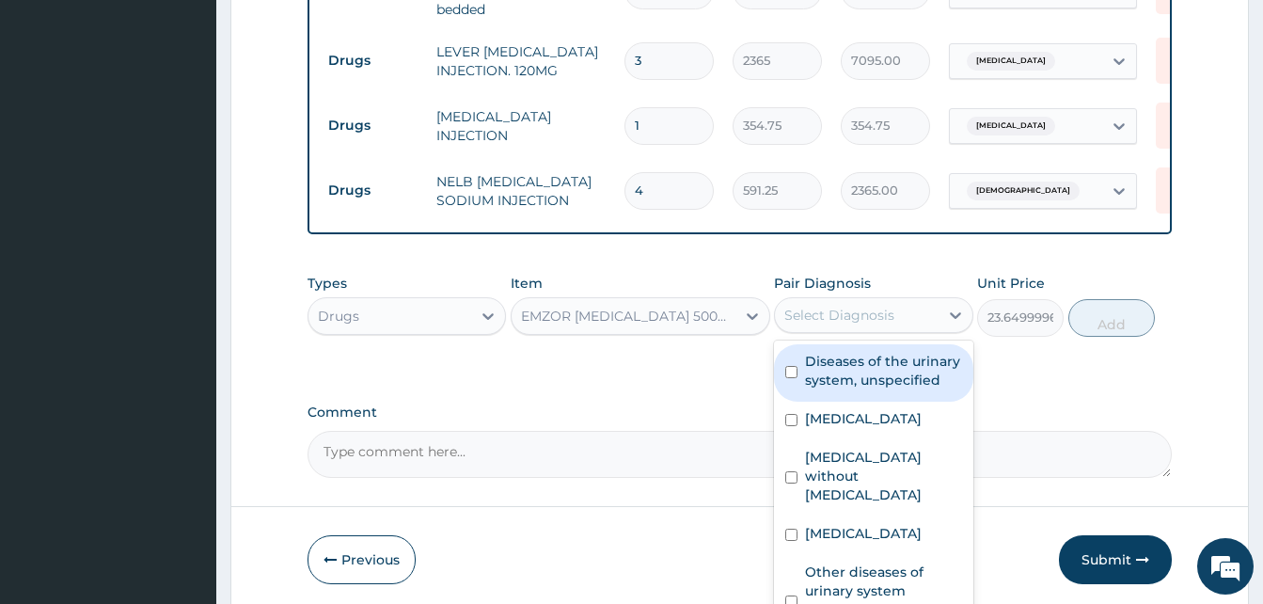
click at [894, 322] on div "Select Diagnosis" at bounding box center [856, 315] width 163 height 30
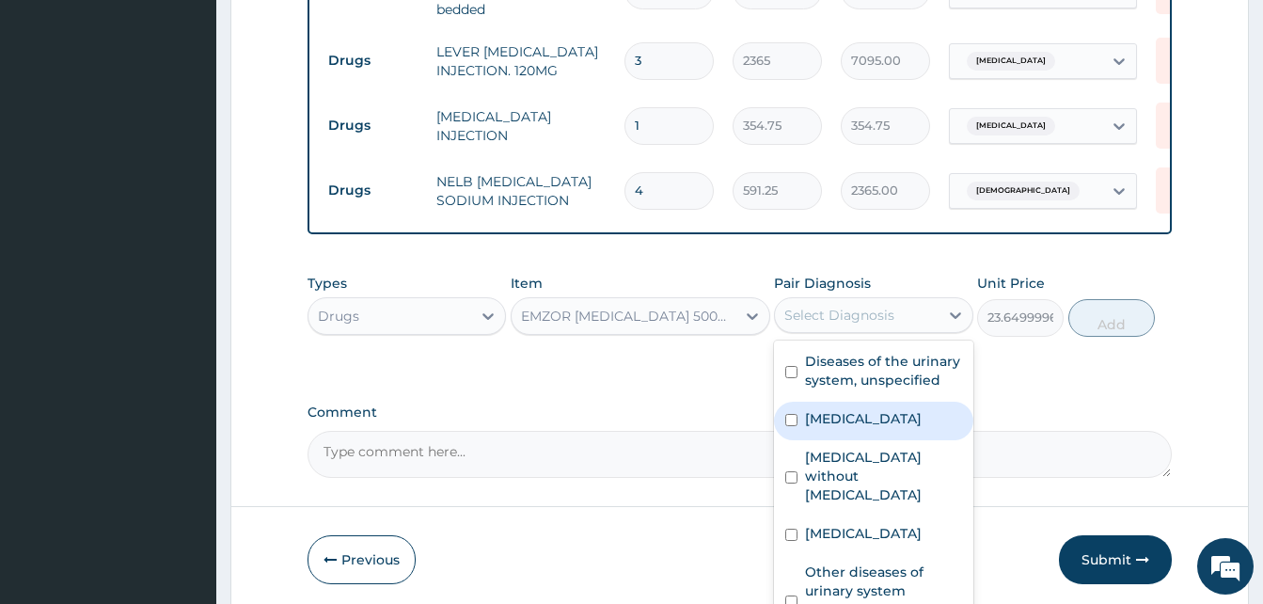
click at [890, 428] on label "[MEDICAL_DATA]" at bounding box center [863, 418] width 117 height 19
checkbox input "true"
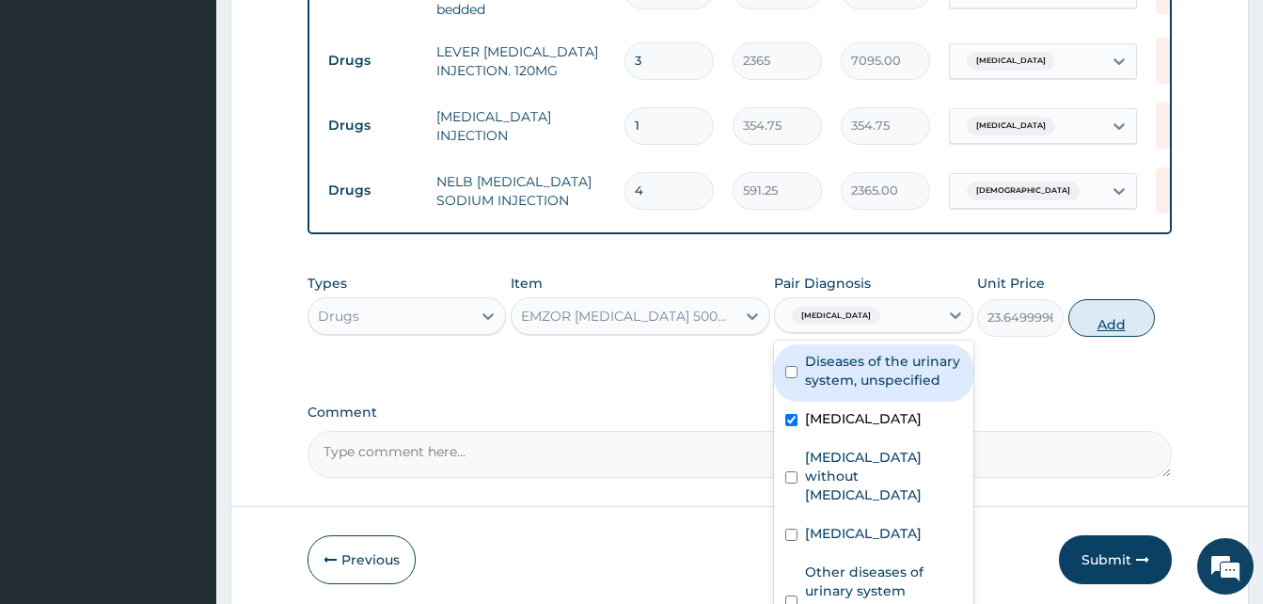
click at [1129, 314] on button "Add" at bounding box center [1112, 318] width 87 height 38
type input "0"
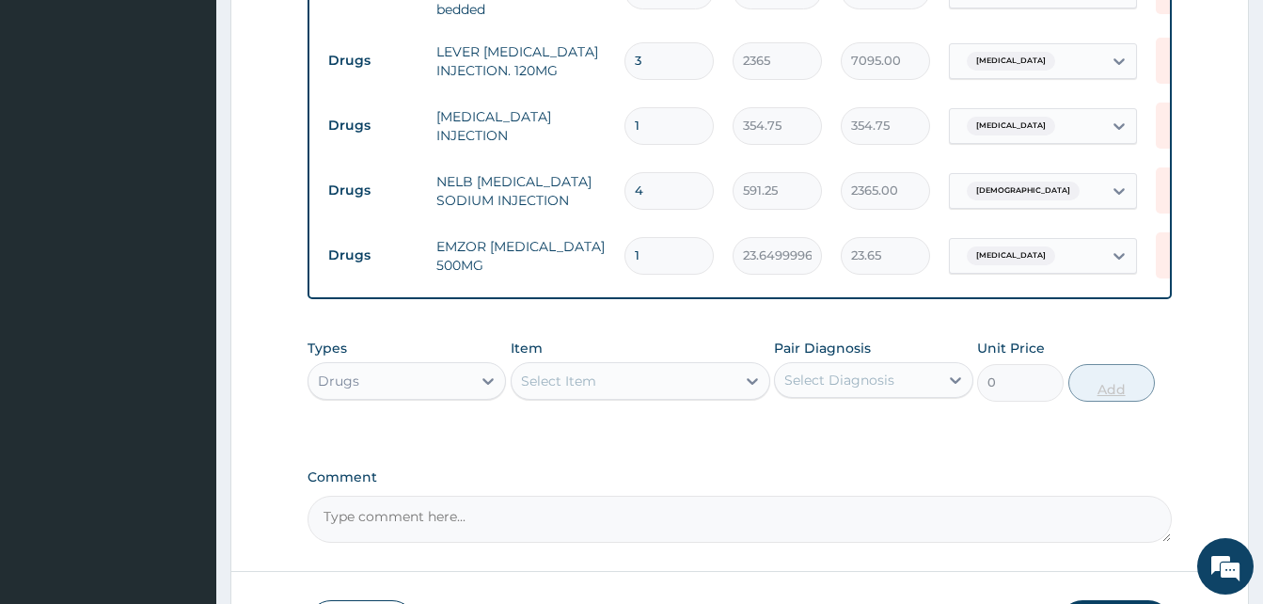
type input "18"
type input "425.70"
type input "1"
type input "23.65"
type input "0.00"
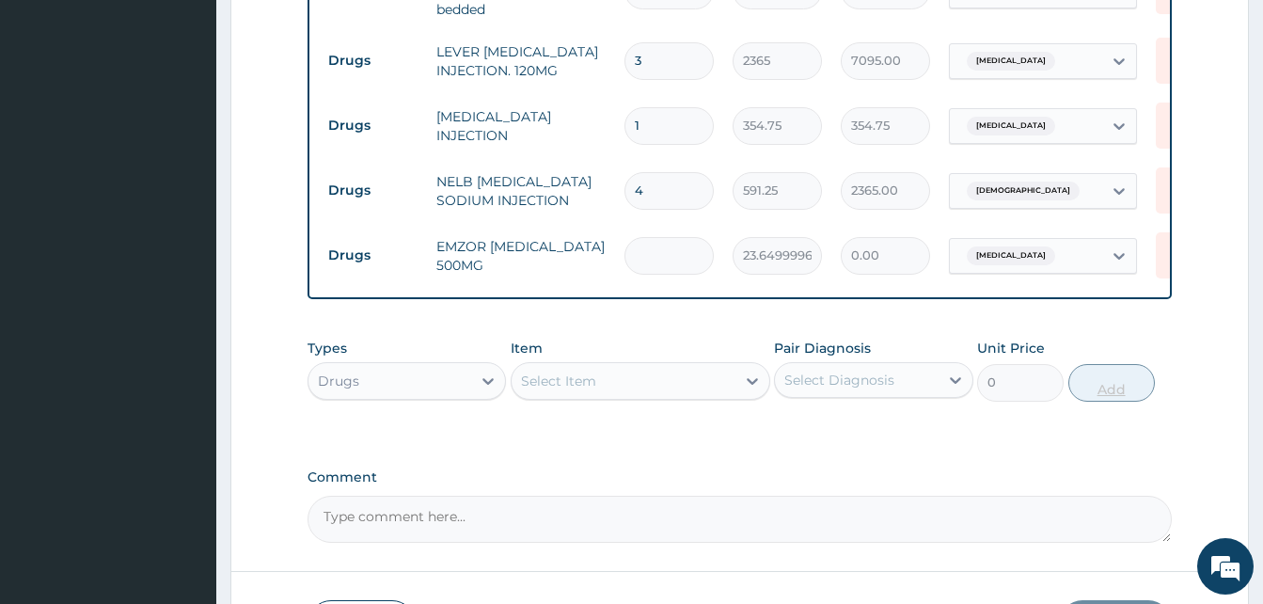
type input "3"
type input "70.95"
type input "30"
type input "709.50"
type input "30"
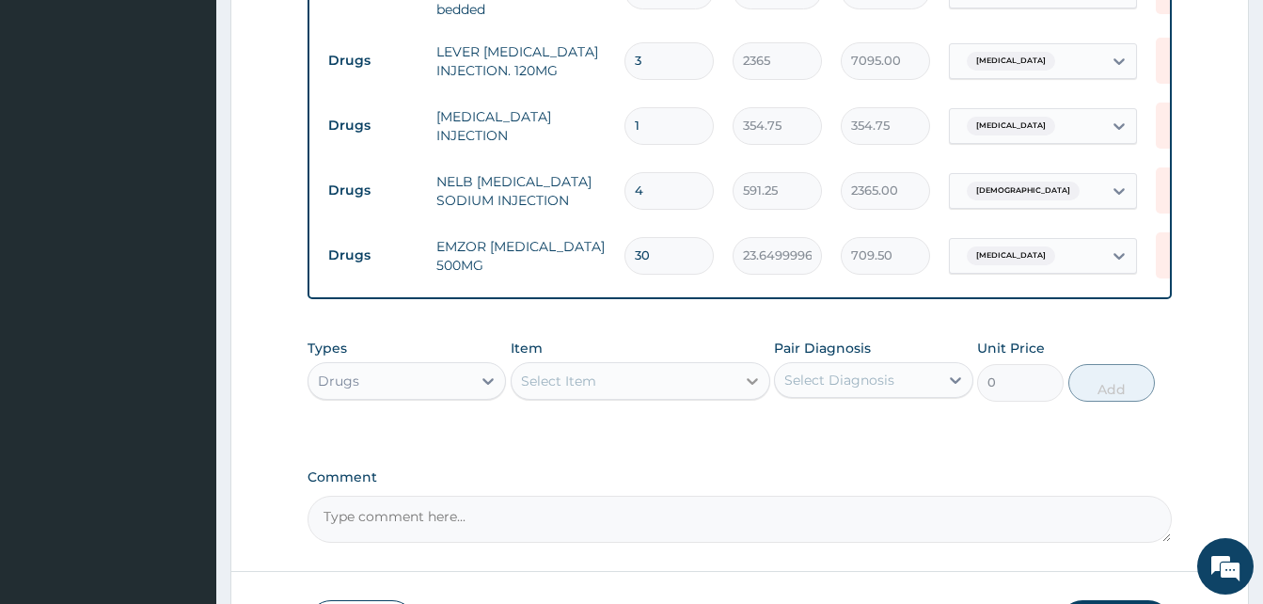
click at [748, 388] on icon at bounding box center [752, 381] width 19 height 19
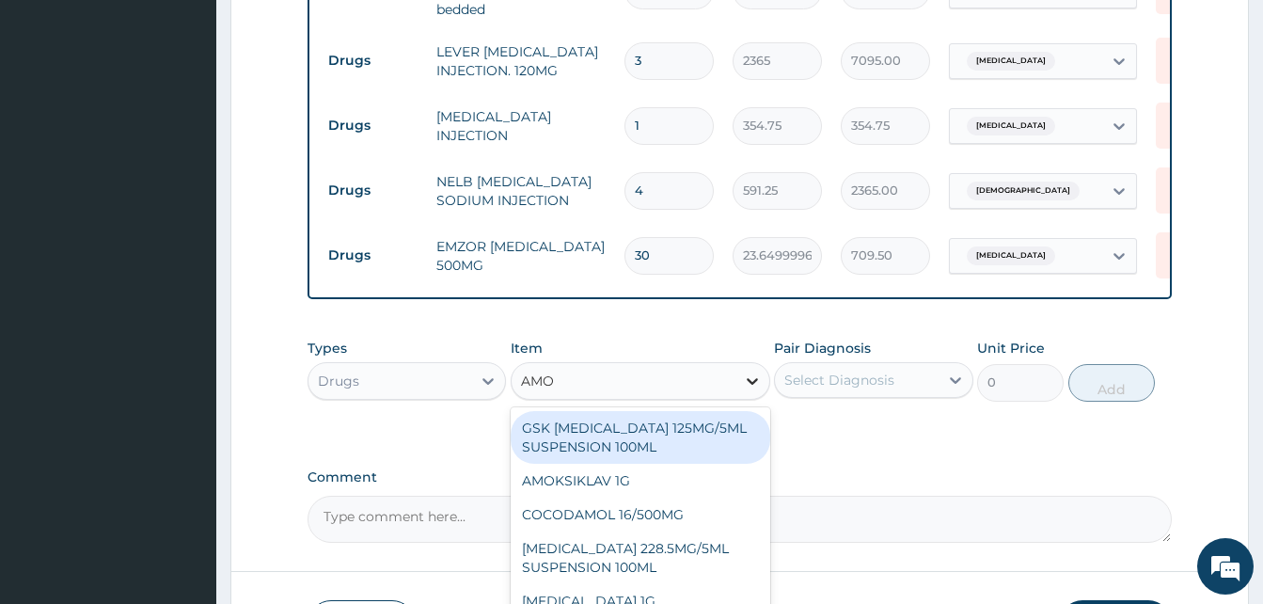
type input "AMOX"
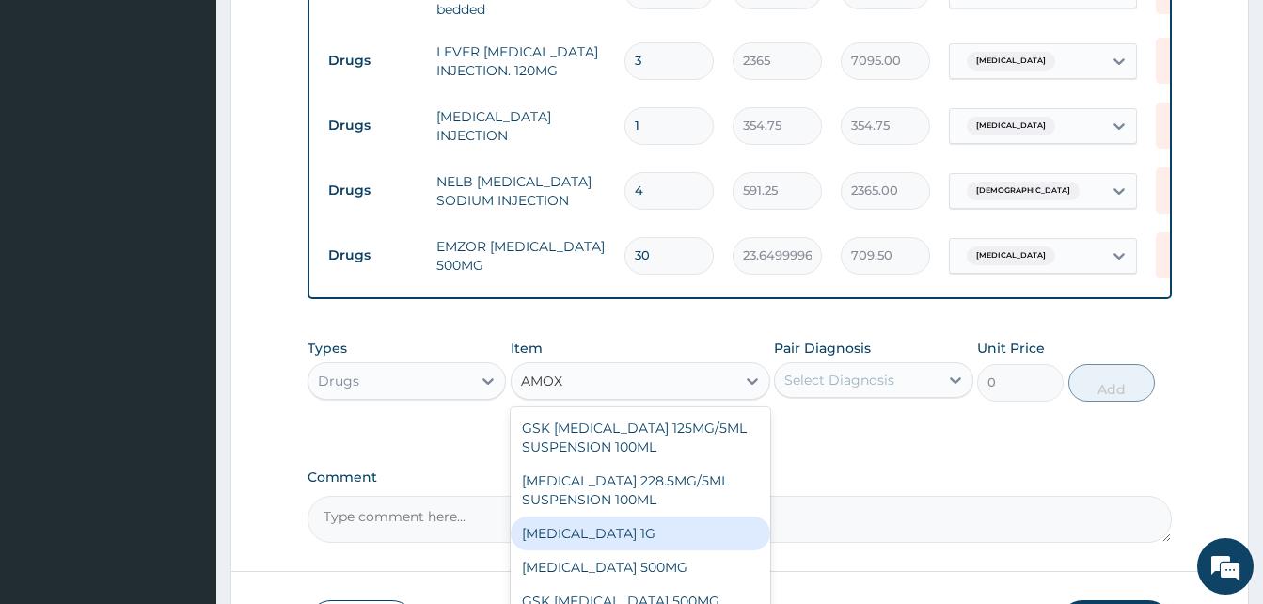
click at [571, 541] on div "[MEDICAL_DATA] 1G" at bounding box center [641, 533] width 260 height 34
type input "709.5"
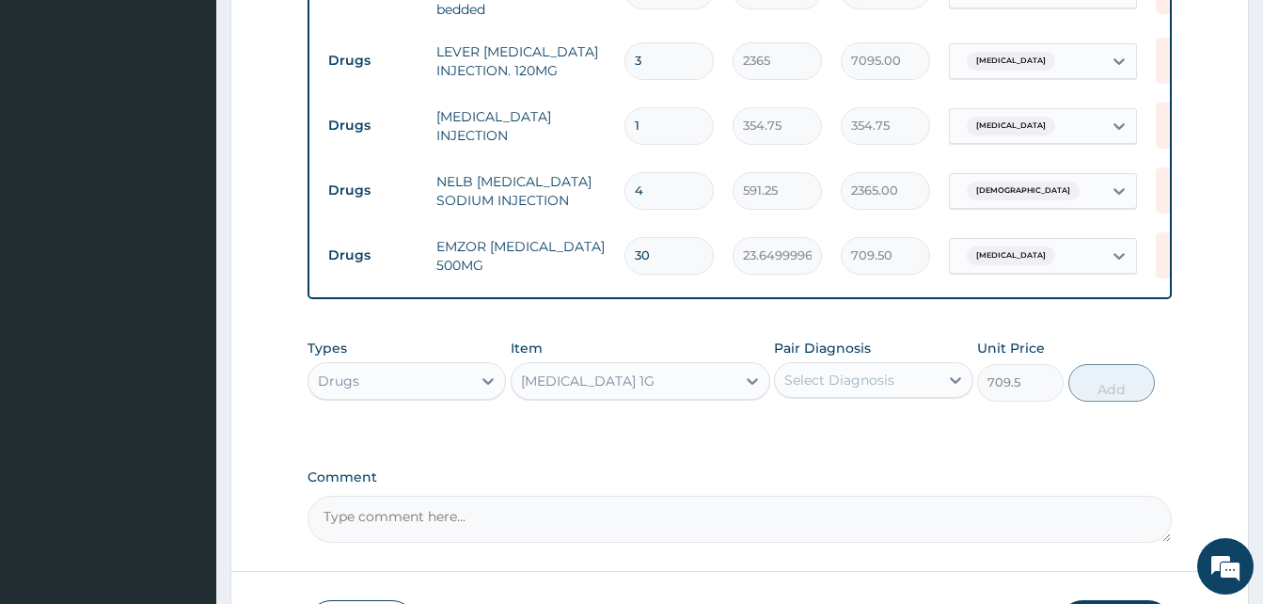
click at [846, 377] on div "Select Diagnosis" at bounding box center [840, 380] width 110 height 19
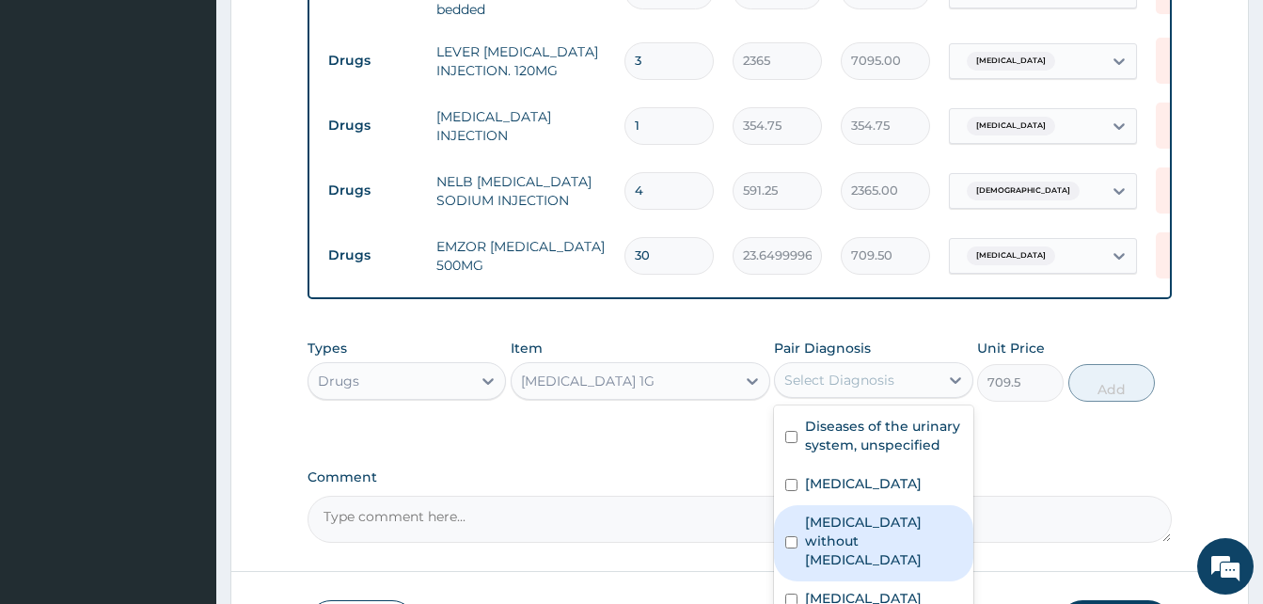
click at [864, 558] on label "[MEDICAL_DATA] without [MEDICAL_DATA]" at bounding box center [883, 541] width 156 height 56
checkbox input "true"
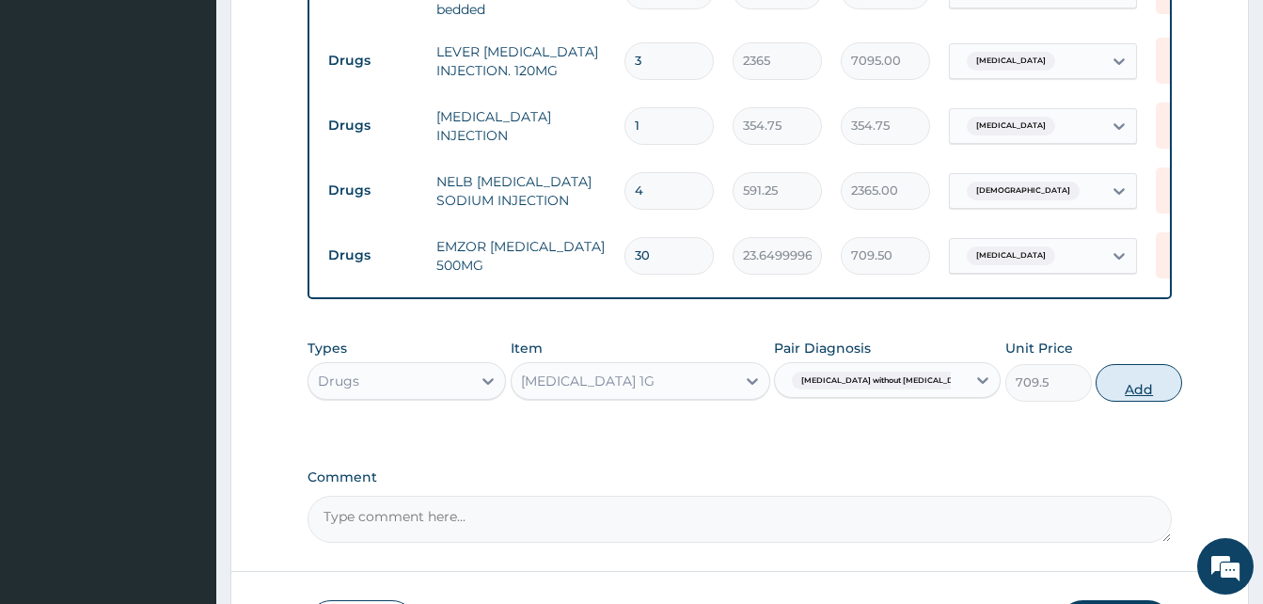
click at [1118, 376] on button "Add" at bounding box center [1139, 383] width 87 height 38
type input "0"
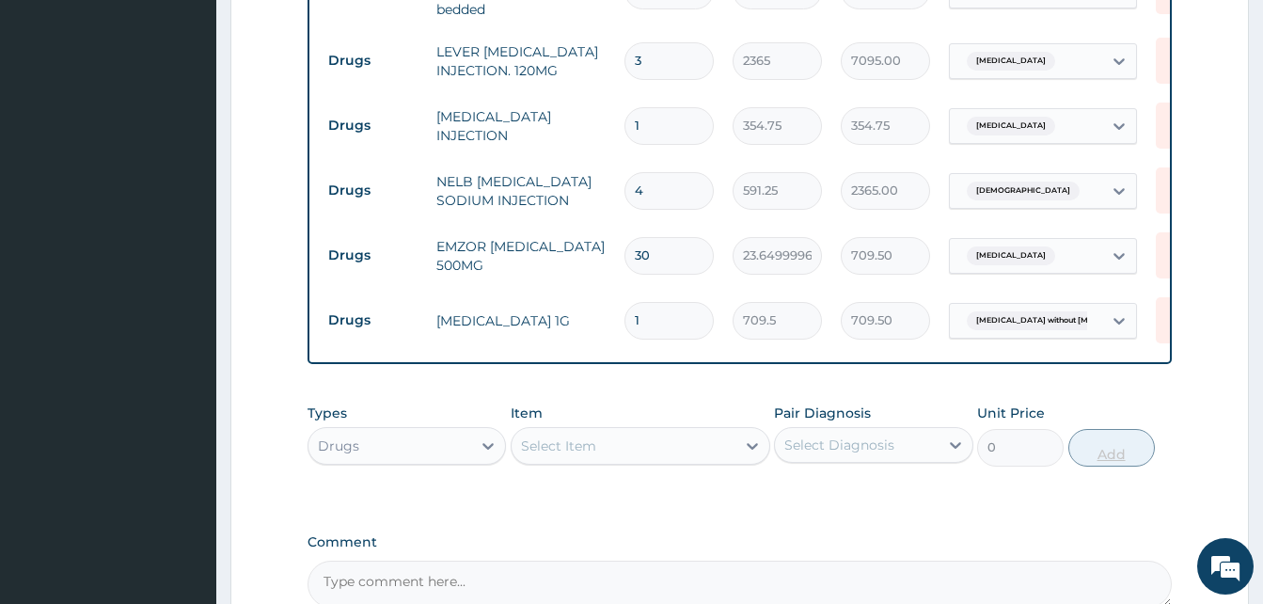
type input "14"
type input "9933.00"
type input "1"
type input "709.50"
type input "10"
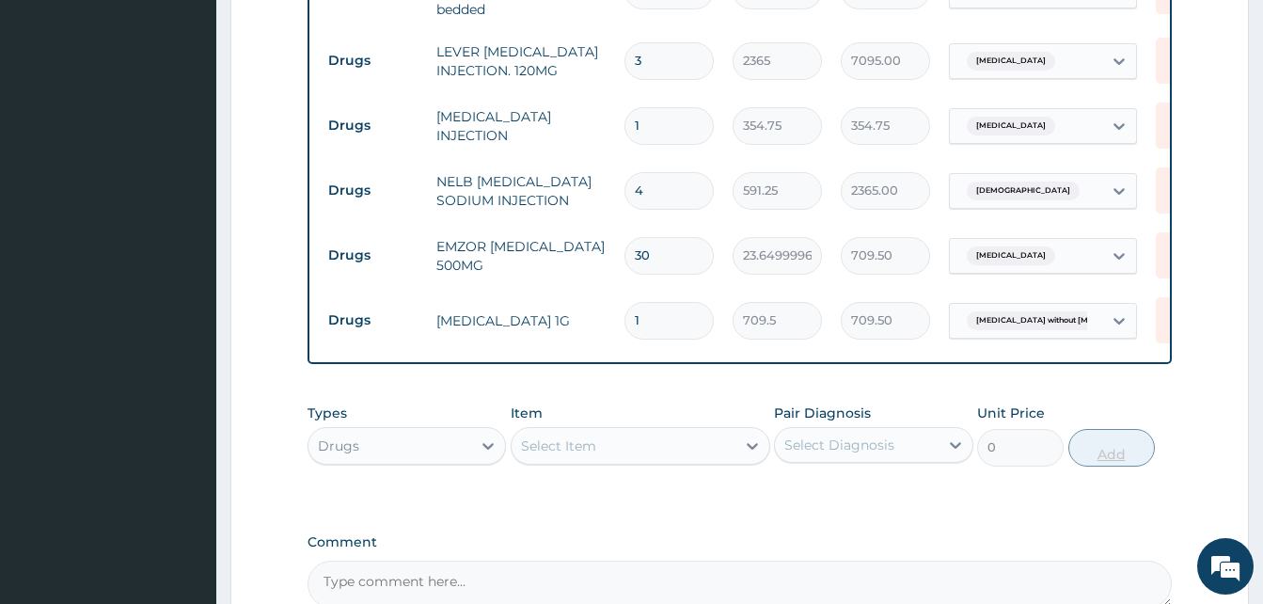
type input "7095.00"
type input "10"
click at [720, 454] on div "Select Item" at bounding box center [624, 446] width 224 height 30
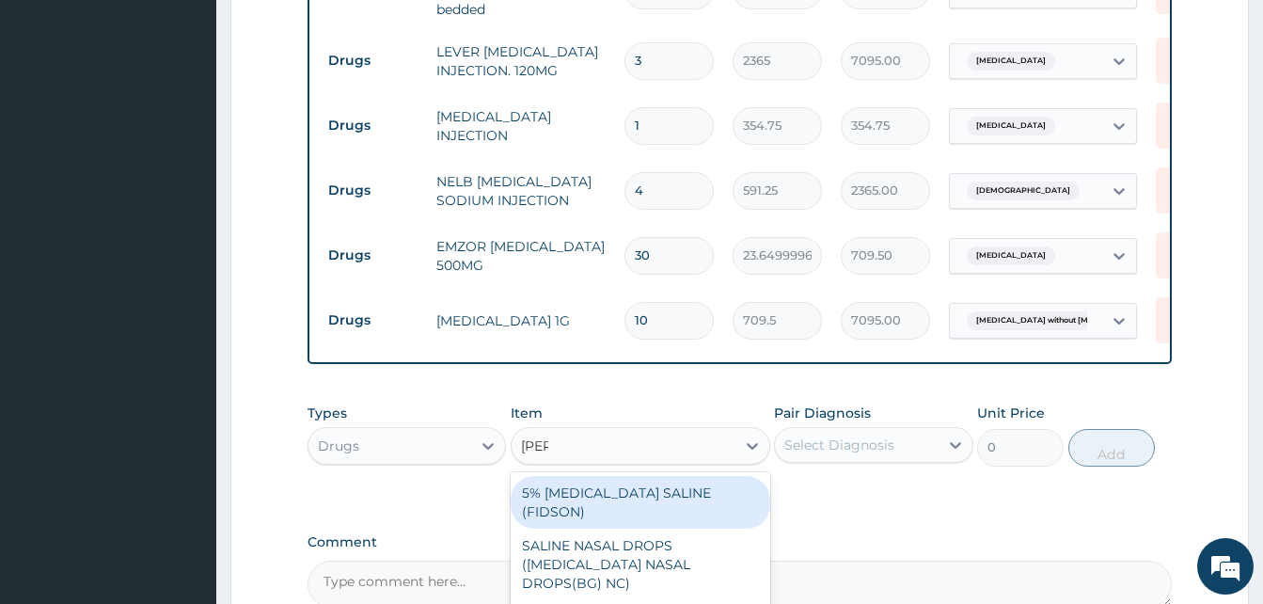
type input "[PERSON_NAME]"
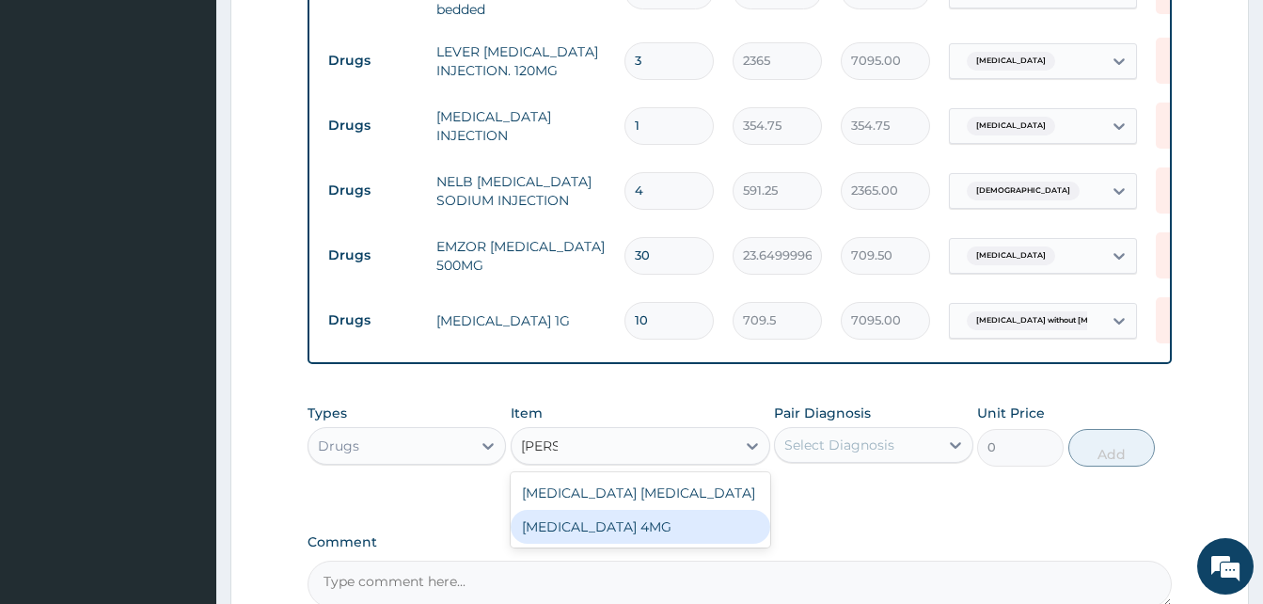
click at [646, 534] on div "[MEDICAL_DATA] 4MG" at bounding box center [641, 527] width 260 height 34
type input "41.38750076293945"
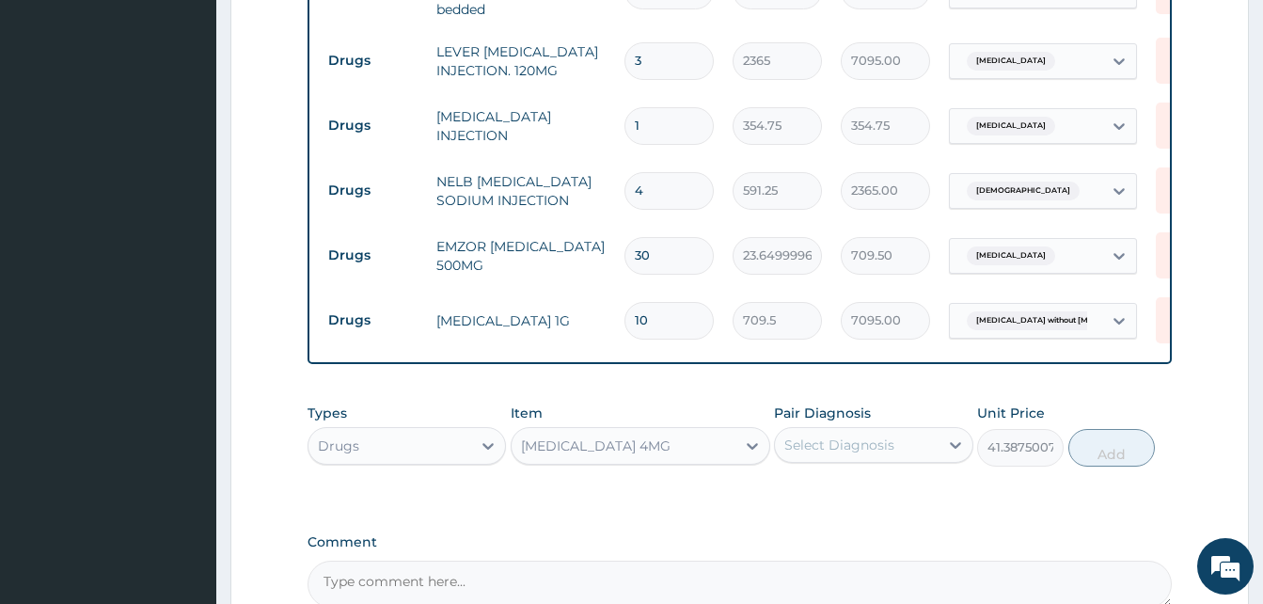
click at [852, 439] on div "Select Diagnosis" at bounding box center [840, 445] width 110 height 19
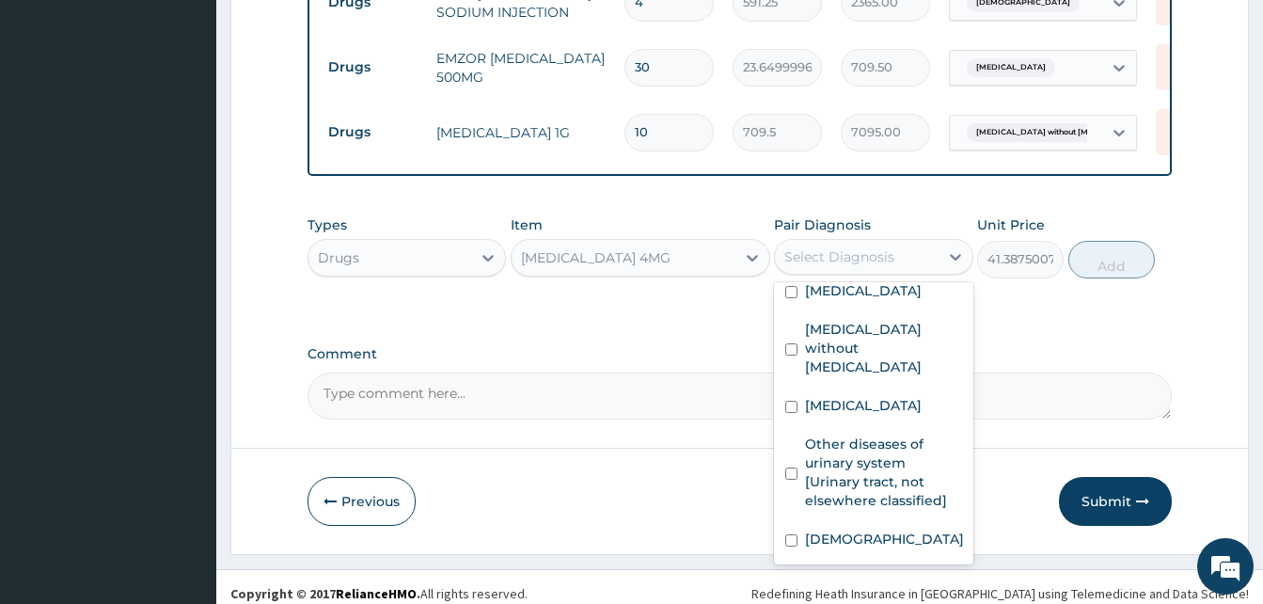
scroll to position [88, 0]
click at [868, 550] on div "[DEMOGRAPHIC_DATA]" at bounding box center [873, 541] width 198 height 39
checkbox input "true"
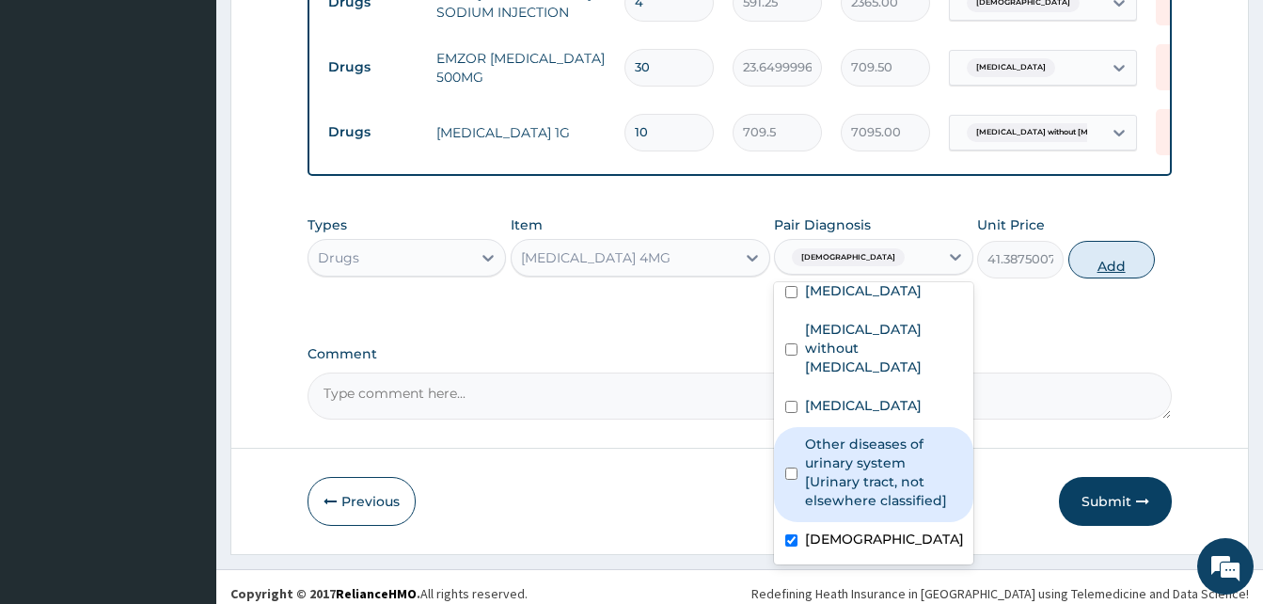
click at [1117, 264] on button "Add" at bounding box center [1112, 260] width 87 height 38
type input "0"
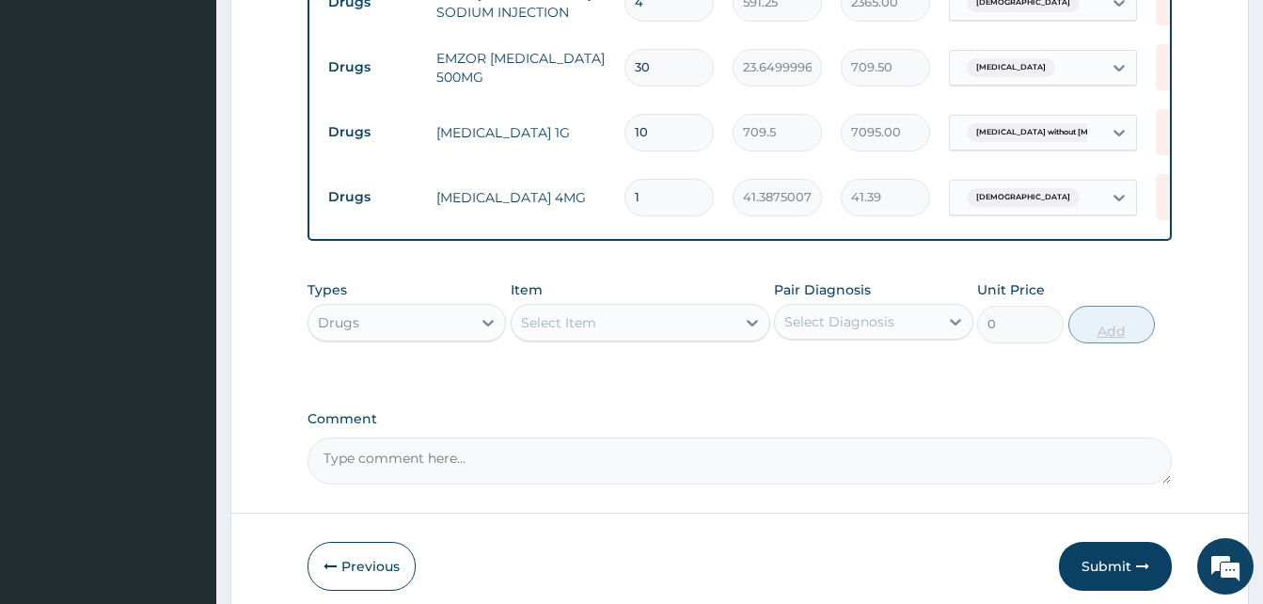
type input "10"
type input "413.88"
type input "10"
click at [648, 330] on div "Select Item" at bounding box center [624, 323] width 224 height 30
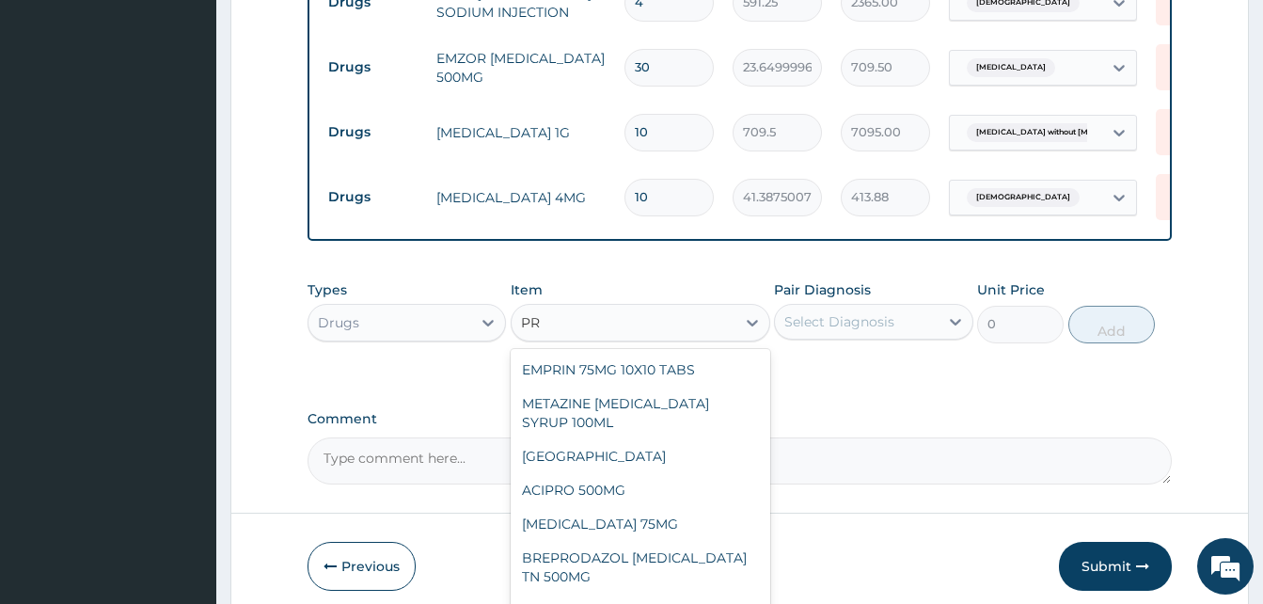
type input "P"
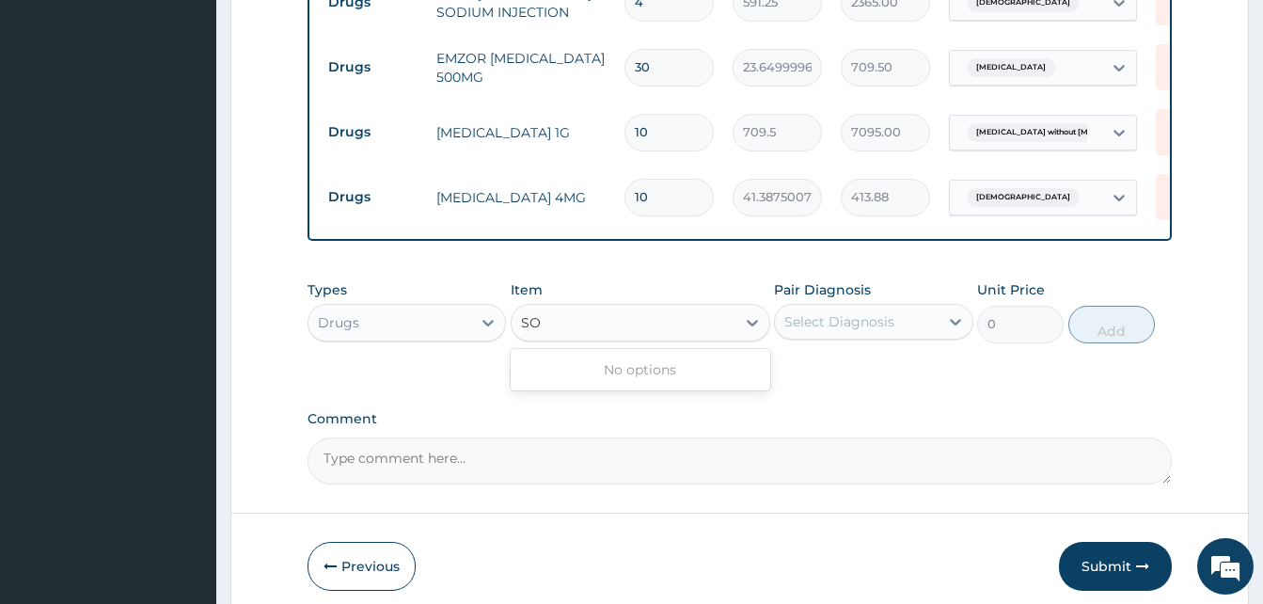
type input "S"
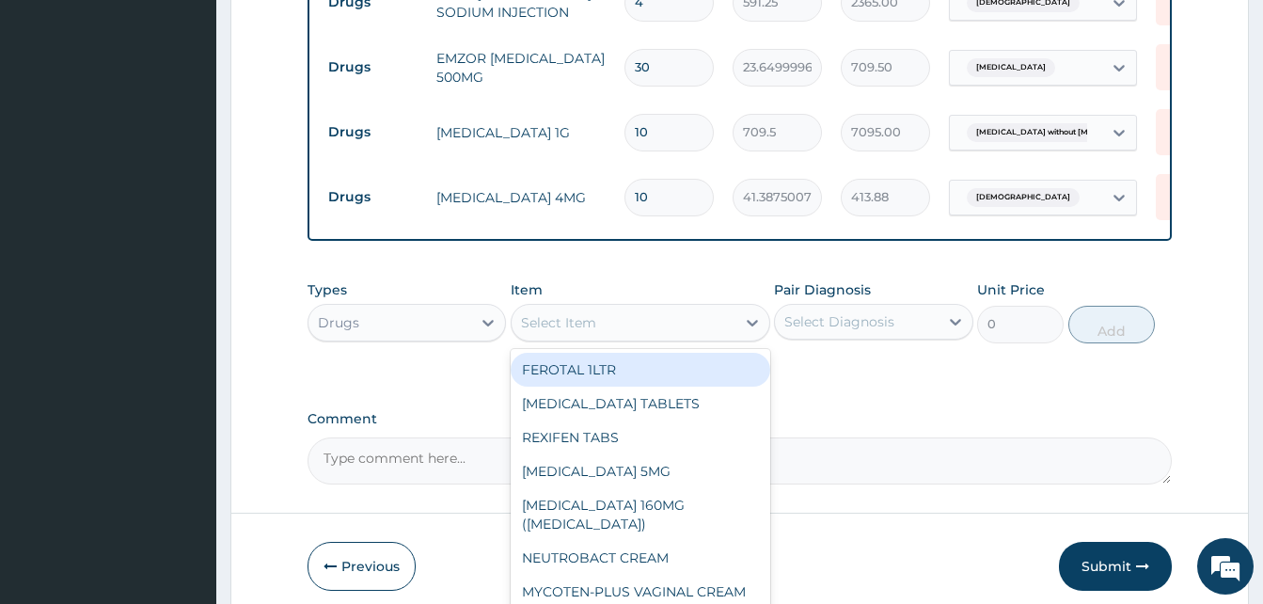
click at [852, 420] on label "Comment" at bounding box center [740, 419] width 864 height 16
click at [852, 437] on textarea "Comment" at bounding box center [740, 460] width 864 height 47
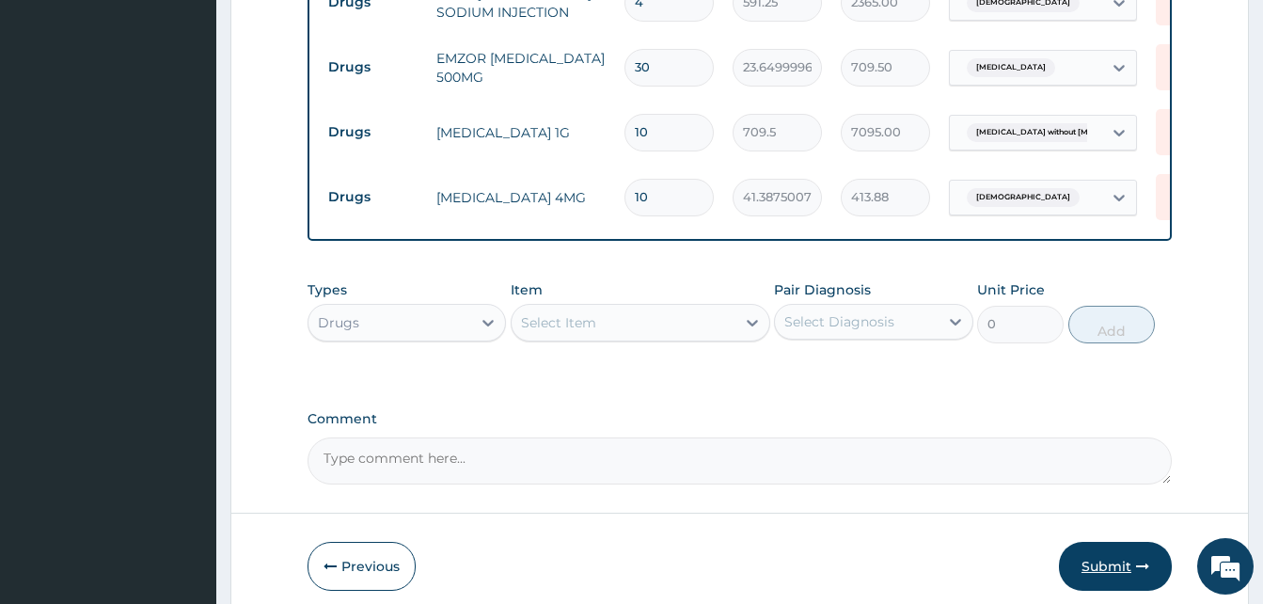
click at [1120, 570] on button "Submit" at bounding box center [1115, 566] width 113 height 49
click at [1126, 562] on button "Submit" at bounding box center [1115, 566] width 113 height 49
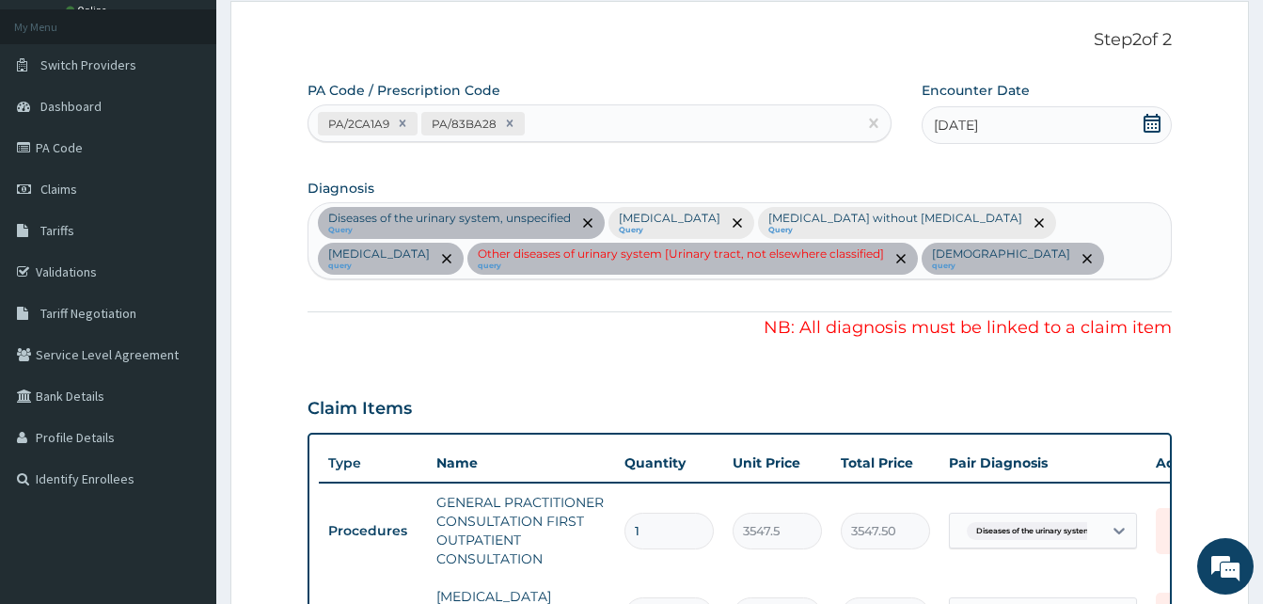
scroll to position [0, 0]
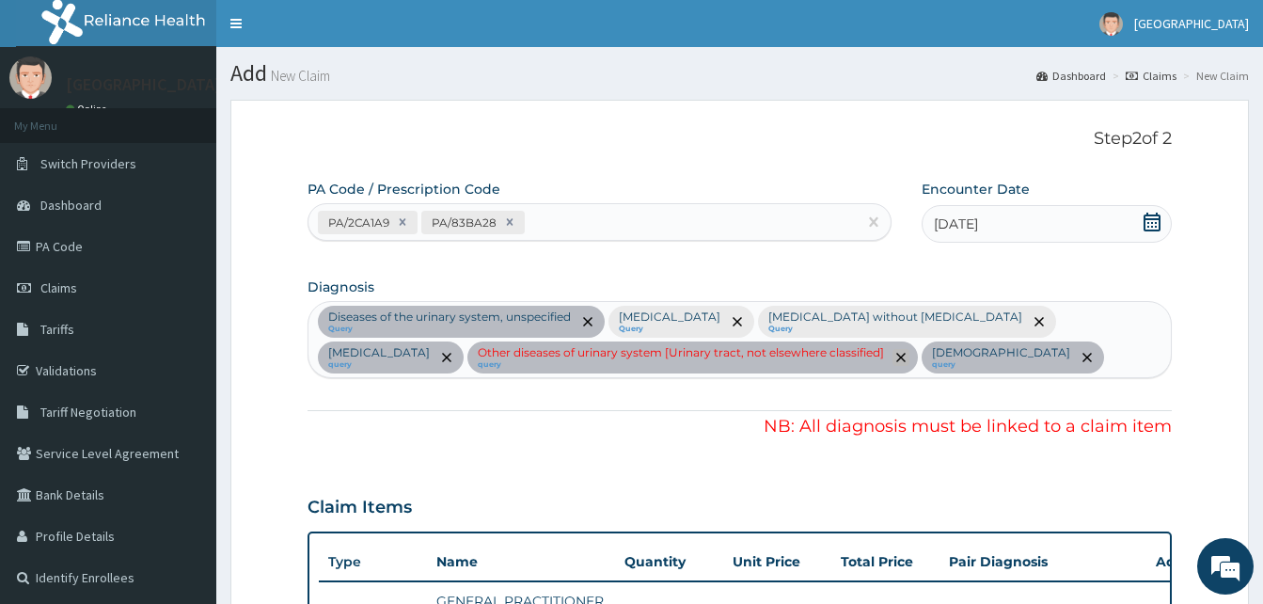
click at [906, 357] on icon "remove selection option" at bounding box center [900, 357] width 9 height 9
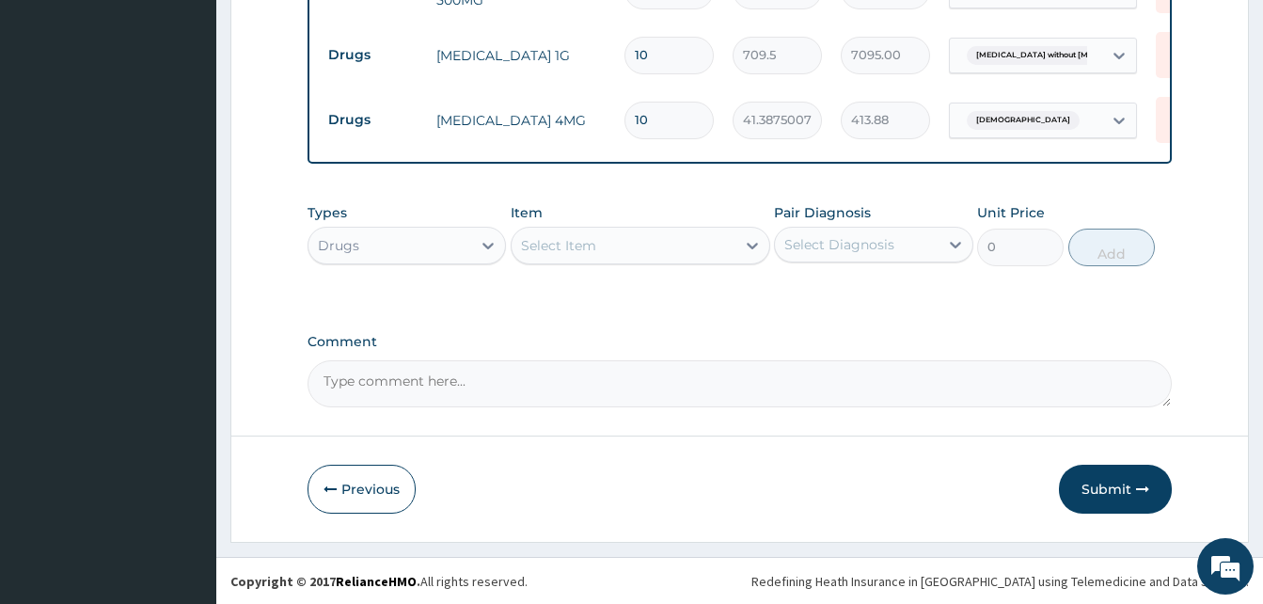
scroll to position [1422, 0]
click at [1120, 488] on button "Submit" at bounding box center [1115, 488] width 113 height 49
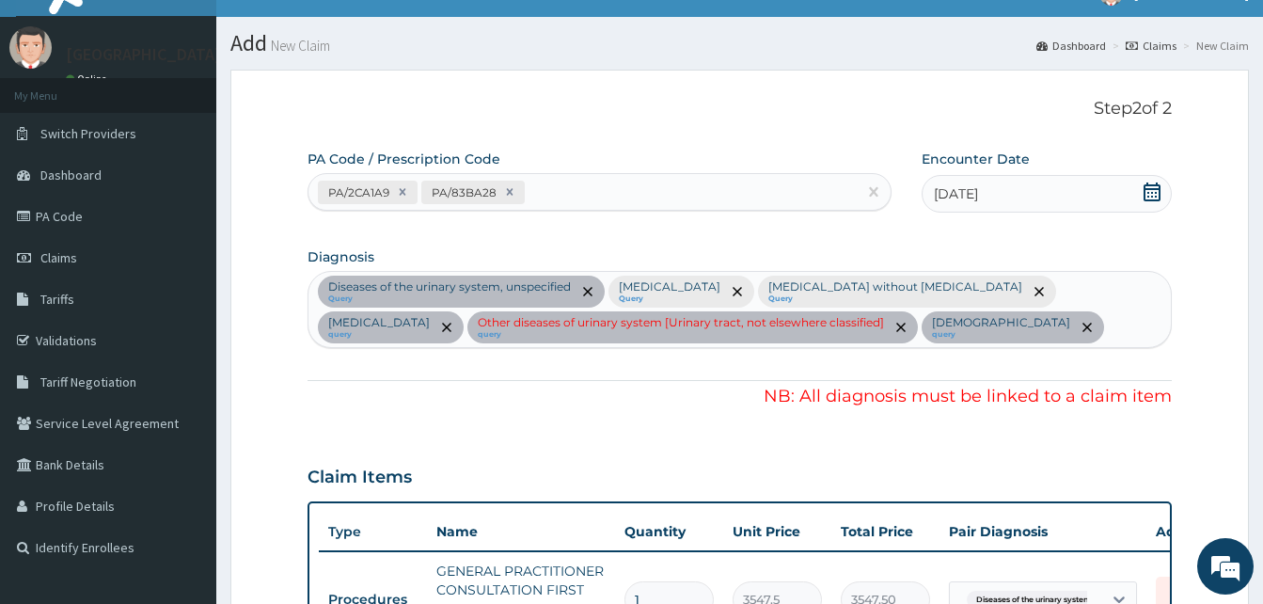
scroll to position [0, 0]
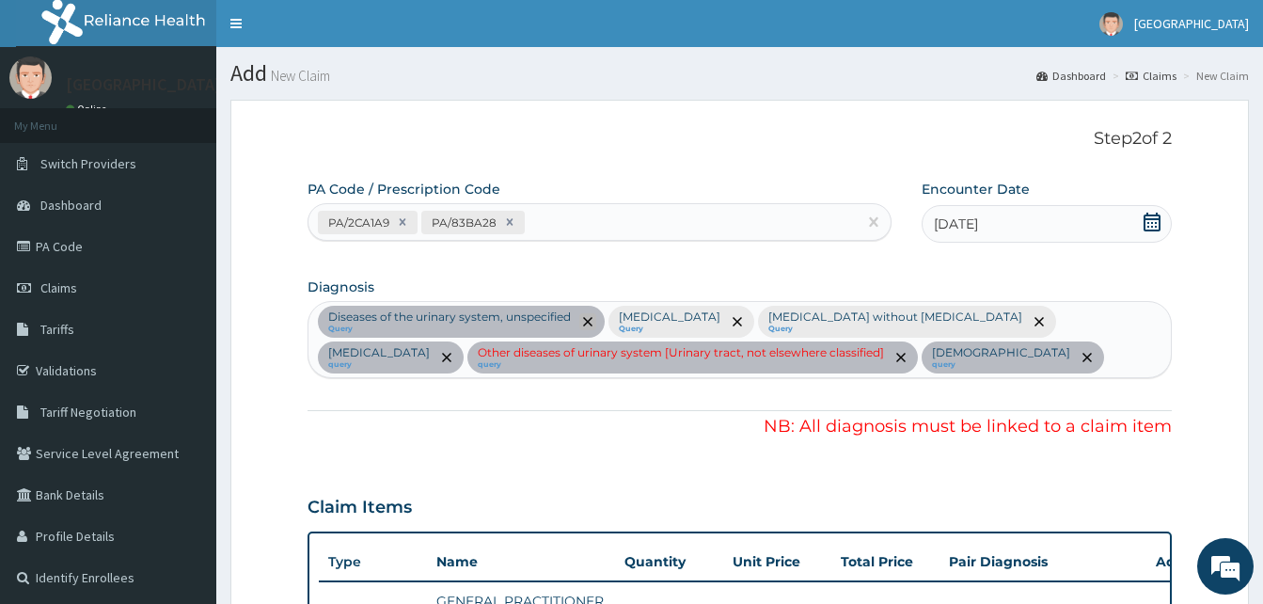
click at [587, 321] on icon "remove selection option" at bounding box center [587, 321] width 9 height 9
drag, startPoint x: 545, startPoint y: 356, endPoint x: 532, endPoint y: 356, distance: 12.2
click at [464, 356] on div "[MEDICAL_DATA] query" at bounding box center [391, 357] width 146 height 32
click at [1035, 322] on icon "remove selection option" at bounding box center [1039, 321] width 9 height 9
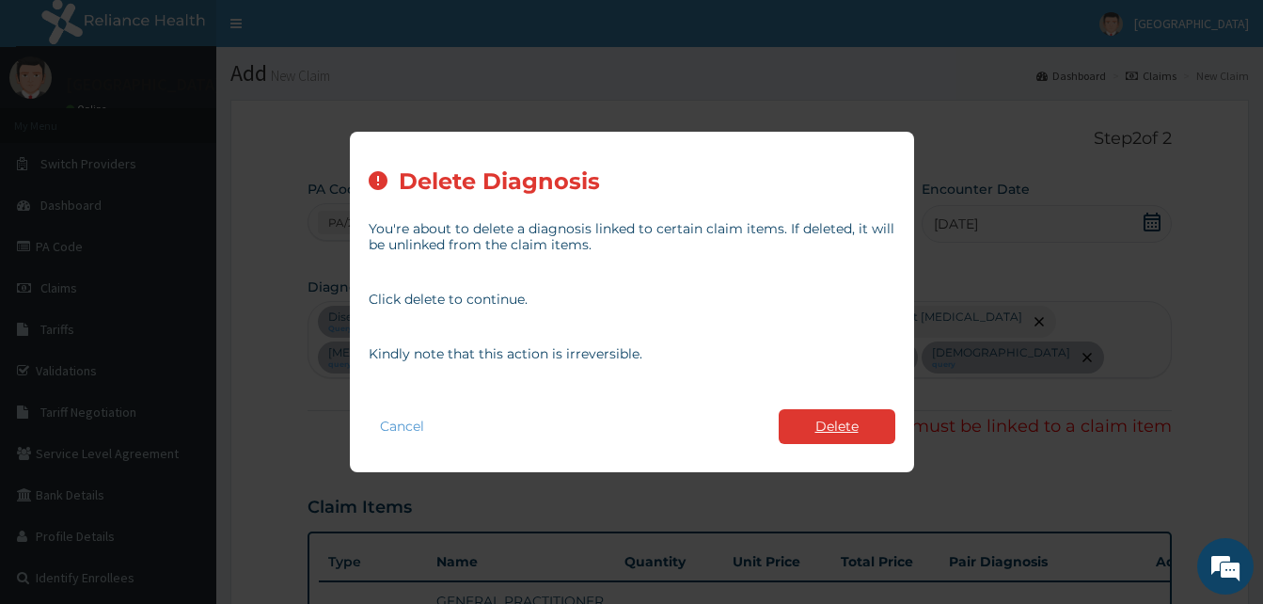
click at [845, 427] on button "Delete" at bounding box center [837, 426] width 117 height 35
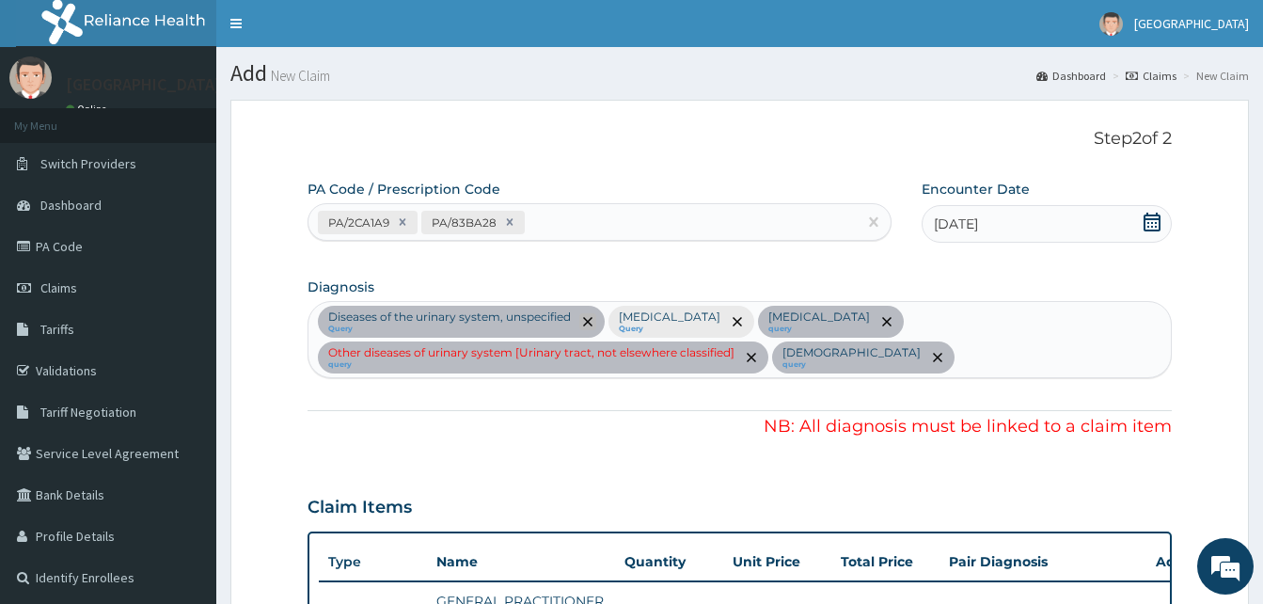
click at [588, 318] on icon "remove selection option" at bounding box center [587, 321] width 9 height 9
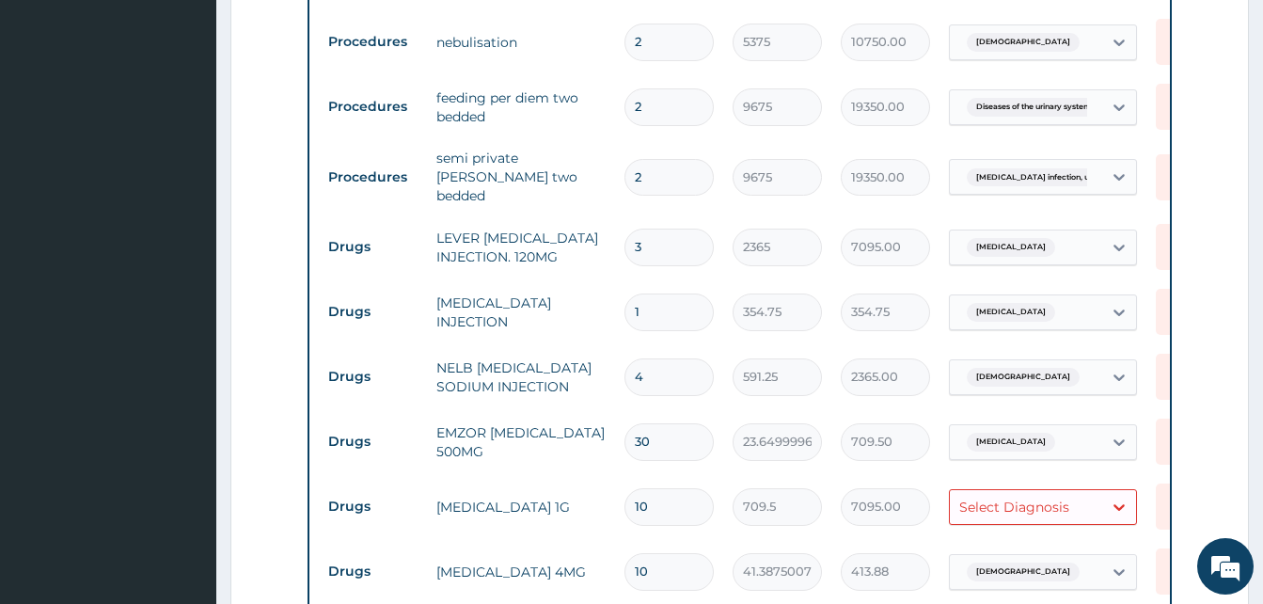
scroll to position [1004, 0]
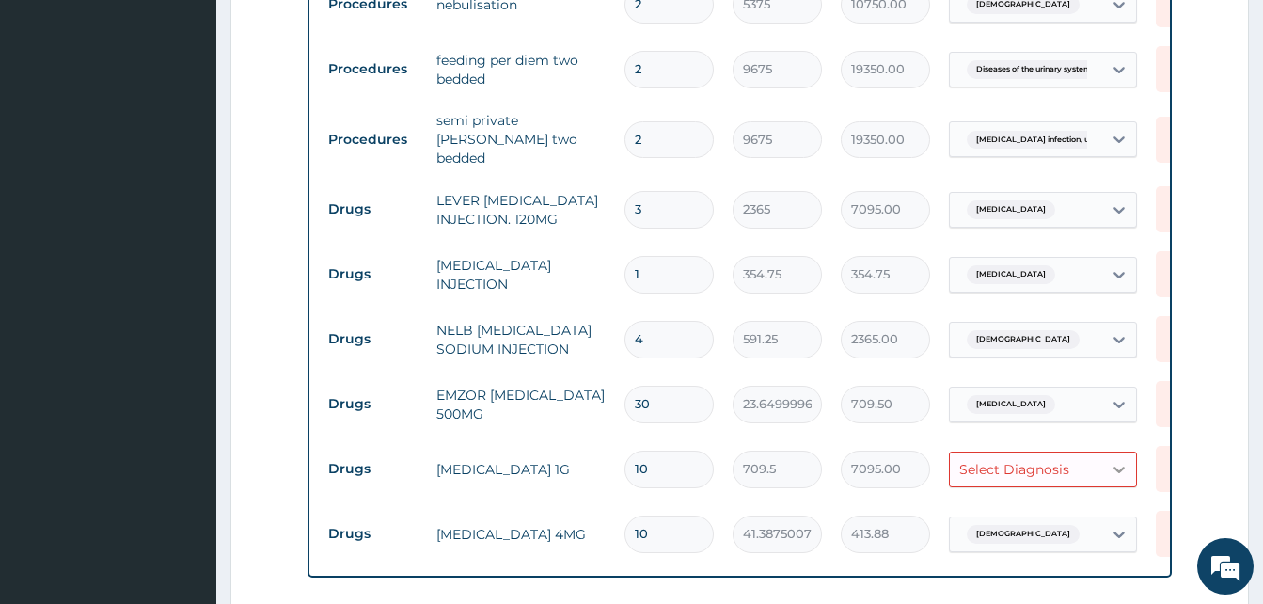
click at [1112, 466] on icon at bounding box center [1119, 469] width 19 height 19
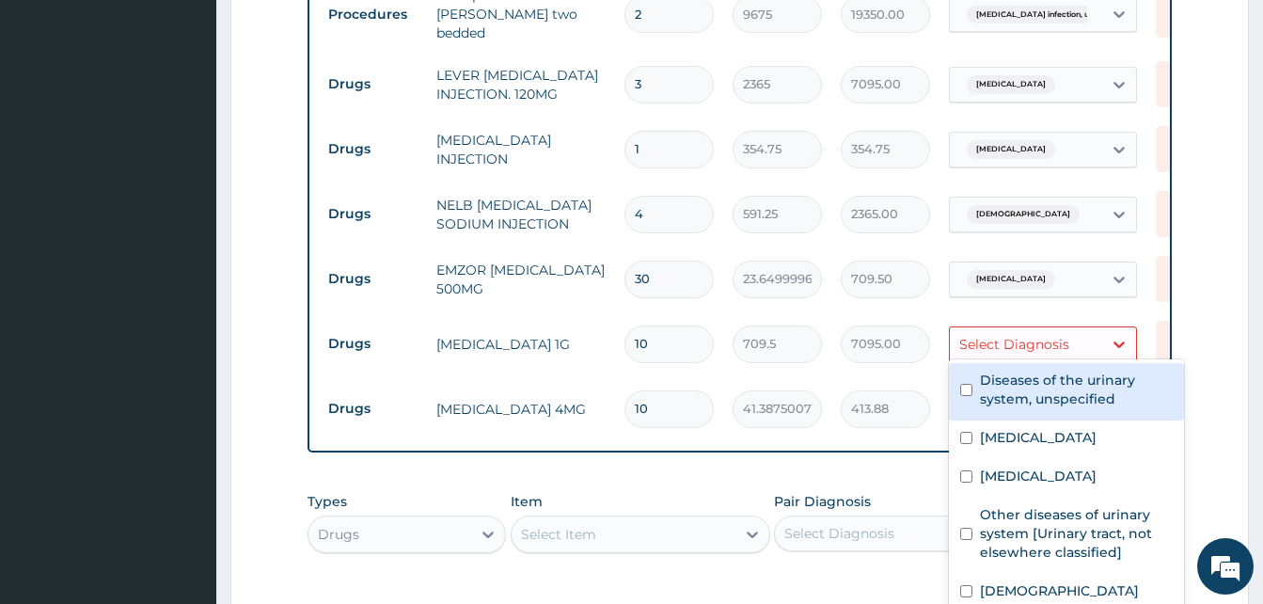
scroll to position [1192, 0]
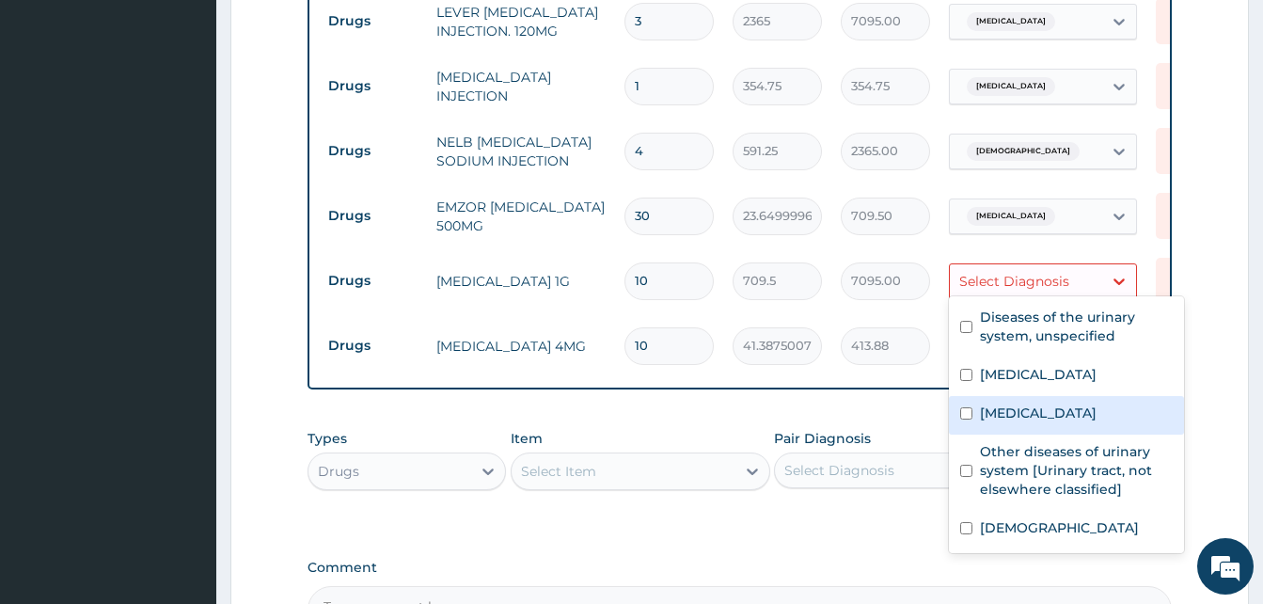
click at [1071, 419] on label "[MEDICAL_DATA]" at bounding box center [1038, 413] width 117 height 19
checkbox input "true"
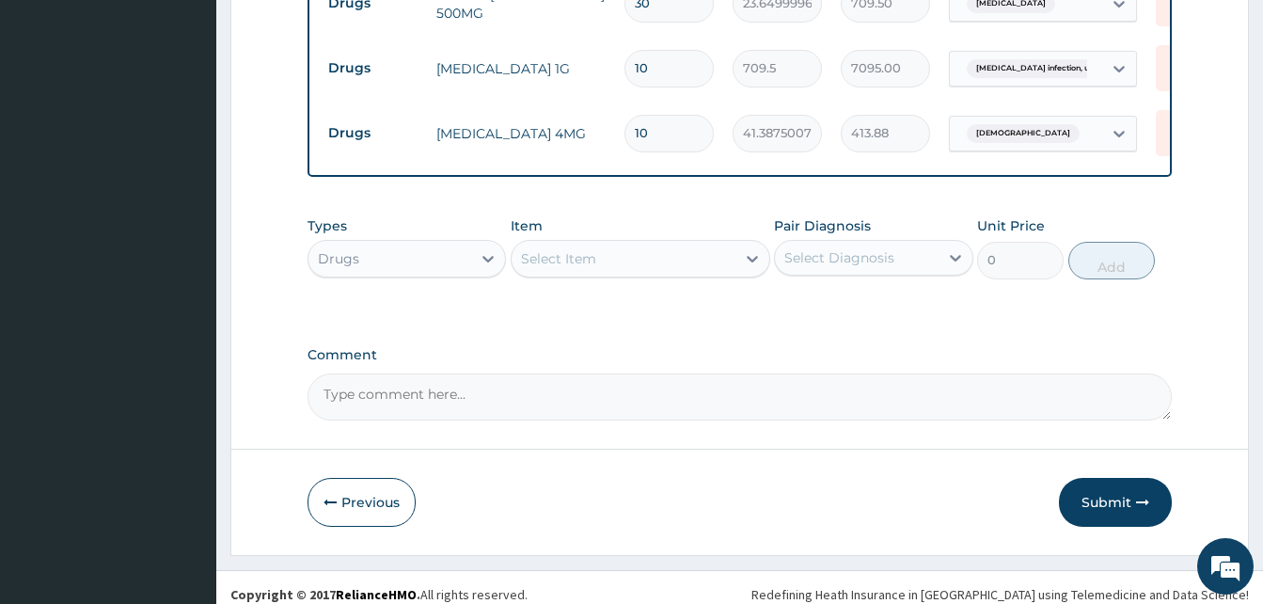
scroll to position [1422, 0]
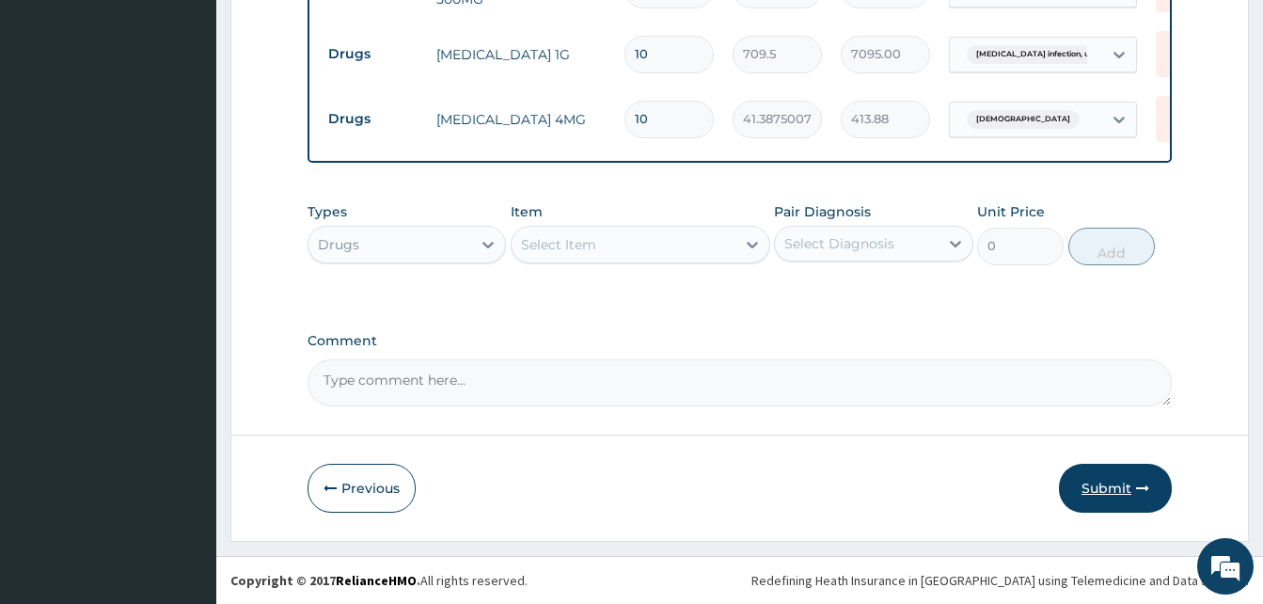
click at [1120, 478] on button "Submit" at bounding box center [1115, 488] width 113 height 49
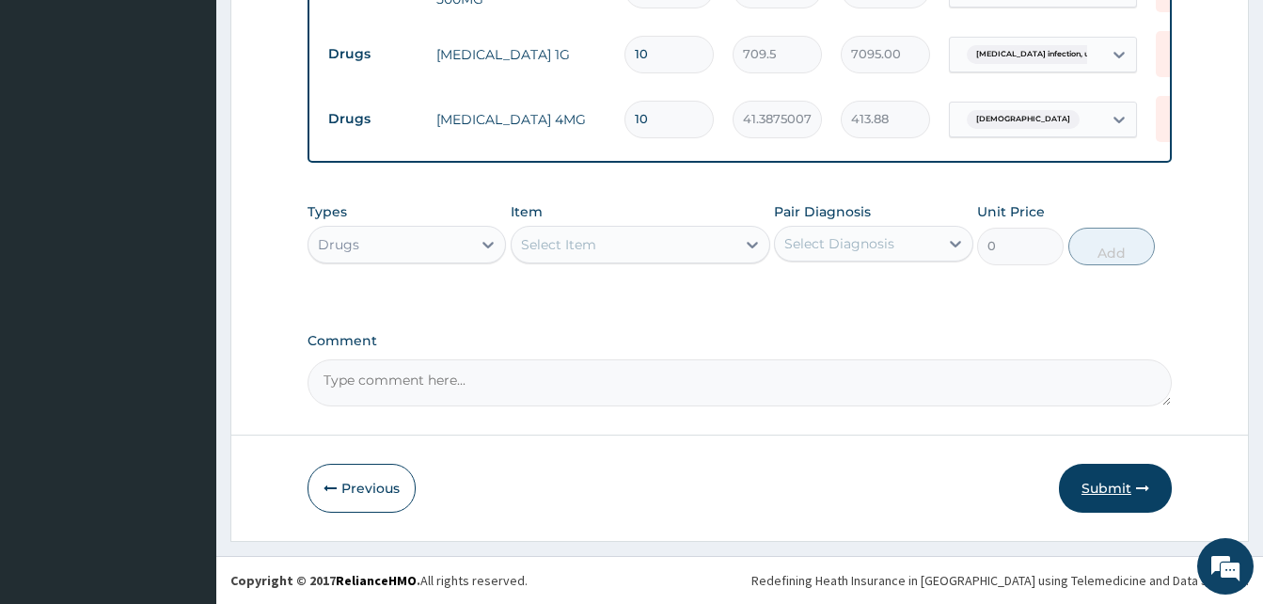
click at [1118, 490] on button "Submit" at bounding box center [1115, 488] width 113 height 49
click at [1123, 487] on button "Submit" at bounding box center [1115, 488] width 113 height 49
